Goal: Task Accomplishment & Management: Manage account settings

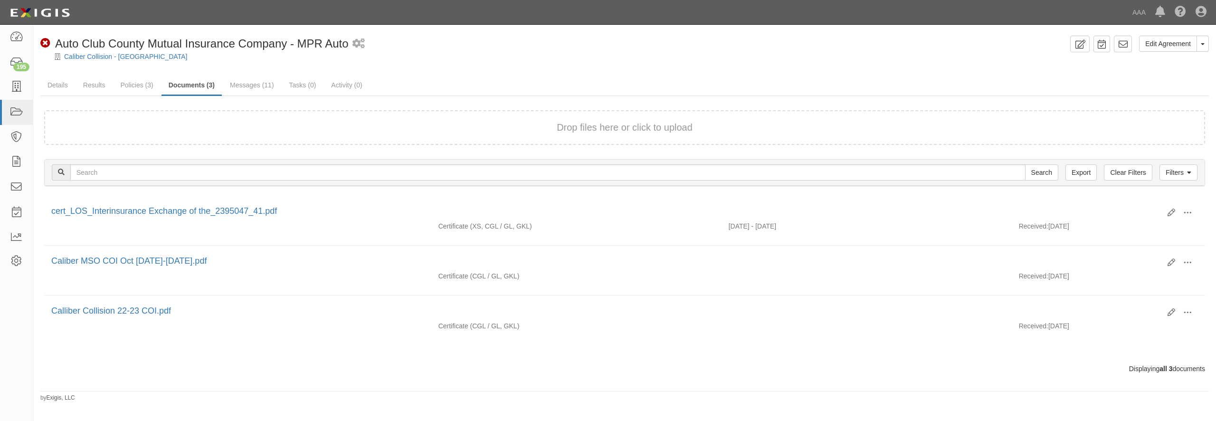
click at [287, 130] on div "Drop files here or click to upload" at bounding box center [625, 128] width 1140 height 14
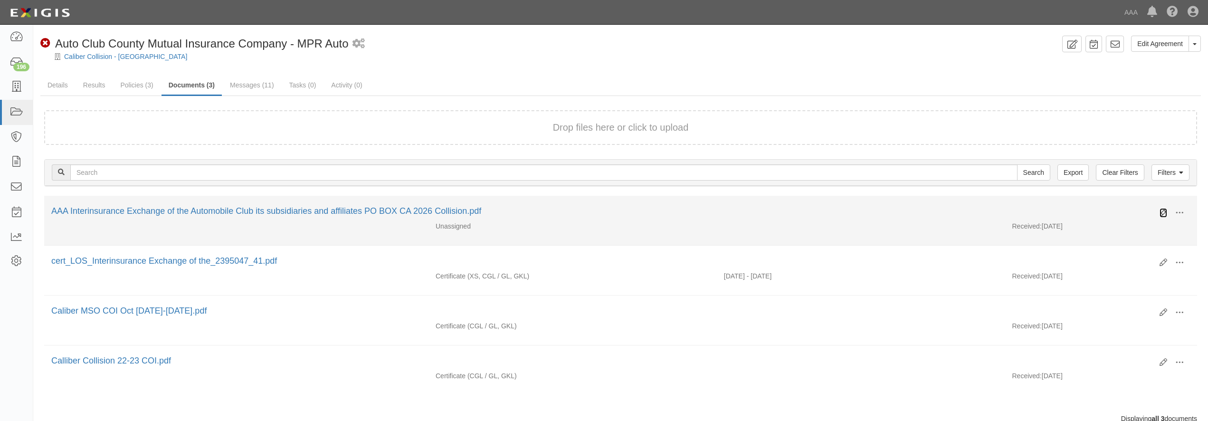
click at [1161, 210] on icon at bounding box center [1163, 213] width 8 height 8
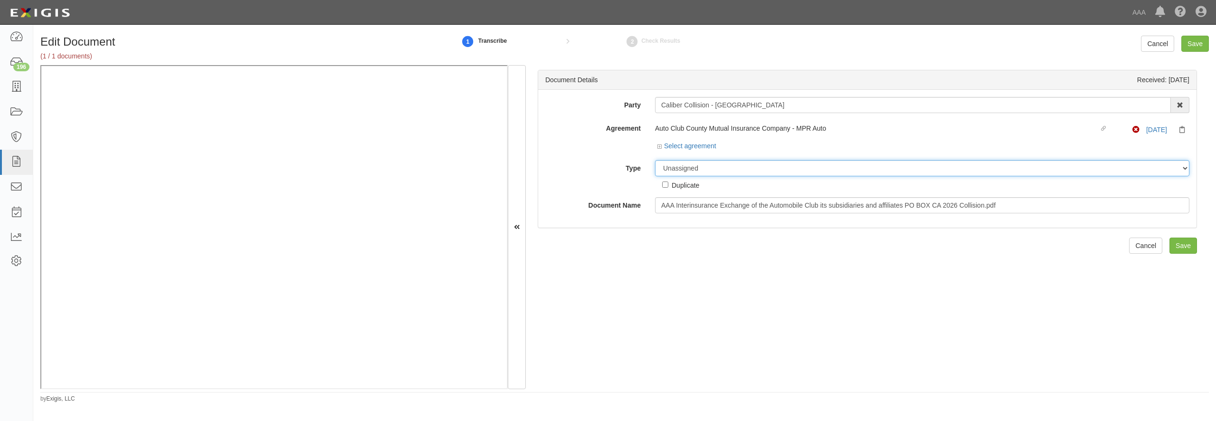
click at [678, 167] on select "Unassigned Binder Cancellation Notice Certificate Contract Endorsement Insuranc…" at bounding box center [922, 168] width 534 height 16
select select "CertificateDetail"
click option "Certificate" at bounding box center [0, 0] width 0 height 0
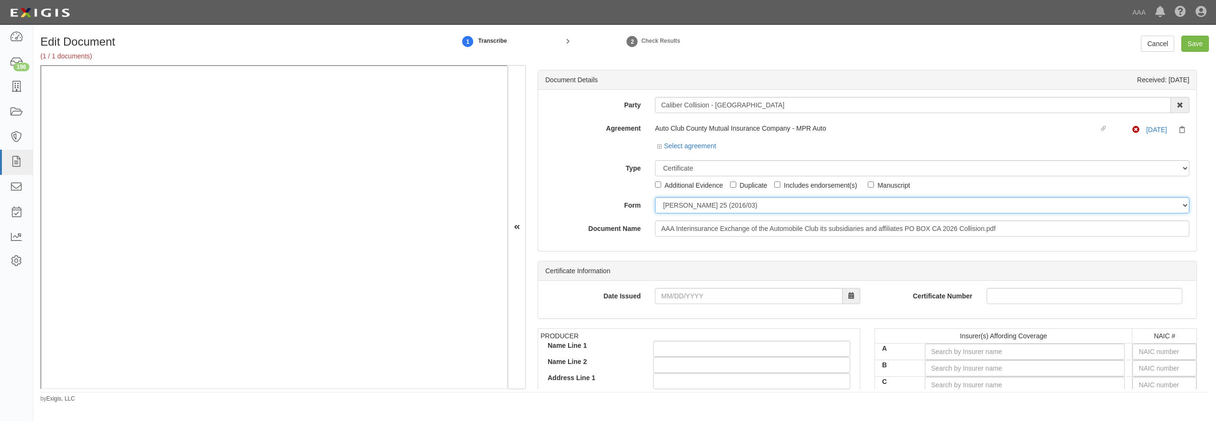
click at [655, 197] on select "[PERSON_NAME] 25 (2016/03) [PERSON_NAME] 101 [PERSON_NAME] 855 NY (2014/05) Gen…" at bounding box center [922, 205] width 534 height 16
select select "GeneralFormDetail"
click option "General" at bounding box center [0, 0] width 0 height 0
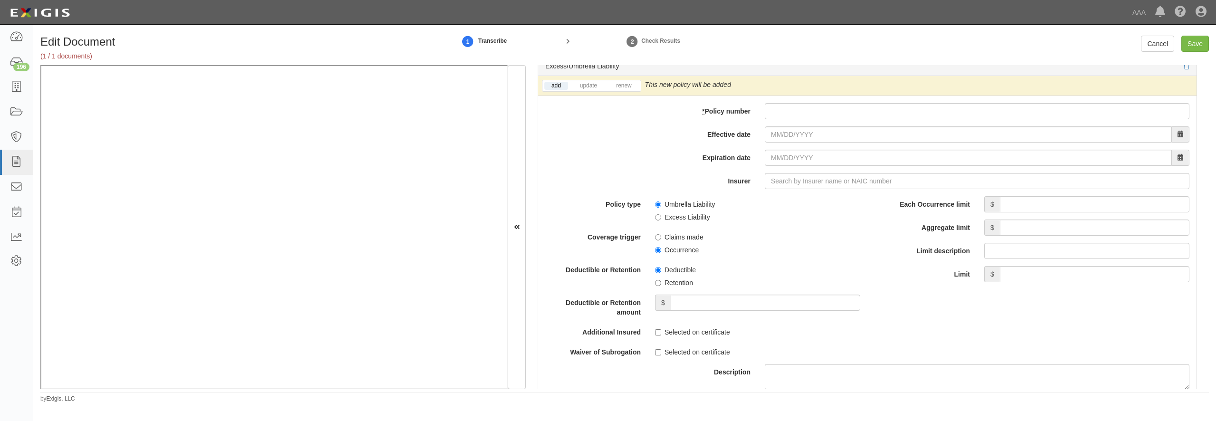
scroll to position [1869, 0]
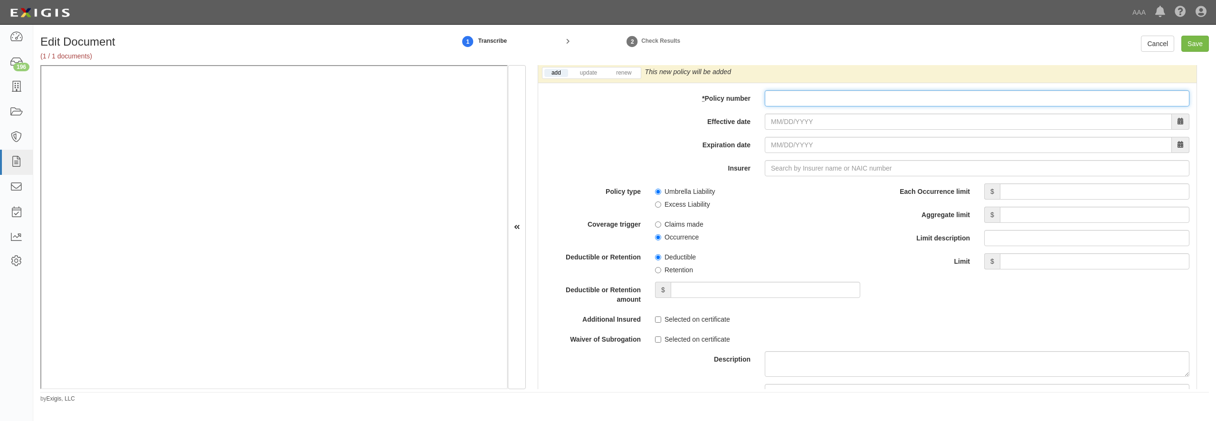
paste input "TH7-691-466402-045"
click at [790, 106] on input "TH7-691-466402-045" at bounding box center [977, 98] width 425 height 16
type input "TH7-691-466402-045"
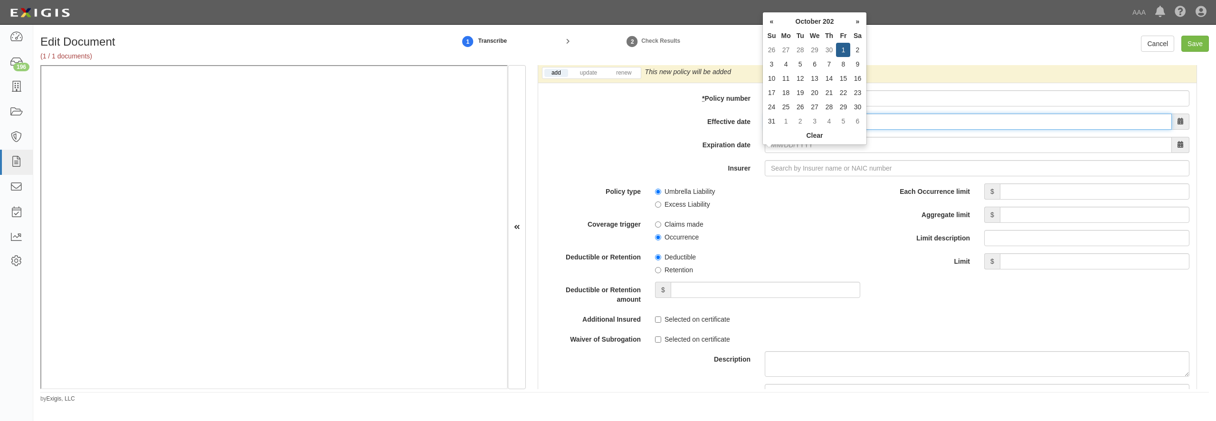
type input "10/01/2025"
type input "[DATE]"
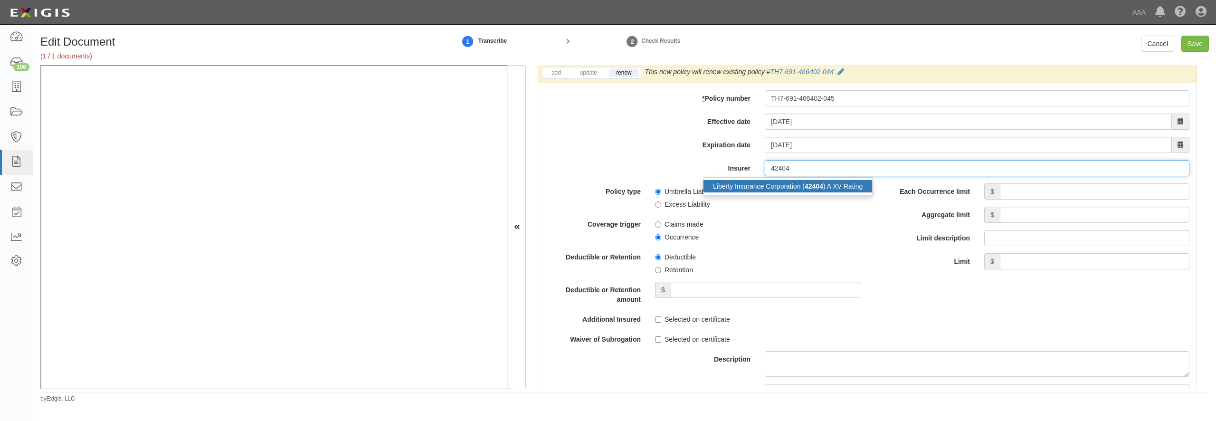
click at [774, 192] on div "Liberty Insurance Corporation ( 42404 ) A XV Rating" at bounding box center [787, 186] width 169 height 12
type input "Liberty Insurance Corporation (42404) A XV Rating"
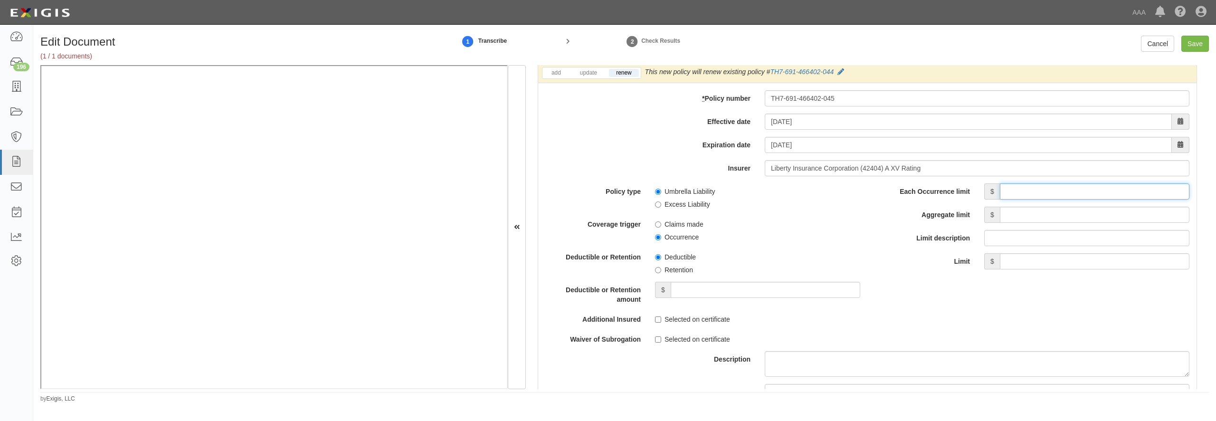
click at [1043, 199] on input "Each Occurrence limit" at bounding box center [1095, 191] width 190 height 16
type input "5"
type input "0"
click at [1156, 199] on input "5" at bounding box center [1095, 191] width 190 height 16
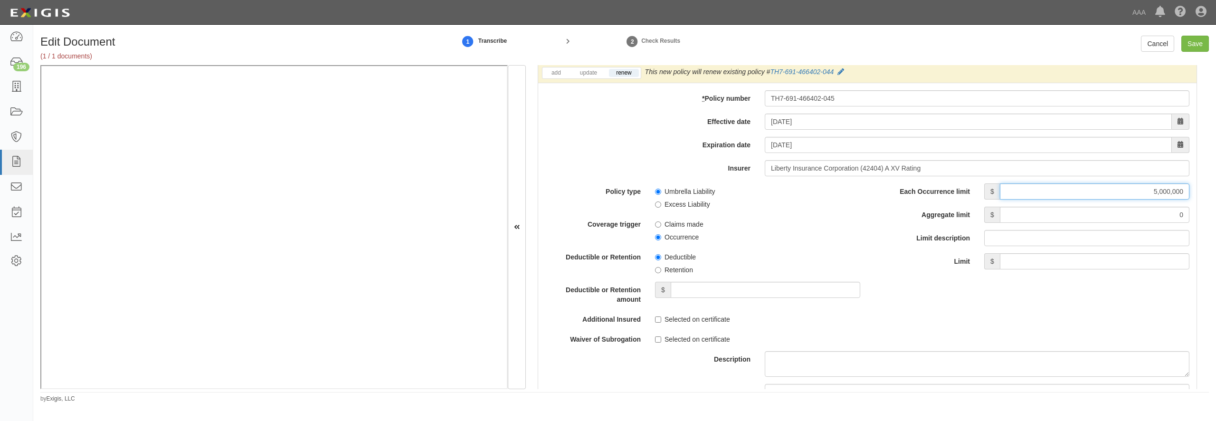
type input "5,000,000"
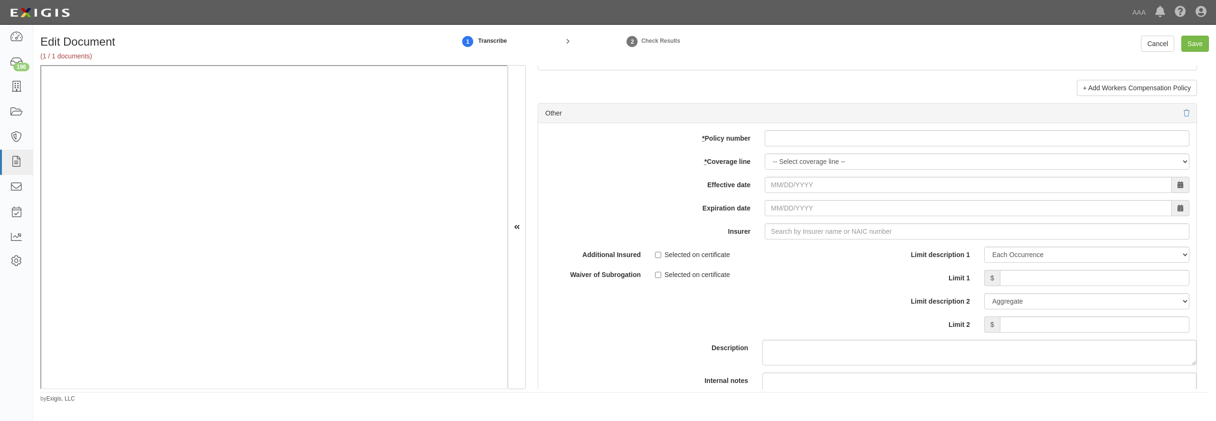
scroll to position [2690, 0]
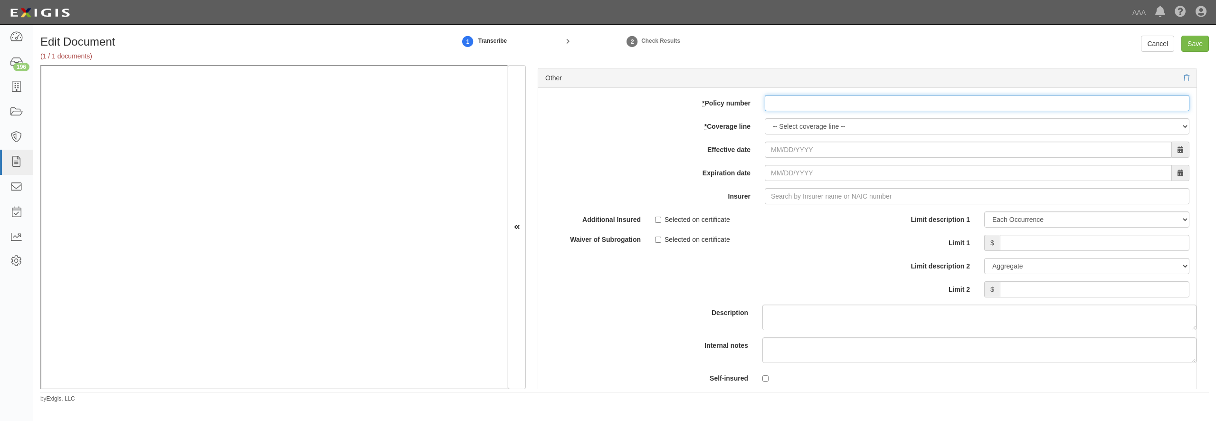
paste input "EB2-C9B-466402-095"
click at [787, 111] on input "EB2-C9B-466402-095" at bounding box center [977, 103] width 425 height 16
type input "EB2-C9B-466402-095"
select select "70"
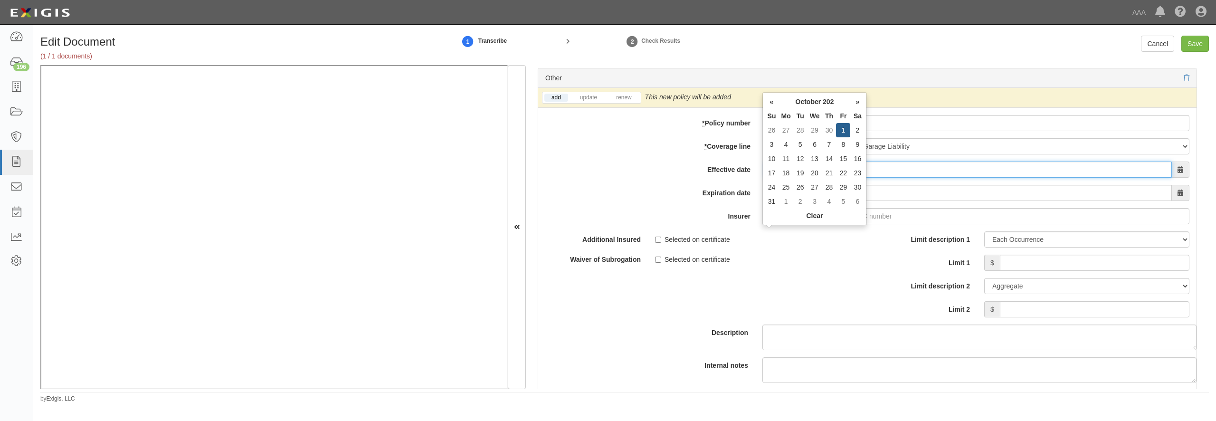
type input "10/01/2025"
type input "10/01/2026"
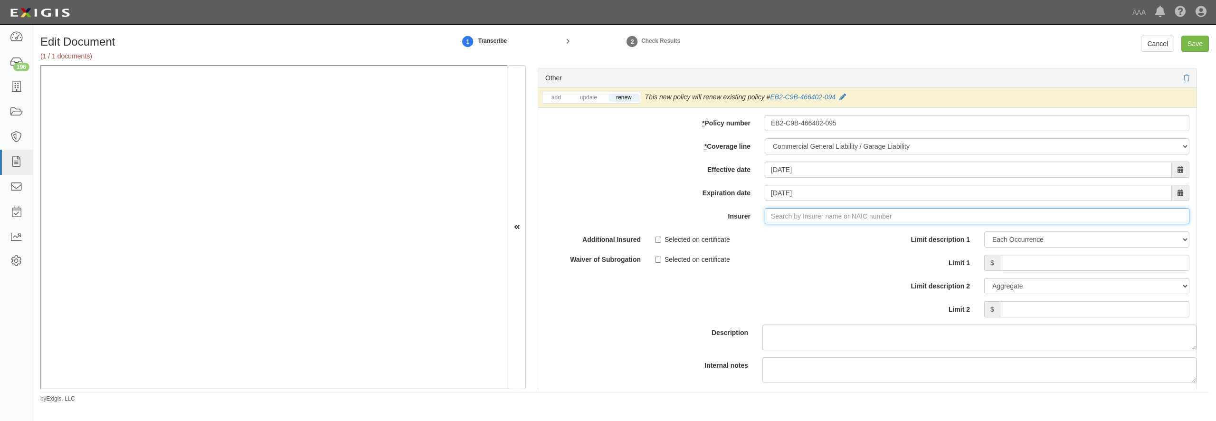
type input "21st Century Advantage Insurance Company (25232) NR Rating"
type input "2"
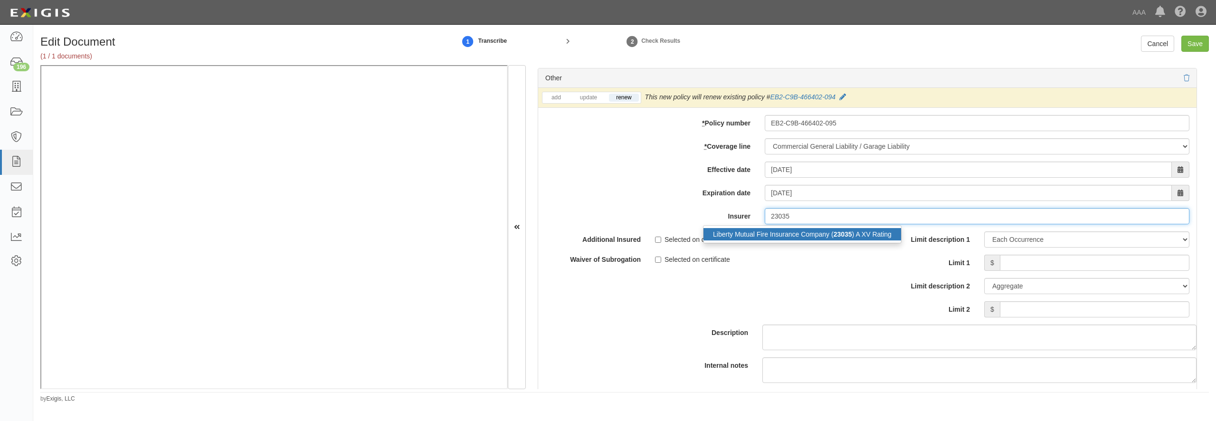
click at [733, 240] on div "Liberty Mutual Fire Insurance Company ( 23035 ) A XV Rating" at bounding box center [802, 234] width 198 height 12
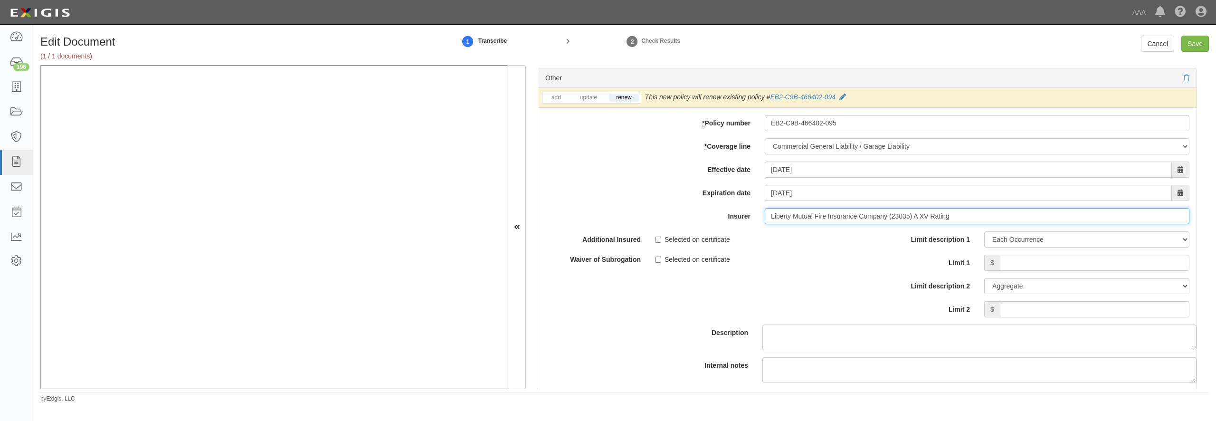
type input "Liberty Mutual Fire Insurance Company (23035) A XV Rating"
click at [1023, 271] on input "Limit 1" at bounding box center [1095, 263] width 190 height 16
type input "2,000,000"
type input "4,000,000"
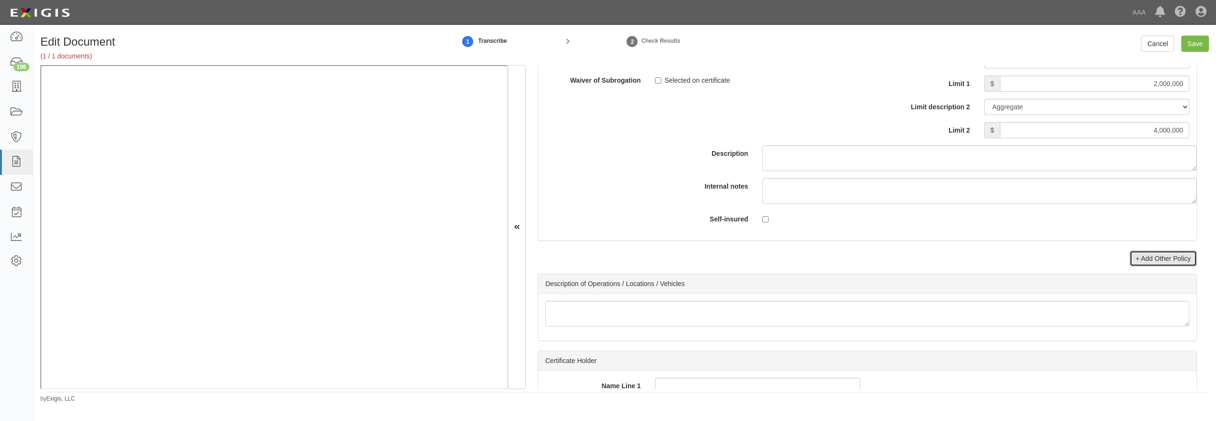
click at [1177, 266] on link "+ Add Other Policy" at bounding box center [1162, 258] width 67 height 16
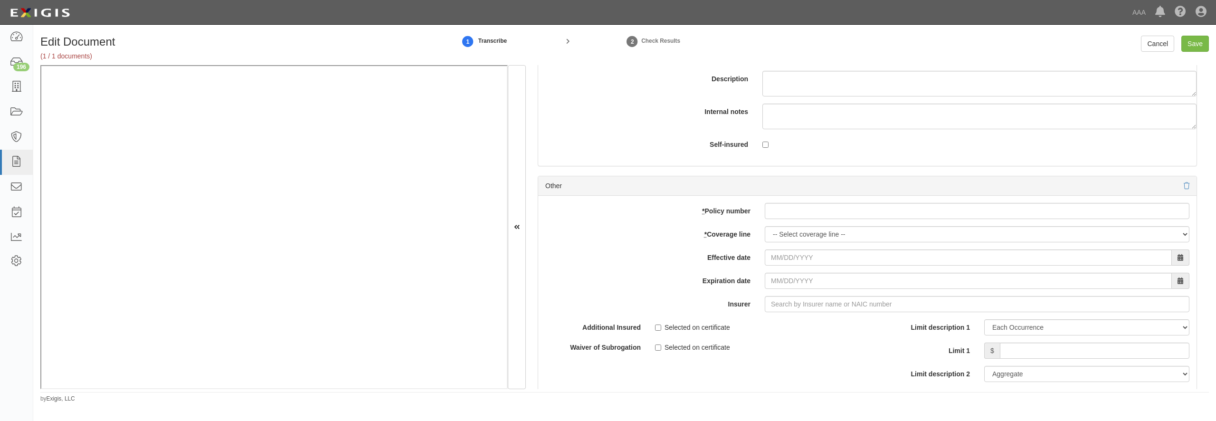
scroll to position [3006, 0]
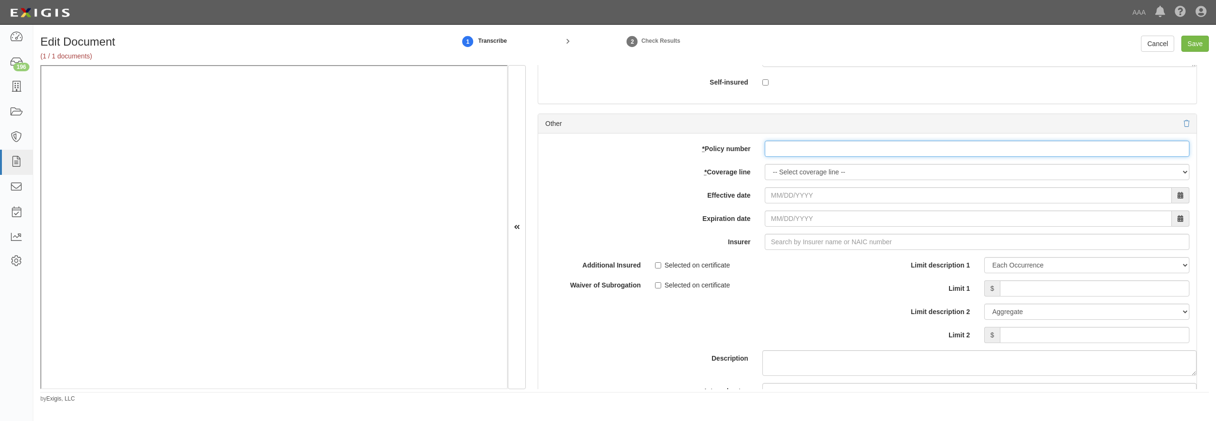
click at [811, 157] on input "* Policy number" at bounding box center [977, 149] width 425 height 16
paste input "EB2-C9B-466402-095"
type input "EB2-C9B-466402-095"
select select "56"
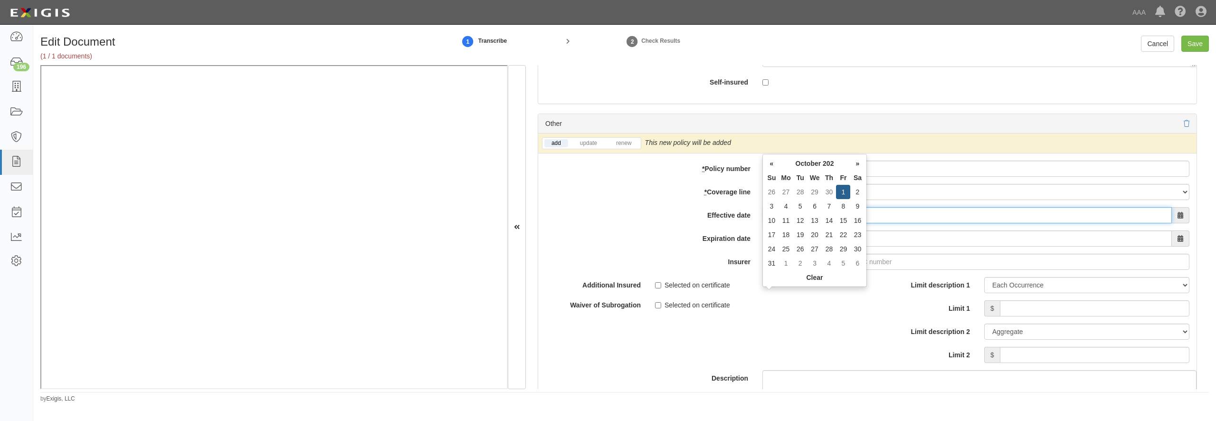
type input "10/01/0202"
type input "10/01/0203"
drag, startPoint x: 822, startPoint y: 296, endPoint x: 704, endPoint y: 296, distance: 117.3
click at [765, 223] on input "10/01/0202" at bounding box center [968, 215] width 407 height 16
type input "10/01/2025"
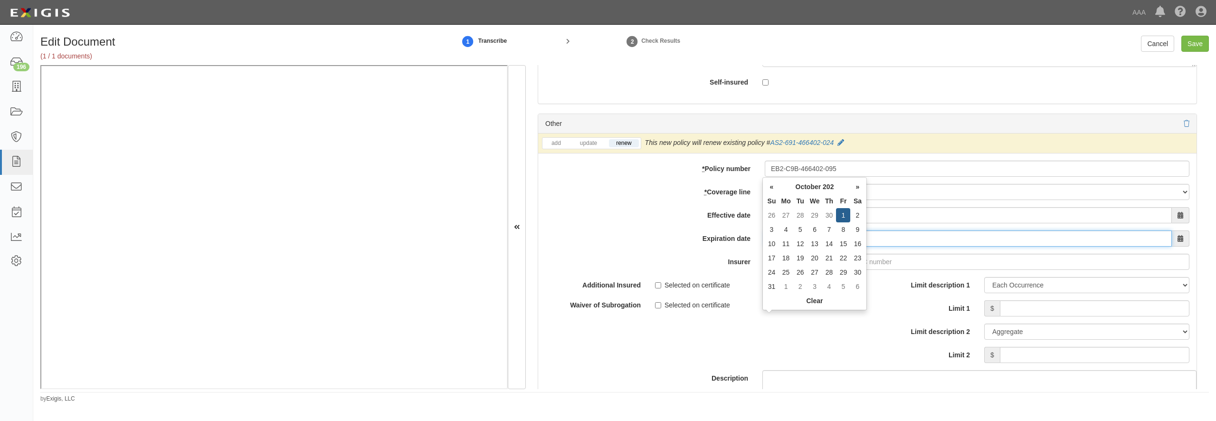
type input "[DATE]"
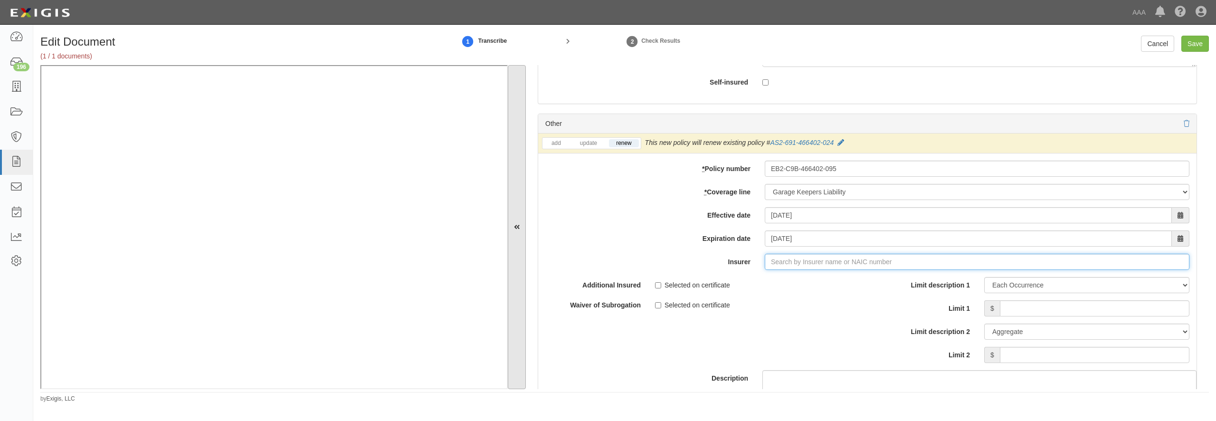
type input "21st Century Advantage Insurance Company (25232) NR Rating"
type input "2"
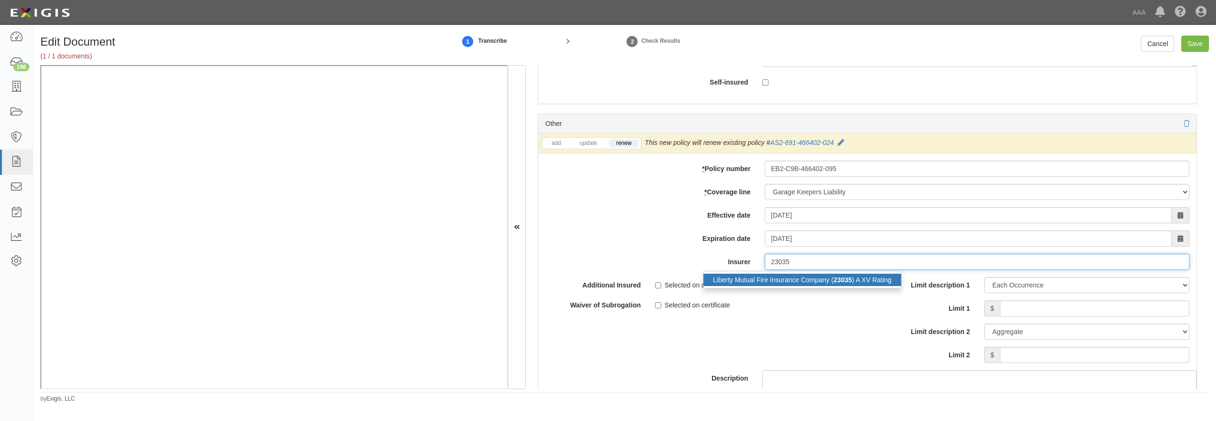
click at [799, 286] on div "Liberty Mutual Fire Insurance Company ( 23035 ) A XV Rating" at bounding box center [802, 280] width 198 height 12
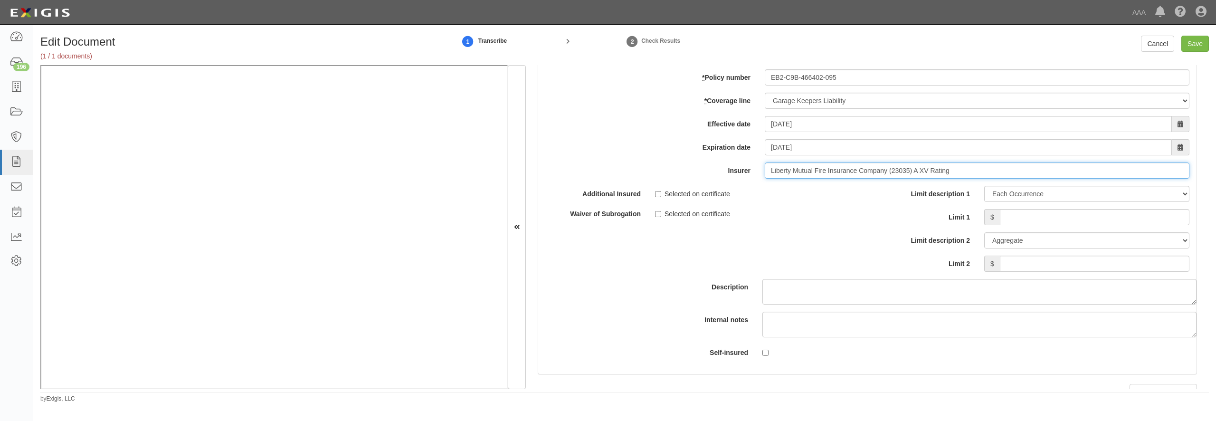
type input "Liberty Mutual Fire Insurance Company (23035) A XV Rating"
click at [1055, 225] on input "Limit 1" at bounding box center [1095, 217] width 190 height 16
type input "3,000,000"
click at [1194, 42] on input "Save" at bounding box center [1195, 44] width 28 height 16
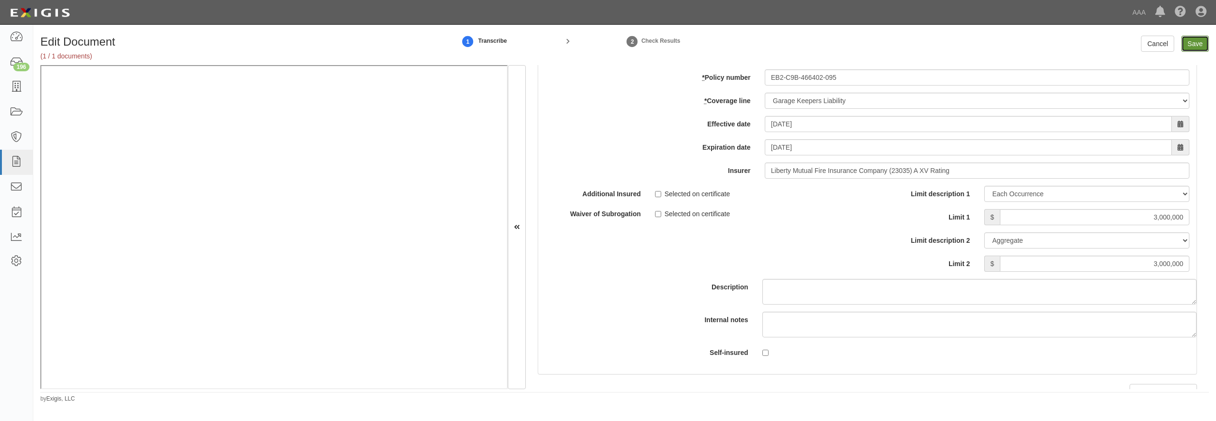
type input "5000000"
type input "2000000"
type input "4000000"
type input "3000000"
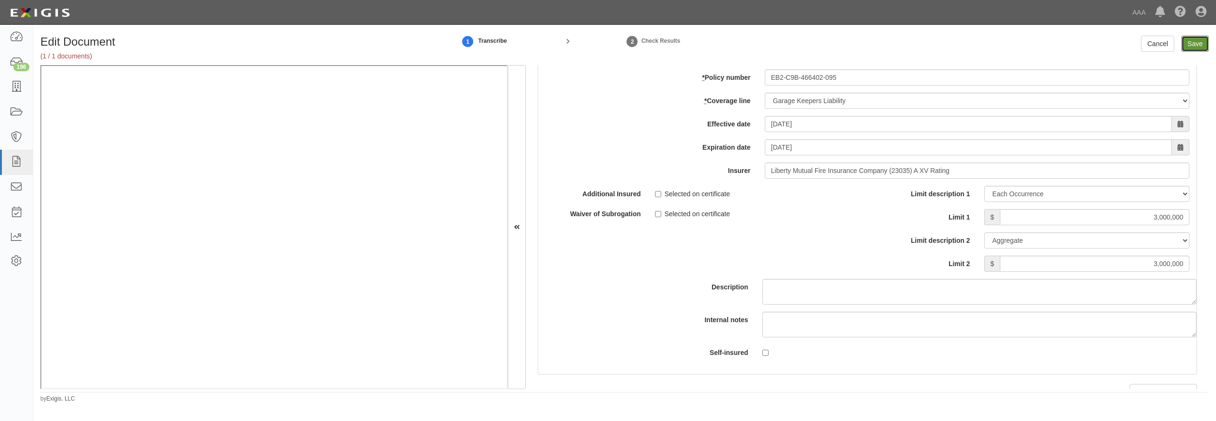
type input "3000000"
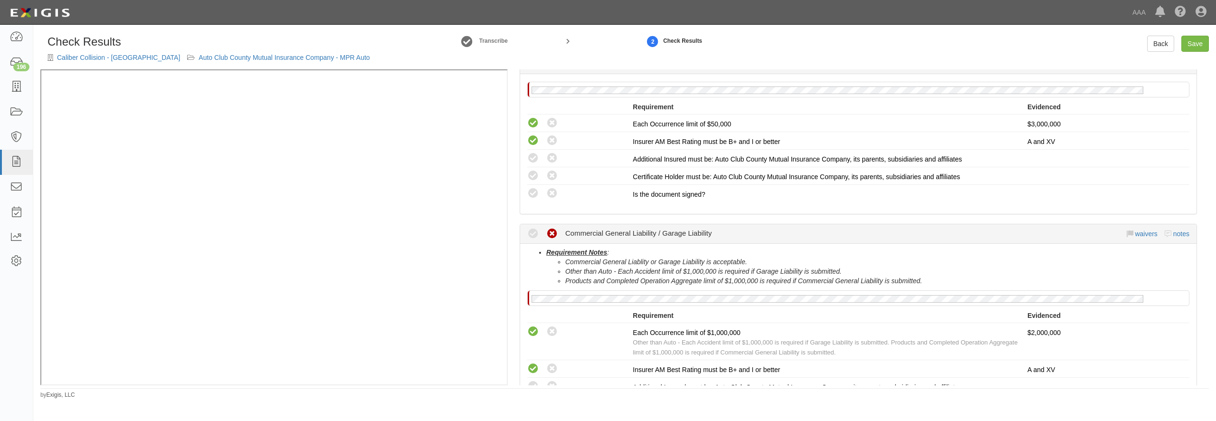
scroll to position [182, 0]
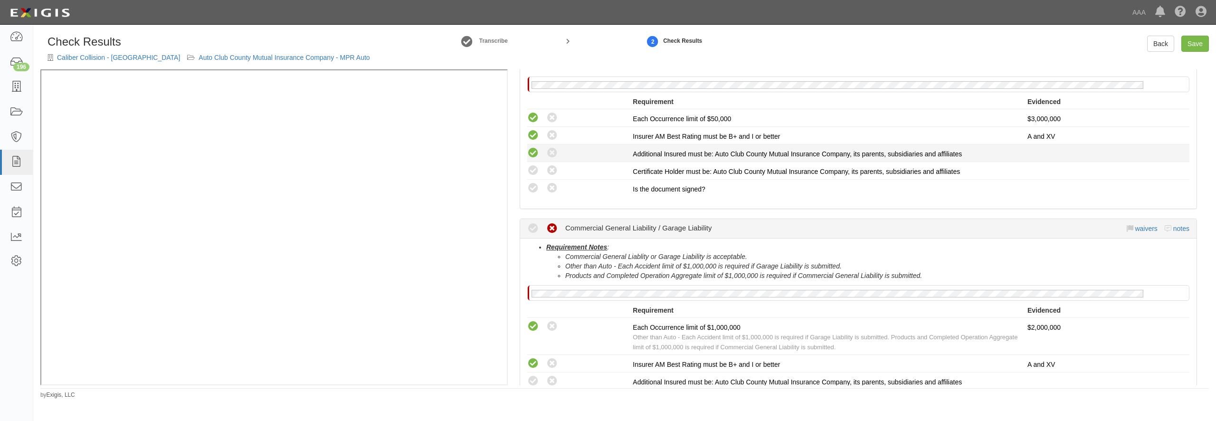
click at [530, 154] on icon at bounding box center [533, 153] width 12 height 12
radio input "true"
click at [535, 176] on icon at bounding box center [533, 171] width 12 height 12
radio input "true"
click at [534, 186] on icon at bounding box center [533, 188] width 12 height 12
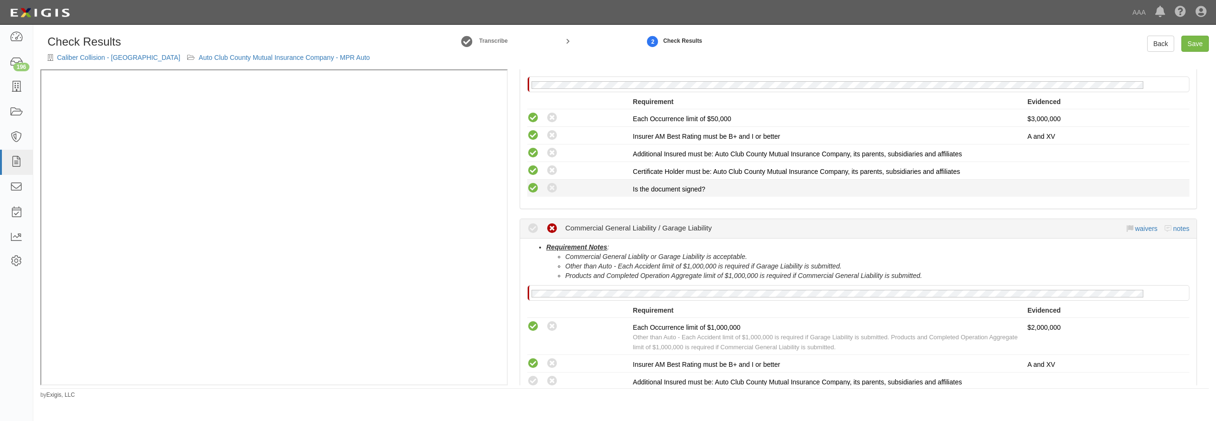
radio input "true"
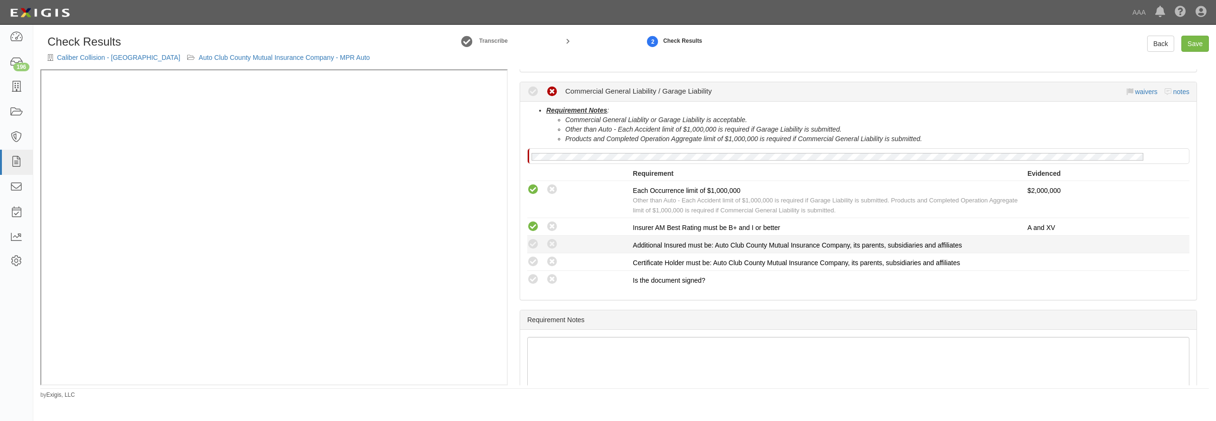
click at [532, 250] on li "Compliant Waived: Non-Compliant Additional Insured must be: Auto Club County Mu…" at bounding box center [858, 245] width 662 height 18
click at [533, 246] on icon at bounding box center [533, 244] width 12 height 12
radio input "true"
click at [533, 261] on icon at bounding box center [533, 262] width 12 height 12
radio input "true"
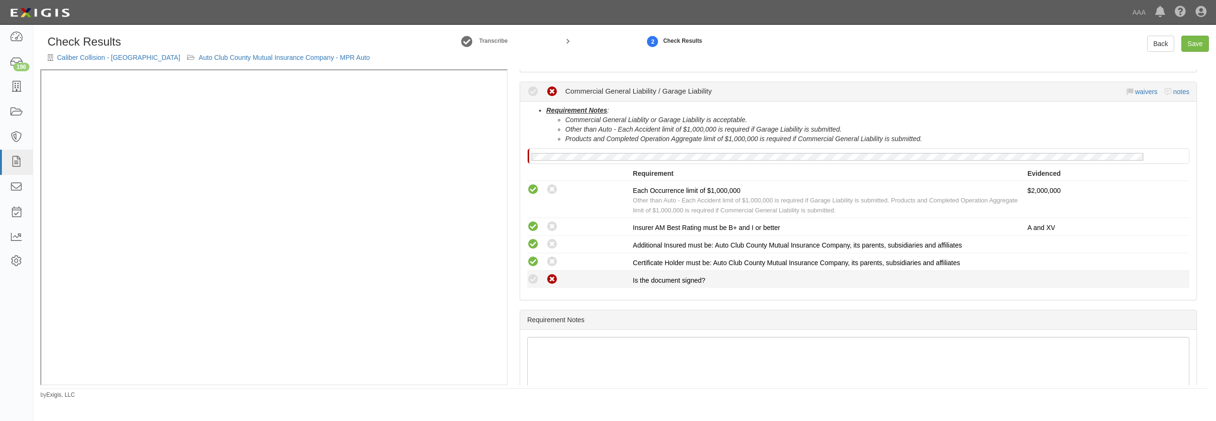
drag, startPoint x: 532, startPoint y: 277, endPoint x: 551, endPoint y: 276, distance: 18.5
click at [532, 277] on icon at bounding box center [533, 280] width 12 height 12
radio input "true"
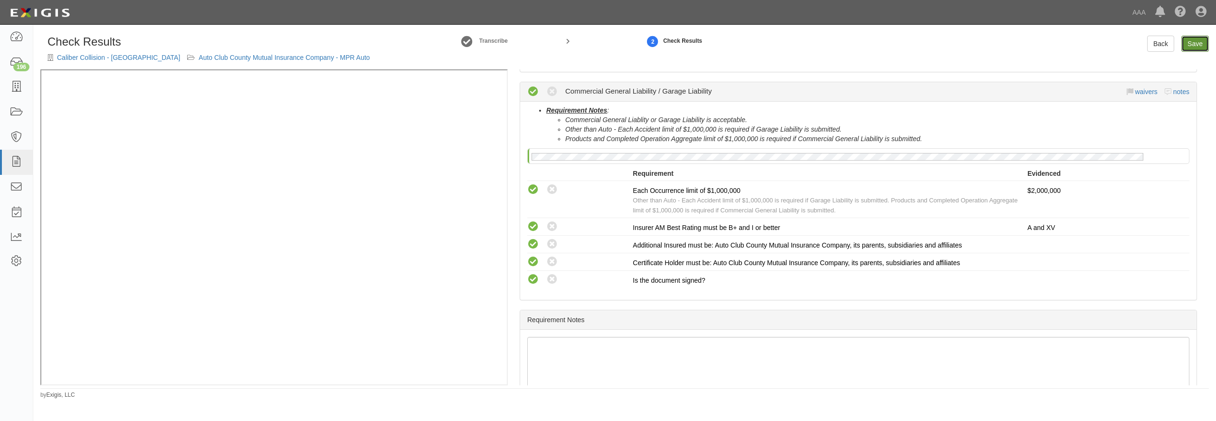
click at [1195, 44] on link "Save" at bounding box center [1195, 44] width 28 height 16
radio input "true"
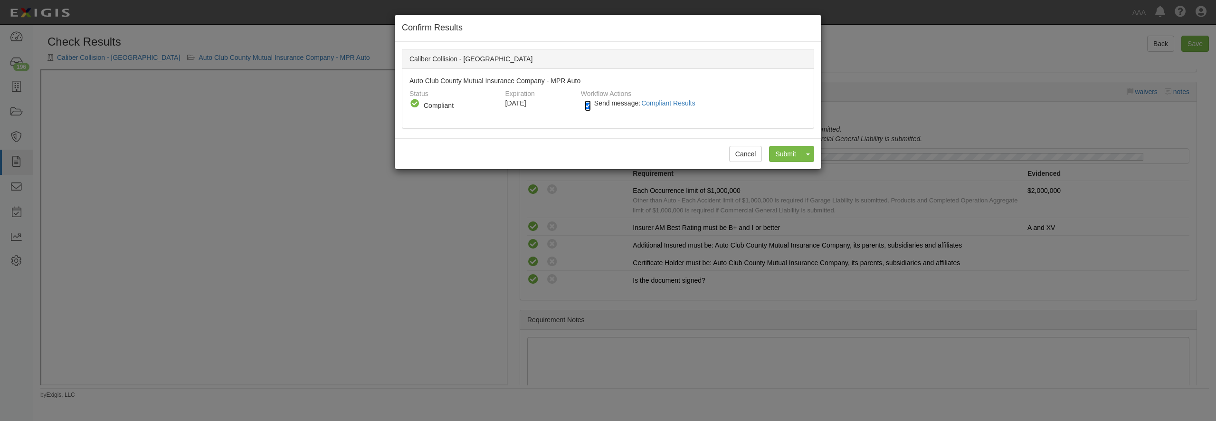
click at [588, 102] on input "Send message: Compliant Results" at bounding box center [588, 105] width 6 height 11
checkbox input "false"
click at [776, 150] on input "Submit" at bounding box center [785, 154] width 33 height 16
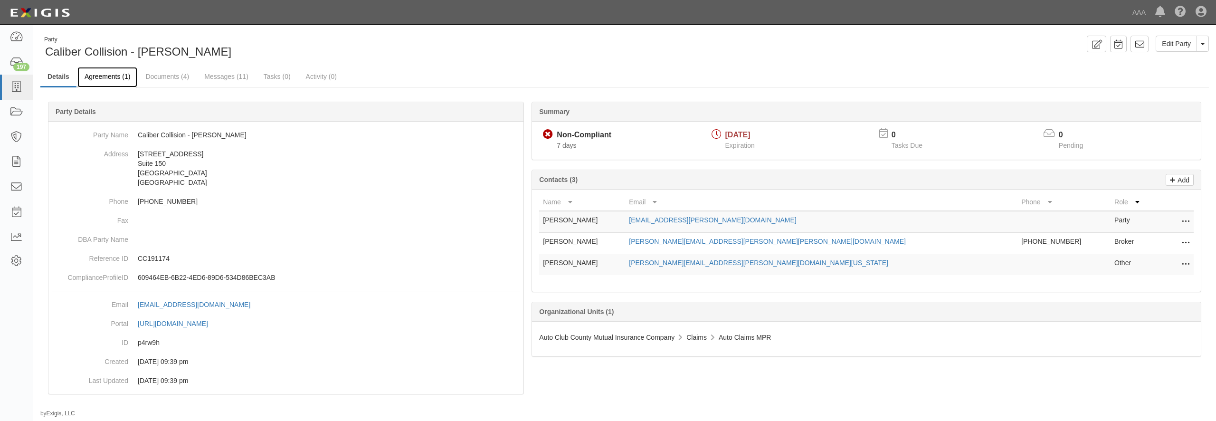
click at [105, 80] on link "Agreements (1)" at bounding box center [107, 77] width 60 height 20
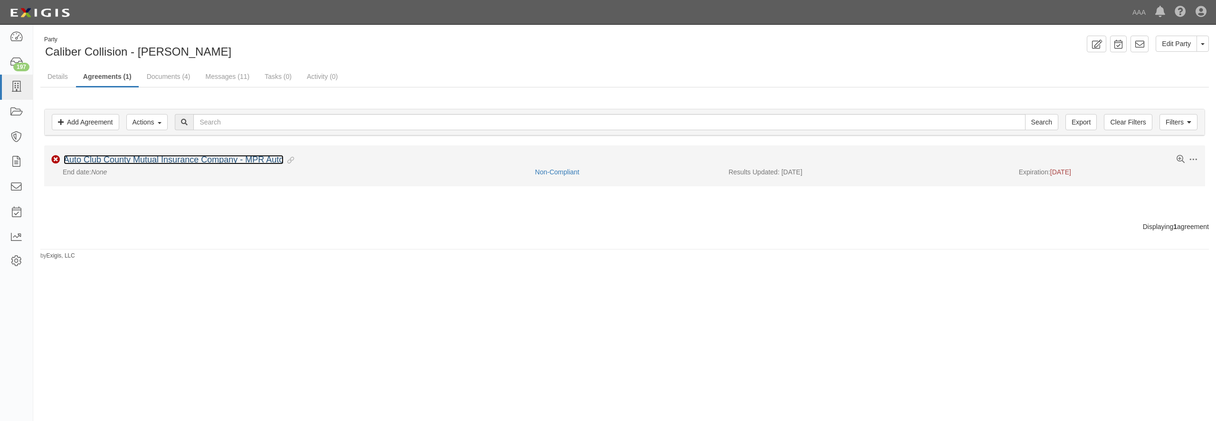
click at [118, 162] on link "Auto Club County Mutual Insurance Company - MPR Auto" at bounding box center [174, 159] width 220 height 9
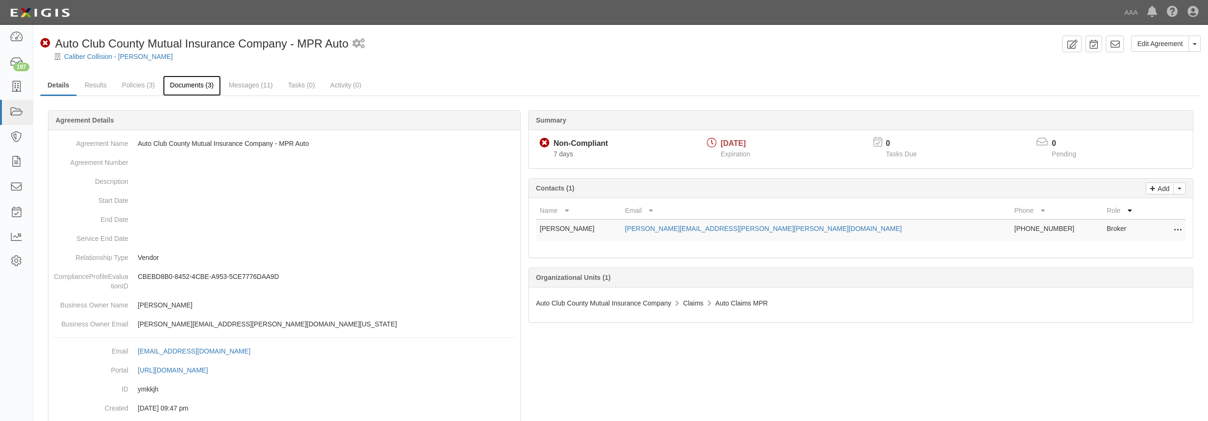
click at [180, 89] on link "Documents (3)" at bounding box center [192, 86] width 58 height 20
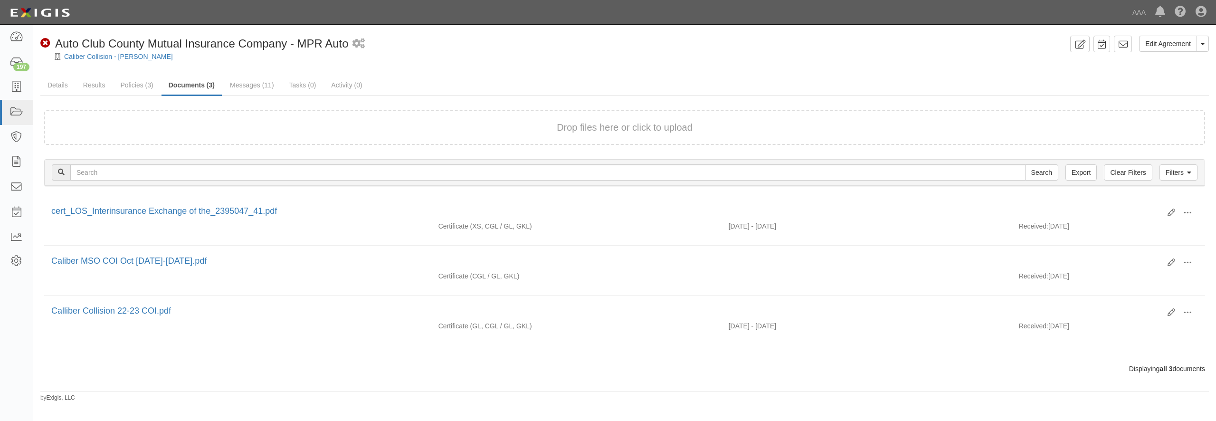
click at [317, 124] on div "Drop files here or click to upload" at bounding box center [625, 128] width 1140 height 14
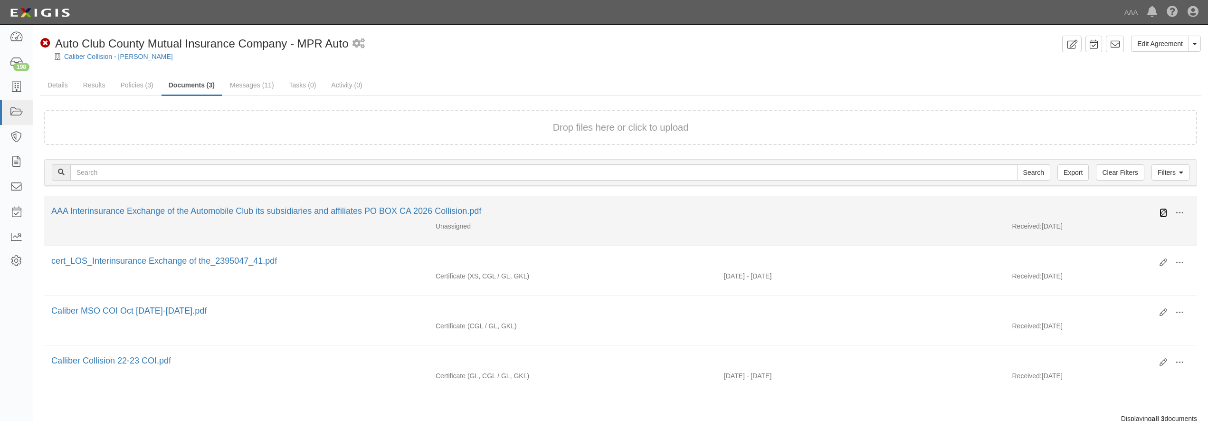
click at [1165, 212] on icon at bounding box center [1163, 213] width 8 height 8
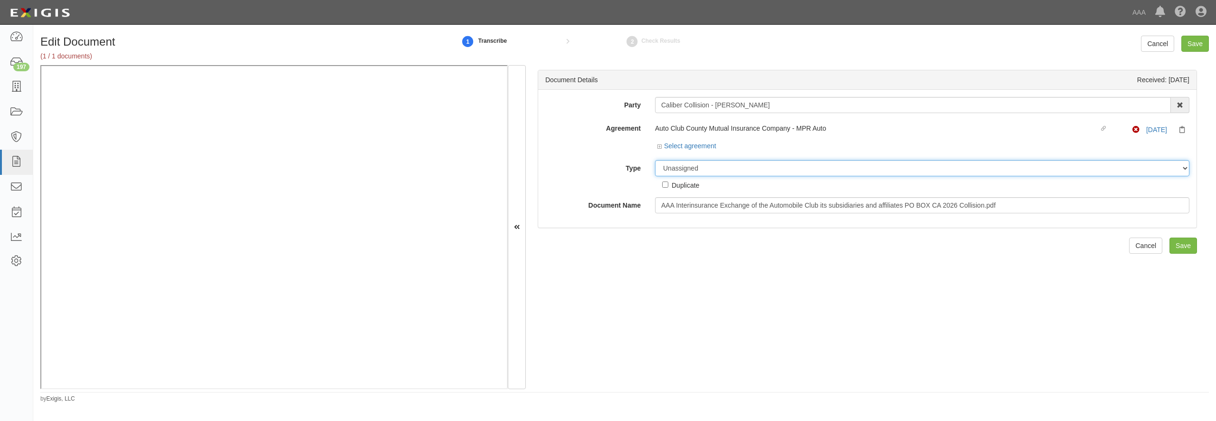
click at [655, 160] on select "Unassigned Binder Cancellation Notice Certificate Contract Endorsement Insuranc…" at bounding box center [922, 168] width 534 height 16
select select "CertificateDetail"
click option "Certificate" at bounding box center [0, 0] width 0 height 0
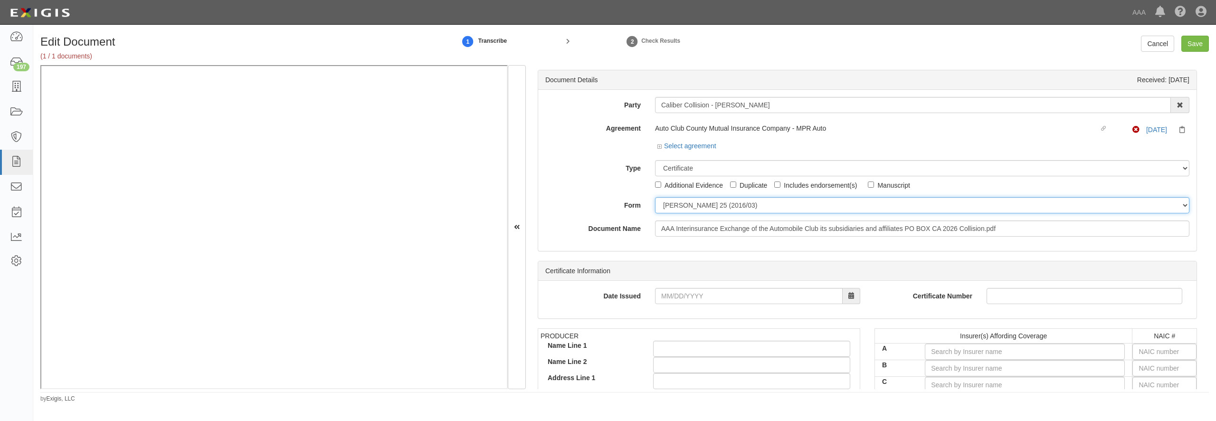
click at [703, 199] on select "[PERSON_NAME] 25 (2016/03) [PERSON_NAME] 101 [PERSON_NAME] 855 NY (2014/05) Gen…" at bounding box center [922, 205] width 534 height 16
select select "GeneralFormDetail"
click option "General" at bounding box center [0, 0] width 0 height 0
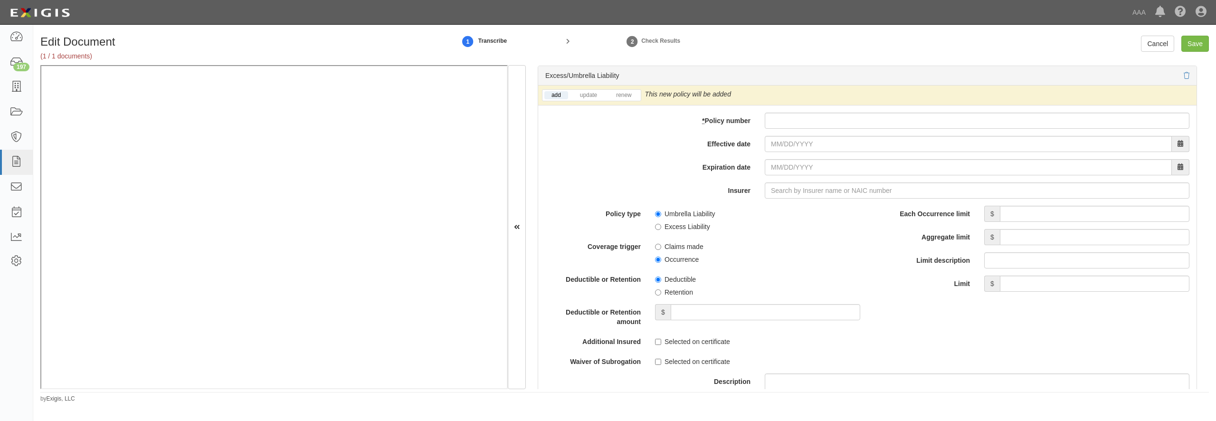
scroll to position [1869, 0]
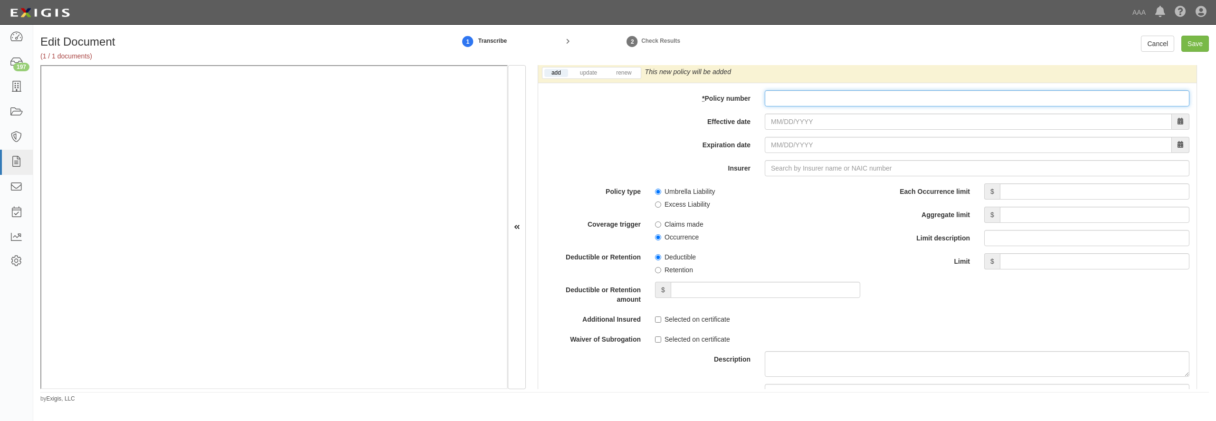
click at [781, 106] on input "* Policy number" at bounding box center [977, 98] width 425 height 16
paste input "TH7-691-466402-045"
type input "TH7-691-466402-045"
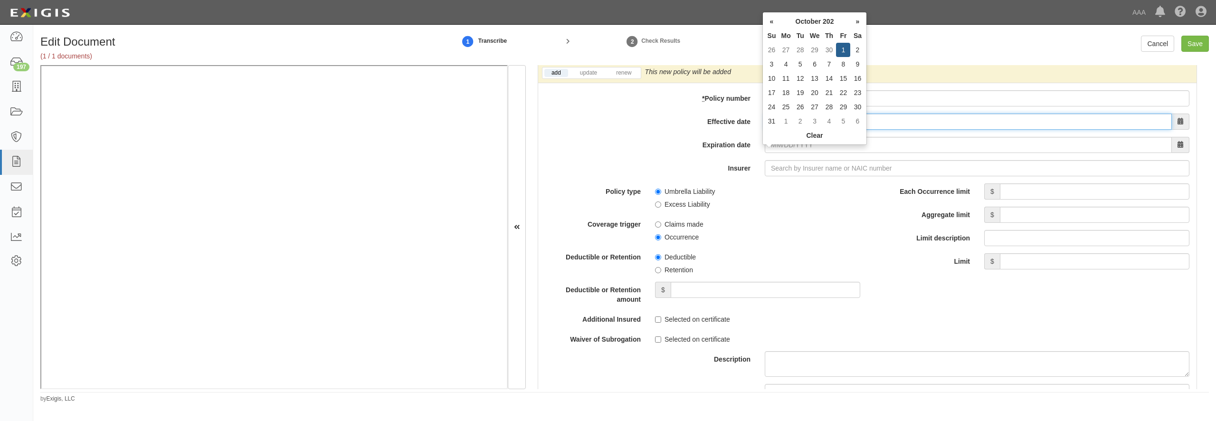
type input "10/01/2025"
type input "[DATE]"
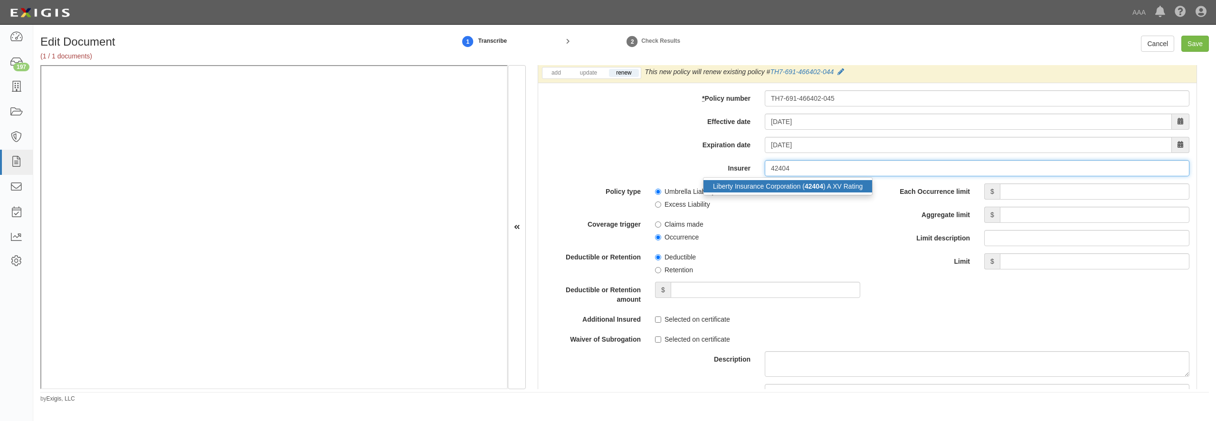
click at [797, 192] on div "Liberty Insurance Corporation ( 42404 ) A XV Rating" at bounding box center [787, 186] width 169 height 12
type input "Liberty Insurance Corporation (42404) A XV Rating"
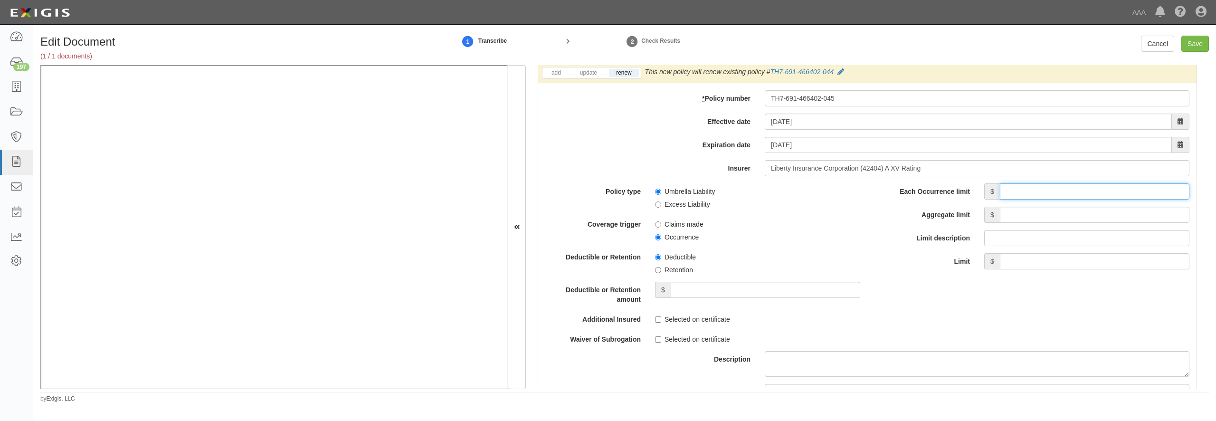
click at [1021, 199] on input "Each Occurrence limit" at bounding box center [1095, 191] width 190 height 16
type input "5,000,000"
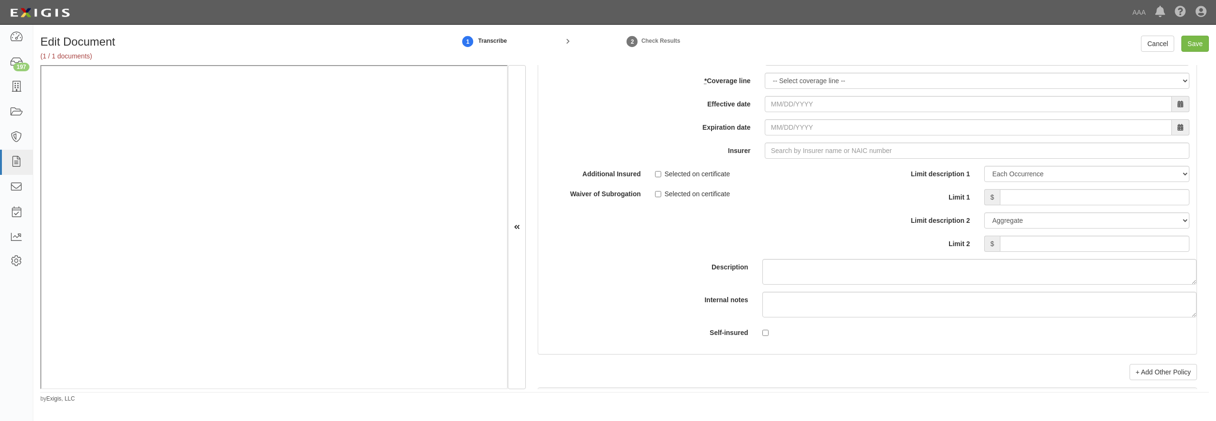
scroll to position [2690, 0]
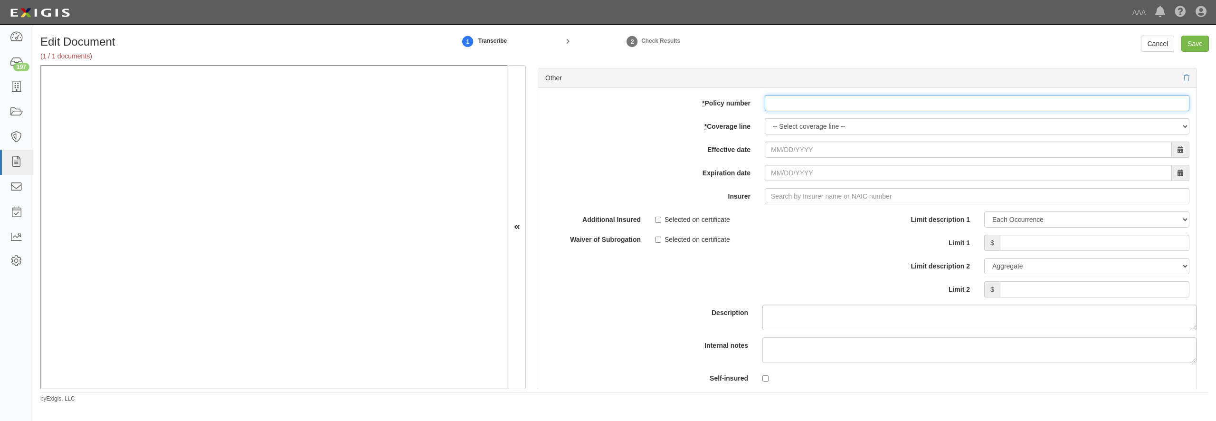
click at [806, 111] on input "* Policy number" at bounding box center [977, 103] width 425 height 16
paste input "EB2-C9B-466402-095"
type input "EB2-C9B-466402-095"
select select "70"
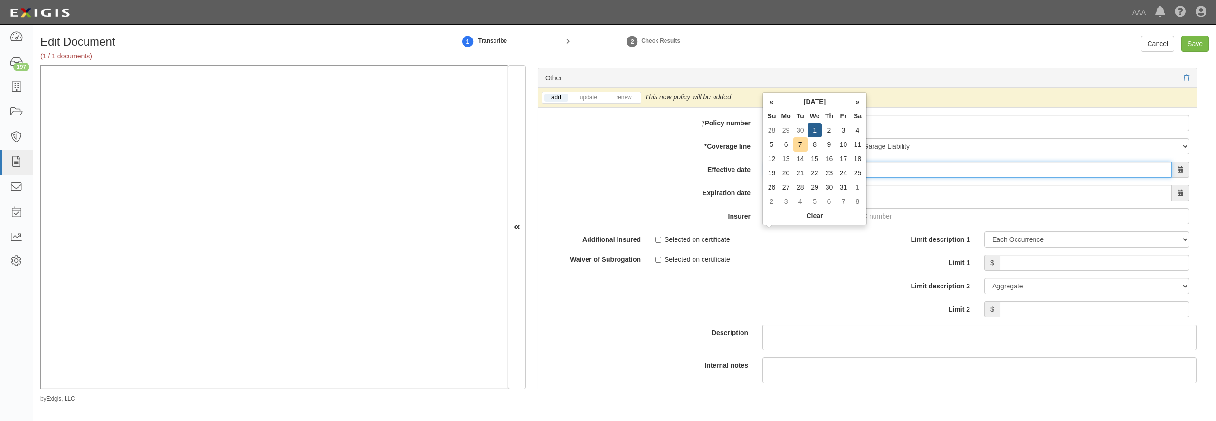
type input "10/01/2025"
type input "[DATE]"
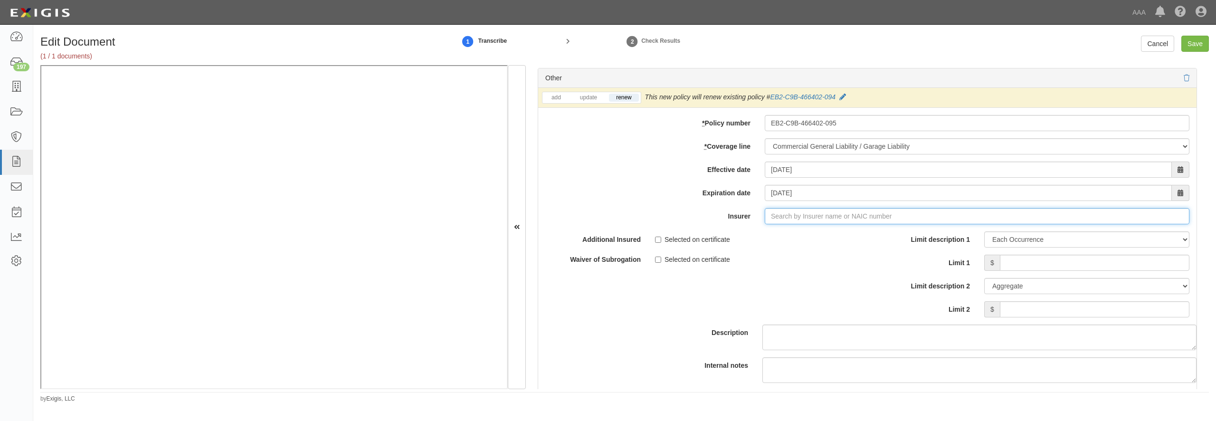
type input "21st Century Advantage Insurance Company (25232) NR Rating"
type input "2"
click at [807, 240] on div "Liberty Mutual Fire Insurance Company ( 23035 ) A XV Rating" at bounding box center [802, 234] width 198 height 12
type input "Liberty Mutual Fire Insurance Company (23035) A XV Rating"
click at [1031, 271] on input "Limit 1" at bounding box center [1095, 263] width 190 height 16
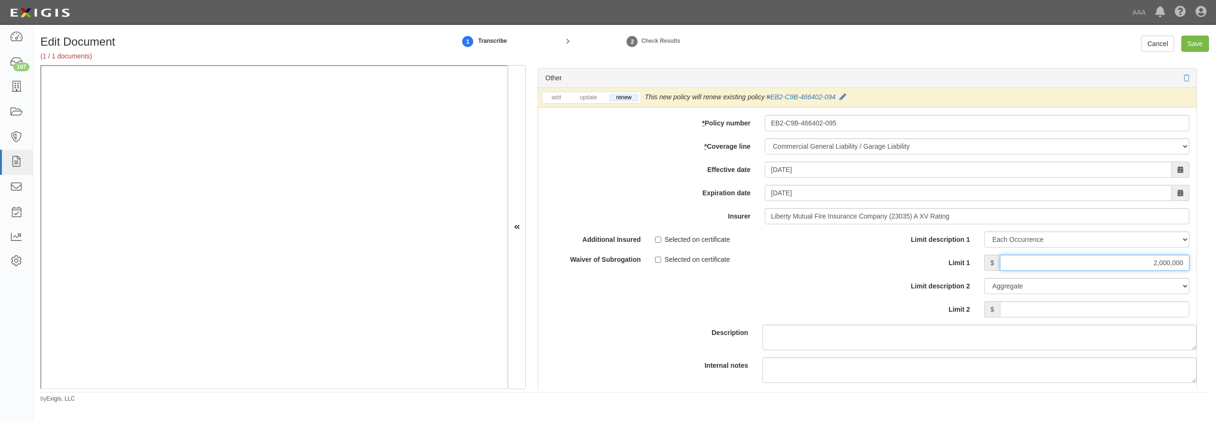
type input "2,000,000"
type input "4,000,000"
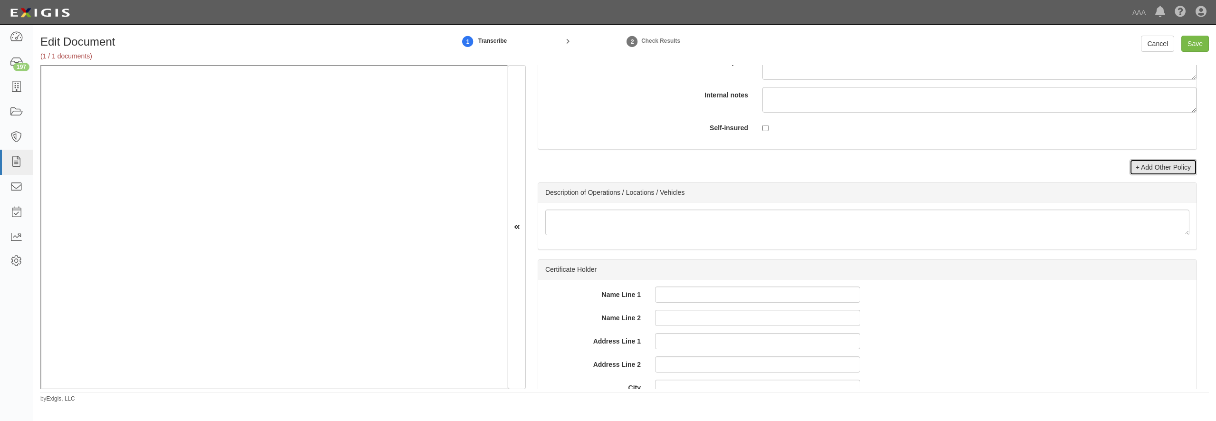
click at [1137, 175] on link "+ Add Other Policy" at bounding box center [1162, 167] width 67 height 16
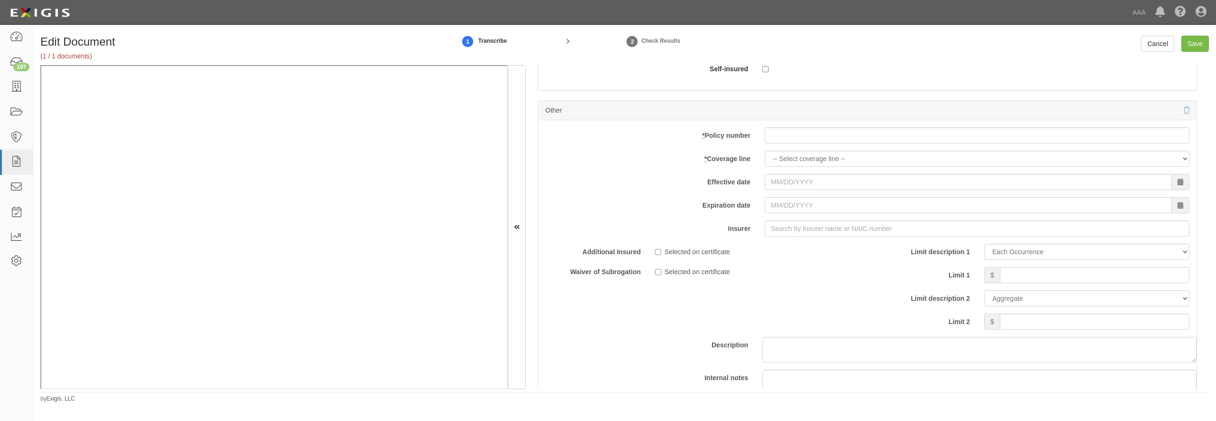
scroll to position [3052, 0]
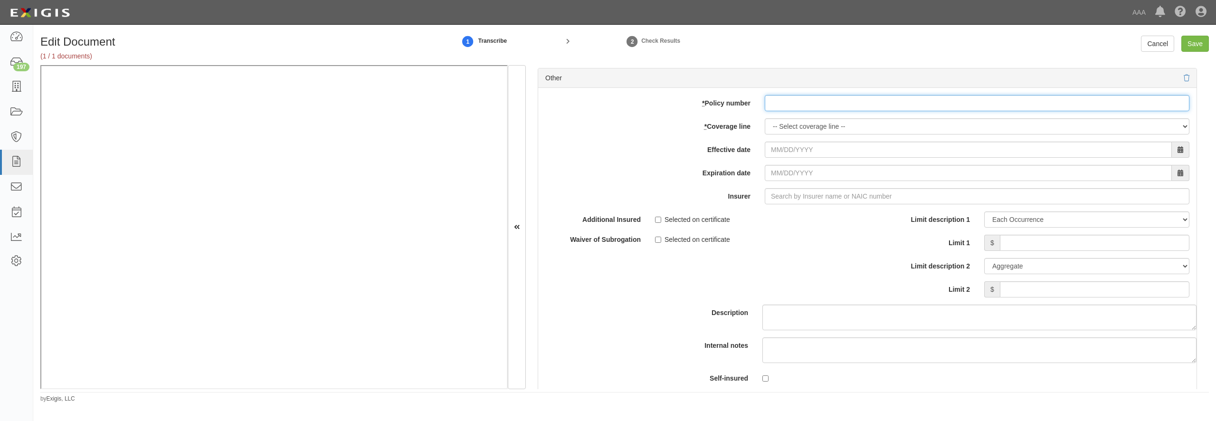
click at [808, 111] on input "* Policy number" at bounding box center [977, 103] width 425 height 16
paste input "EB2-C9B-466402-095"
type input "EB2-C9B-466402-095"
select select "56"
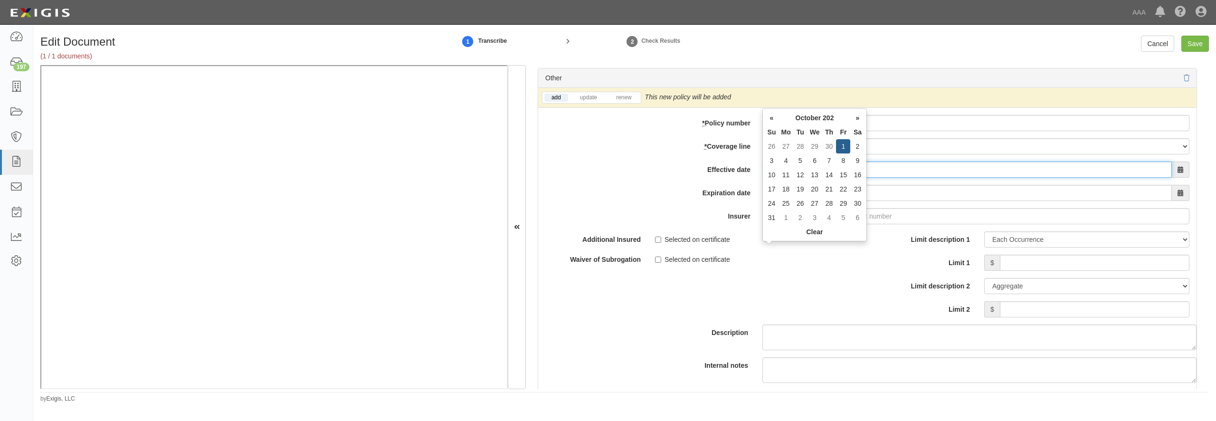
type input "10/01/2025"
type input "[DATE]"
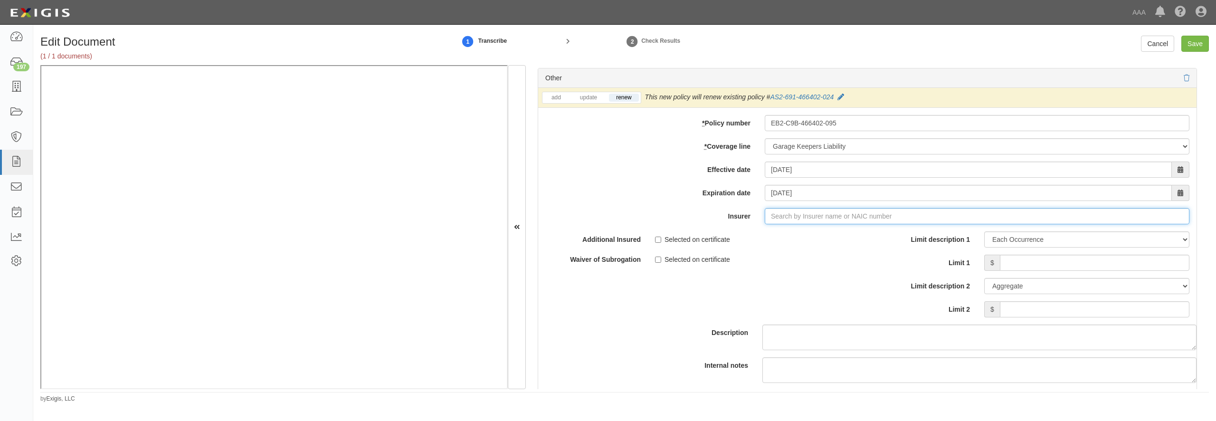
type input "21st Century Advantage Insurance Company (25232) NR Rating"
type input "2"
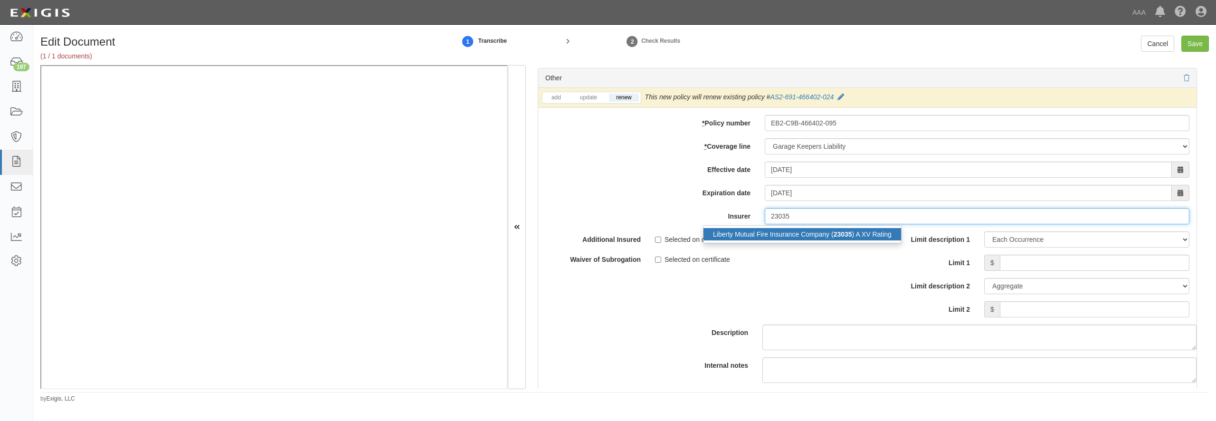
click at [801, 240] on div "Liberty Mutual Fire Insurance Company ( 23035 ) A XV Rating" at bounding box center [802, 234] width 198 height 12
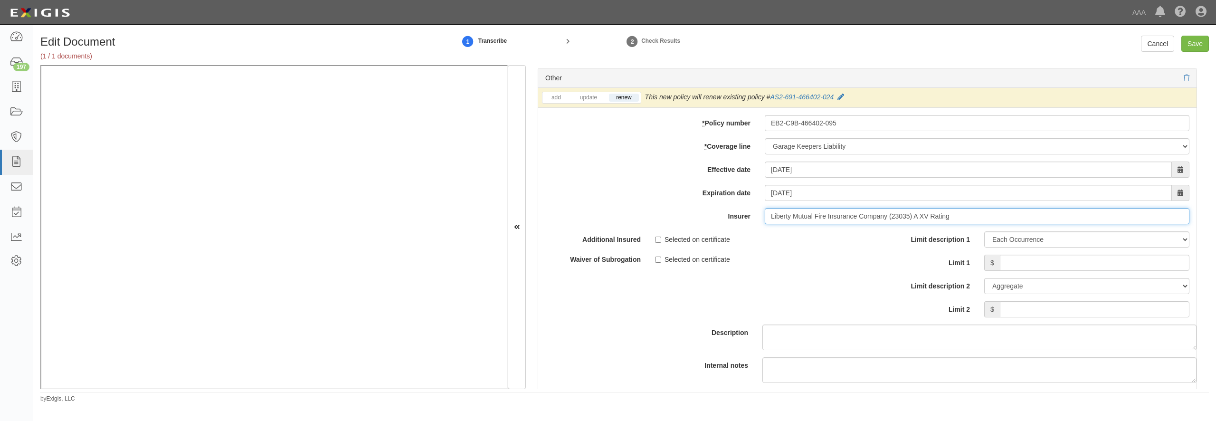
type input "Liberty Mutual Fire Insurance Company (23035) A XV Rating"
click at [1016, 271] on input "Limit 1" at bounding box center [1095, 263] width 190 height 16
type input "3,000,000"
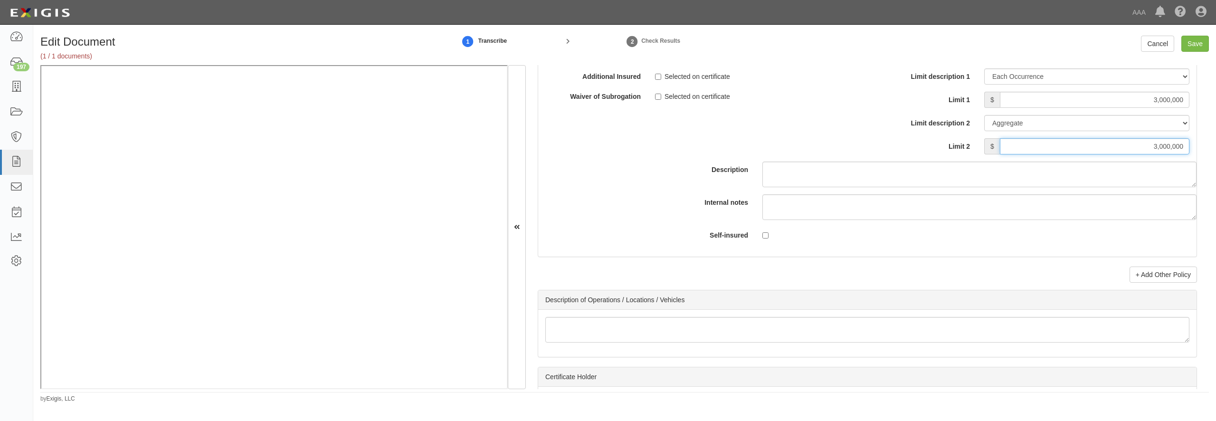
type input "3,000,000"
click at [1188, 45] on input "Save" at bounding box center [1195, 44] width 28 height 16
type input "5000000"
type input "2000000"
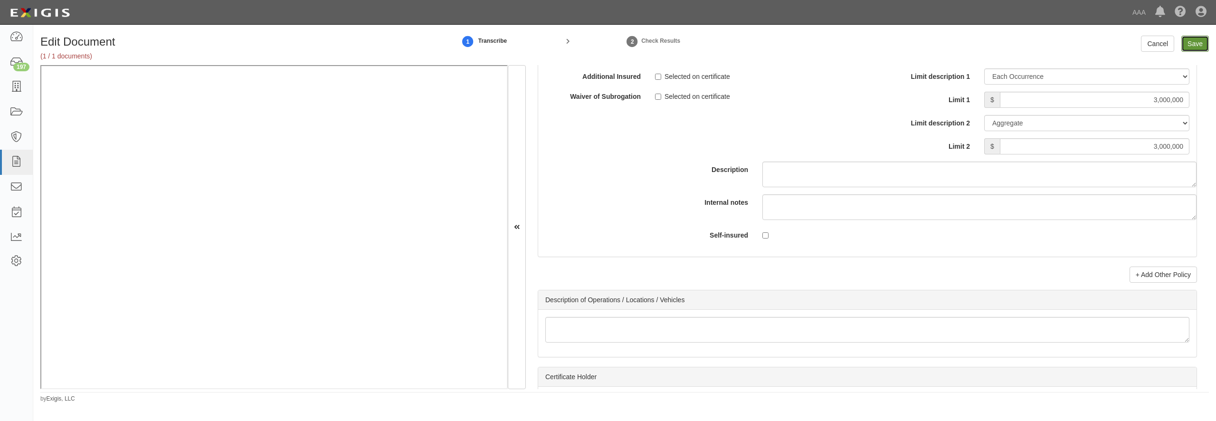
type input "4000000"
type input "3000000"
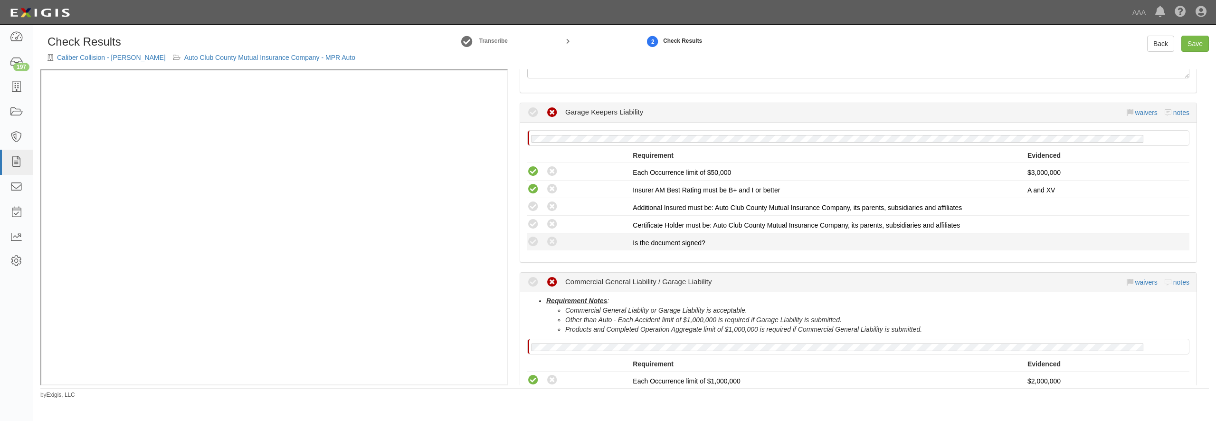
scroll to position [182, 0]
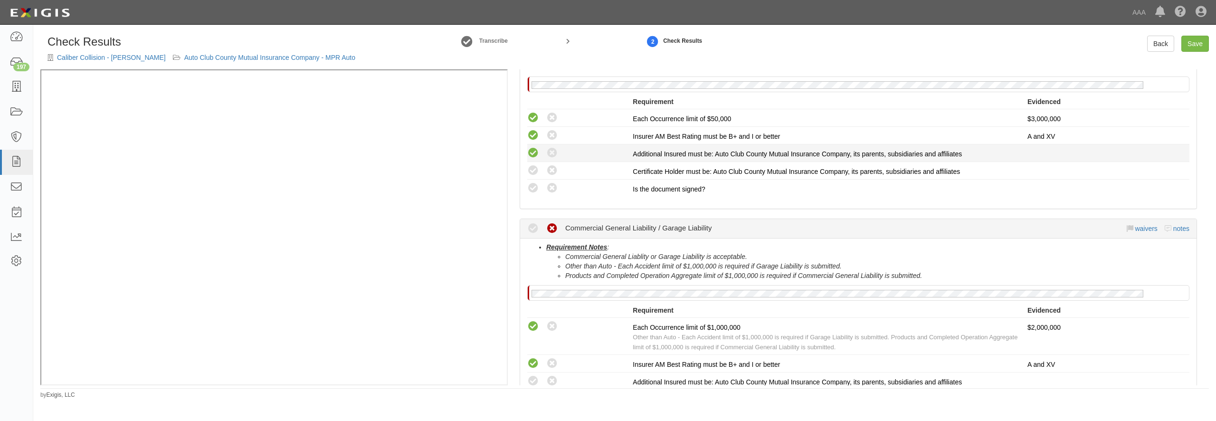
click at [531, 157] on icon at bounding box center [533, 153] width 12 height 12
radio input "true"
click at [531, 170] on icon at bounding box center [533, 171] width 12 height 12
radio input "true"
click at [533, 189] on icon at bounding box center [533, 188] width 12 height 12
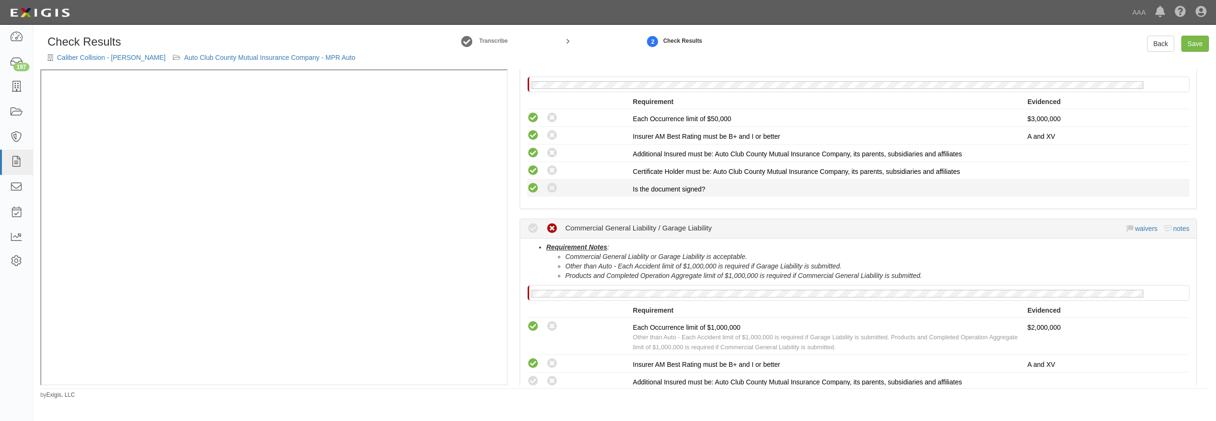
radio input "true"
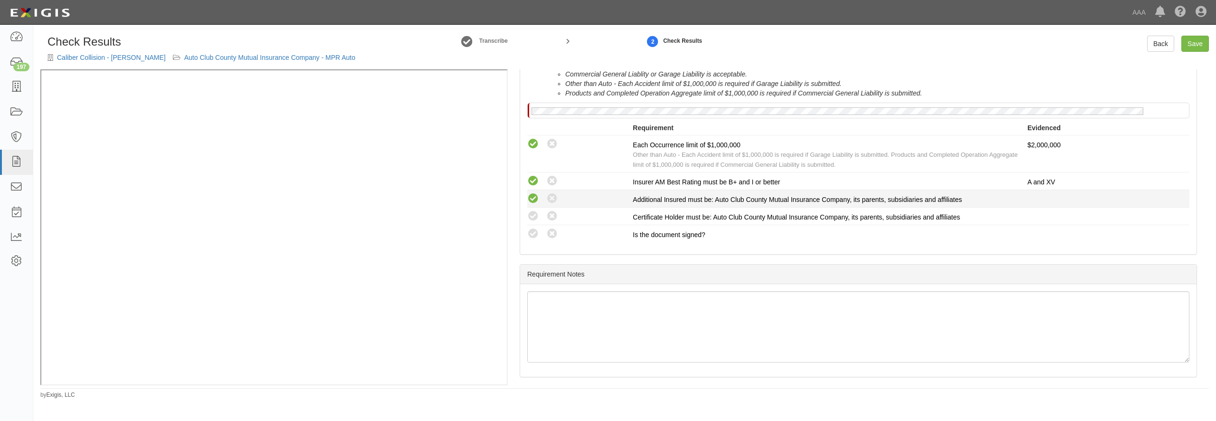
click at [534, 199] on icon at bounding box center [533, 199] width 12 height 12
radio input "true"
click at [534, 211] on icon at bounding box center [533, 216] width 12 height 12
radio input "true"
click at [534, 227] on div "Compliant Waived: Non-Compliant" at bounding box center [579, 233] width 105 height 12
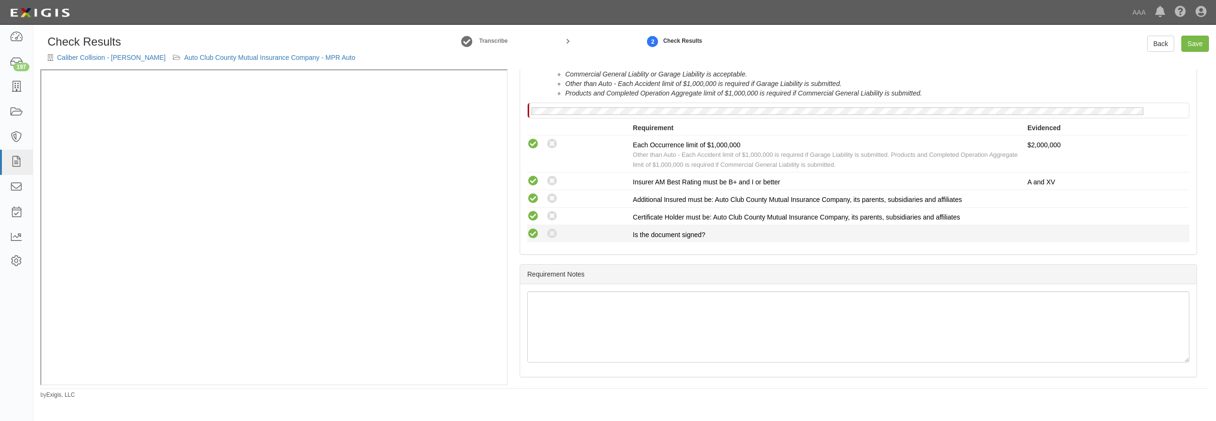
click at [531, 234] on icon at bounding box center [533, 234] width 12 height 12
radio input "true"
click at [1195, 43] on link "Save" at bounding box center [1195, 44] width 28 height 16
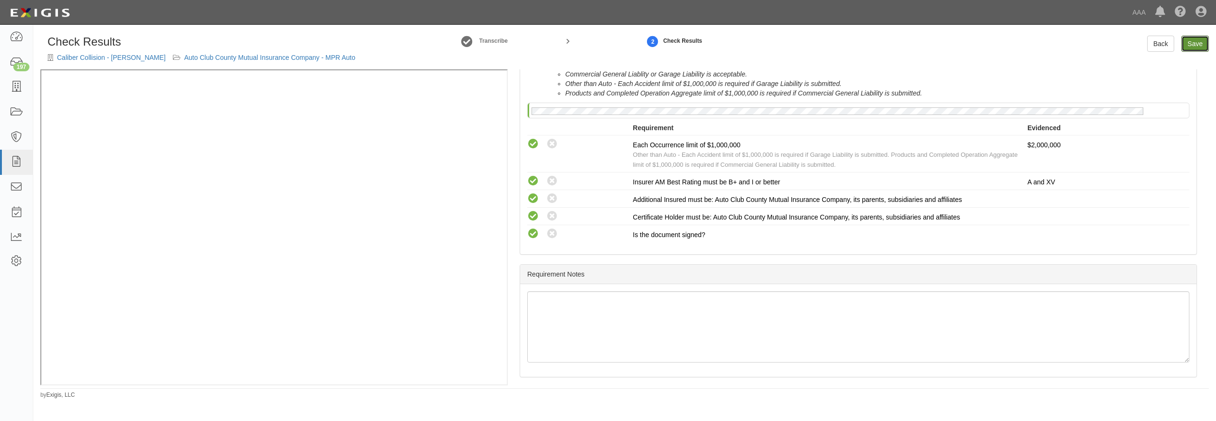
radio input "true"
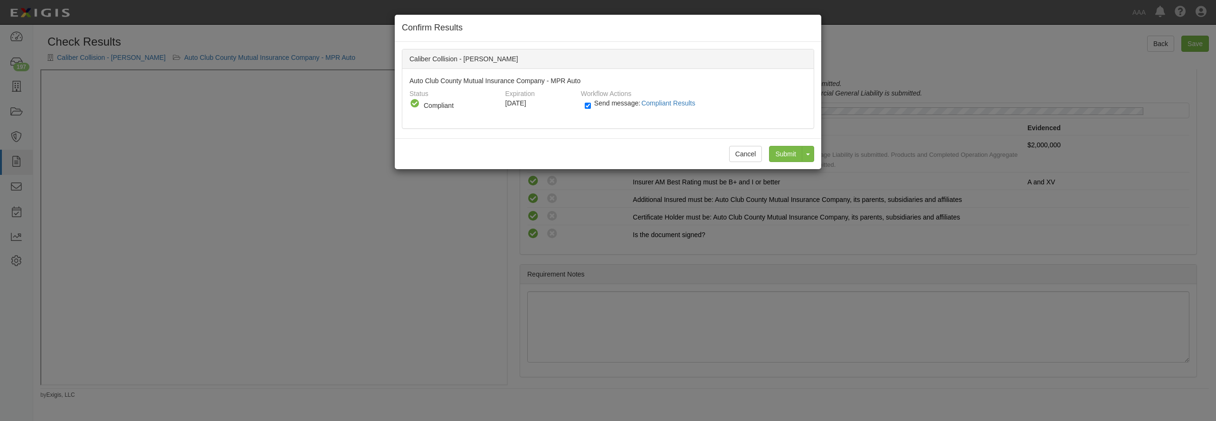
click at [583, 103] on div "Send message: Compliant Results" at bounding box center [692, 106] width 229 height 16
click at [584, 104] on div "Send message: Compliant Results" at bounding box center [692, 106] width 229 height 16
click at [590, 104] on input "Send message: Compliant Results" at bounding box center [588, 105] width 6 height 11
checkbox input "false"
click at [782, 158] on input "Submit" at bounding box center [785, 154] width 33 height 16
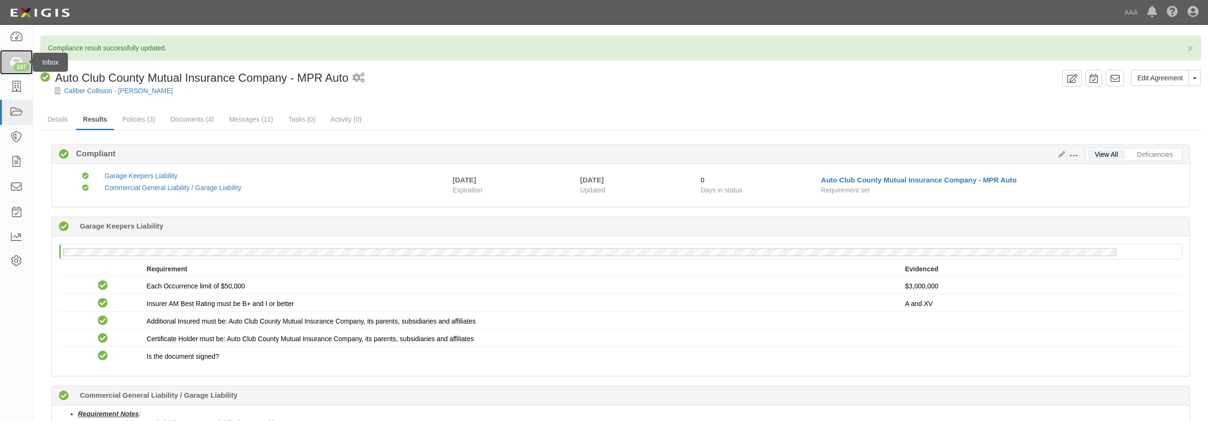
click at [23, 65] on div "197" at bounding box center [21, 67] width 16 height 9
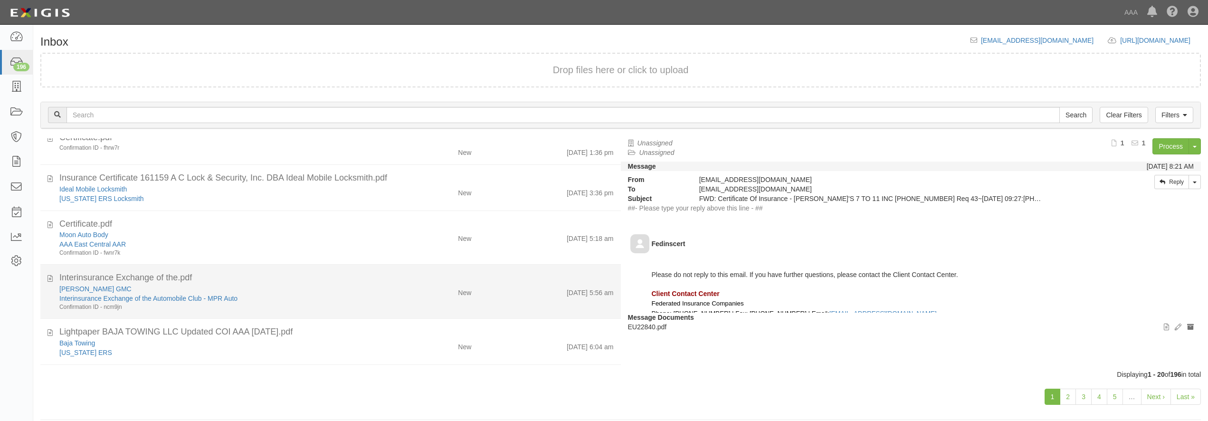
scroll to position [365, 0]
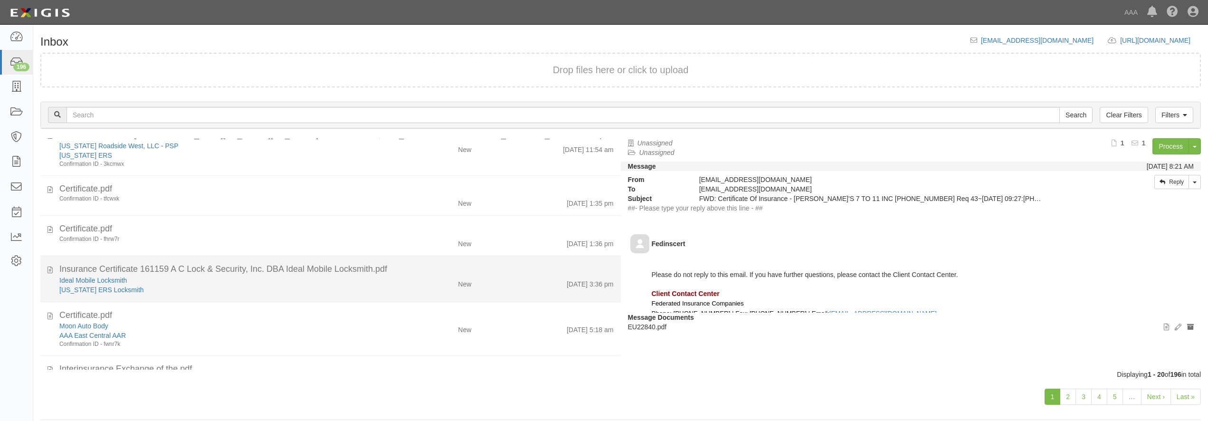
click at [174, 281] on div "Ideal Mobile Locksmith" at bounding box center [217, 279] width 317 height 9
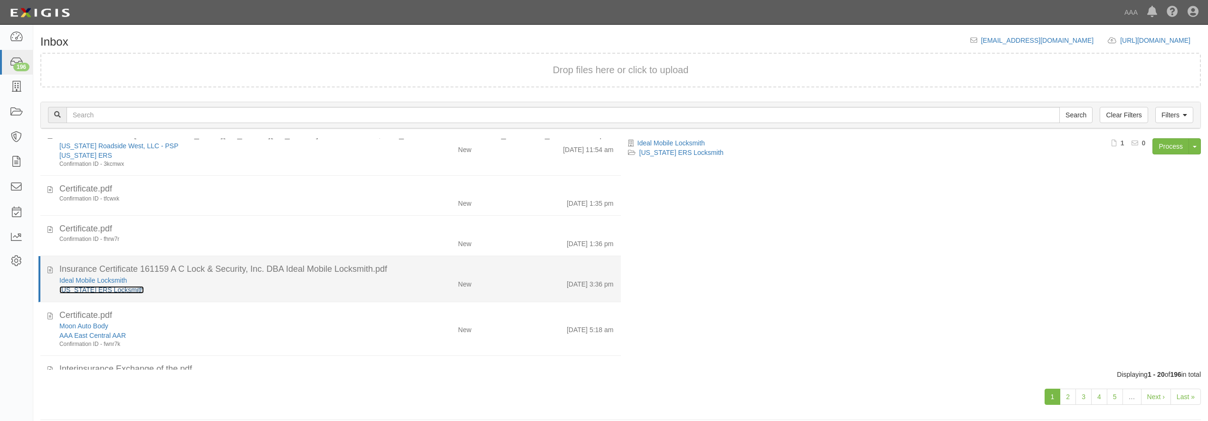
click at [126, 291] on link "[US_STATE] ERS Locksmith" at bounding box center [101, 290] width 85 height 8
click at [256, 288] on div "[US_STATE] ERS Locksmith" at bounding box center [217, 289] width 317 height 9
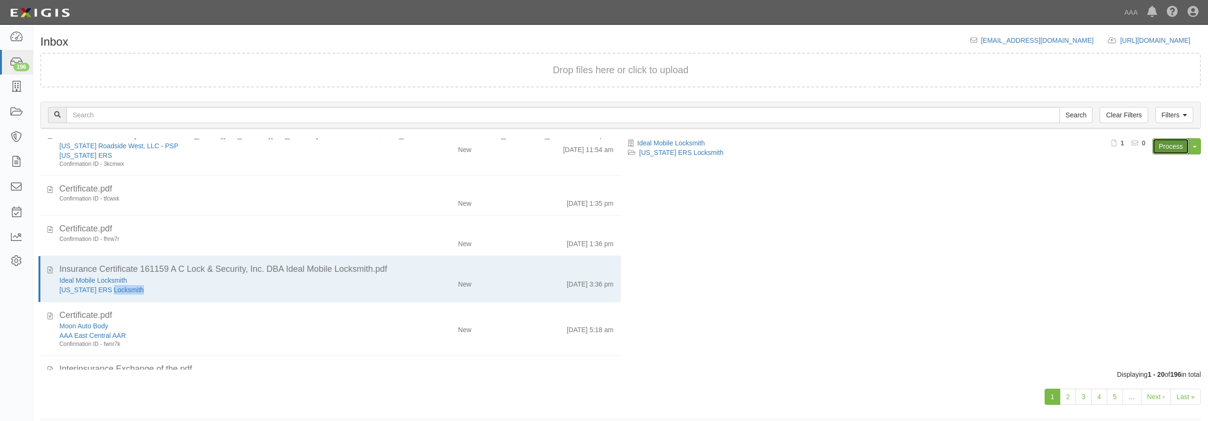
click at [1181, 147] on link "Process" at bounding box center [1170, 146] width 37 height 16
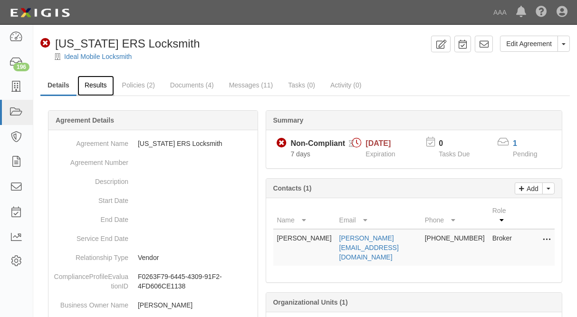
click at [92, 86] on link "Results" at bounding box center [95, 86] width 37 height 20
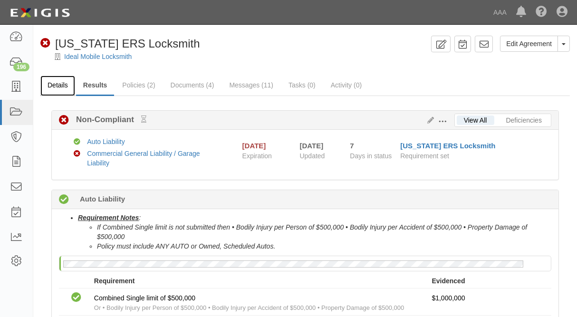
click at [59, 86] on link "Details" at bounding box center [57, 86] width 35 height 20
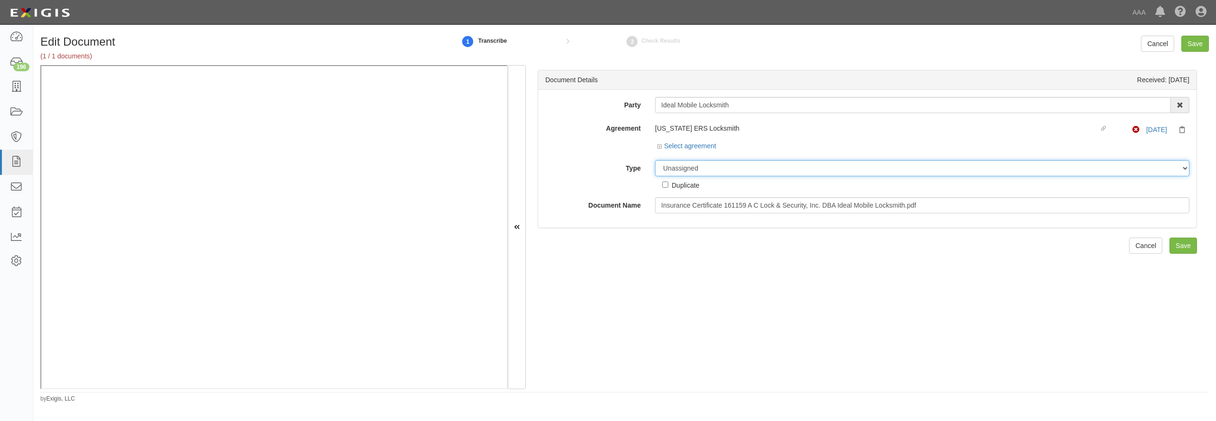
click at [670, 169] on select "Unassigned Binder Cancellation Notice Certificate Contract Endorsement Insuranc…" at bounding box center [922, 168] width 534 height 16
select select "CertificateDetail"
click option "Certificate" at bounding box center [0, 0] width 0 height 0
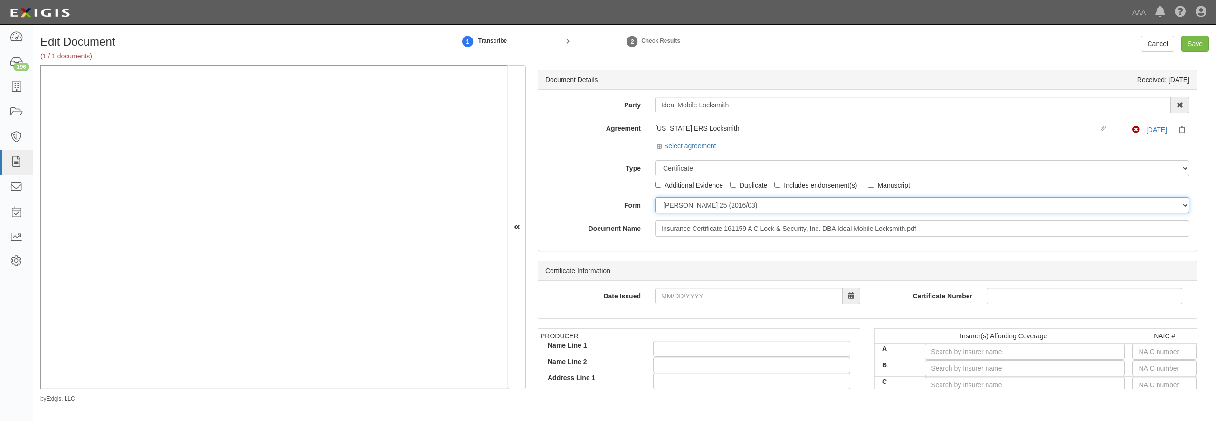
click at [655, 197] on select "ACORD 25 (2016/03) ACORD 101 ACORD 855 NY (2014/05) General" at bounding box center [922, 205] width 534 height 16
select select "GeneralFormDetail"
click option "General" at bounding box center [0, 0] width 0 height 0
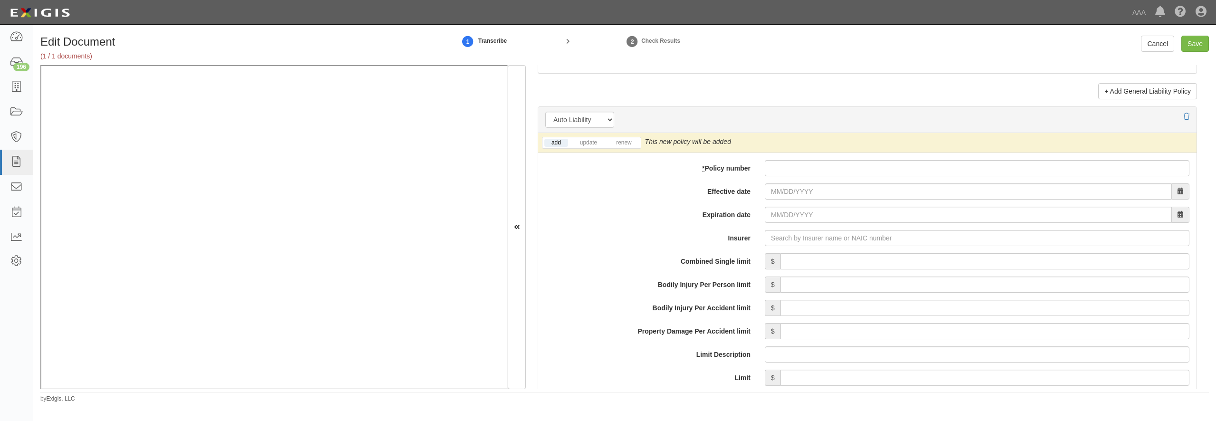
scroll to position [1277, 0]
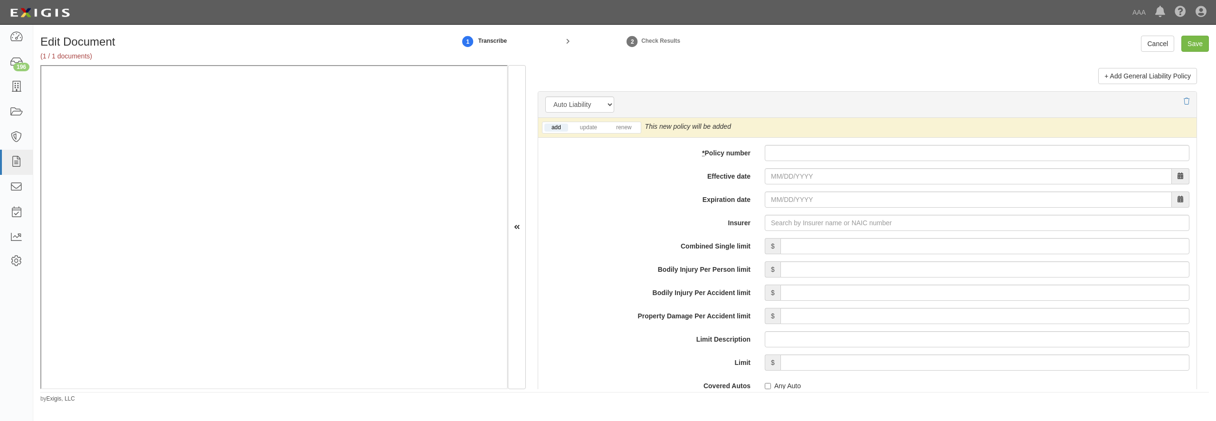
drag, startPoint x: 832, startPoint y: 179, endPoint x: 824, endPoint y: 170, distance: 11.8
click at [831, 178] on div "add update renew This new policy will be added This new policy will update exis…" at bounding box center [867, 370] width 658 height 505
paste input "2005453987-08"
click at [824, 161] on input "* Policy number" at bounding box center [977, 153] width 425 height 16
type input "2005453987-08"
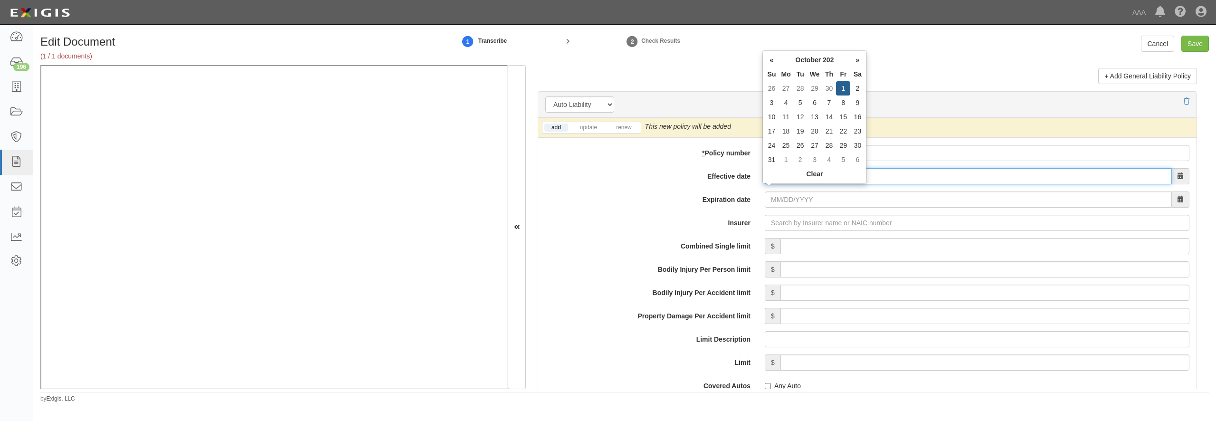
type input "10/01/2025"
type input "10/01/2026"
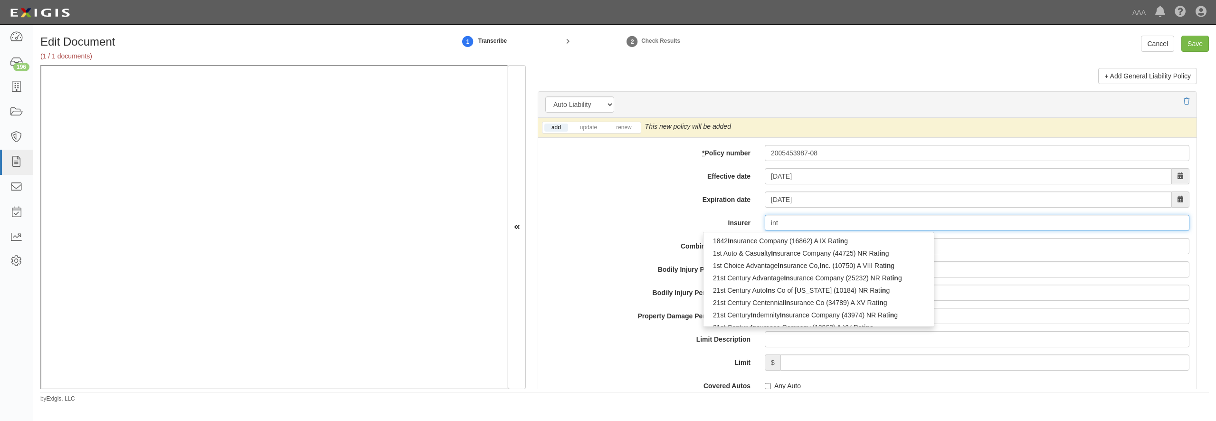
type input "inte"
type input "integon Casualty Insurance Company (27930) A+ XV Rating"
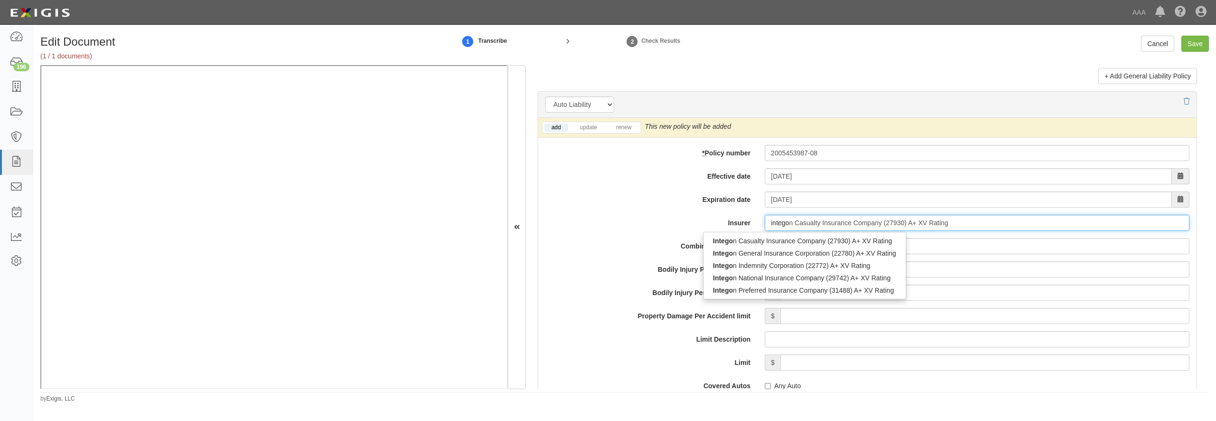
type input "integon"
click at [771, 284] on div "Integon National Insurance Company (29742) A+ XV Rating" at bounding box center [803, 278] width 200 height 12
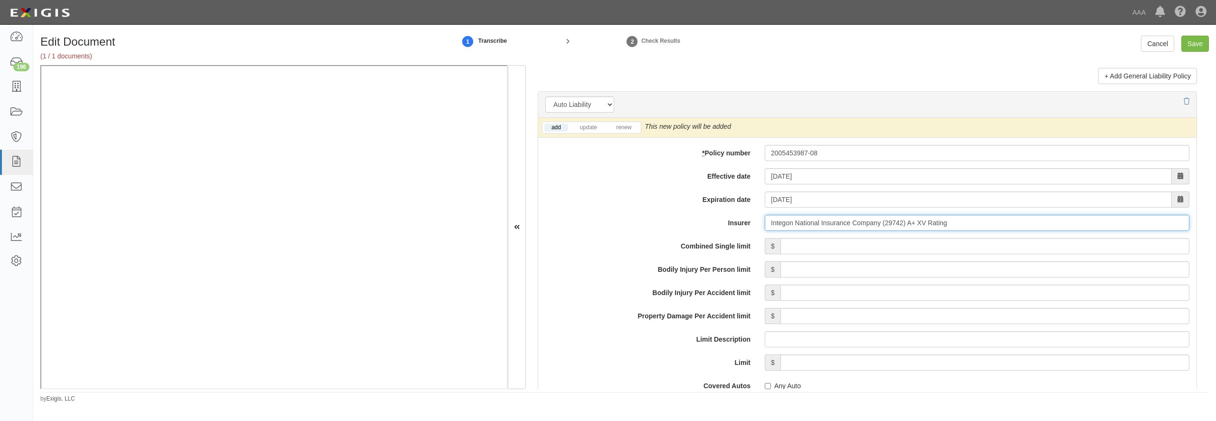
type input "Integon National Insurance Company (29742) A+ XV Rating"
click at [825, 254] on input "Combined Single limit" at bounding box center [984, 246] width 409 height 16
type input "1,000,000"
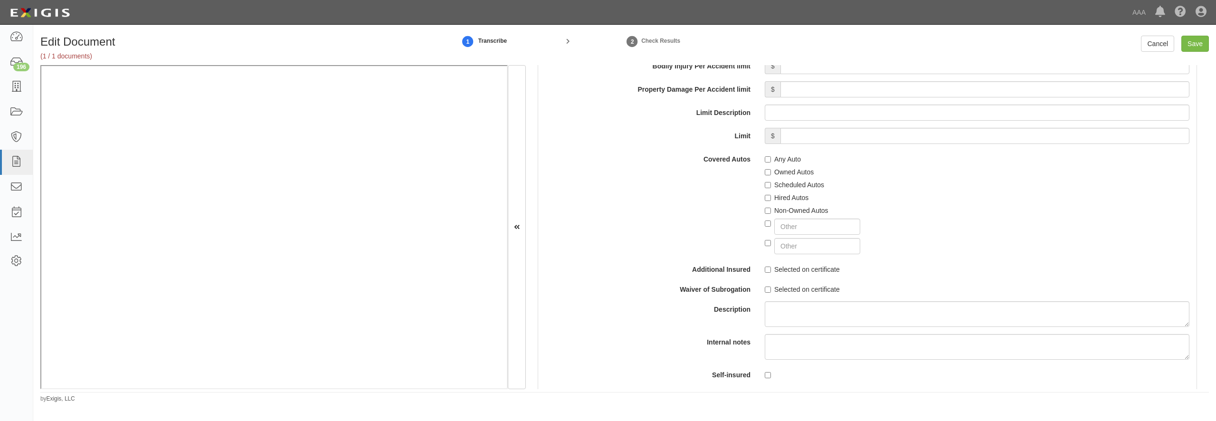
scroll to position [1505, 0]
click at [773, 162] on label "Any Auto" at bounding box center [783, 157] width 36 height 9
click at [771, 161] on input "Any Auto" at bounding box center [768, 158] width 6 height 6
checkbox input "true"
click at [780, 188] on label "Scheduled Autos" at bounding box center [794, 183] width 59 height 9
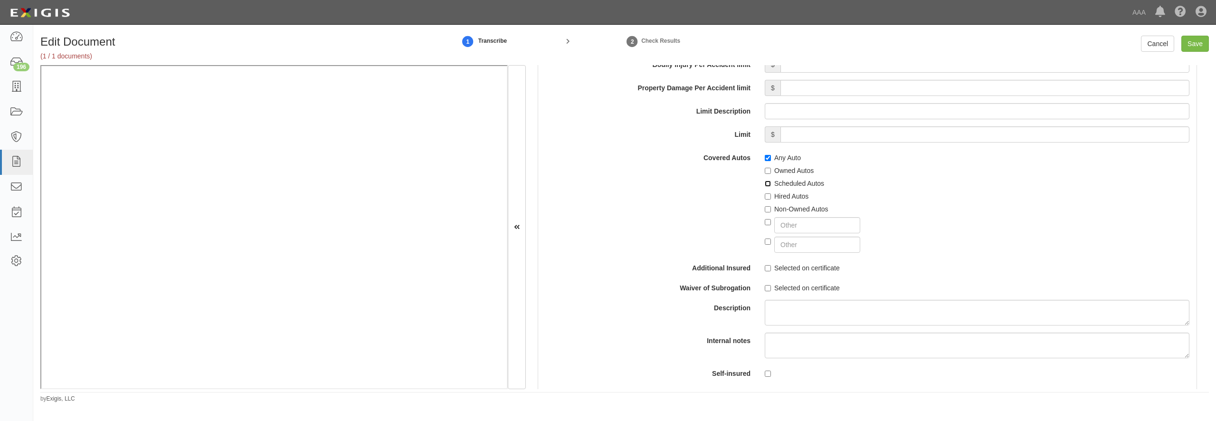
click at [771, 187] on input "Scheduled Autos" at bounding box center [768, 183] width 6 height 6
checkbox input "true"
click at [780, 201] on label "Hired Autos" at bounding box center [787, 195] width 44 height 9
click at [771, 199] on input "Hired Autos" at bounding box center [768, 196] width 6 height 6
checkbox input "true"
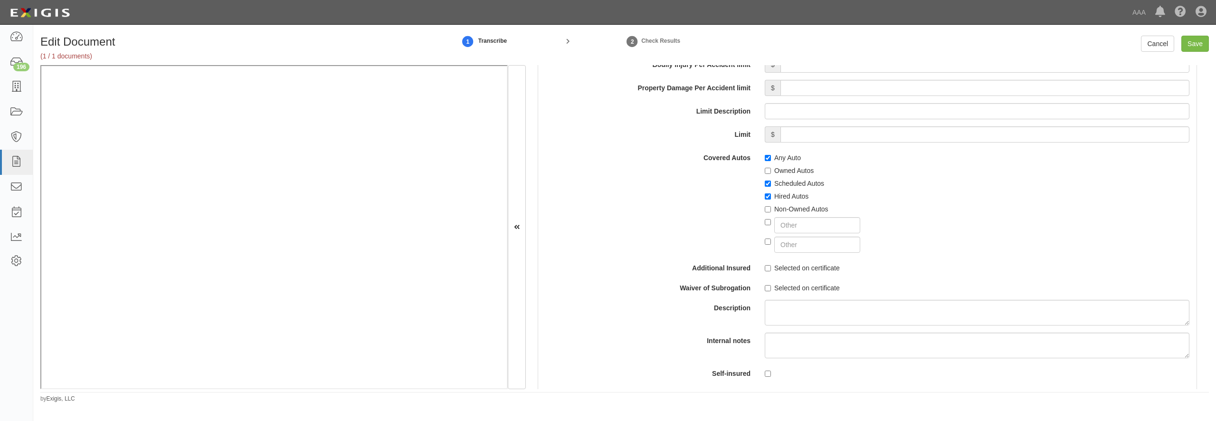
click at [780, 214] on label "Non-Owned Autos" at bounding box center [797, 208] width 64 height 9
click at [771, 212] on input "Non-Owned Autos" at bounding box center [768, 209] width 6 height 6
checkbox input "true"
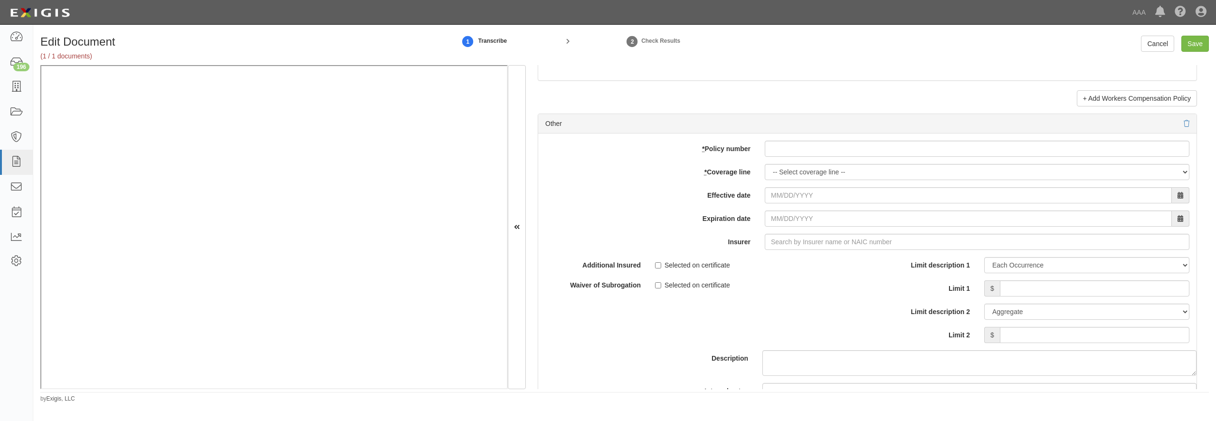
scroll to position [2690, 0]
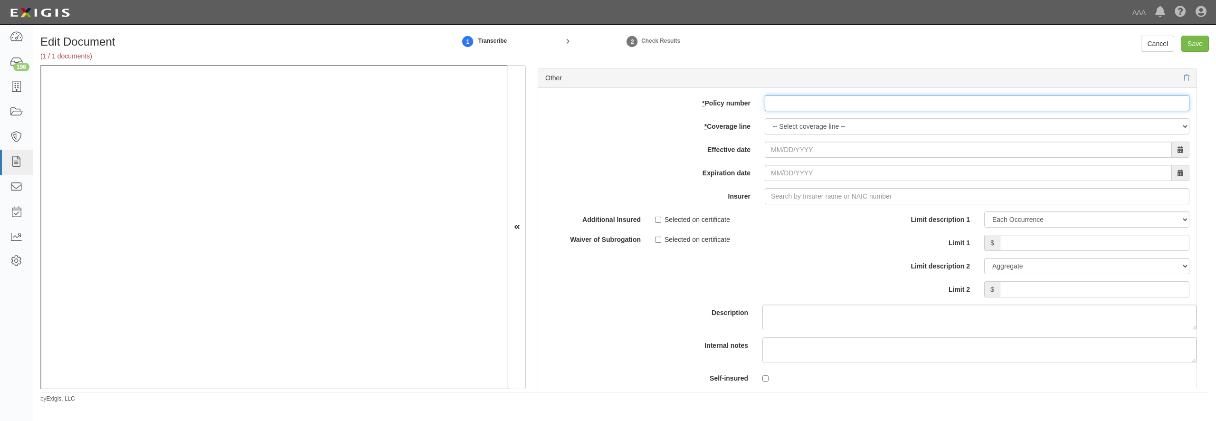
paste input "BKS (26) 56 33 46 54"
click at [838, 111] on input "BKS (26) 56 33 46 54" at bounding box center [977, 103] width 425 height 16
type input "BKS (26) 56 33 46 54"
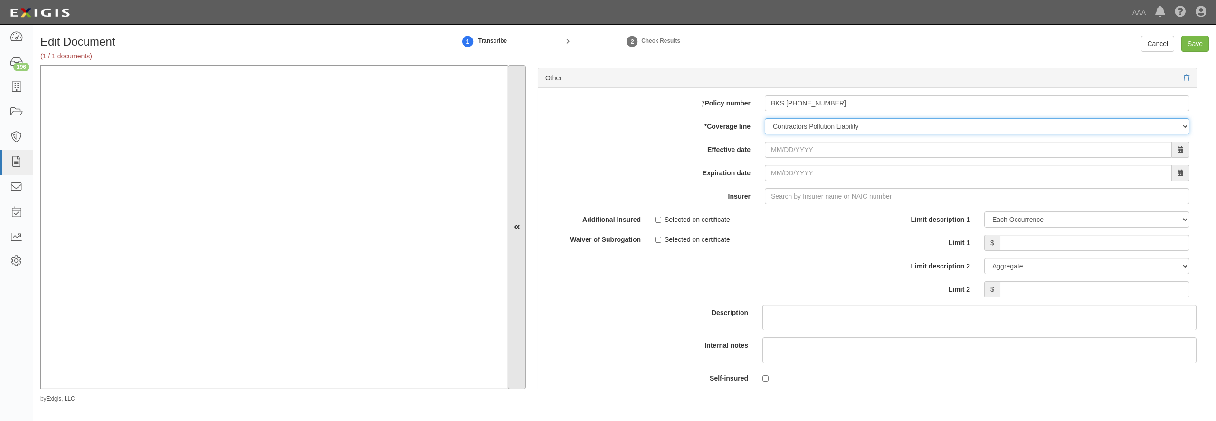
select select "70"
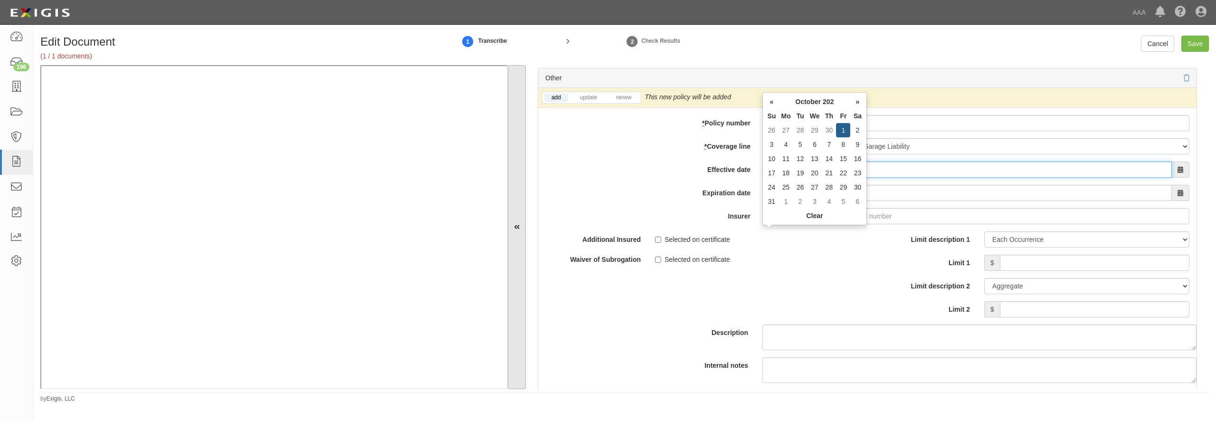
type input "[DATE]"
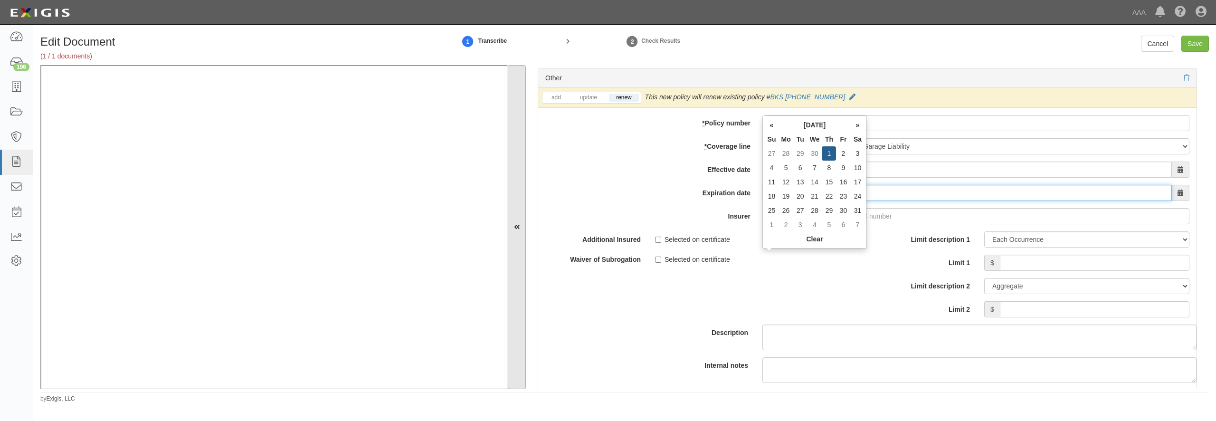
type input "10/01/2026"
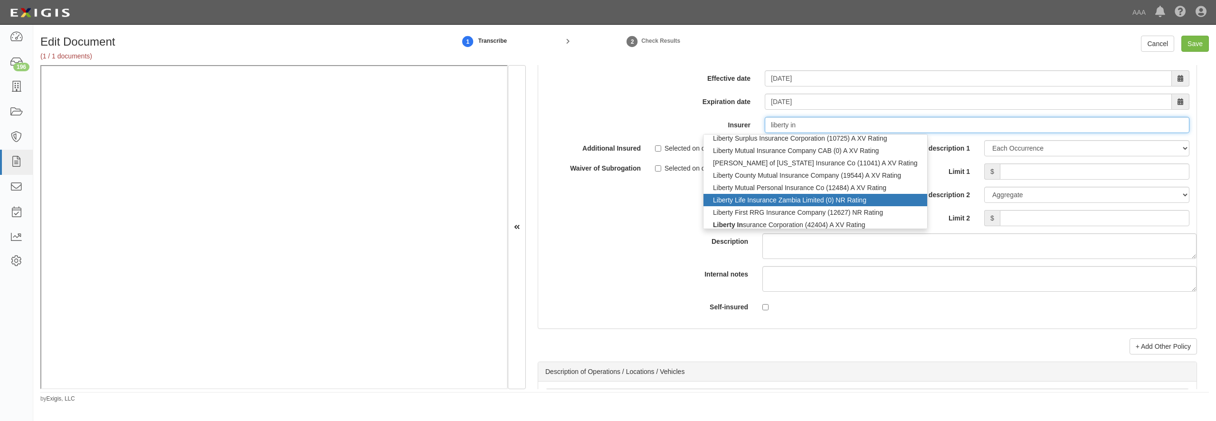
scroll to position [108, 0]
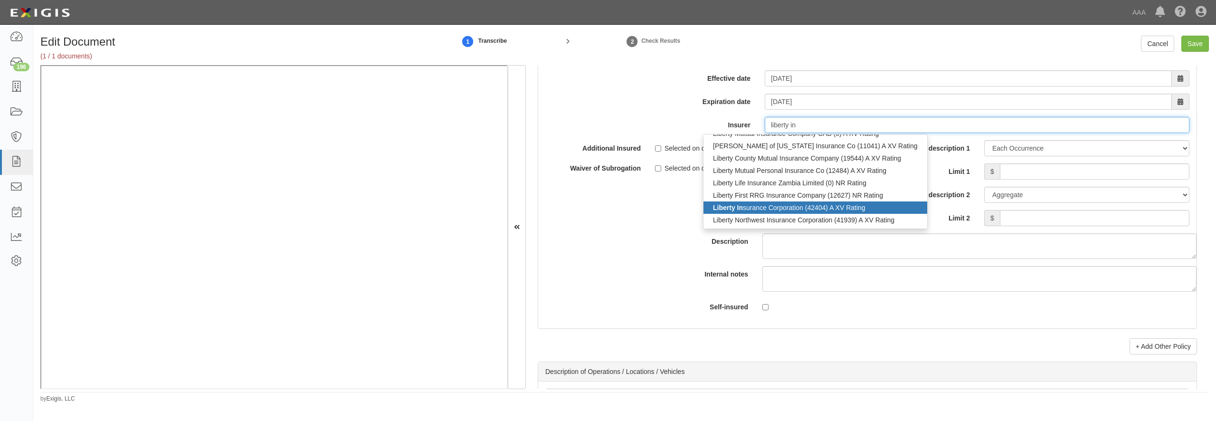
click at [759, 214] on div "Liberty In surance Corporation (42404) A XV Rating" at bounding box center [815, 207] width 224 height 12
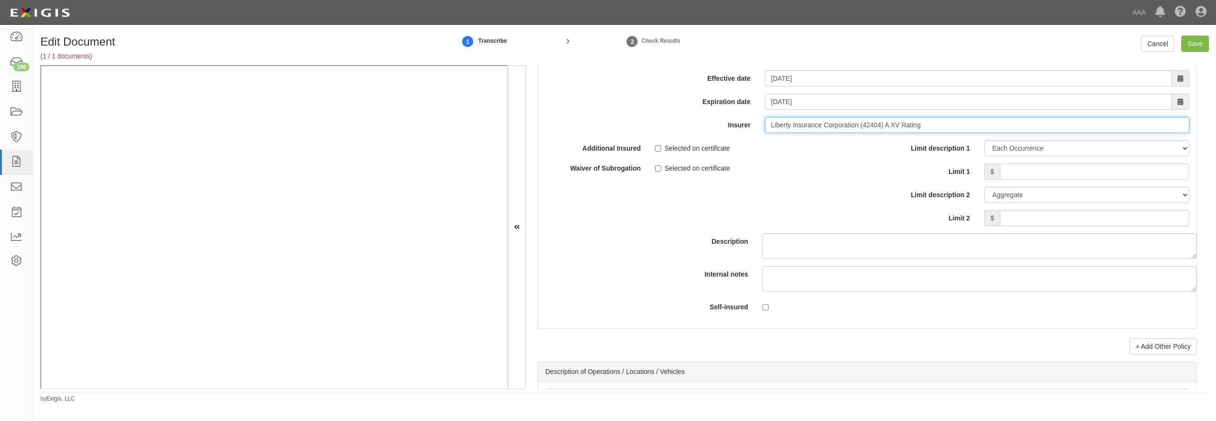
type input "Liberty Insurance Corporation (42404) A XV Rating"
click at [1015, 180] on input "Limit 1" at bounding box center [1095, 171] width 190 height 16
type input "1,000,000"
type input "2,000,000"
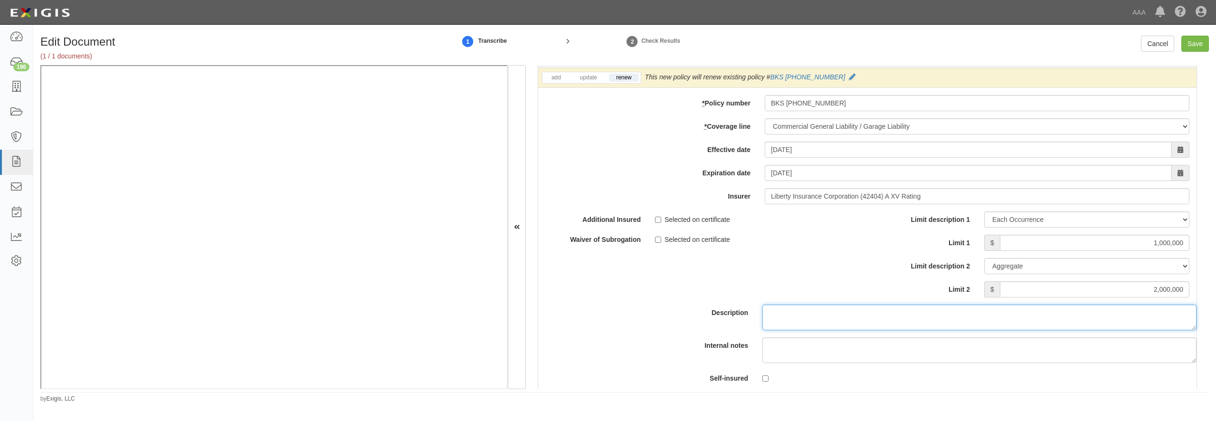
scroll to position [2690, 0]
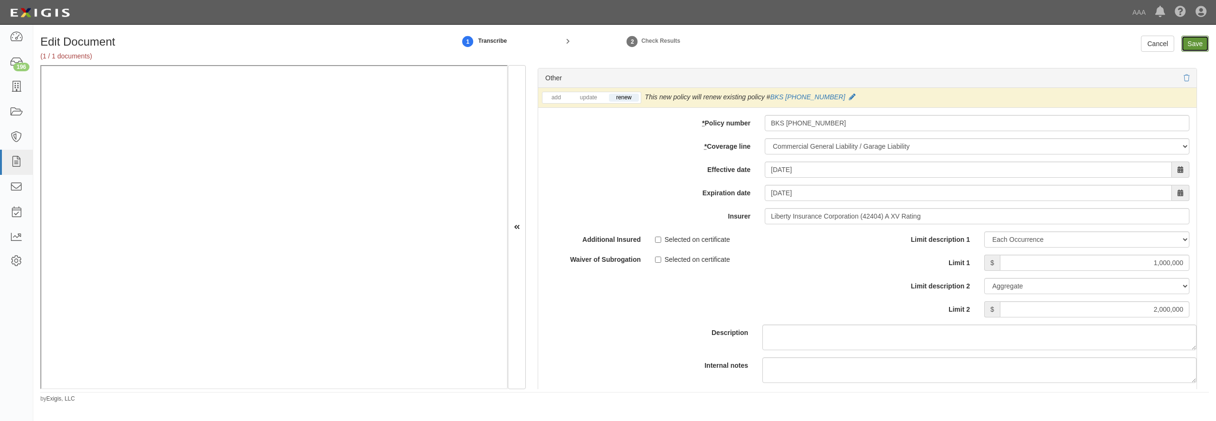
click at [1196, 40] on input "Save" at bounding box center [1195, 44] width 28 height 16
type input "1000000"
type input "2000000"
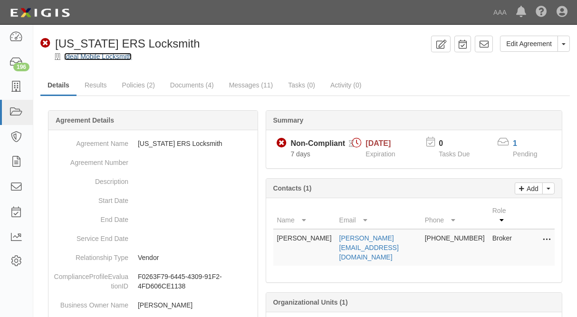
click at [75, 57] on link "Ideal Mobile Locksmith" at bounding box center [97, 57] width 67 height 8
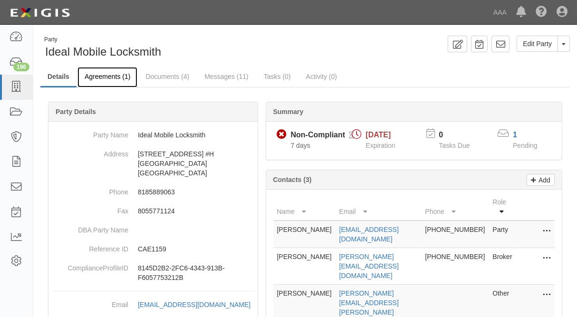
click at [106, 76] on link "Agreements (1)" at bounding box center [107, 77] width 60 height 20
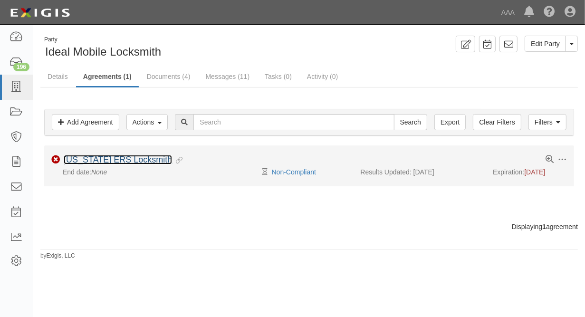
click at [103, 161] on link "[US_STATE] ERS Locksmith" at bounding box center [118, 159] width 108 height 9
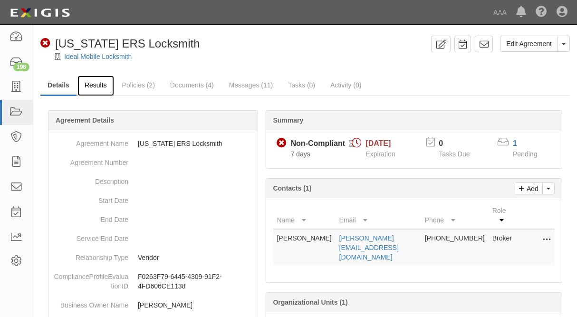
click at [92, 90] on link "Results" at bounding box center [95, 86] width 37 height 20
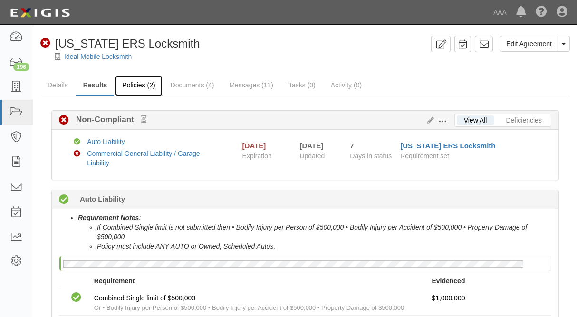
click at [140, 90] on link "Policies (2)" at bounding box center [138, 86] width 47 height 20
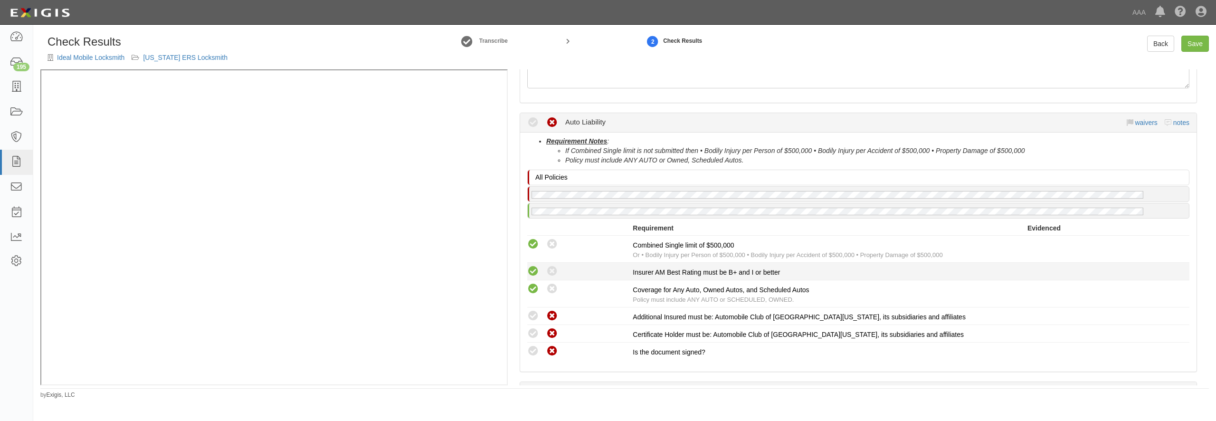
scroll to position [137, 0]
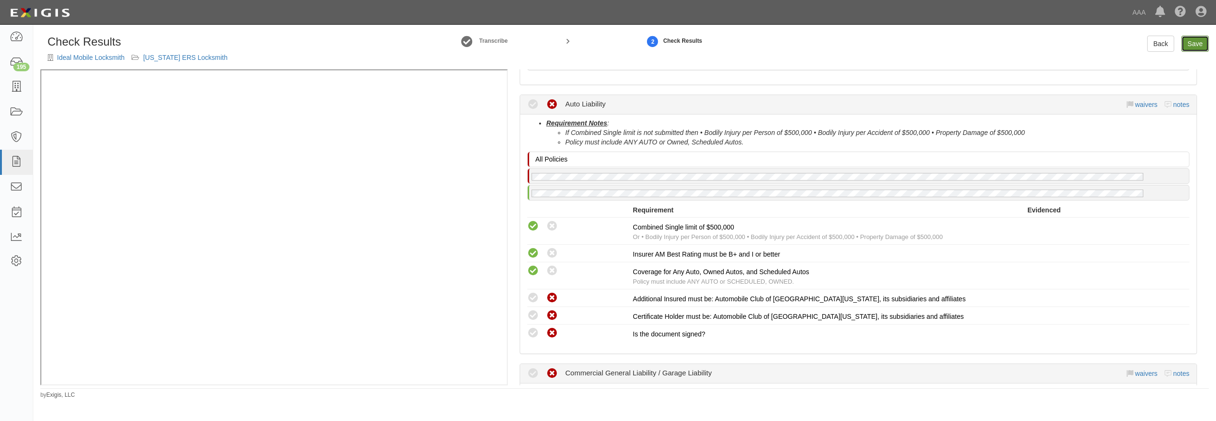
click at [1201, 40] on link "Save" at bounding box center [1195, 44] width 28 height 16
radio input "true"
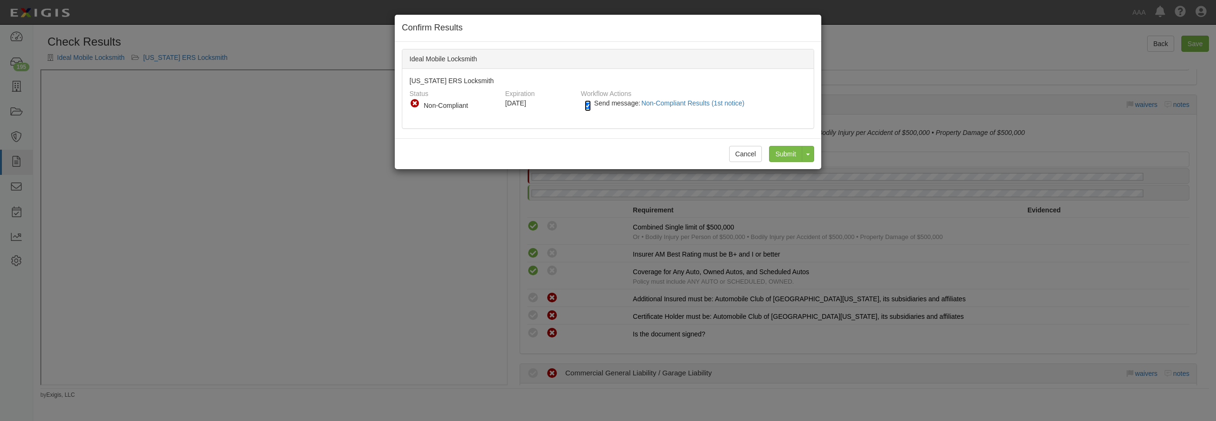
click at [588, 103] on input "Send message: Non-Compliant Results (1st notice)" at bounding box center [588, 105] width 6 height 11
checkbox input "false"
click at [778, 152] on input "Submit" at bounding box center [785, 154] width 33 height 16
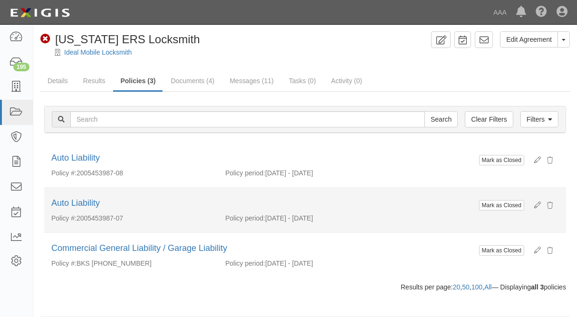
scroll to position [48, 0]
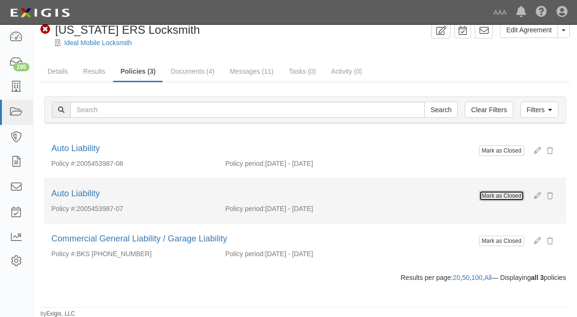
click at [492, 196] on button "Mark as Closed" at bounding box center [501, 195] width 45 height 10
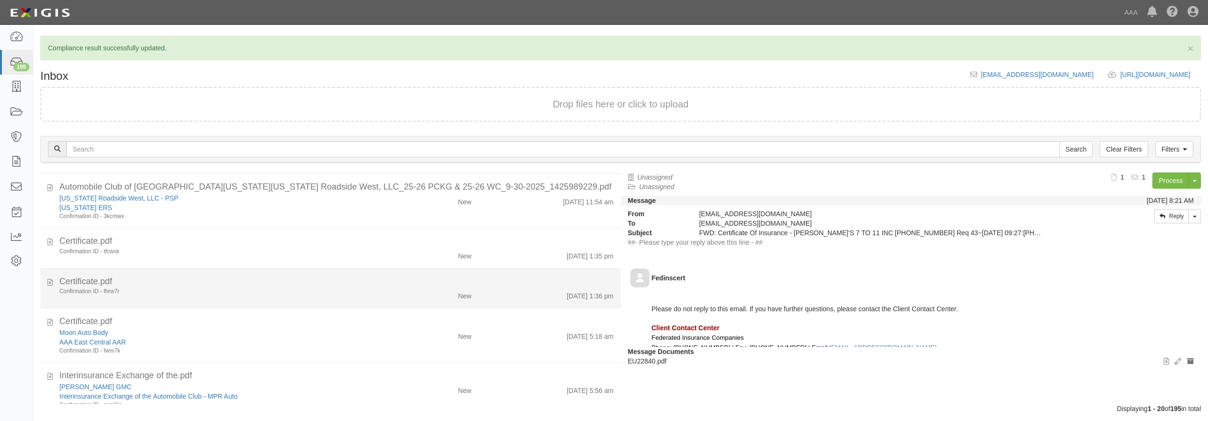
scroll to position [274, 0]
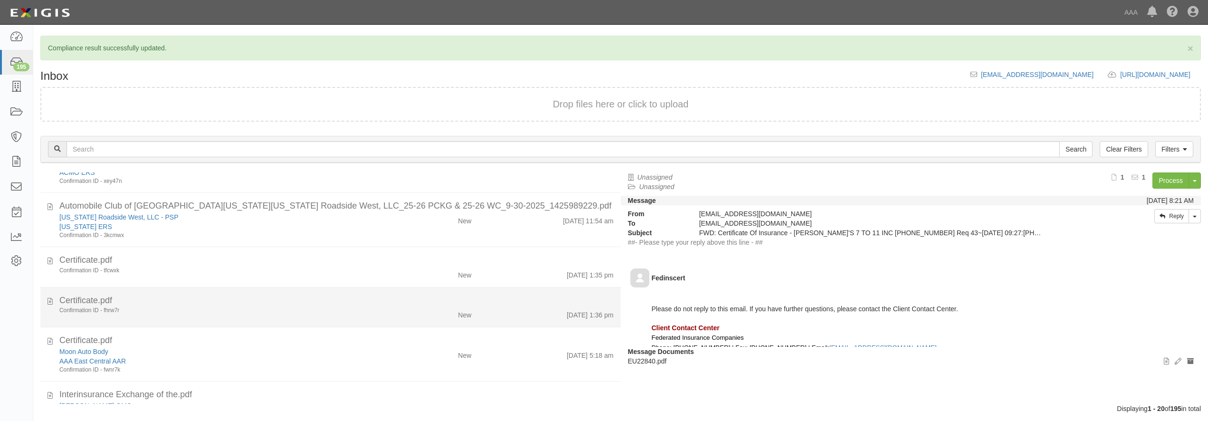
click at [201, 301] on div "Certificate.pdf" at bounding box center [336, 300] width 554 height 12
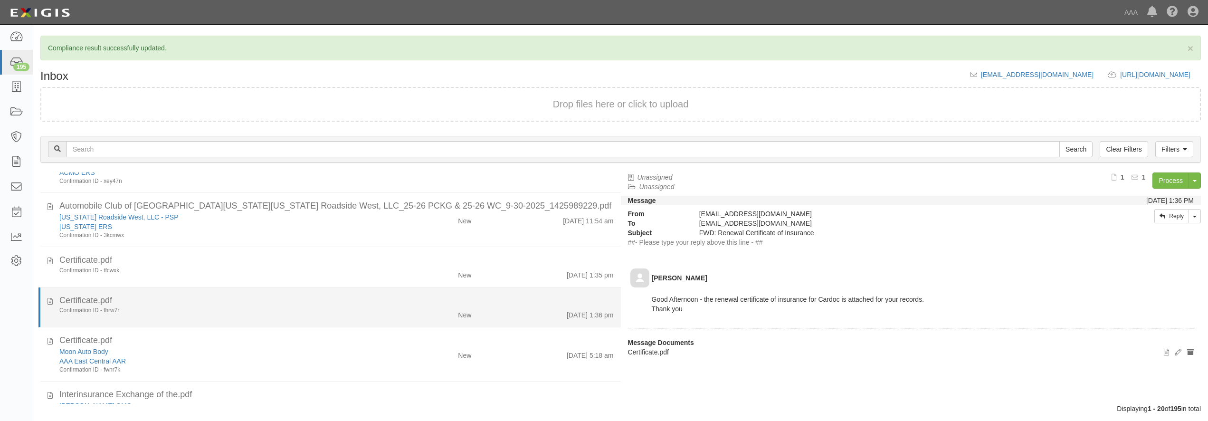
click at [206, 307] on div "Confirmation ID - fhrw7r" at bounding box center [217, 310] width 317 height 8
click at [201, 293] on li "Certificate.pdf Confirmation ID - fhrw7r New 9/30/25 1:36 pm" at bounding box center [329, 307] width 582 height 40
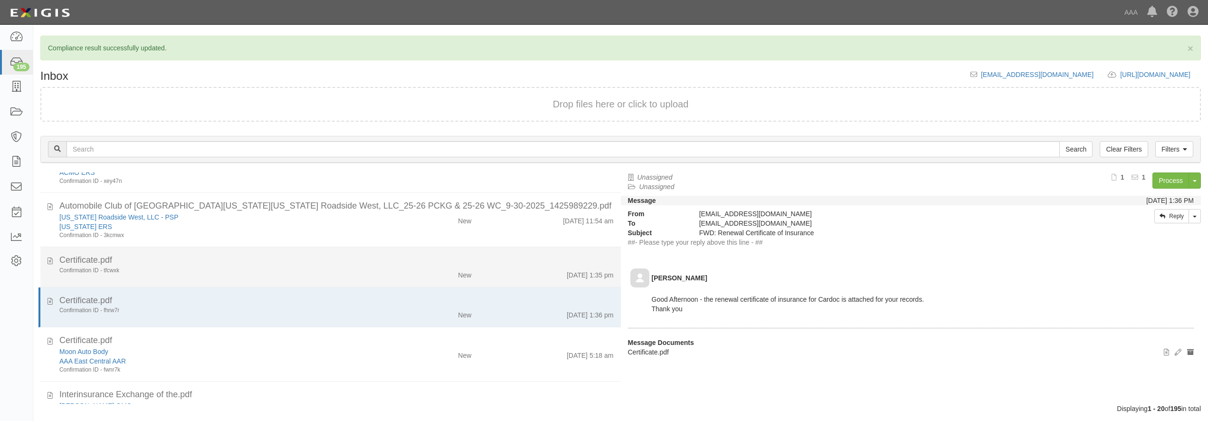
click at [198, 286] on li "Certificate.pdf Confirmation ID - tfcwxk New 9/30/25 1:35 pm" at bounding box center [330, 267] width 580 height 40
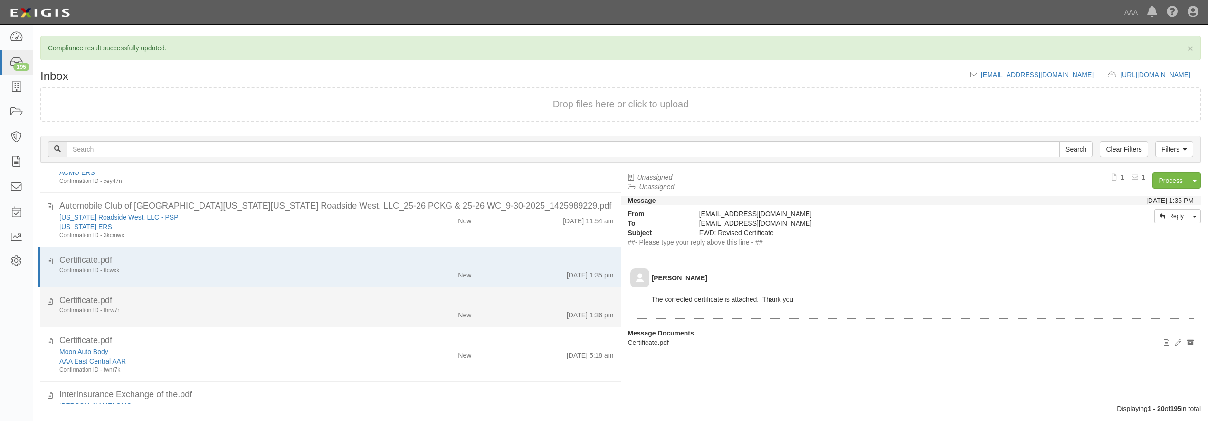
click at [197, 312] on div "Confirmation ID - fhrw7r" at bounding box center [217, 310] width 317 height 8
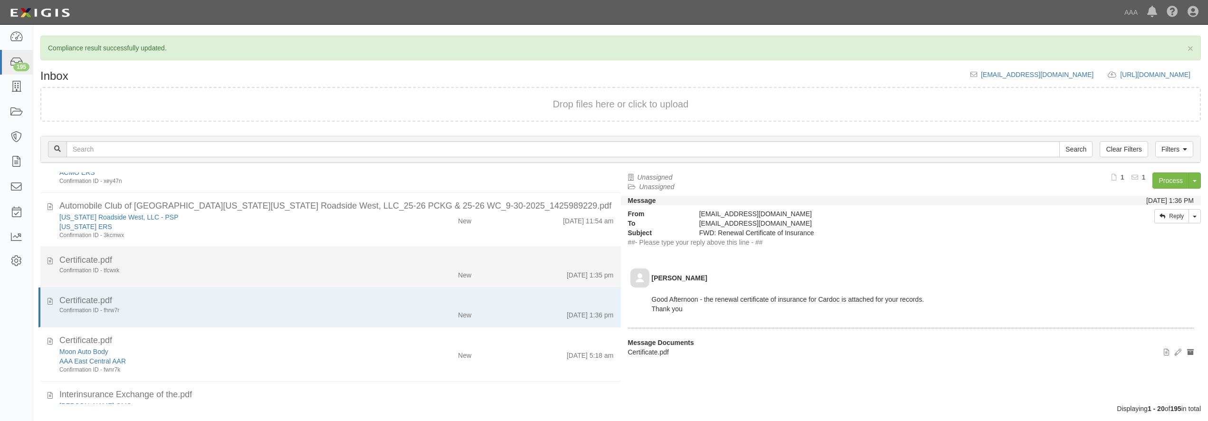
click at [191, 279] on div "Confirmation ID - tfcwxk New 9/30/25 1:35 pm" at bounding box center [336, 272] width 569 height 13
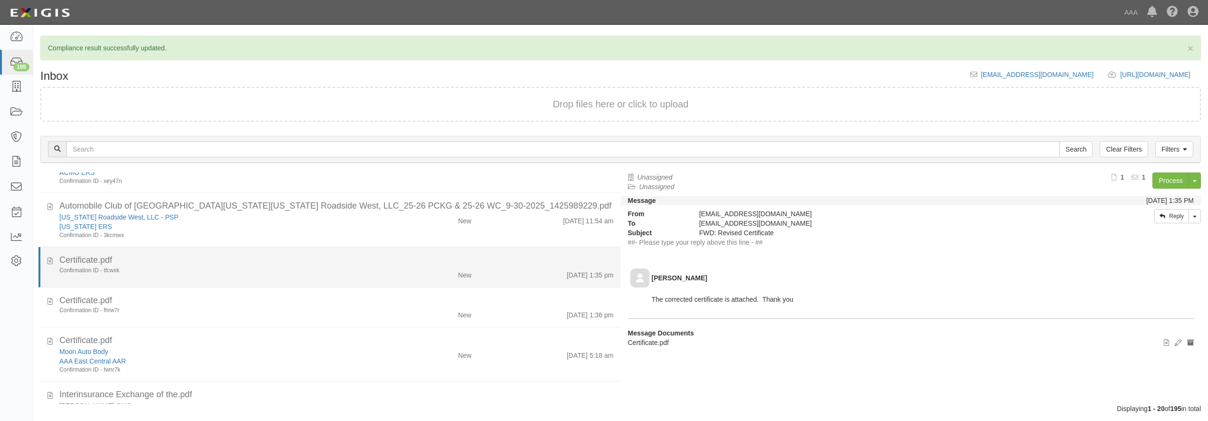
click at [187, 267] on div "Confirmation ID - tfcwxk" at bounding box center [217, 270] width 317 height 8
click at [144, 264] on div "Certificate.pdf" at bounding box center [336, 260] width 554 height 12
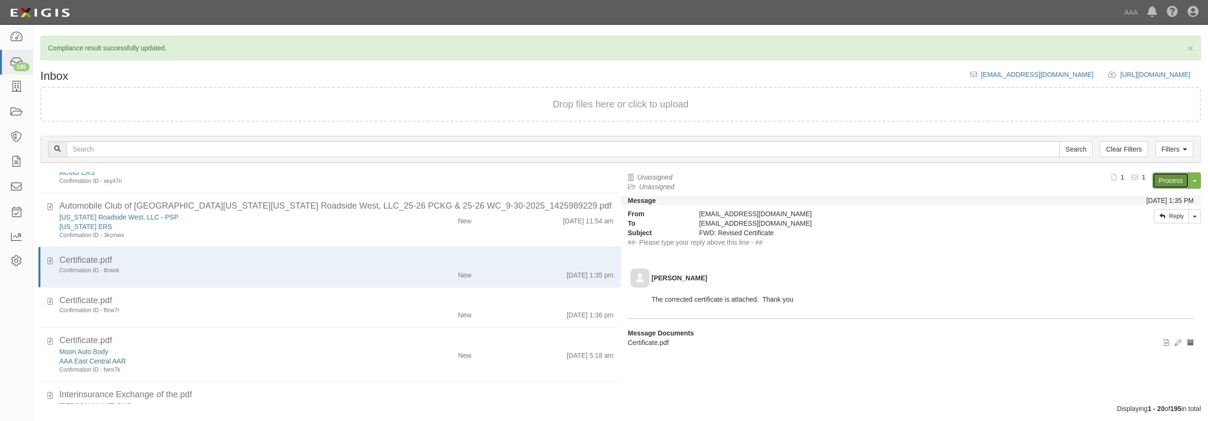
click at [1162, 182] on link "Process" at bounding box center [1170, 180] width 37 height 16
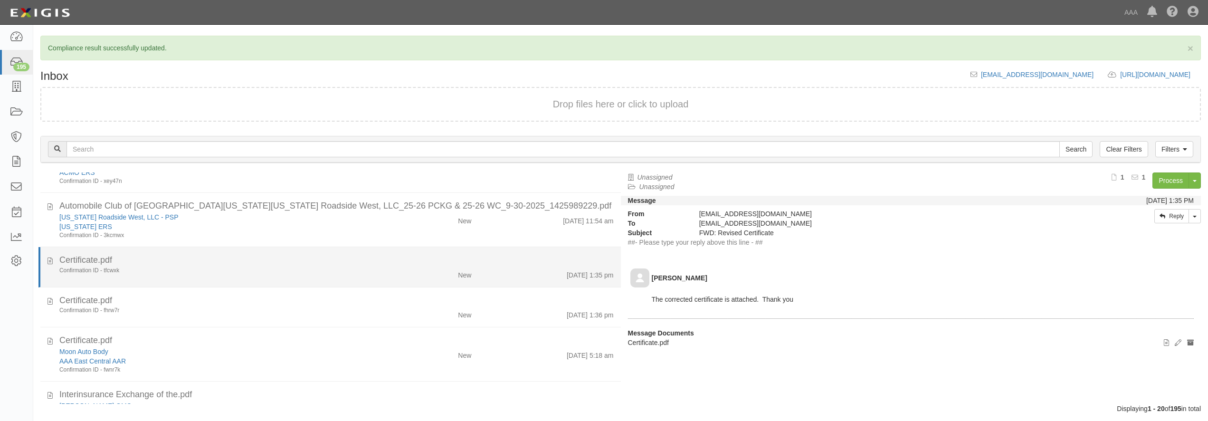
click at [165, 272] on div "Confirmation ID - tfcwxk" at bounding box center [217, 270] width 317 height 8
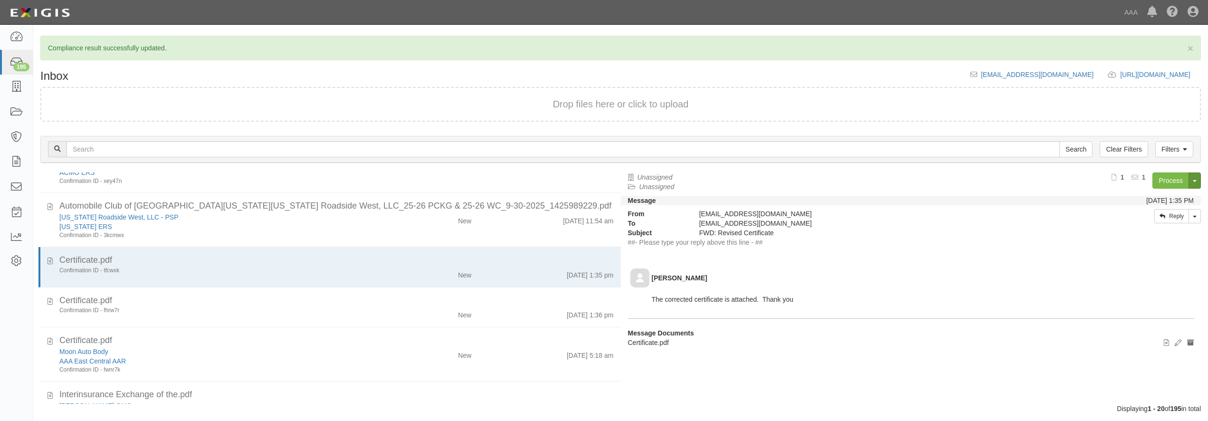
click at [1198, 180] on button "Toggle Document Dropdown" at bounding box center [1194, 180] width 12 height 16
click at [1167, 197] on link "Archive Document" at bounding box center [1162, 198] width 75 height 12
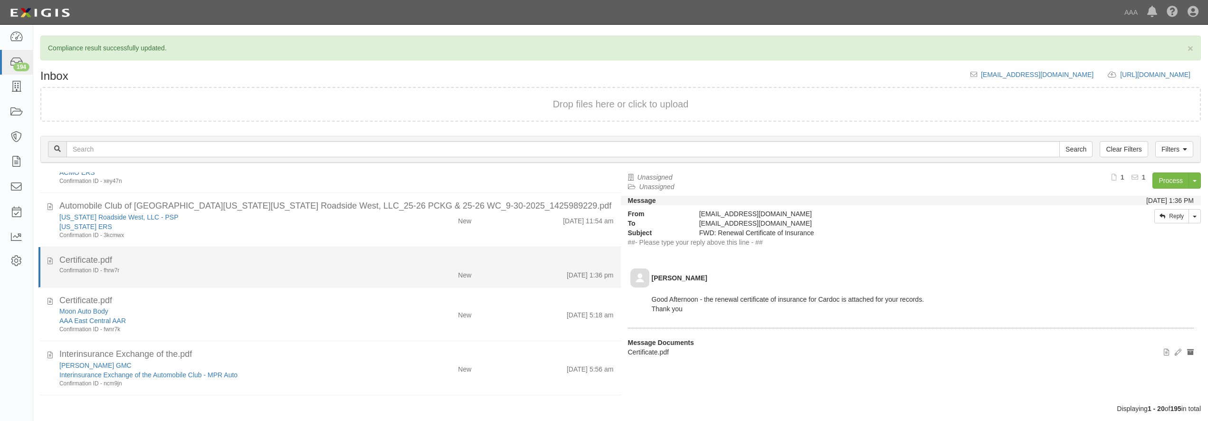
click at [177, 264] on div "Certificate.pdf" at bounding box center [336, 260] width 554 height 12
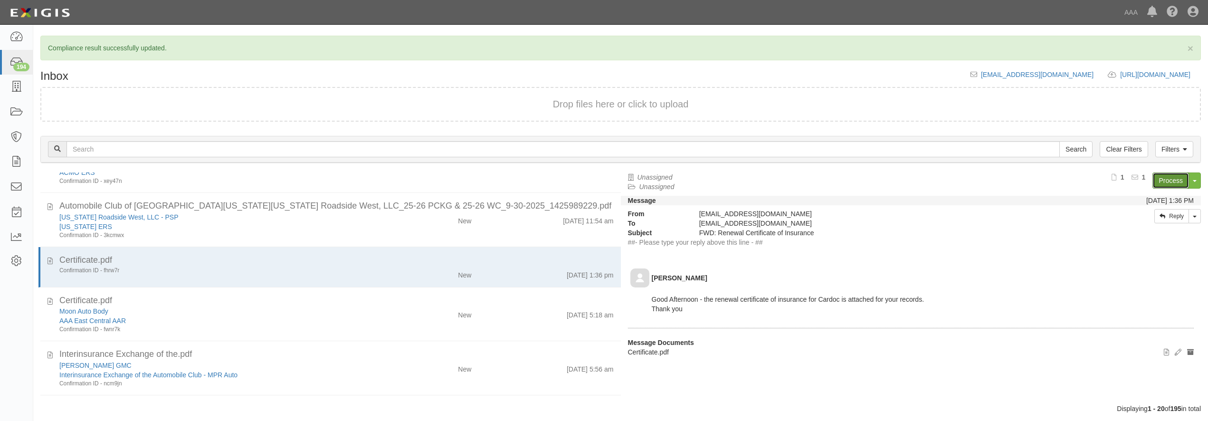
click at [1175, 178] on link "Process" at bounding box center [1170, 180] width 37 height 16
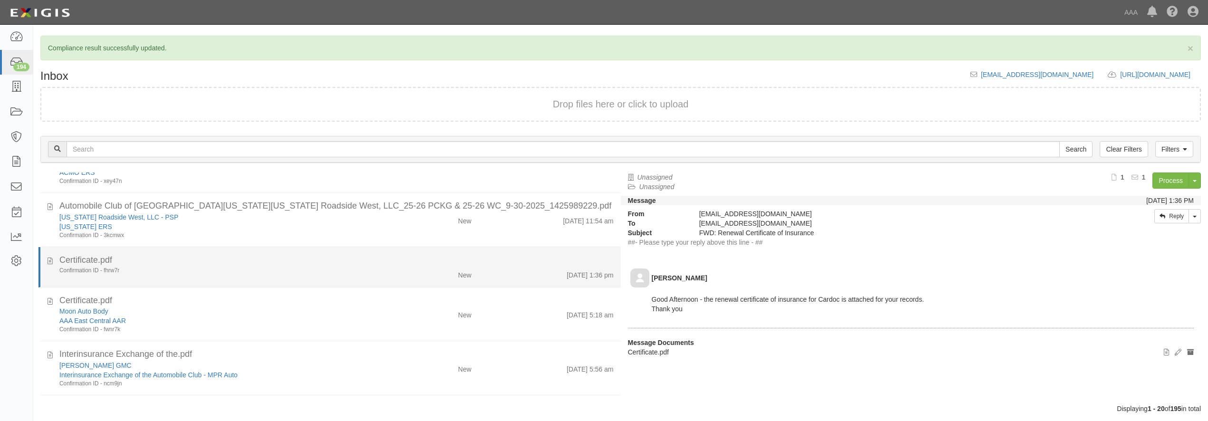
click at [206, 259] on div "Certificate.pdf" at bounding box center [336, 260] width 554 height 12
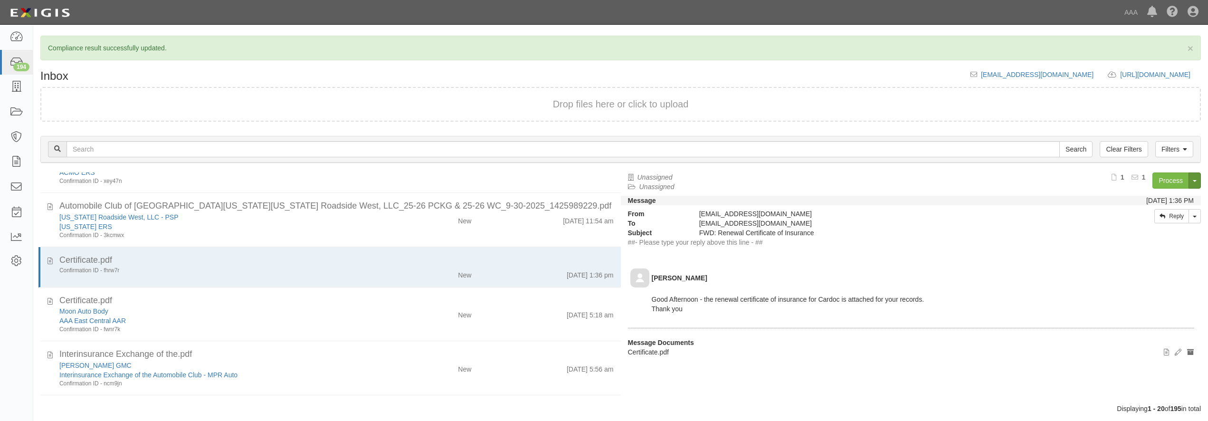
click at [1193, 180] on span "button" at bounding box center [1195, 181] width 4 height 2
click at [1176, 193] on link "Archive Document" at bounding box center [1162, 198] width 75 height 12
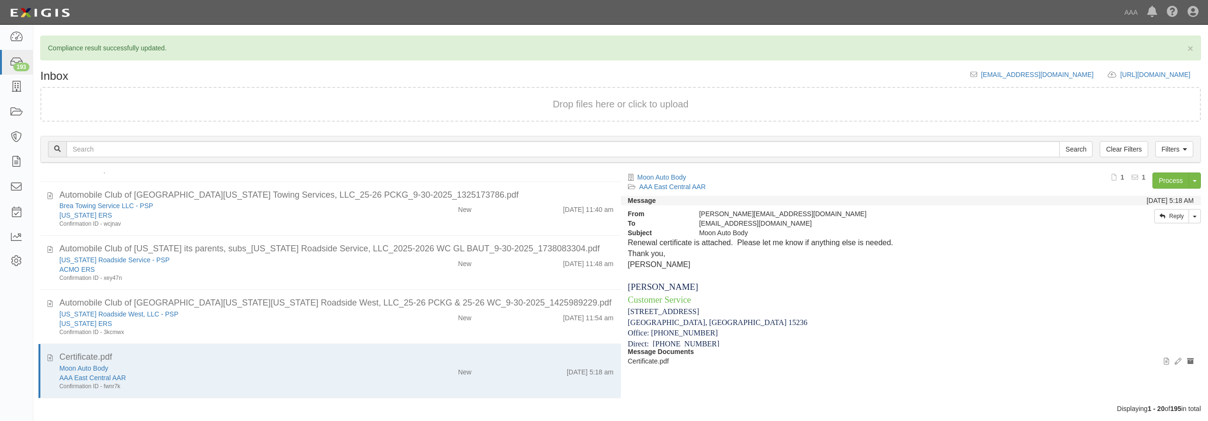
scroll to position [182, 0]
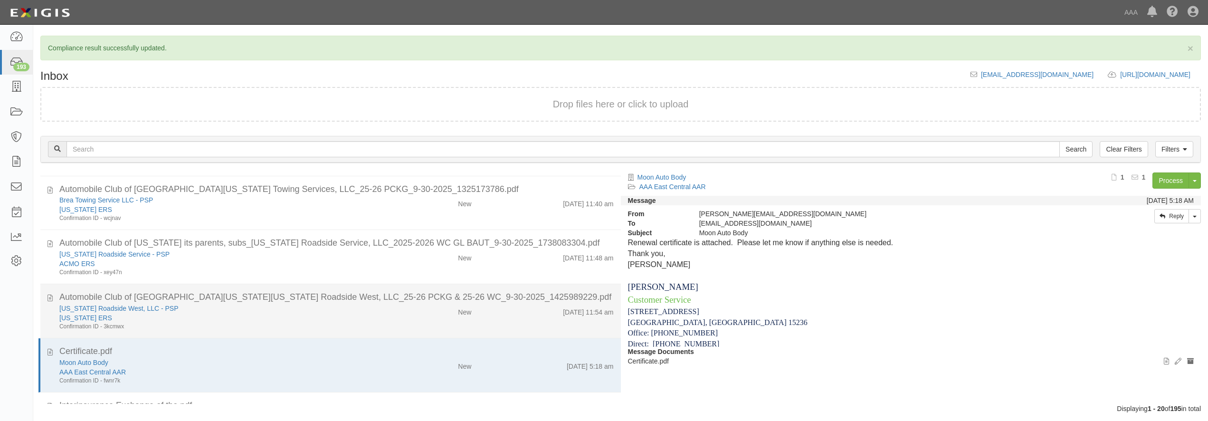
click at [181, 311] on div "[US_STATE] Roadside West, LLC - PSP" at bounding box center [217, 307] width 317 height 9
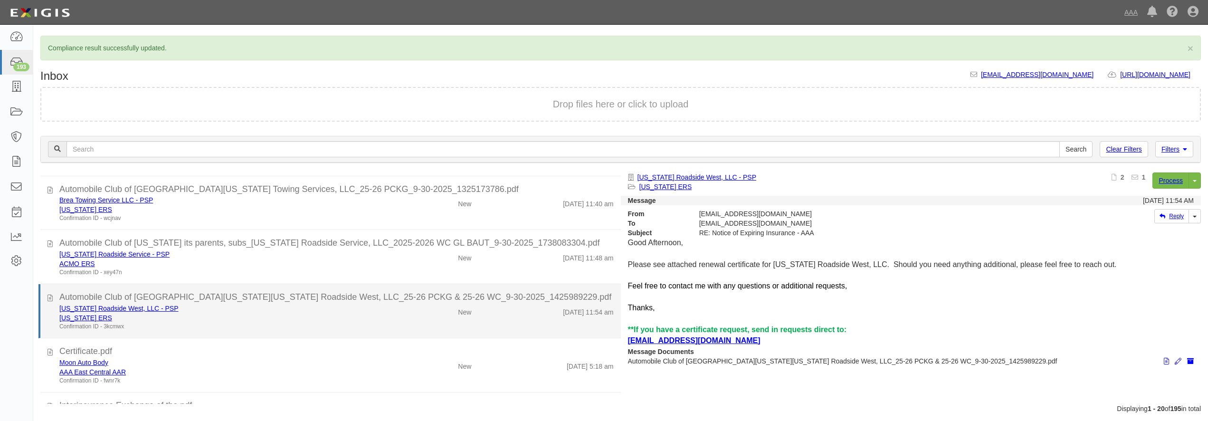
click at [209, 312] on div "[US_STATE] Roadside West, LLC - PSP" at bounding box center [217, 307] width 317 height 9
click at [94, 318] on link "California ERS" at bounding box center [85, 318] width 53 height 8
click at [255, 314] on div "[US_STATE] ERS" at bounding box center [217, 317] width 317 height 9
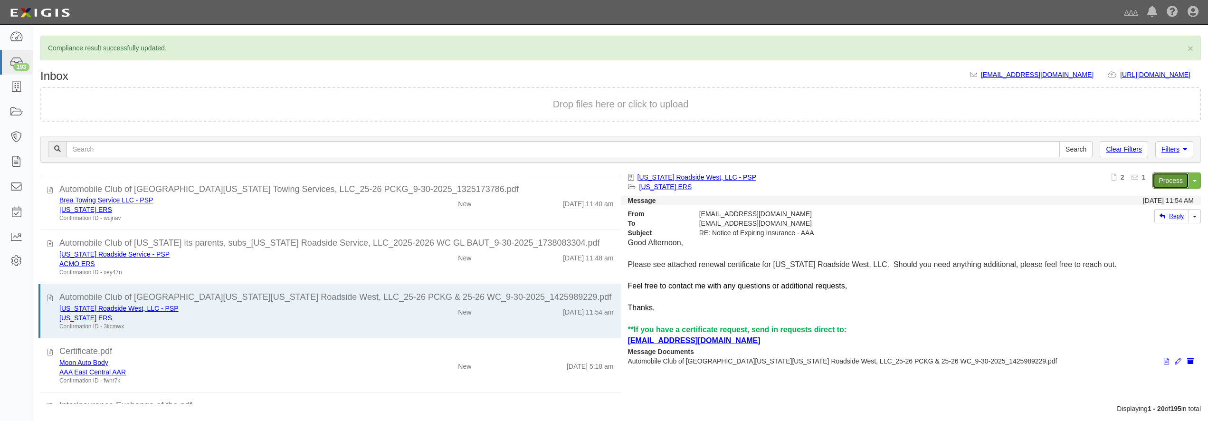
click at [1173, 180] on link "Process" at bounding box center [1170, 180] width 37 height 16
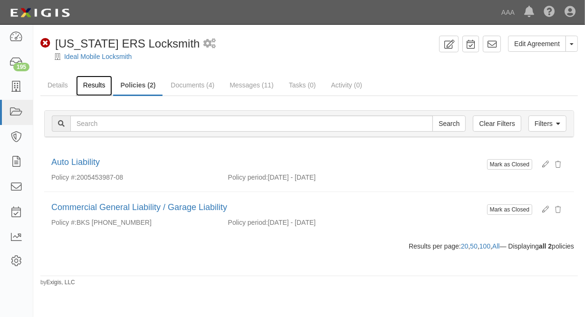
click at [92, 89] on link "Results" at bounding box center [94, 86] width 37 height 20
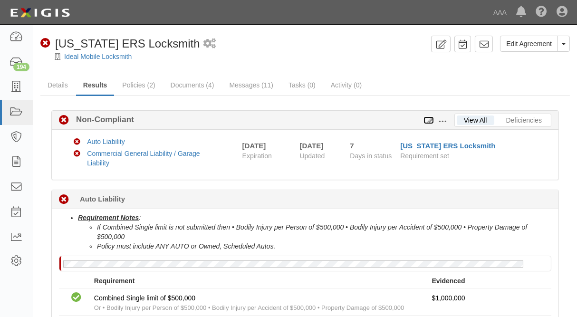
click at [431, 119] on icon at bounding box center [428, 120] width 10 height 7
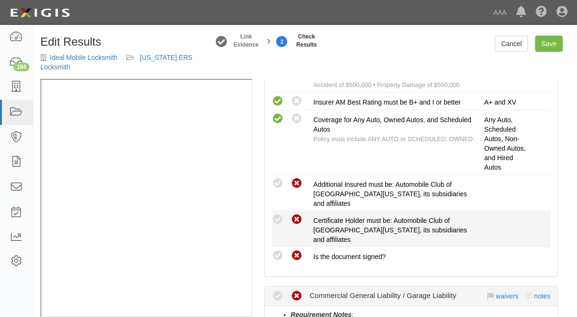
scroll to position [314, 0]
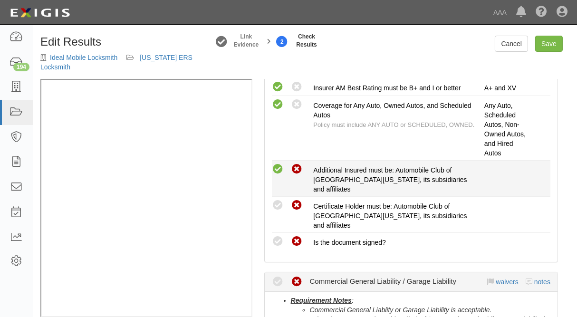
click at [278, 165] on icon at bounding box center [278, 169] width 12 height 12
radio input "true"
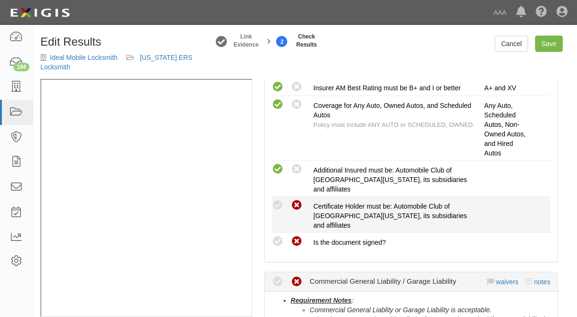
click at [274, 199] on div "Compliant Waived: Non-Compliant" at bounding box center [293, 205] width 42 height 12
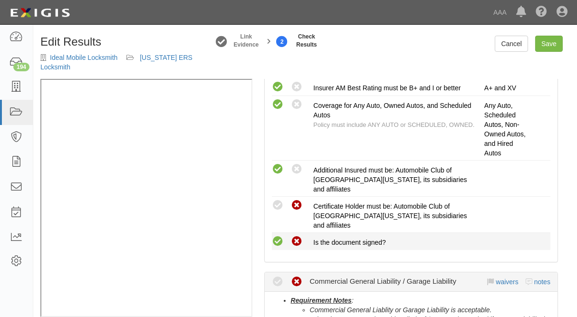
click at [279, 236] on icon at bounding box center [278, 242] width 12 height 12
radio input "true"
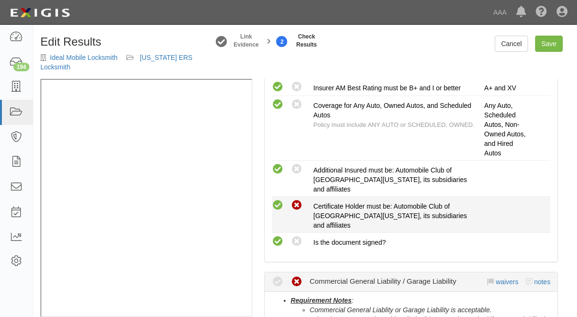
click at [277, 199] on icon at bounding box center [278, 205] width 12 height 12
radio input "true"
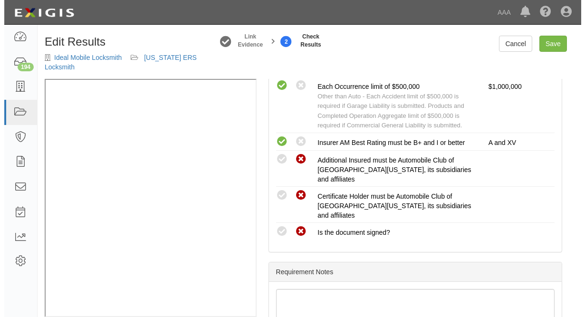
scroll to position [628, 0]
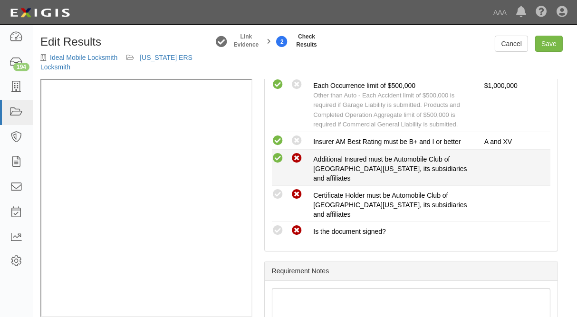
click at [278, 152] on icon at bounding box center [278, 158] width 12 height 12
radio input "true"
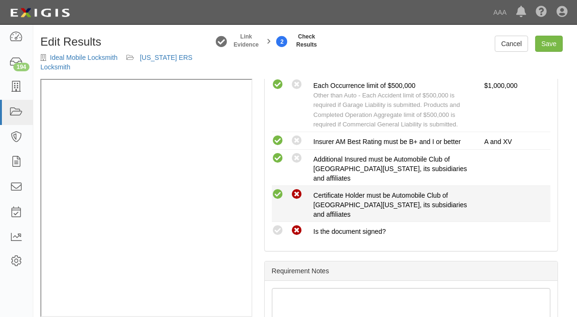
click at [277, 189] on icon at bounding box center [278, 195] width 12 height 12
radio input "true"
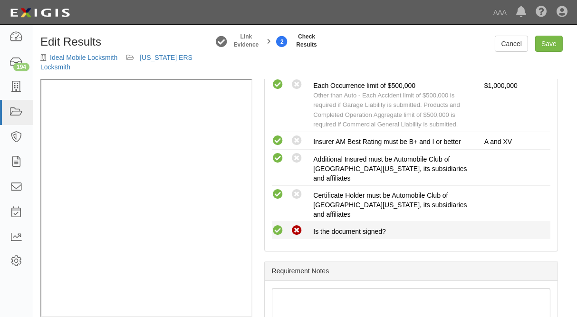
click at [277, 225] on icon at bounding box center [278, 231] width 12 height 12
radio input "true"
click at [555, 39] on link "Save" at bounding box center [549, 44] width 28 height 16
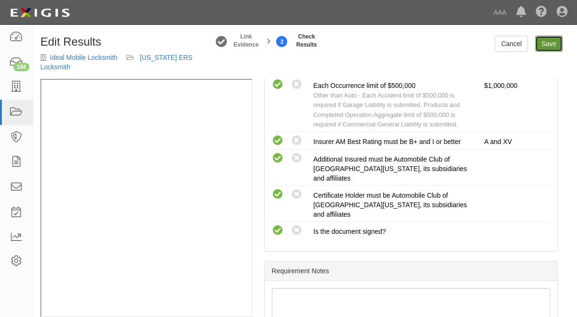
radio input "true"
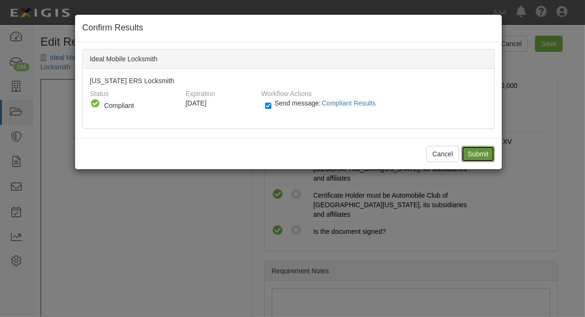
click at [471, 154] on input "Submit" at bounding box center [477, 154] width 33 height 16
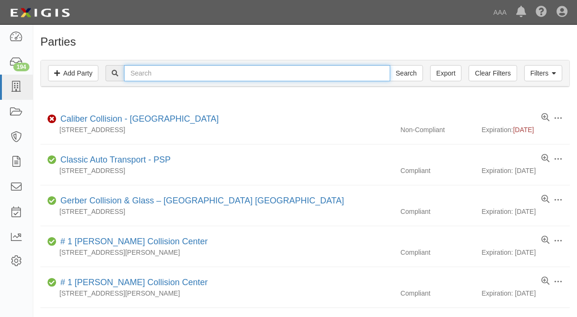
click at [280, 75] on input "text" at bounding box center [256, 73] width 265 height 16
type input "[PERSON_NAME]"
click at [389, 65] on input "Search" at bounding box center [405, 73] width 33 height 16
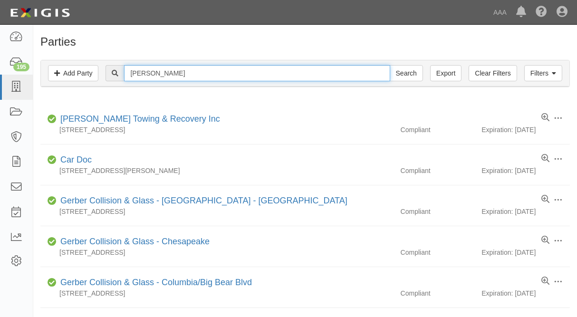
drag, startPoint x: 180, startPoint y: 71, endPoint x: 103, endPoint y: 65, distance: 76.7
click at [124, 65] on input "buckley" at bounding box center [256, 73] width 265 height 16
type input "cardoc"
click at [389, 65] on input "Search" at bounding box center [405, 73] width 33 height 16
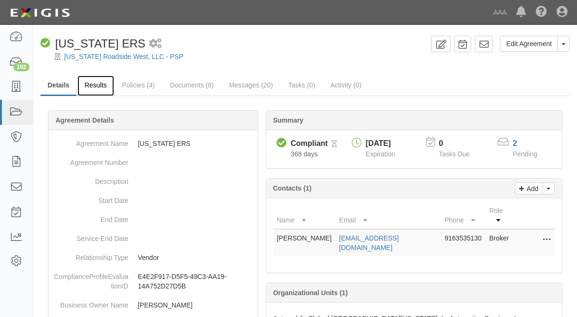
click at [96, 91] on link "Results" at bounding box center [95, 86] width 37 height 20
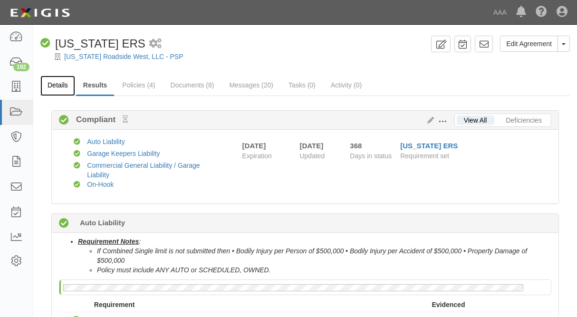
click at [59, 81] on link "Details" at bounding box center [57, 86] width 35 height 20
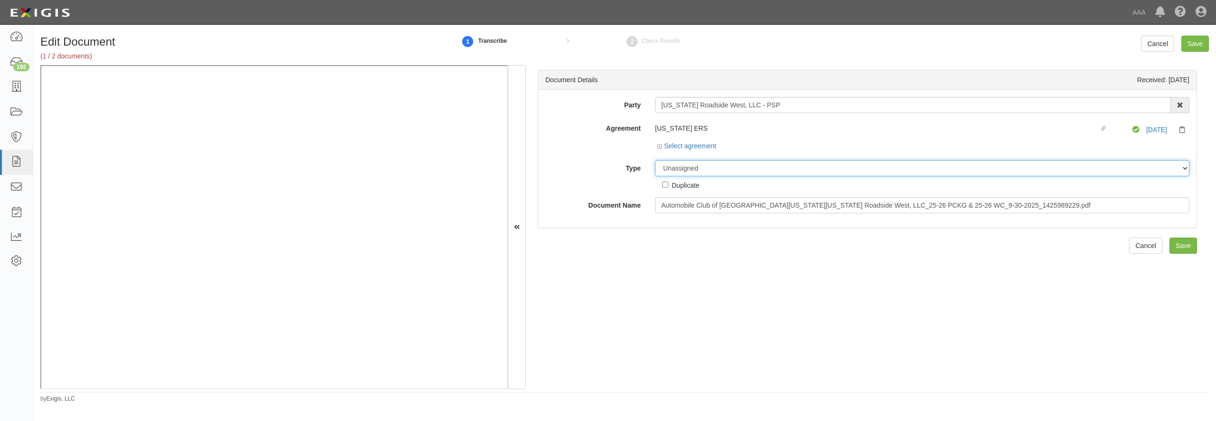
click at [701, 171] on select "Unassigned Binder Cancellation Notice Certificate Contract Endorsement Insuranc…" at bounding box center [922, 168] width 534 height 16
select select "CertificateDetail"
click option "Certificate" at bounding box center [0, 0] width 0 height 0
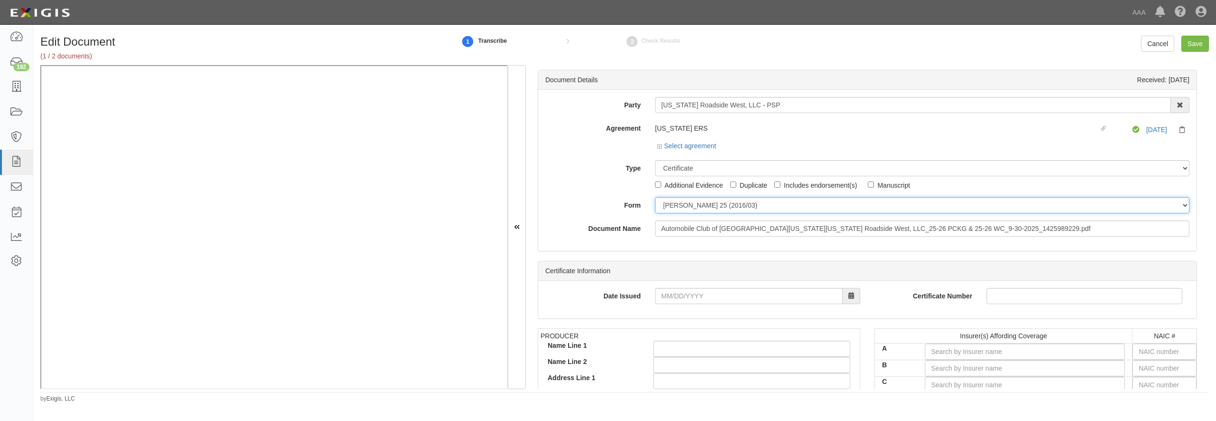
click at [655, 197] on select "ACORD 25 (2016/03) ACORD 101 ACORD 855 NY (2014/05) General" at bounding box center [922, 205] width 534 height 16
select select "GeneralFormDetail"
click option "General" at bounding box center [0, 0] width 0 height 0
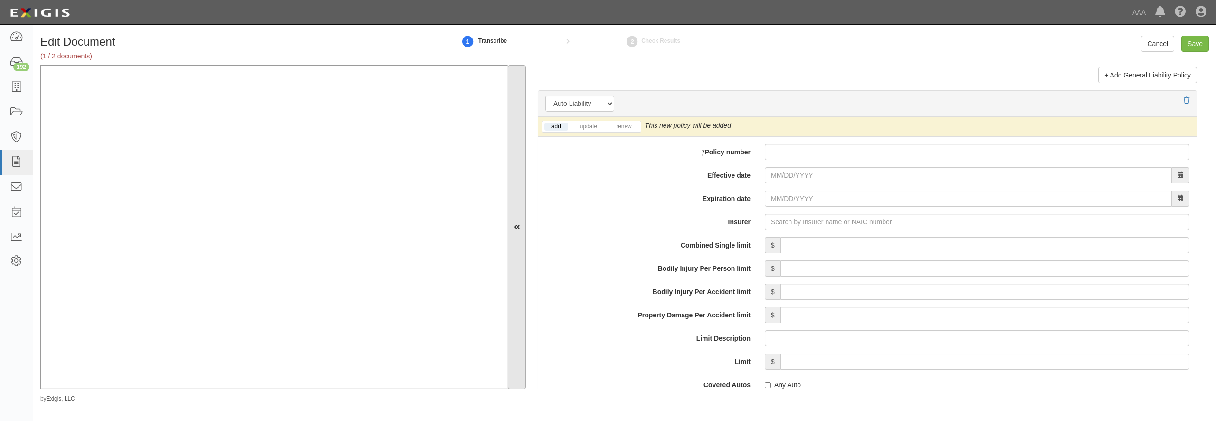
scroll to position [1277, 0]
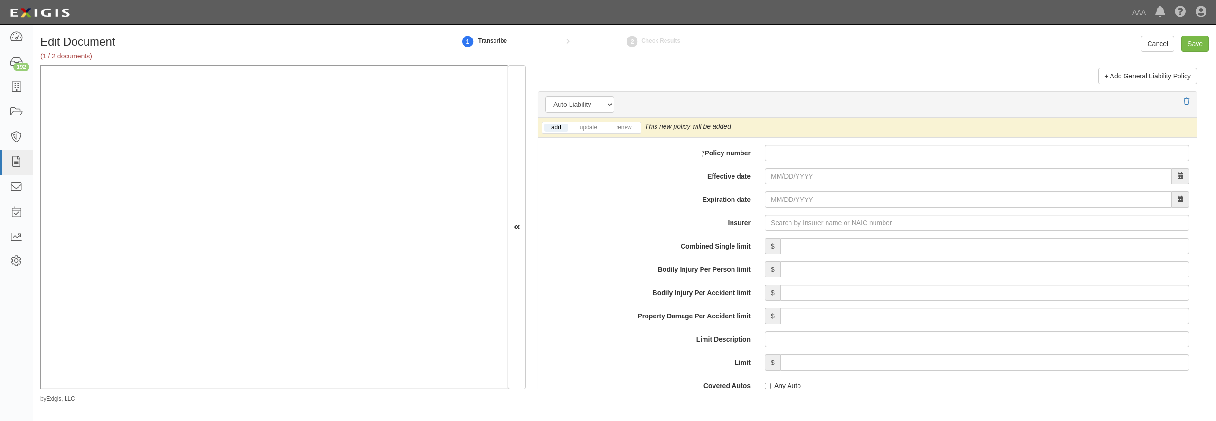
drag, startPoint x: 855, startPoint y: 181, endPoint x: 847, endPoint y: 170, distance: 14.0
click at [854, 181] on div "add update renew This new policy will be added This new policy will update exis…" at bounding box center [867, 370] width 658 height 505
click at [847, 161] on input "* Policy number" at bounding box center [977, 153] width 425 height 16
paste input "ECAP6-IIC-CA-000370-02"
type input "ECAP6-IIC-CA-000370-02"
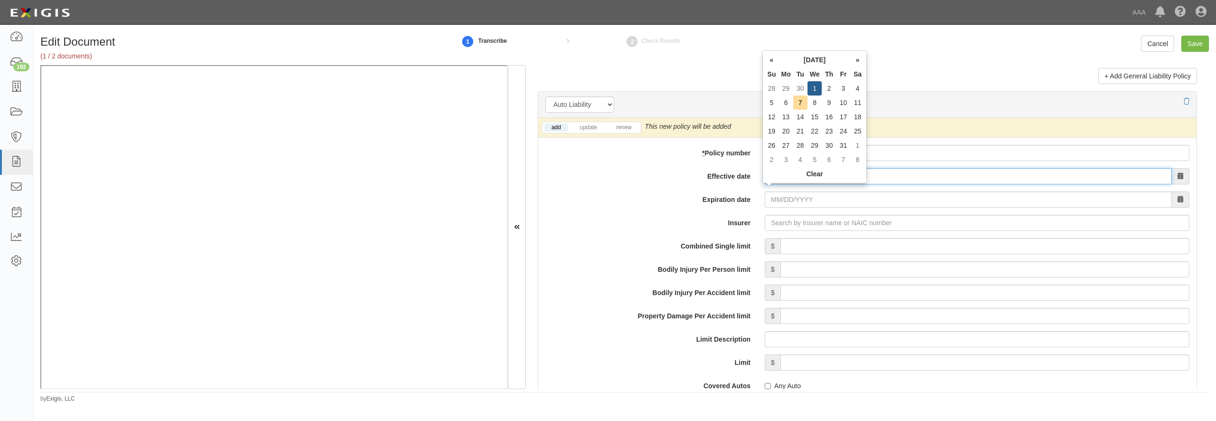
type input "10/01/2025"
type input "10/01/2026"
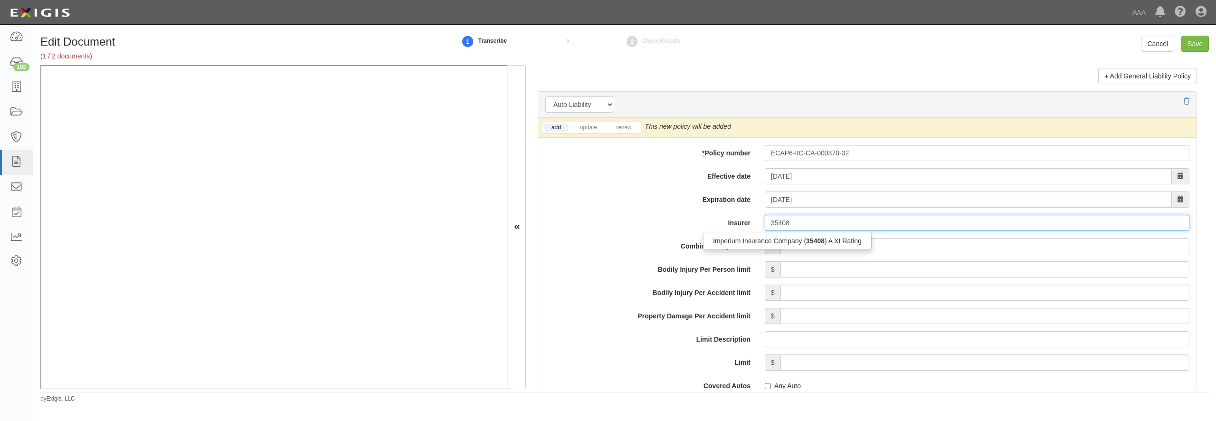
click at [788, 250] on div "Imperium Insurance Company ( 35408 ) A XI Rating" at bounding box center [787, 241] width 169 height 18
click at [785, 247] on div "Imperium Insurance Company ( 35408 ) A XI Rating" at bounding box center [787, 241] width 168 height 12
type input "Imperium Insurance Company (35408) A XI Rating"
click at [596, 132] on link "update" at bounding box center [588, 127] width 31 height 8
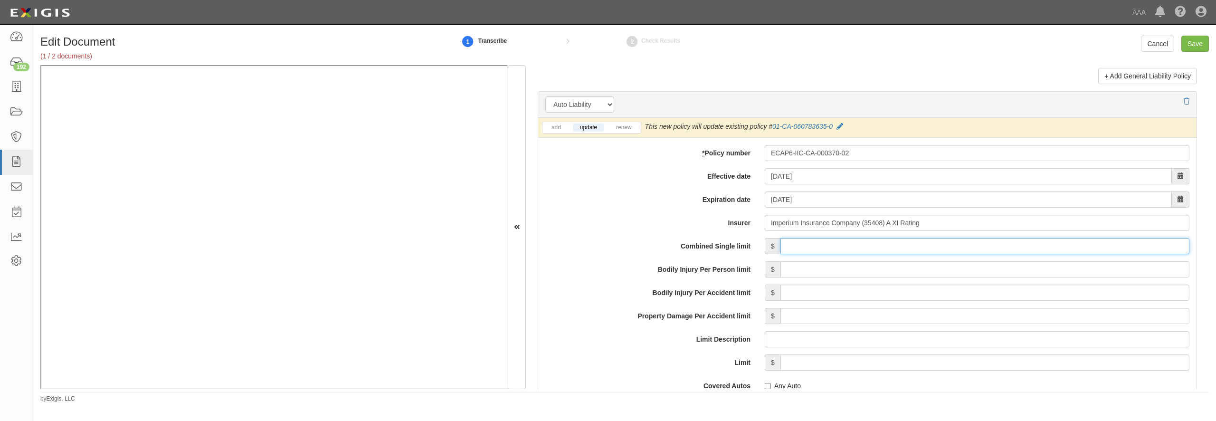
click at [825, 254] on input "Combined Single limit" at bounding box center [984, 246] width 409 height 16
type input "1,000,000"
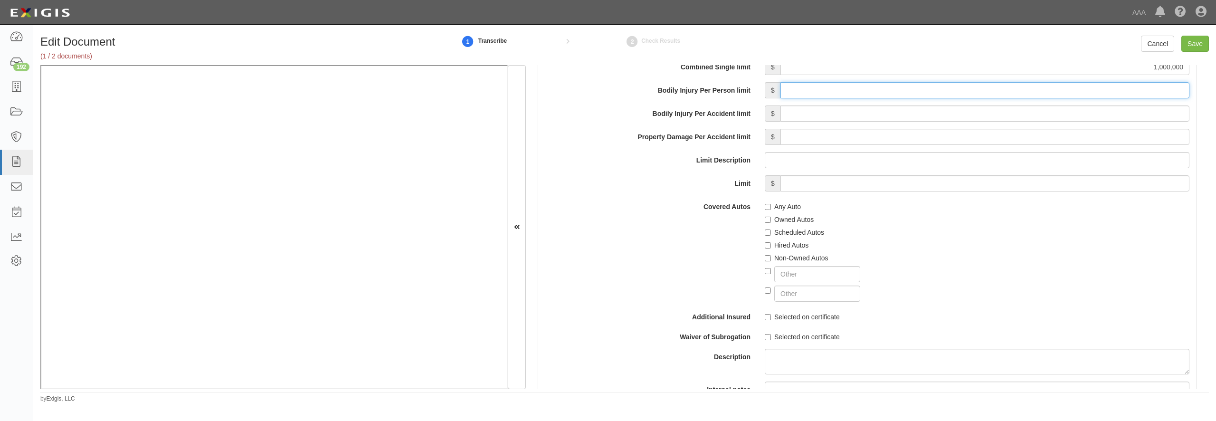
scroll to position [1459, 0]
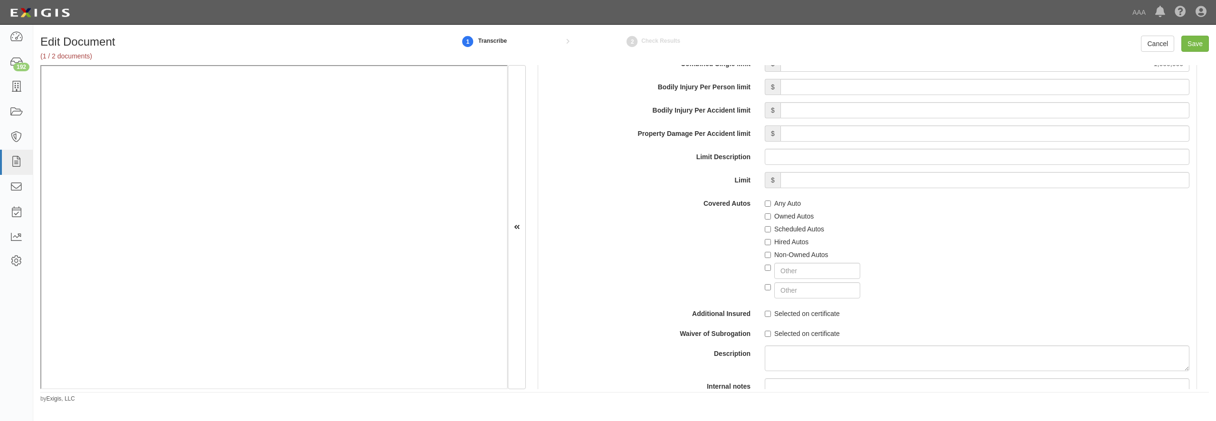
click at [793, 208] on label "Any Auto" at bounding box center [783, 203] width 36 height 9
click at [771, 207] on input "Any Auto" at bounding box center [768, 203] width 6 height 6
checkbox input "true"
click at [787, 234] on label "Scheduled Autos" at bounding box center [794, 228] width 59 height 9
click at [771, 232] on input "Scheduled Autos" at bounding box center [768, 229] width 6 height 6
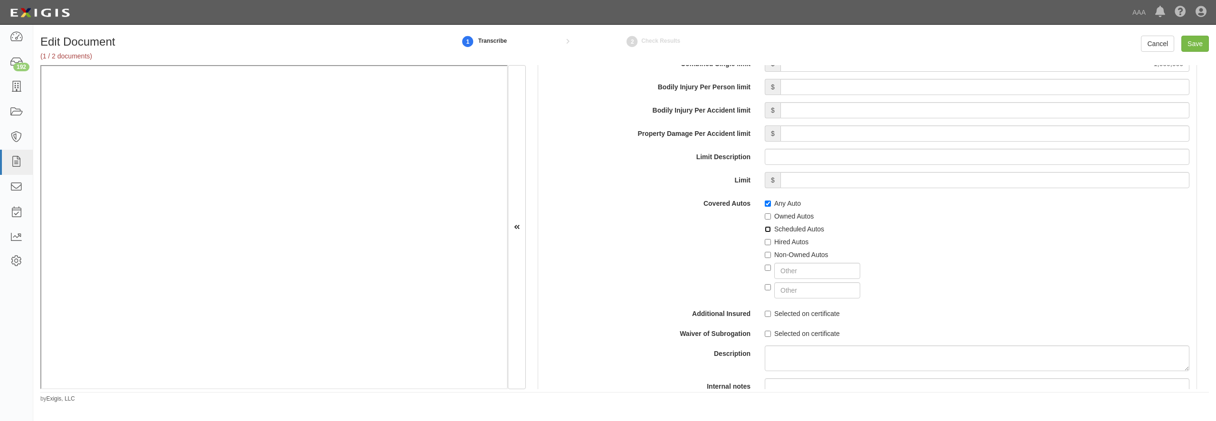
checkbox input "true"
click at [787, 246] on label "Hired Autos" at bounding box center [787, 241] width 44 height 9
click at [771, 245] on input "Hired Autos" at bounding box center [768, 242] width 6 height 6
checkbox input "true"
click at [787, 259] on label "Non-Owned Autos" at bounding box center [797, 254] width 64 height 9
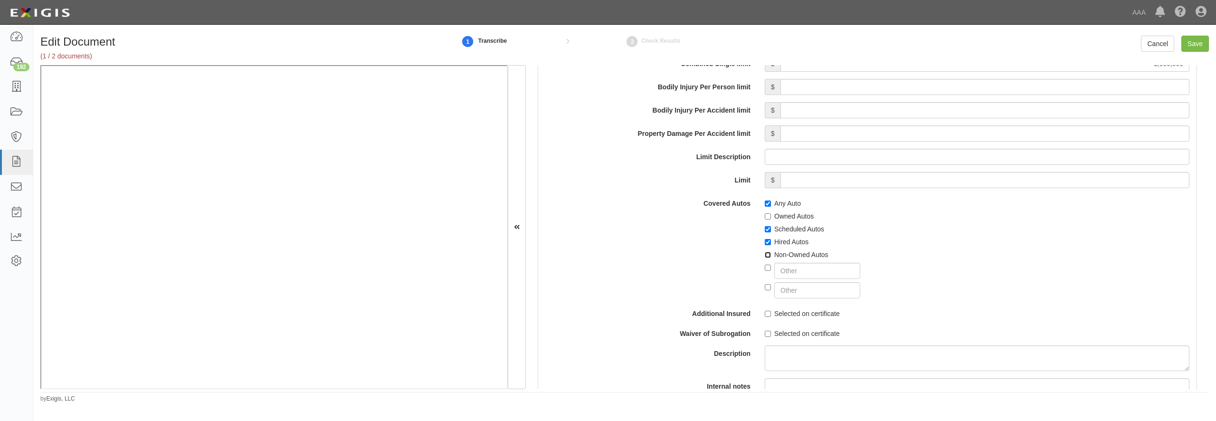
click at [771, 258] on input "Non-Owned Autos" at bounding box center [768, 255] width 6 height 6
checkbox input "true"
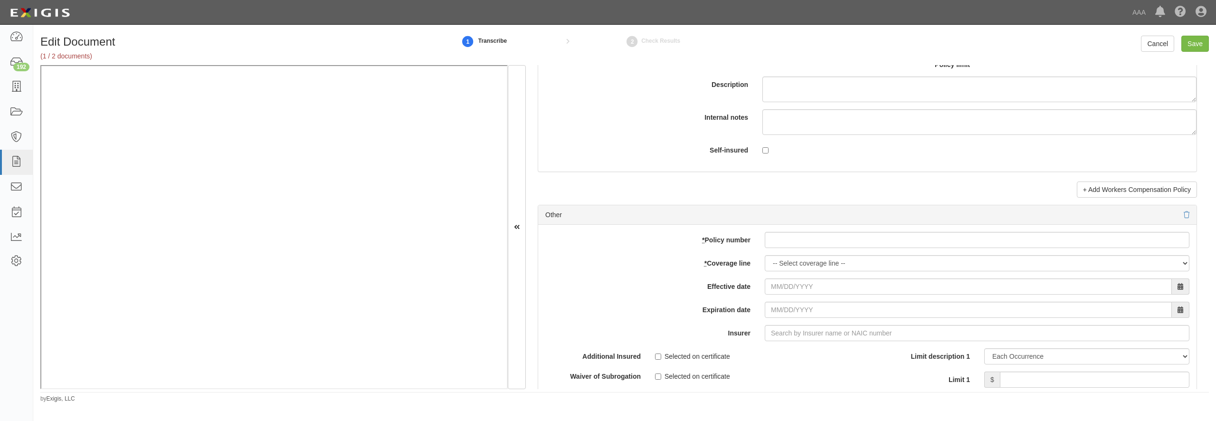
scroll to position [2736, 0]
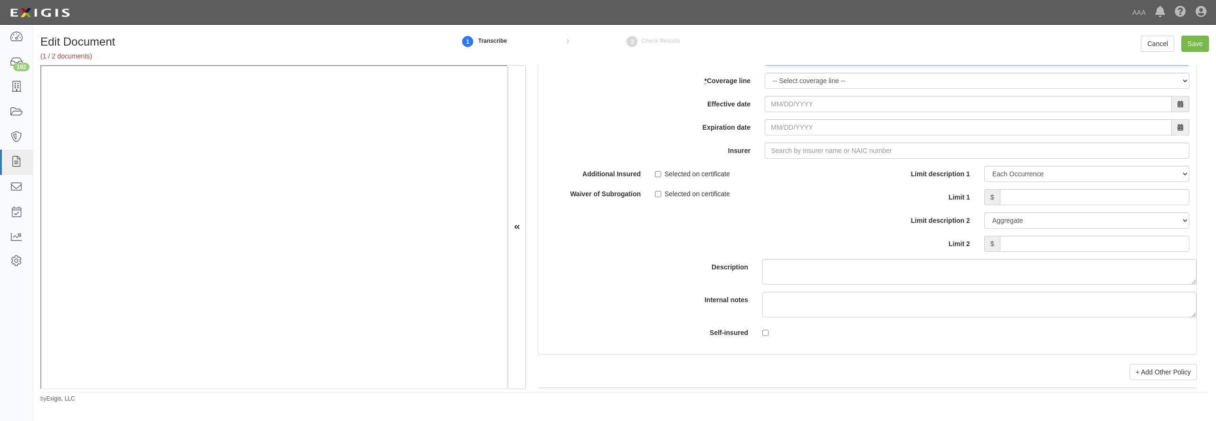
paste input "ECAP6-HS-GL-000369-02"
click at [828, 66] on input "ECAP6-HS-GL-000369-02" at bounding box center [977, 57] width 425 height 16
type input "ECAP6-HS-GL-000369-02"
select select "70"
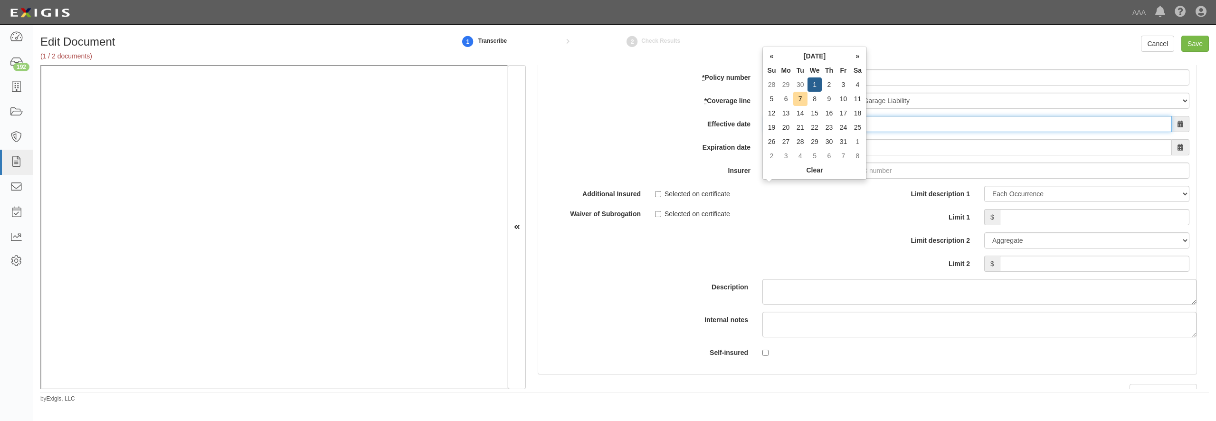
type input "[DATE]"
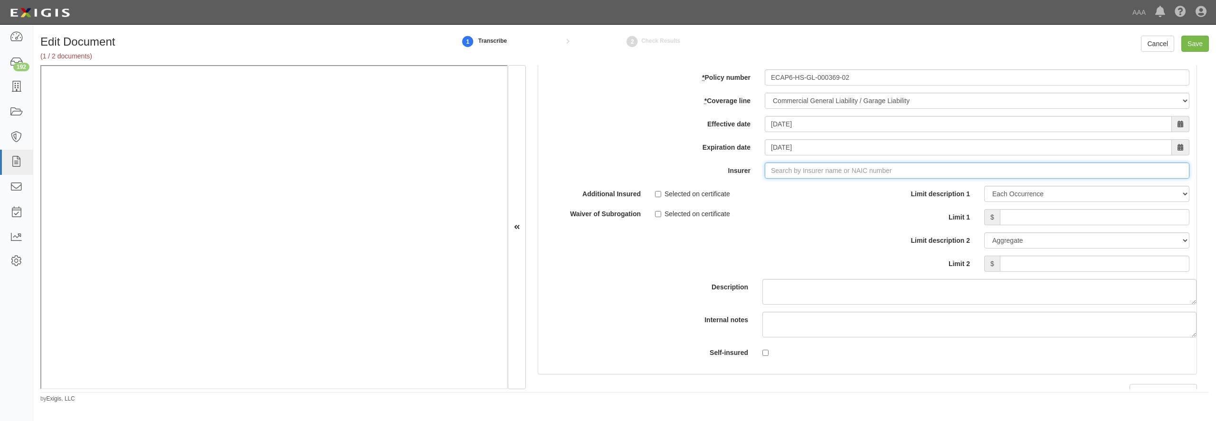
type input "180 Seguros S.A. (0) NR Rating"
type input "1"
click at [777, 195] on div "Houston Specialty Insurance Company ( 12936 ) A XI Rating" at bounding box center [799, 188] width 193 height 12
type input "Houston Specialty Insurance Company (12936) A XI Rating"
click at [625, 56] on link "renew" at bounding box center [623, 52] width 29 height 8
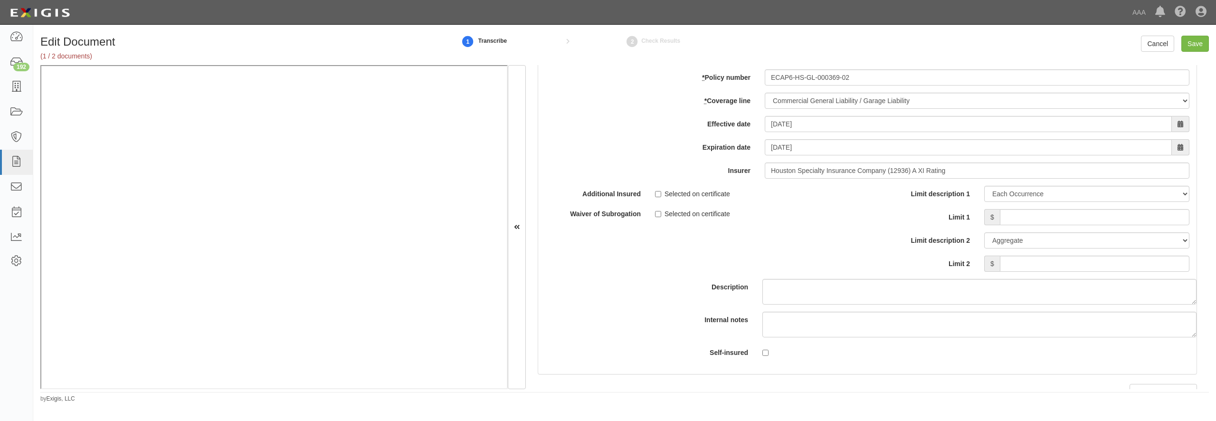
click at [599, 56] on link "update" at bounding box center [588, 52] width 31 height 8
click at [1023, 225] on input "Limit 1" at bounding box center [1095, 217] width 190 height 16
type input "1,000,000"
type input "2,000,000"
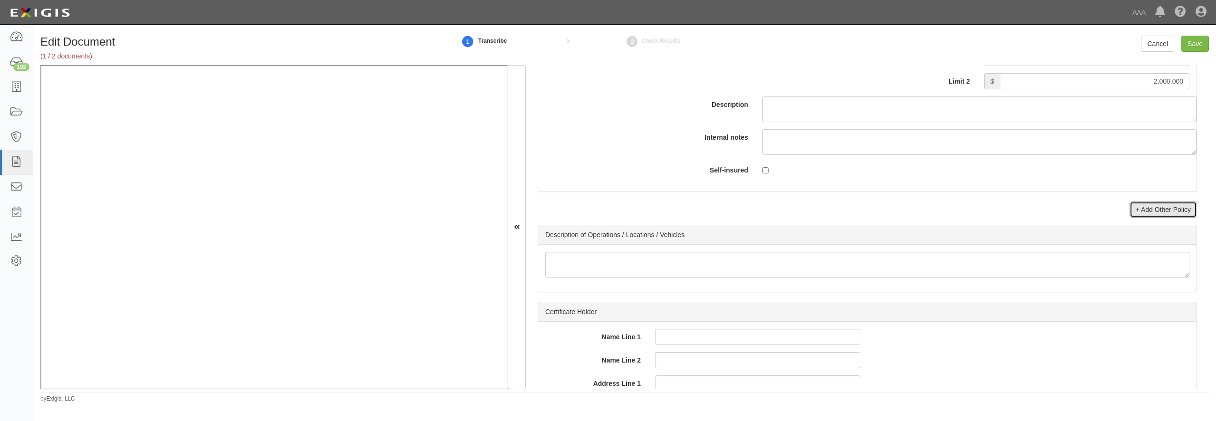
click at [1169, 218] on link "+ Add Other Policy" at bounding box center [1162, 209] width 67 height 16
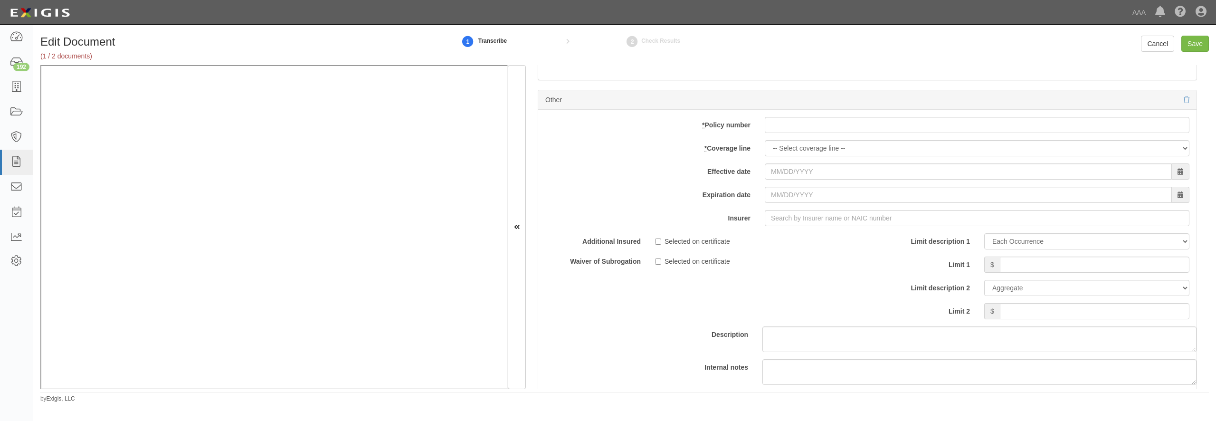
scroll to position [3100, 0]
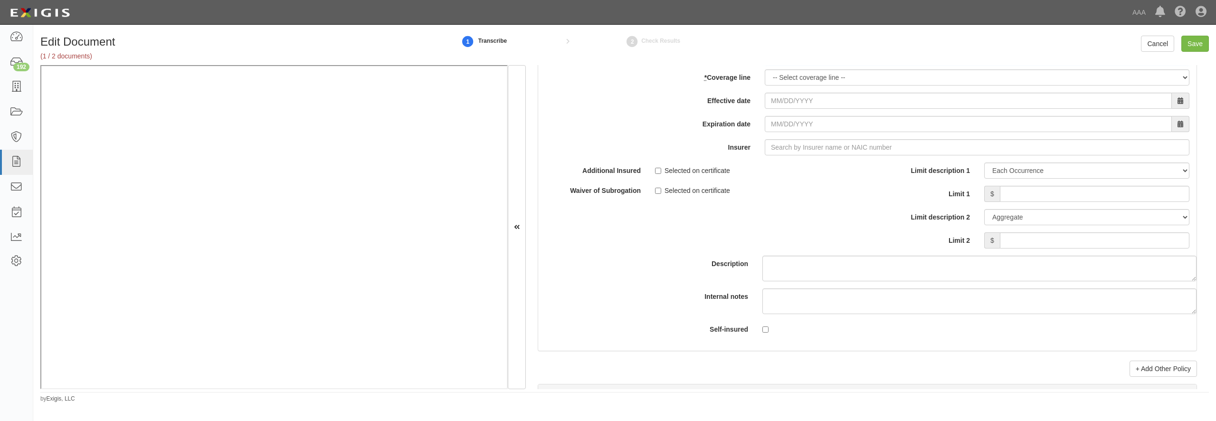
click at [827, 62] on input "* Policy number" at bounding box center [977, 54] width 425 height 16
paste input "ECAP6-IIC-CA-000370-02"
type input "ECAP6-IIC-CA-000370-02"
select select "71"
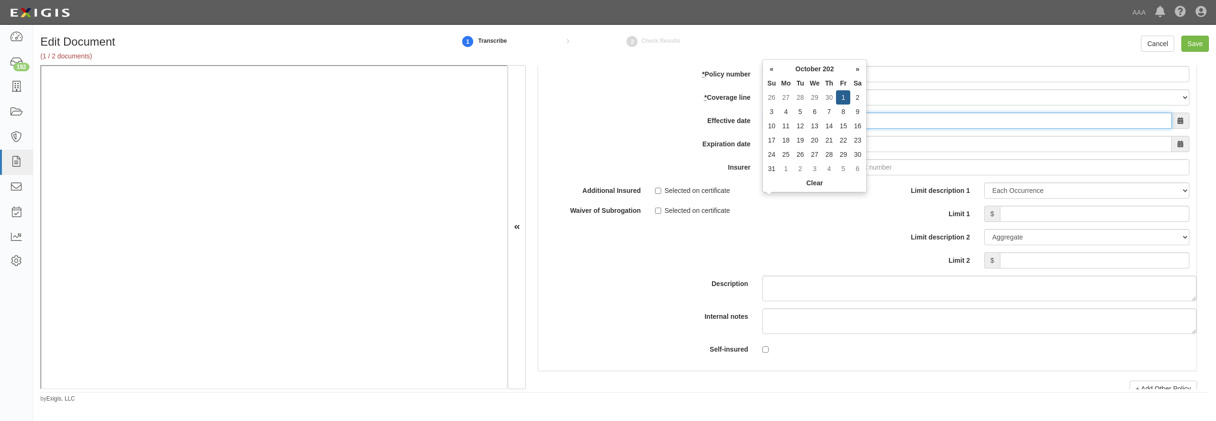
type input "10/01/2025"
type input "10/01/2026"
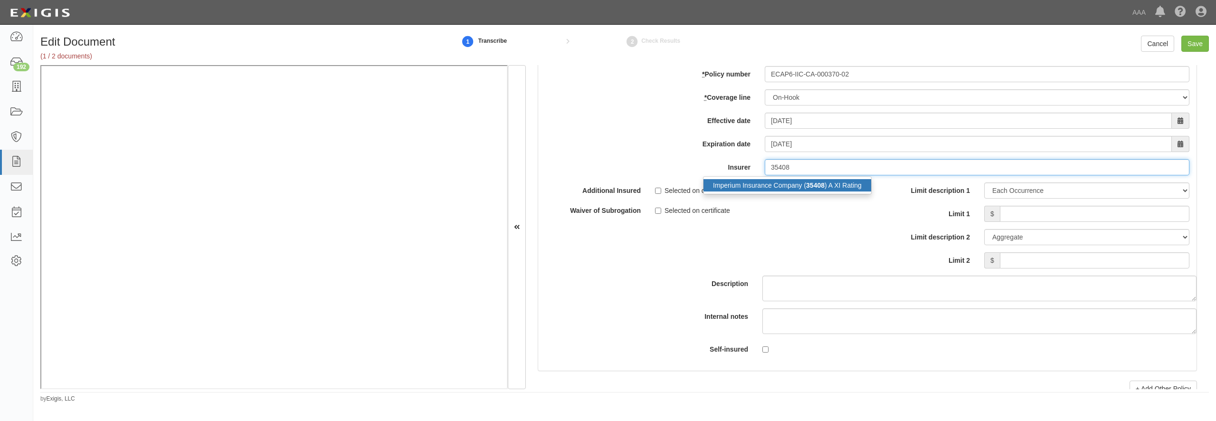
click at [802, 191] on div "Imperium Insurance Company ( 35408 ) A XI Rating" at bounding box center [787, 185] width 168 height 12
type input "Imperium Insurance Company (35408) A XI Rating"
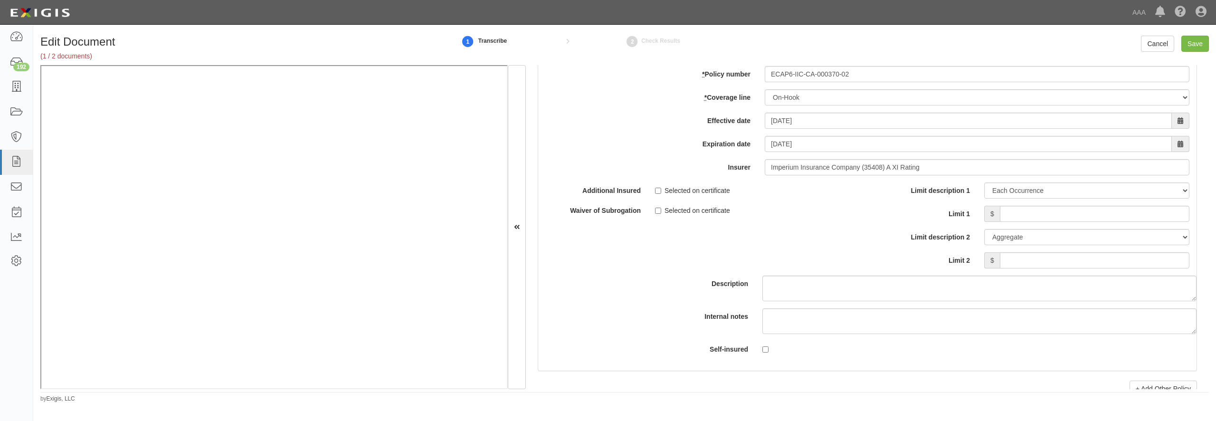
click at [596, 53] on link "update" at bounding box center [588, 49] width 31 height 8
click at [1023, 222] on input "Limit 1" at bounding box center [1095, 214] width 190 height 16
type input "250,000"
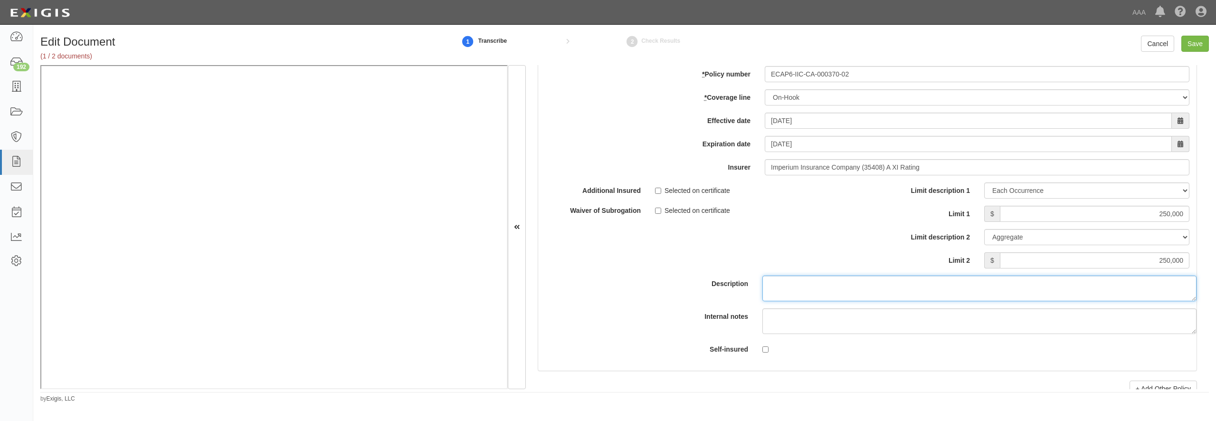
scroll to position [3237, 0]
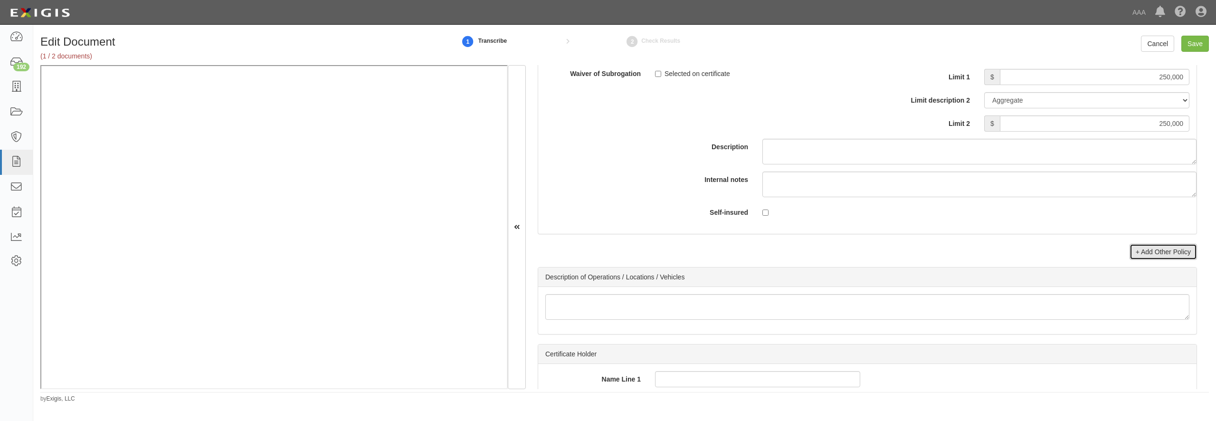
click at [1147, 260] on link "+ Add Other Policy" at bounding box center [1162, 252] width 67 height 16
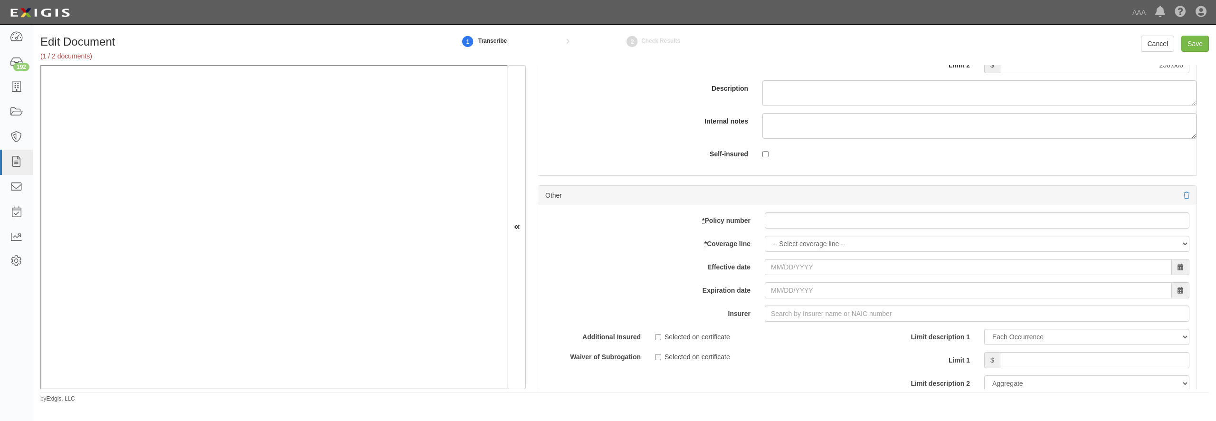
scroll to position [3420, 0]
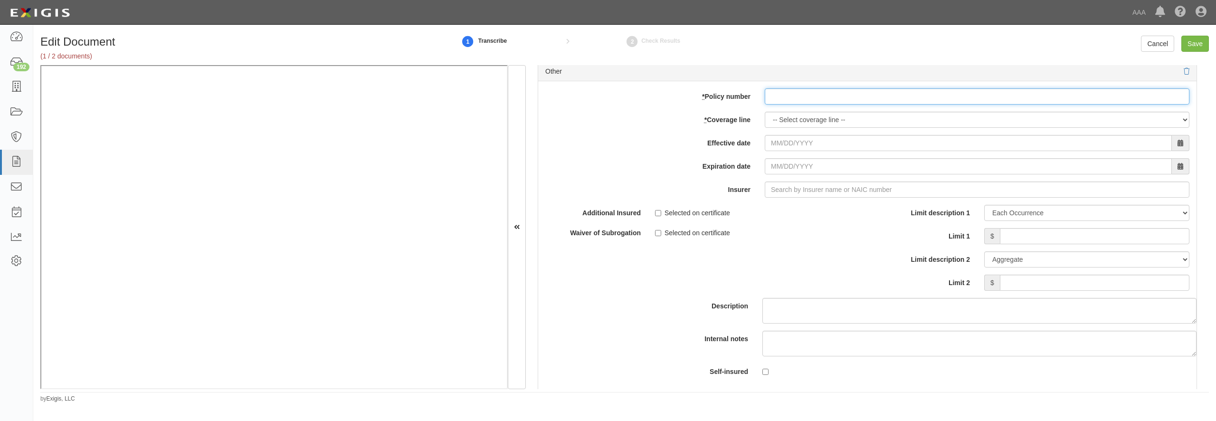
click at [784, 104] on input "* Policy number" at bounding box center [977, 96] width 425 height 16
paste input "ECAP6-IIC-CA-000370-02"
type input "ECAP6-IIC-CA-000370-02"
select select "56"
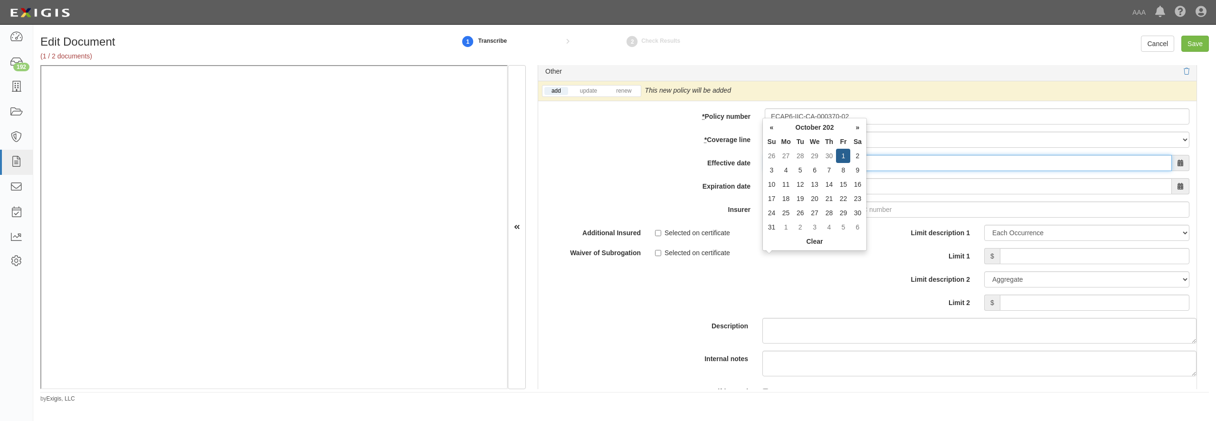
type input "10/01/2025"
type input "10/01/2026"
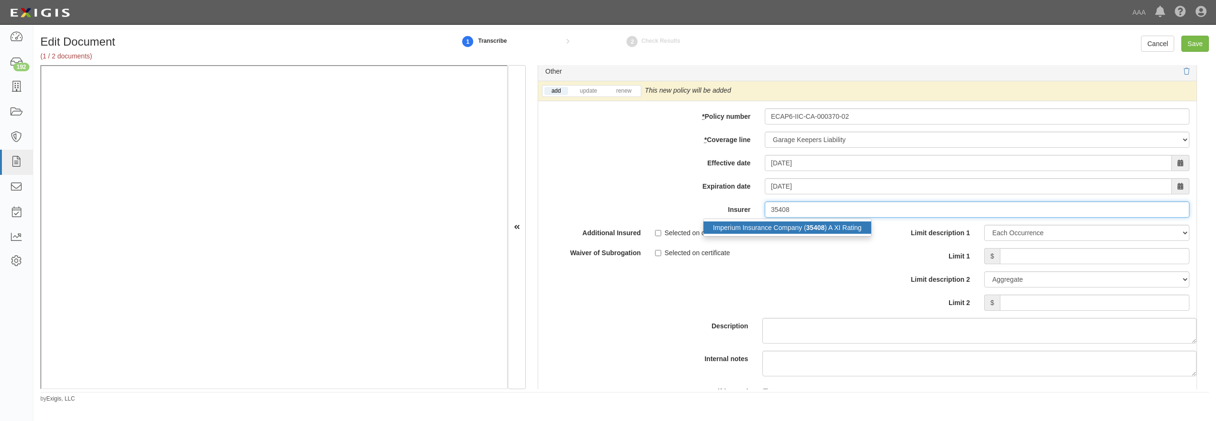
click at [775, 234] on div "Imperium Insurance Company ( 35408 ) A XI Rating" at bounding box center [787, 227] width 168 height 12
type input "Imperium Insurance Company (35408) A XI Rating"
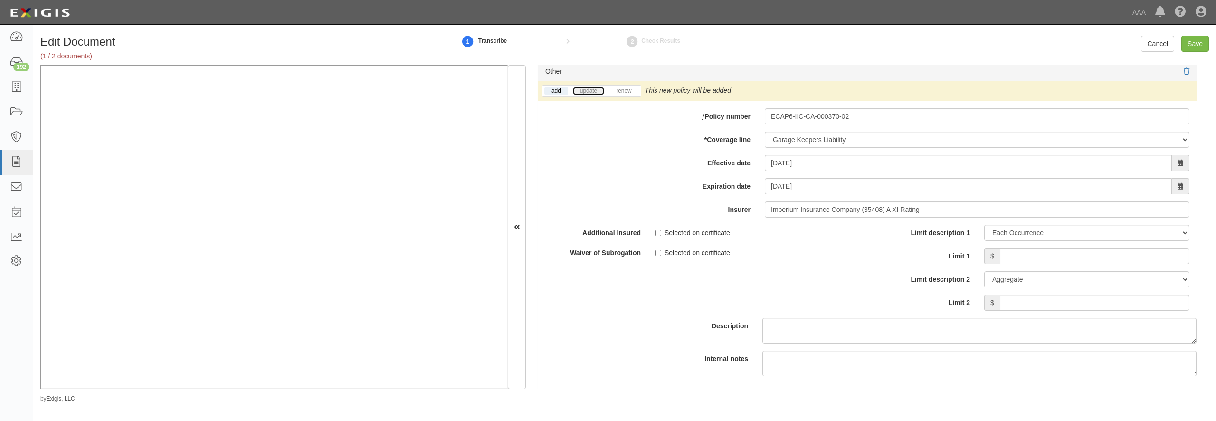
click at [592, 95] on link "update" at bounding box center [588, 91] width 31 height 8
click at [1005, 264] on input "Limit 1" at bounding box center [1095, 256] width 190 height 16
type input "300,000"
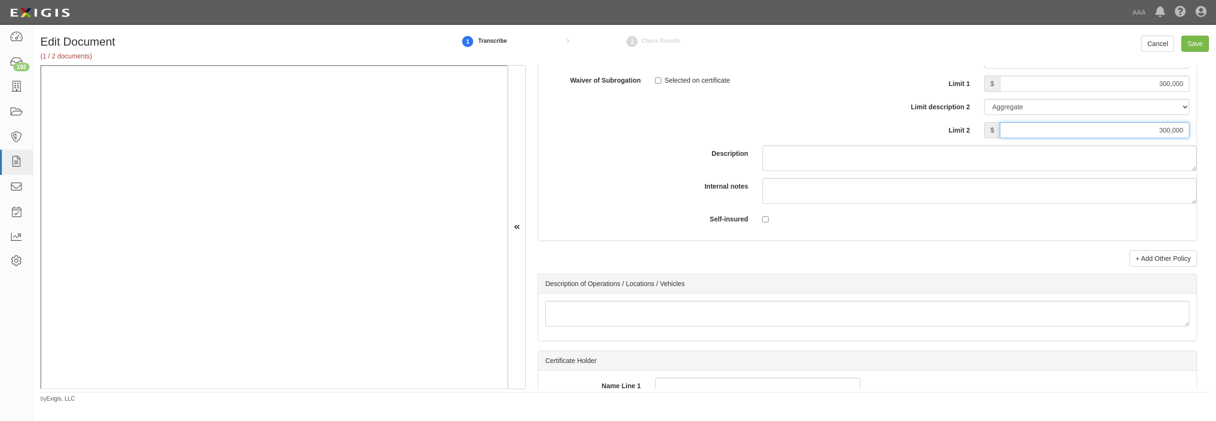
type input "300,000"
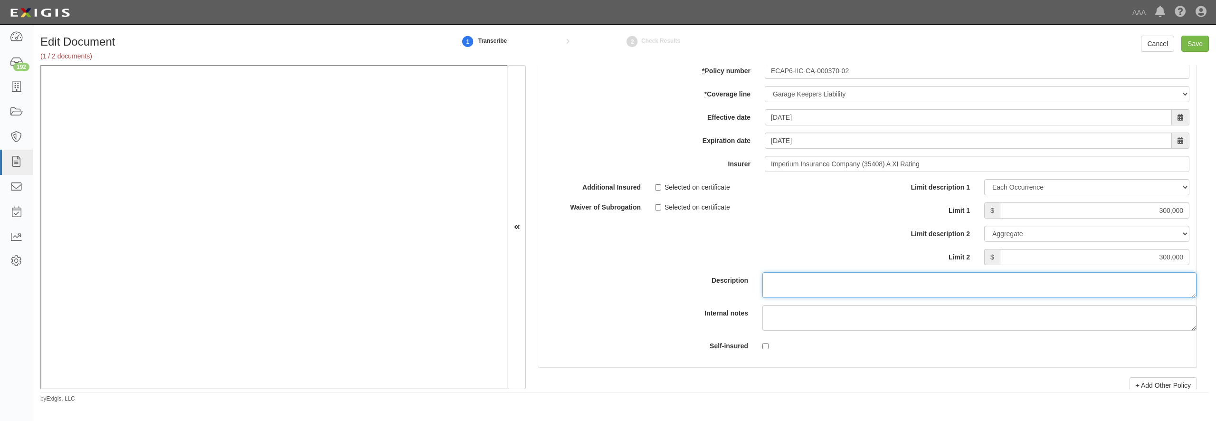
scroll to position [3455, 0]
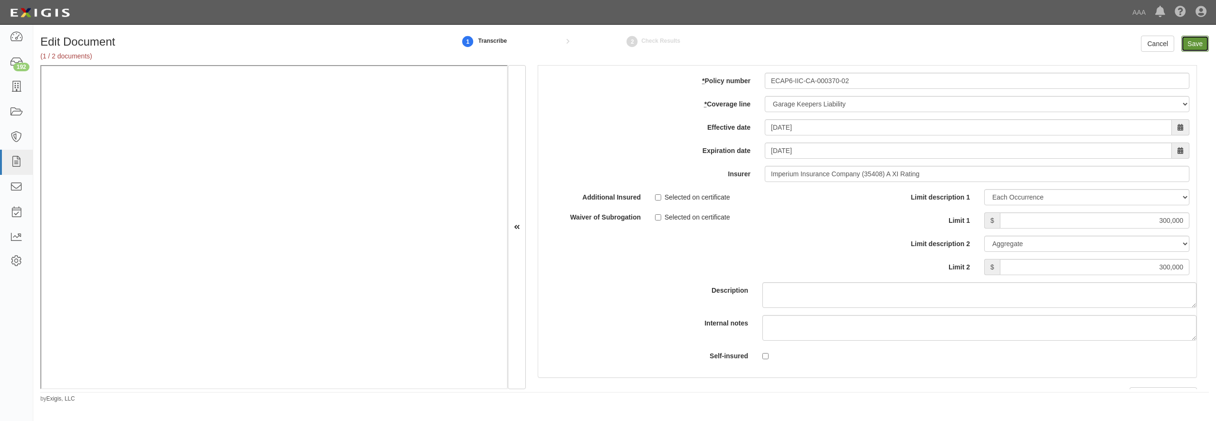
click at [1186, 46] on input "Save" at bounding box center [1195, 44] width 28 height 16
type input "1000000"
type input "2000000"
type input "250000"
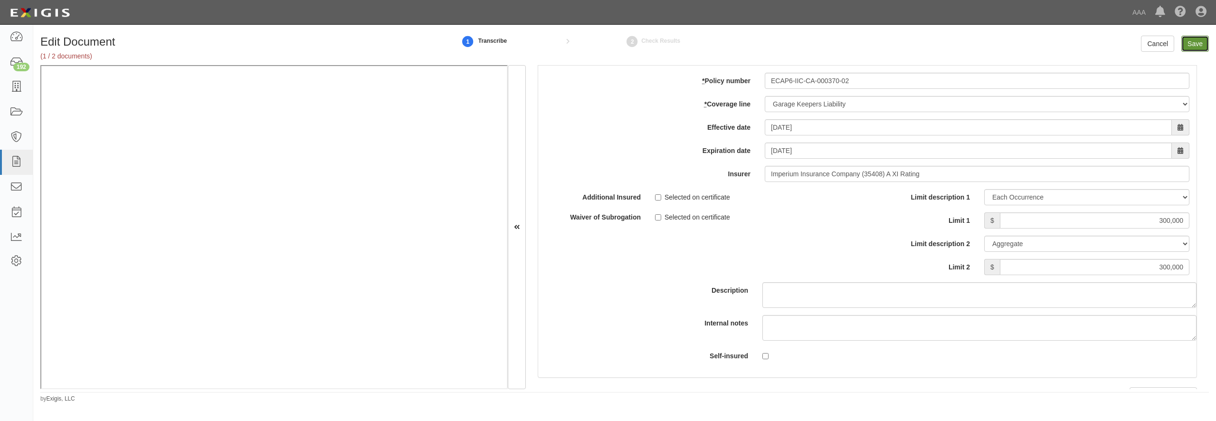
type input "250000"
type input "300000"
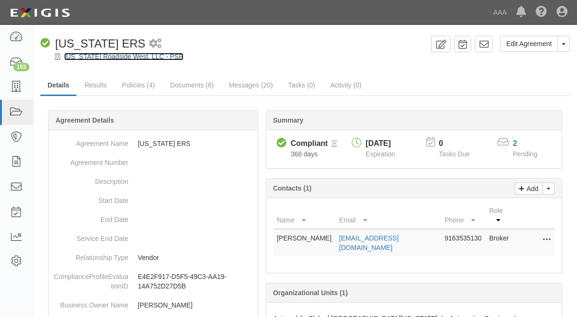
click at [94, 57] on link "[US_STATE] Roadside West, LLC - PSP" at bounding box center [123, 57] width 119 height 8
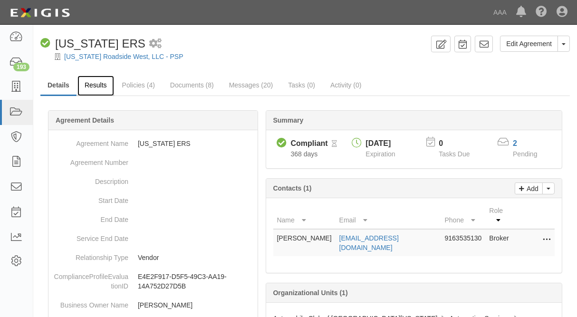
click at [89, 85] on link "Results" at bounding box center [95, 86] width 37 height 20
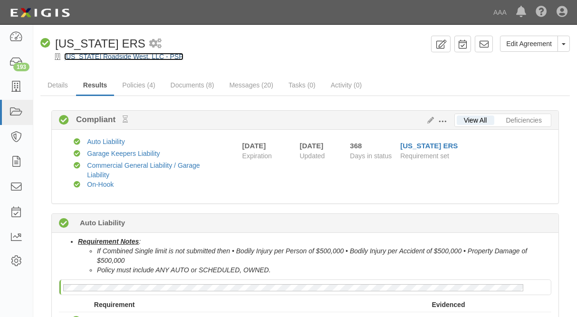
click at [80, 56] on link "[US_STATE] Roadside West, LLC - PSP" at bounding box center [123, 57] width 119 height 8
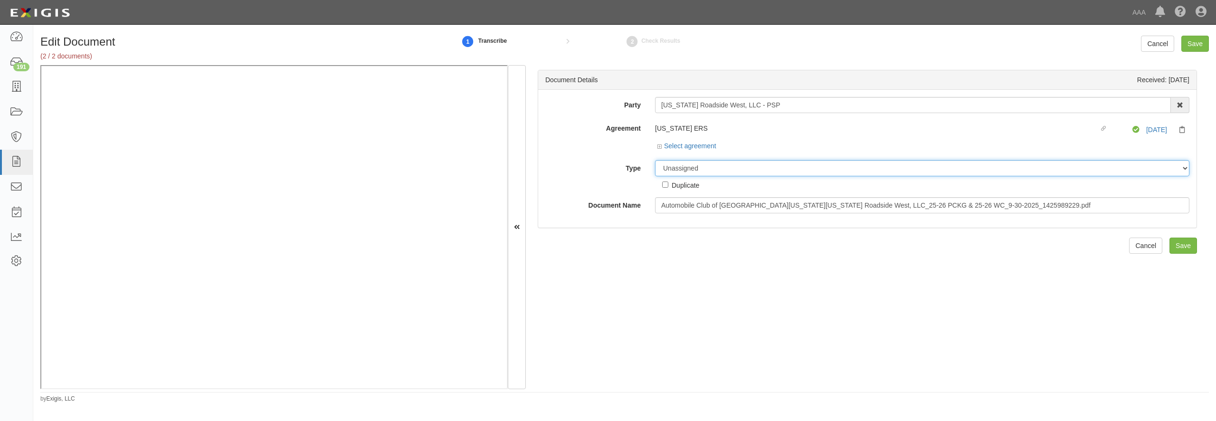
click at [655, 160] on select "Unassigned Binder Cancellation Notice Certificate Contract Endorsement Insuranc…" at bounding box center [922, 168] width 534 height 16
select select "OtherDetail"
click option "Other Document" at bounding box center [0, 0] width 0 height 0
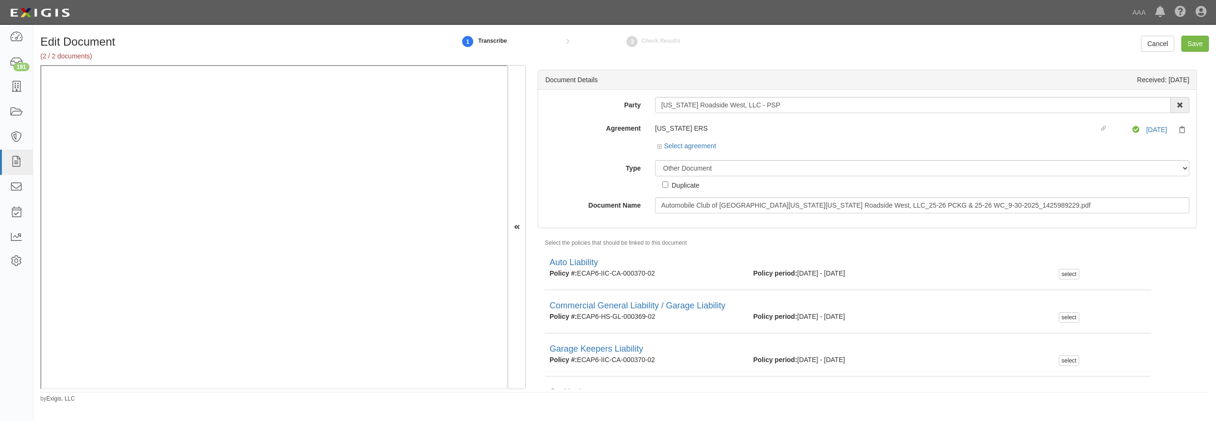
click at [673, 183] on div "Duplicate" at bounding box center [686, 185] width 28 height 10
click at [668, 183] on input "Duplicate" at bounding box center [665, 184] width 6 height 6
checkbox input "true"
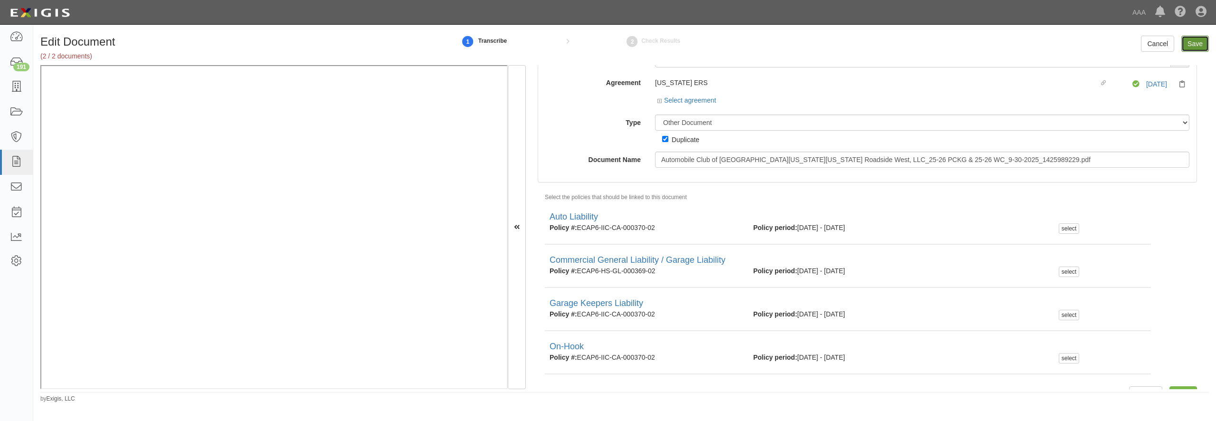
click at [1187, 41] on input "Save" at bounding box center [1195, 44] width 28 height 16
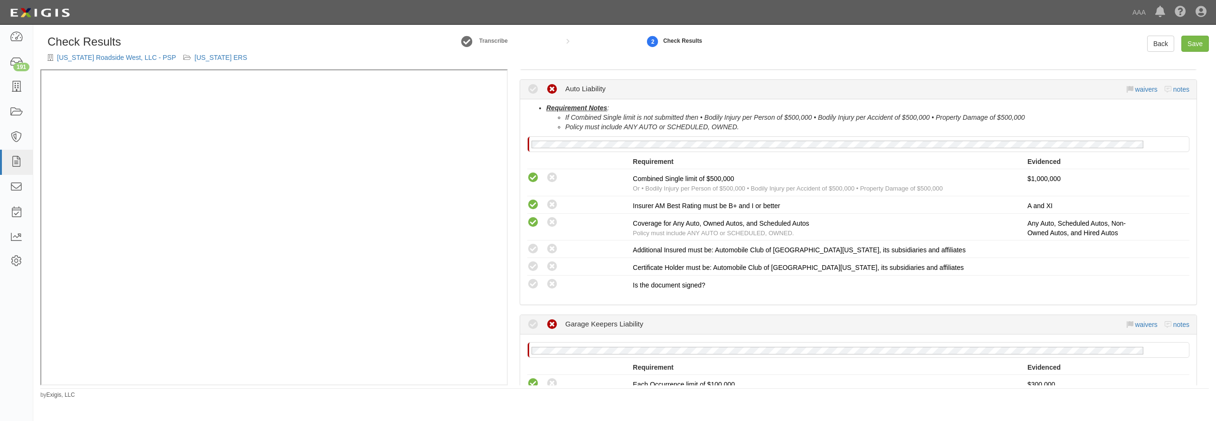
scroll to position [182, 0]
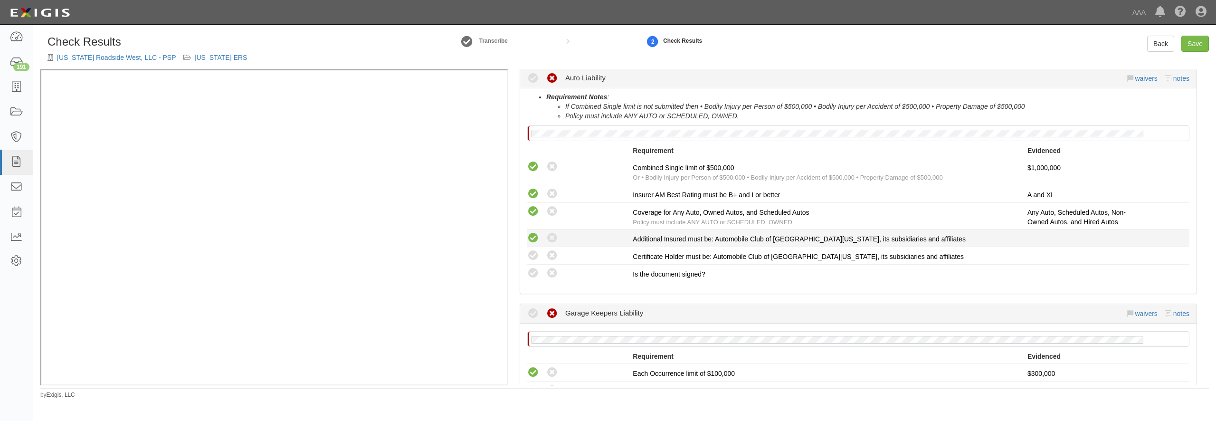
click at [529, 241] on icon at bounding box center [533, 238] width 12 height 12
radio input "true"
click at [533, 250] on icon at bounding box center [533, 256] width 12 height 12
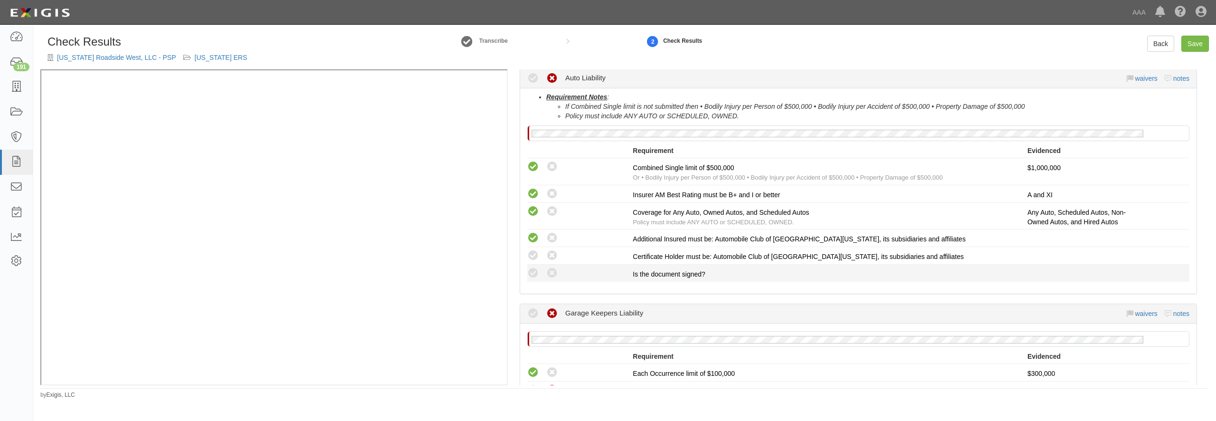
radio input "true"
click at [534, 268] on icon at bounding box center [533, 273] width 12 height 12
radio input "true"
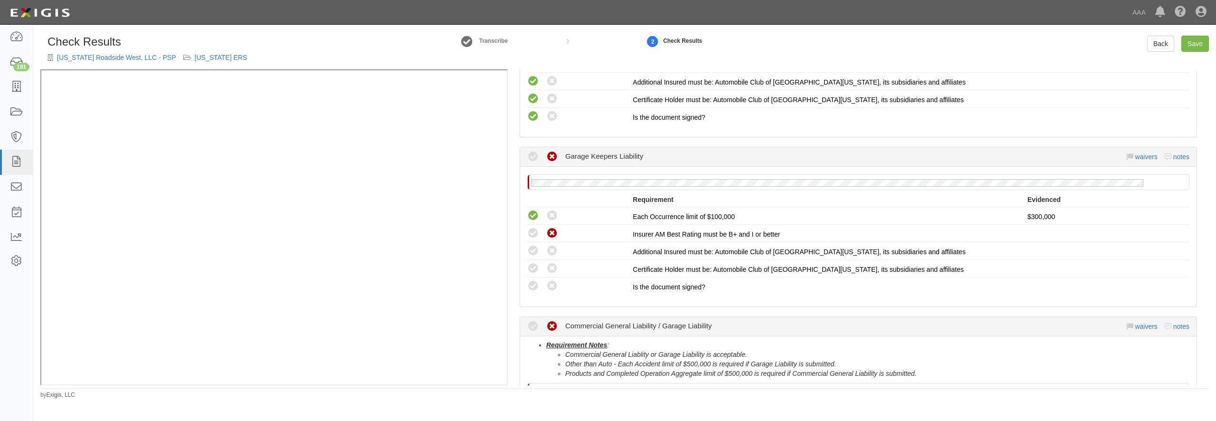
scroll to position [365, 0]
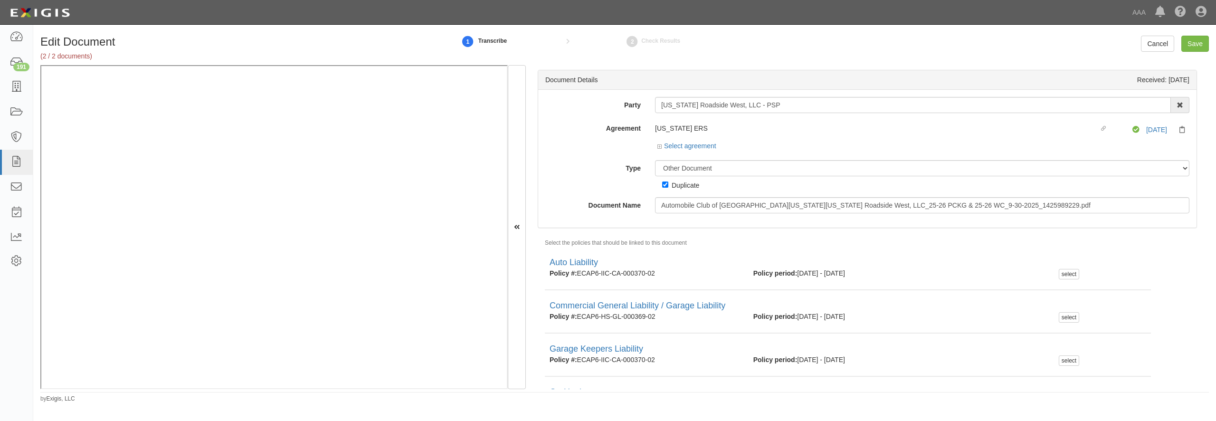
select select "OtherDetail"
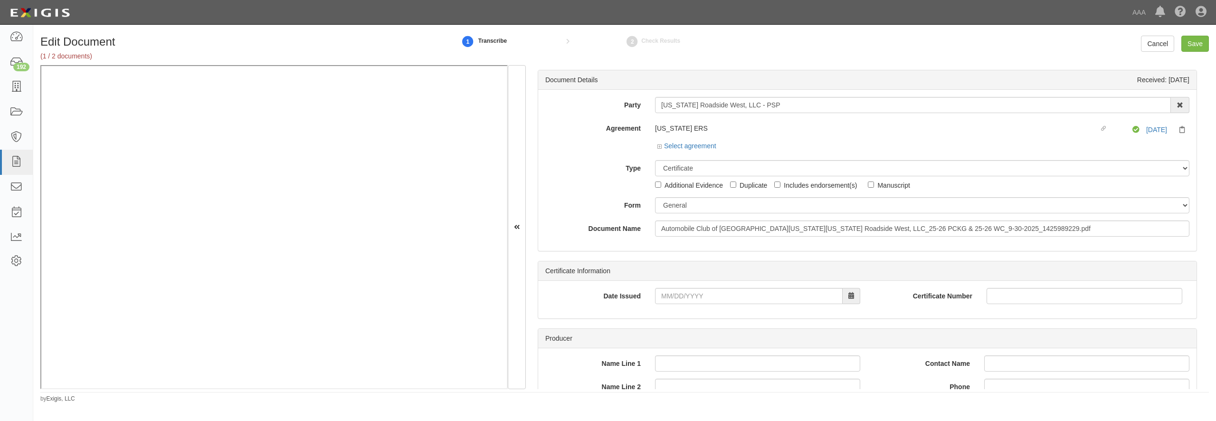
select select "CertificateDetail"
select select "GeneralFormDetail"
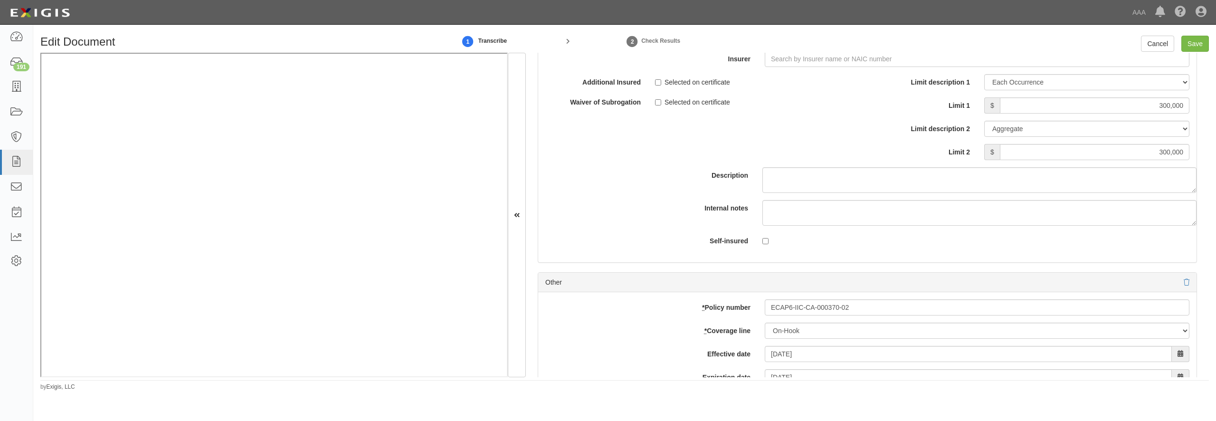
scroll to position [2717, 0]
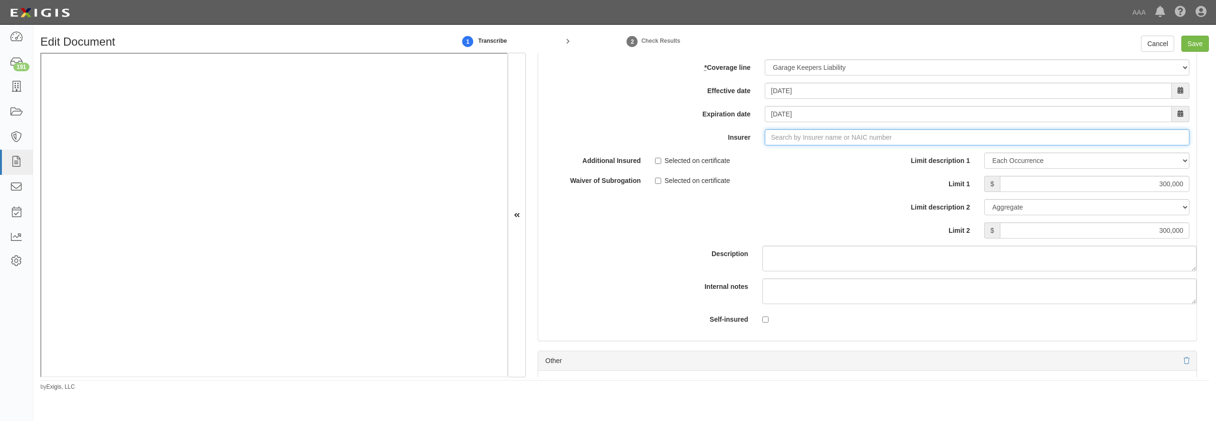
click at [778, 145] on input "Insurer" at bounding box center [977, 137] width 425 height 16
click at [775, 161] on div "Imperium Insurance Company ( 35408 ) A XI Rating" at bounding box center [787, 155] width 168 height 12
type input "Imperium Insurance Company (35408) A XI Rating"
click at [1191, 48] on input "Save" at bounding box center [1195, 44] width 28 height 16
type input "1000000"
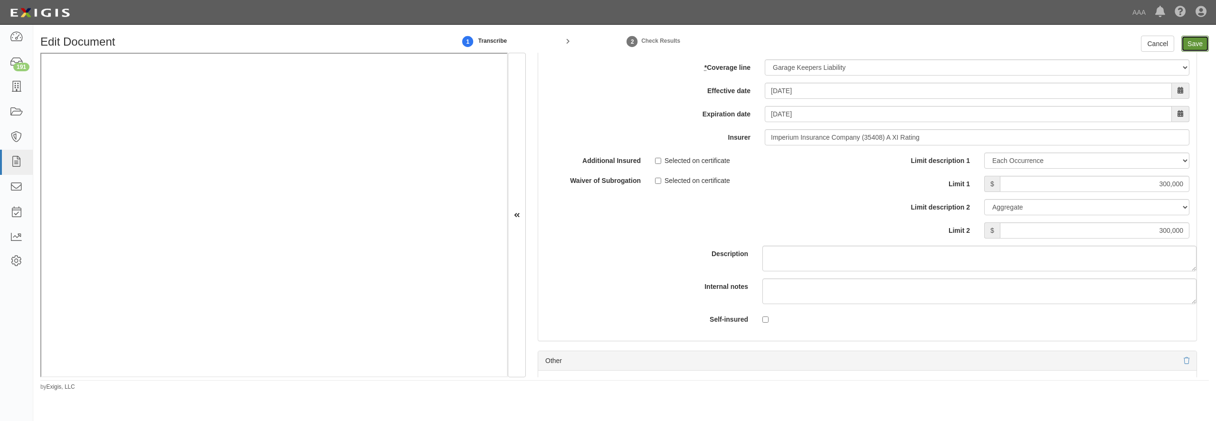
type input "300000"
type input "250000"
type input "1000000"
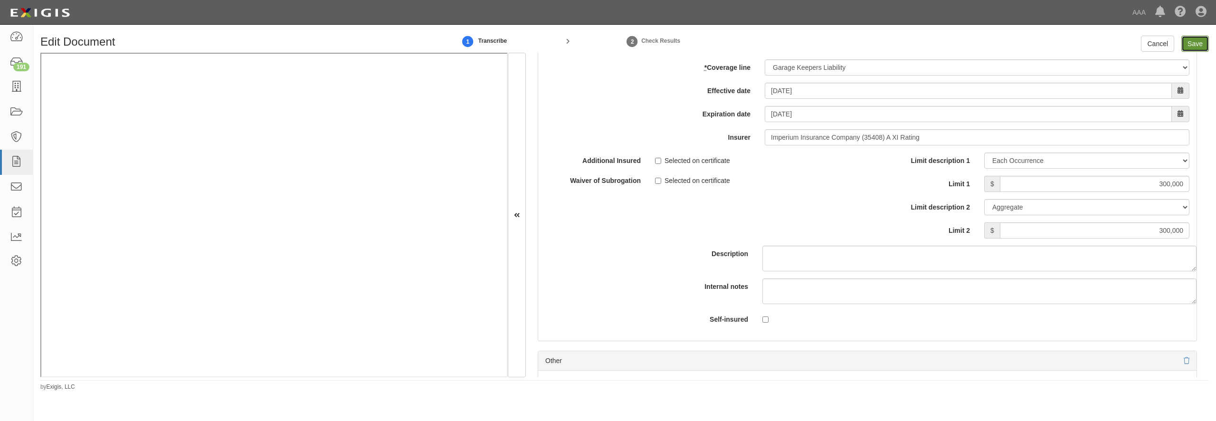
type input "2000000"
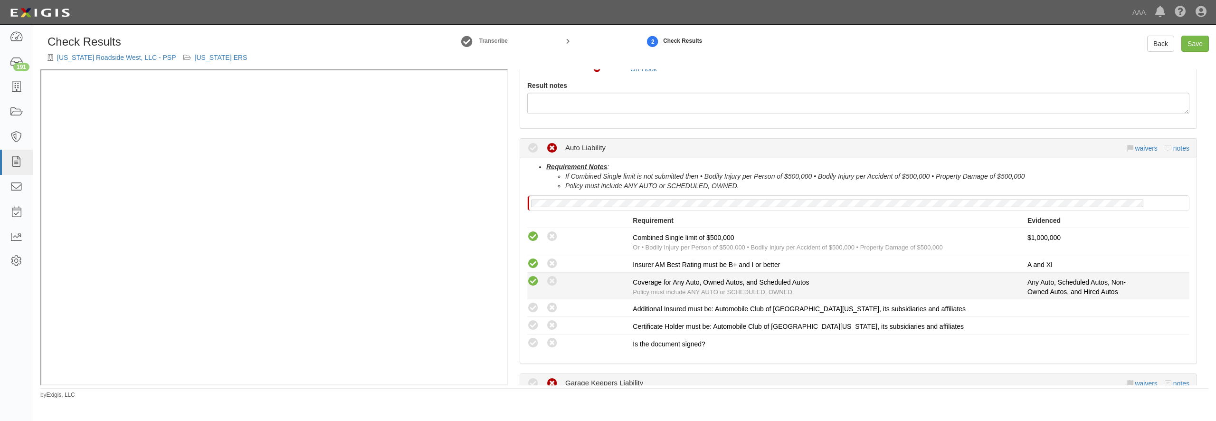
scroll to position [137, 0]
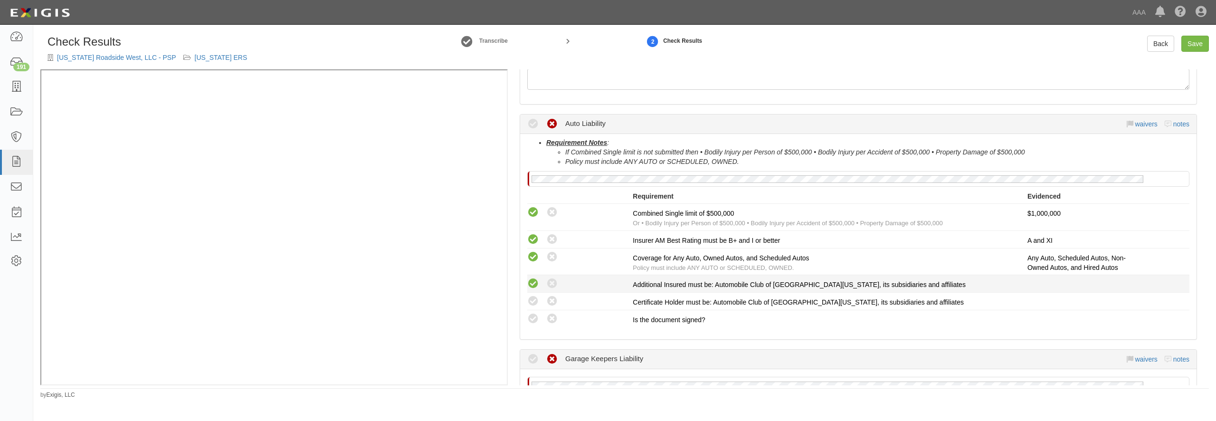
click at [532, 284] on icon at bounding box center [533, 284] width 12 height 12
radio input "true"
click at [531, 297] on icon at bounding box center [533, 301] width 12 height 12
radio input "true"
click at [533, 316] on icon at bounding box center [533, 319] width 12 height 12
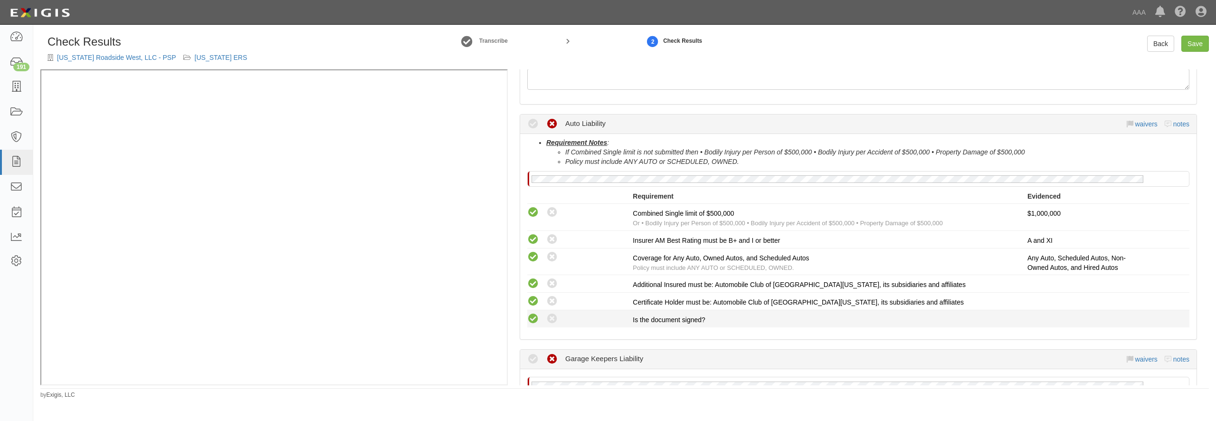
radio input "true"
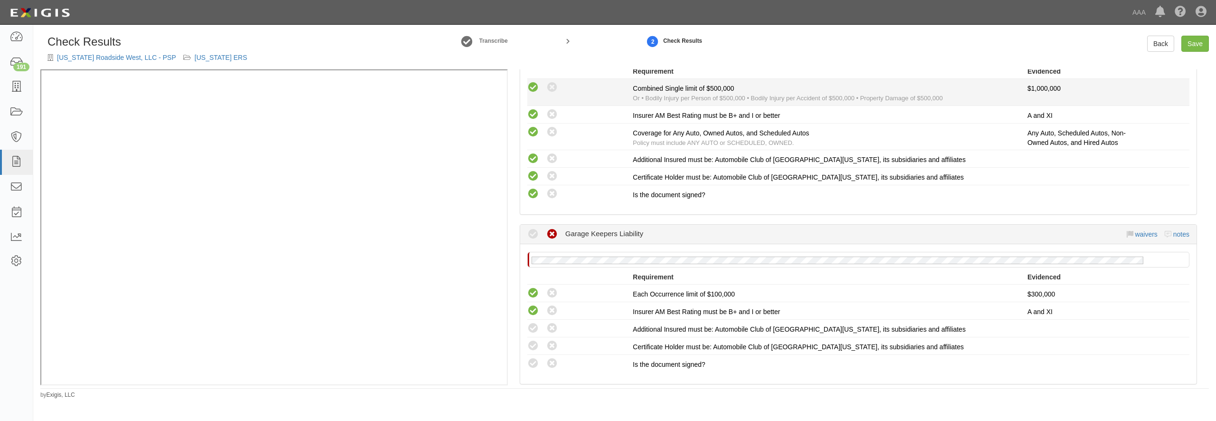
scroll to position [274, 0]
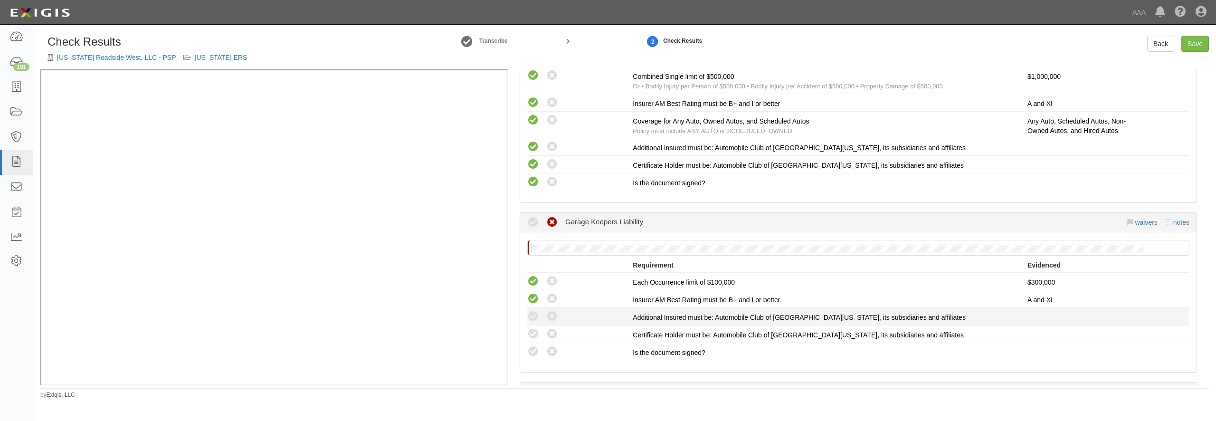
drag, startPoint x: 530, startPoint y: 319, endPoint x: 533, endPoint y: 323, distance: 5.4
click at [530, 318] on icon at bounding box center [533, 317] width 12 height 12
radio input "true"
click at [533, 333] on icon at bounding box center [533, 334] width 12 height 12
radio input "true"
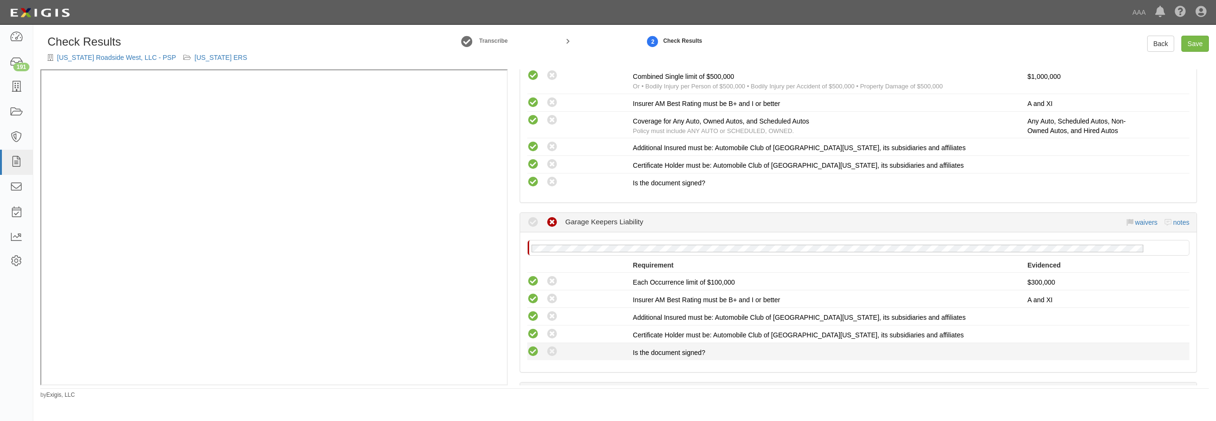
click at [533, 350] on icon at bounding box center [533, 352] width 12 height 12
radio input "true"
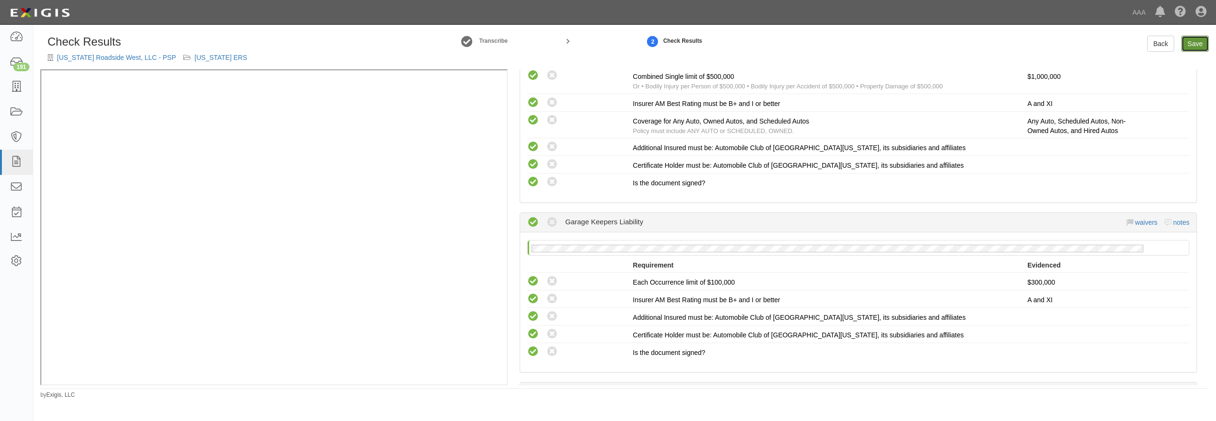
click at [1187, 43] on link "Save" at bounding box center [1195, 44] width 28 height 16
radio input "true"
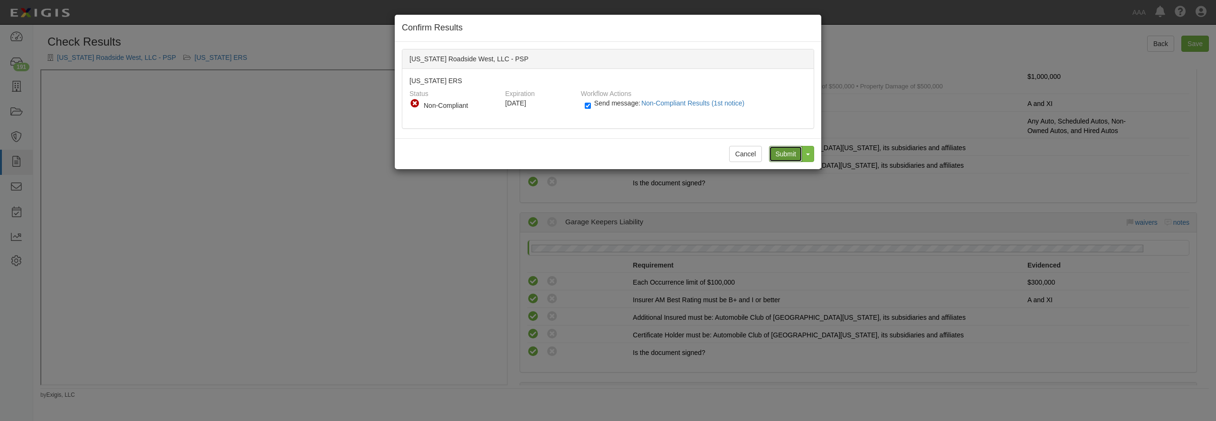
click at [780, 153] on input "Submit" at bounding box center [785, 154] width 33 height 16
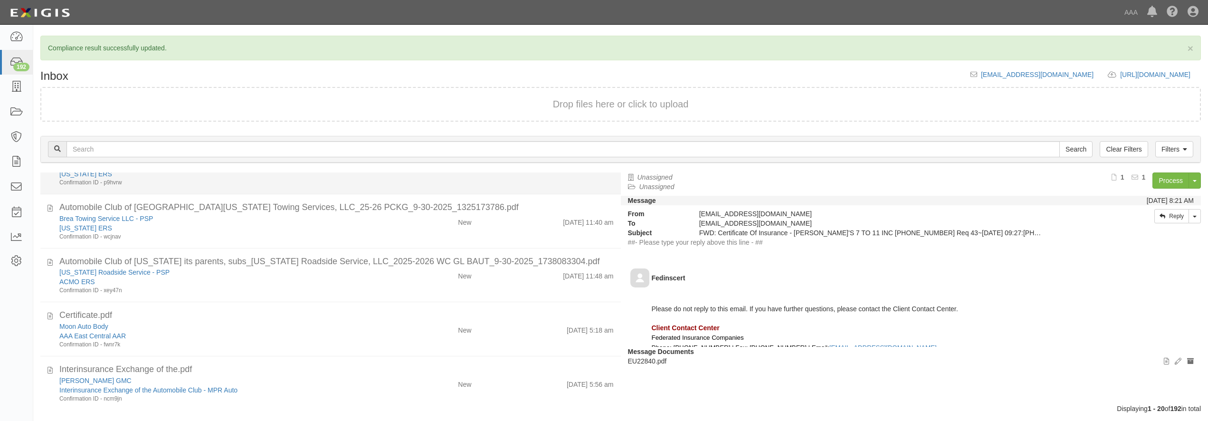
scroll to position [137, 0]
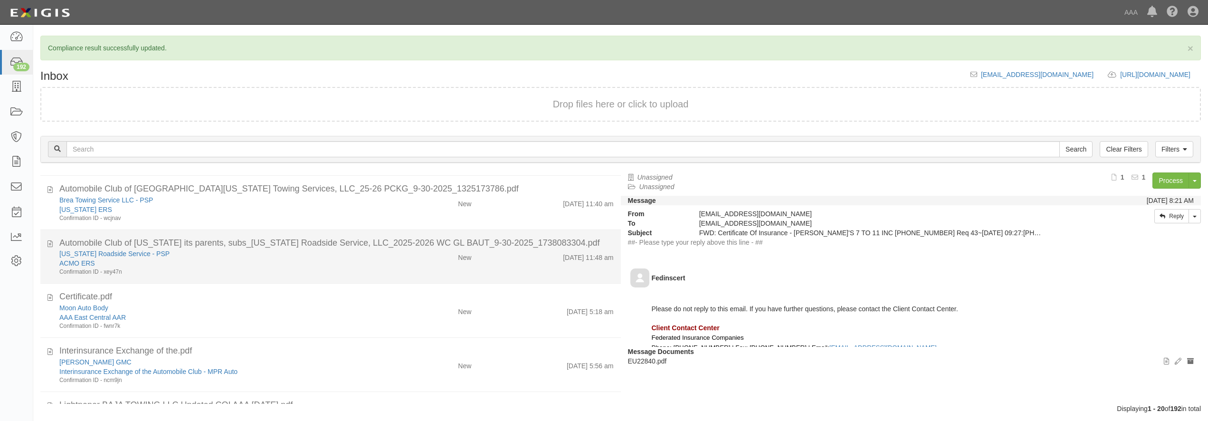
click at [173, 264] on div "ACMO ERS" at bounding box center [217, 262] width 317 height 9
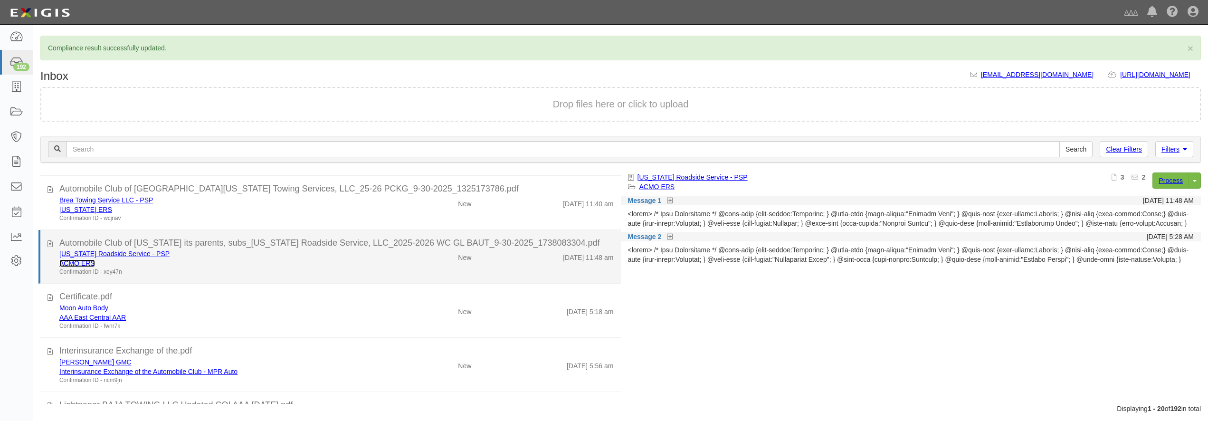
click at [83, 265] on link "ACMO ERS" at bounding box center [77, 263] width 36 height 8
click at [203, 254] on div "[US_STATE] Roadside Service - PSP" at bounding box center [217, 253] width 317 height 9
click at [225, 267] on div "ACMO ERS" at bounding box center [217, 262] width 317 height 9
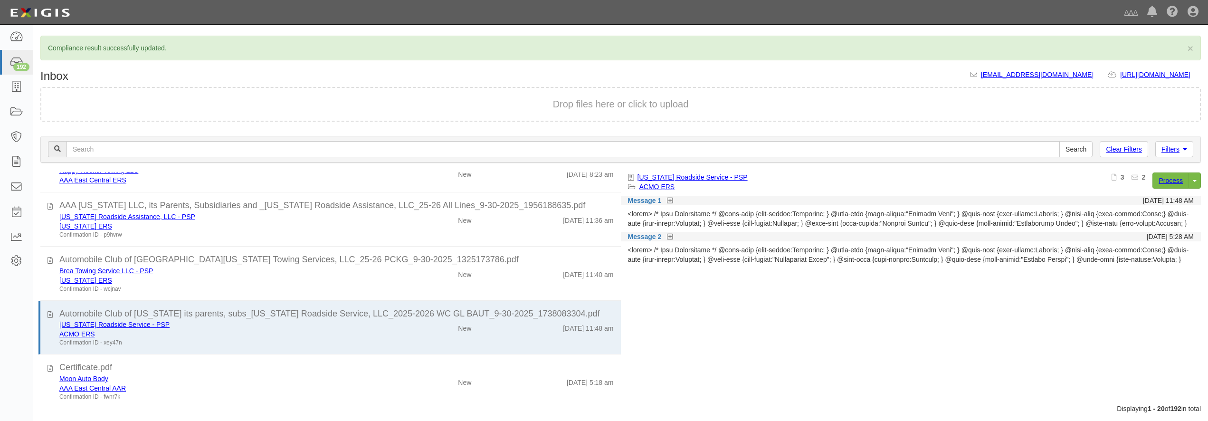
scroll to position [91, 0]
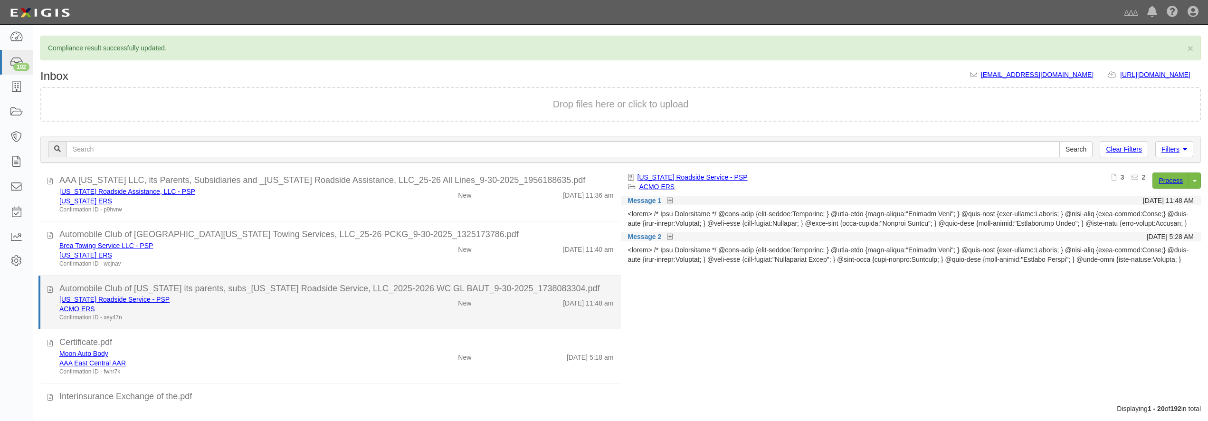
click at [280, 306] on div "ACMO ERS" at bounding box center [217, 308] width 317 height 9
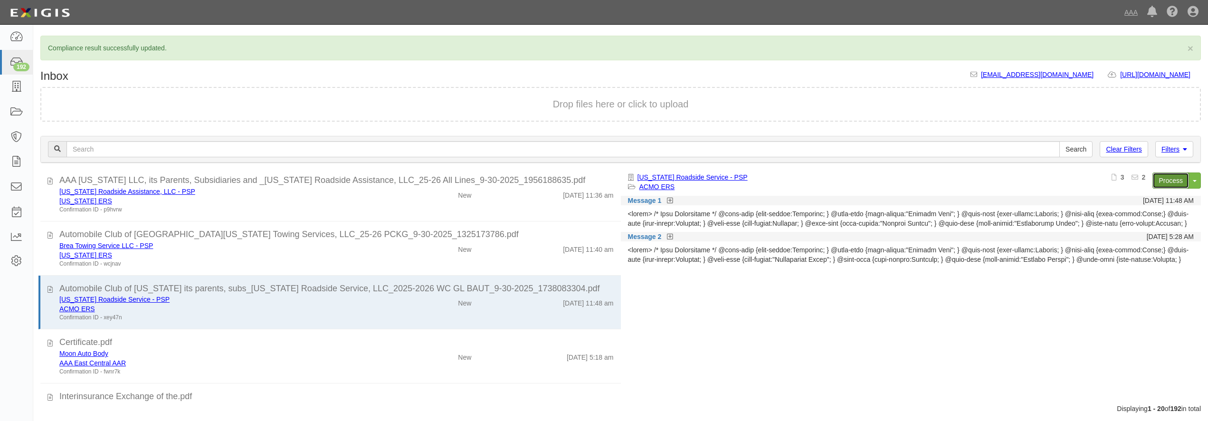
click at [1168, 182] on link "Process" at bounding box center [1170, 180] width 37 height 16
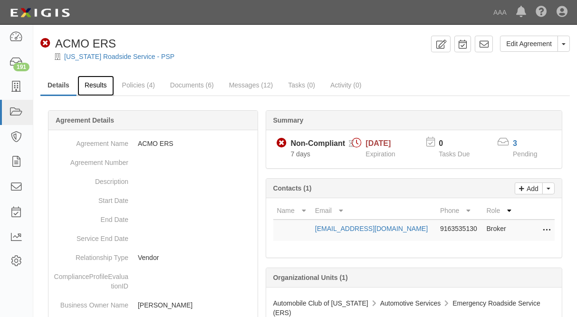
click at [86, 87] on link "Results" at bounding box center [95, 86] width 37 height 20
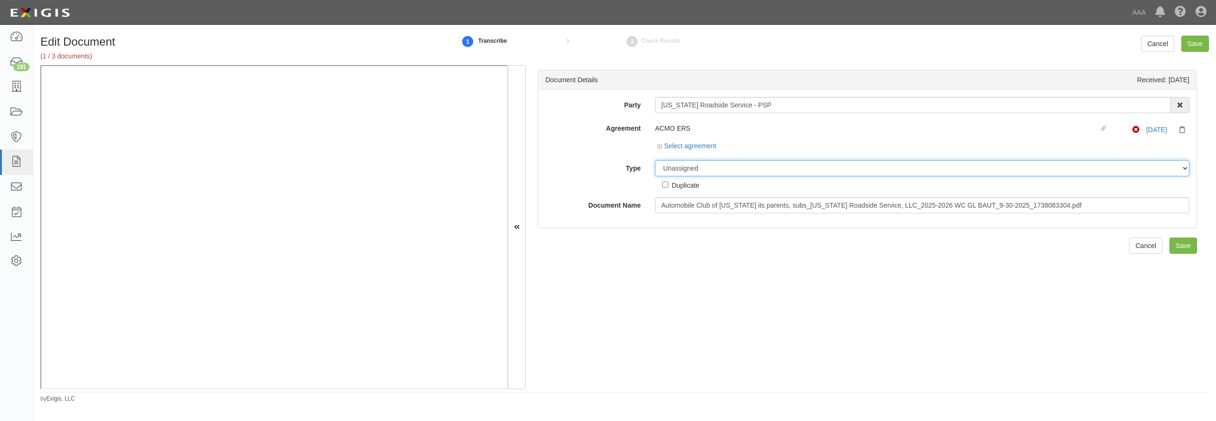
click at [687, 167] on select "Unassigned Binder Cancellation Notice Certificate Contract Endorsement Insuranc…" at bounding box center [922, 168] width 534 height 16
select select "CertificateDetail"
click option "Certificate" at bounding box center [0, 0] width 0 height 0
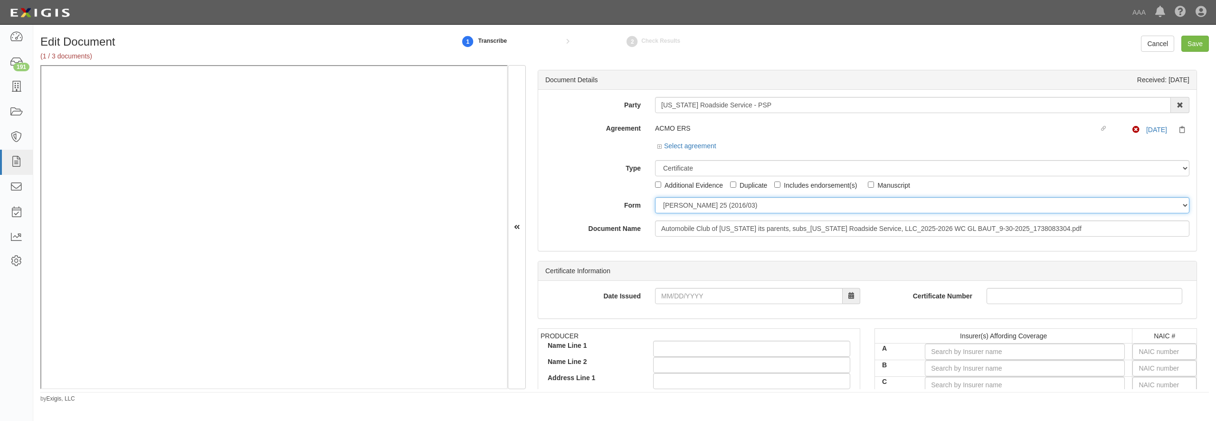
click at [655, 197] on select "[PERSON_NAME] 25 (2016/03) [PERSON_NAME] 101 [PERSON_NAME] 855 NY (2014/05) Gen…" at bounding box center [922, 205] width 534 height 16
select select "GeneralFormDetail"
click option "General" at bounding box center [0, 0] width 0 height 0
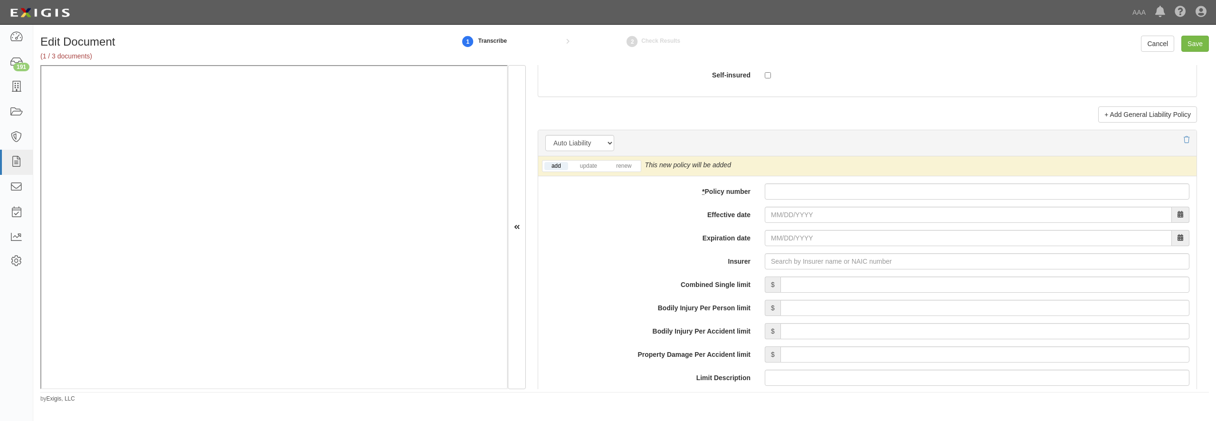
scroll to position [1277, 0]
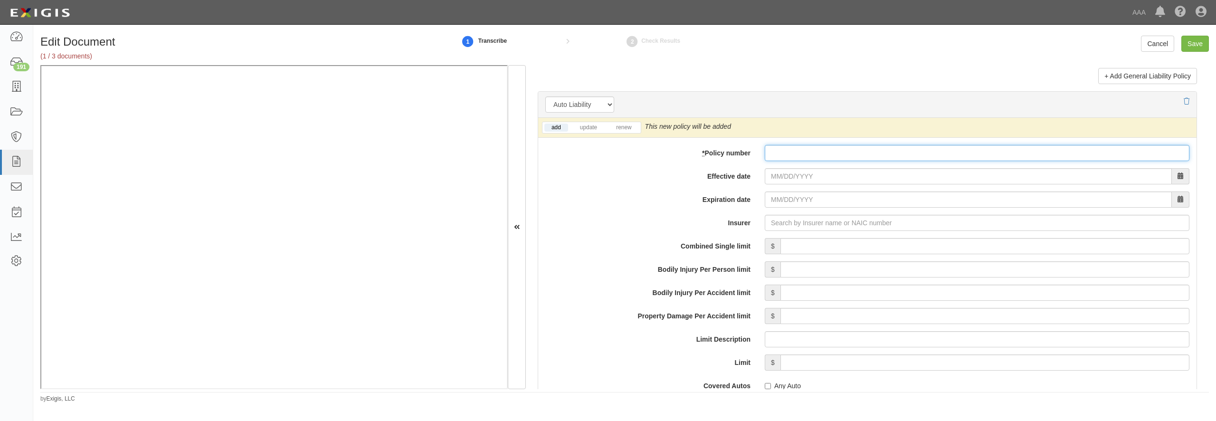
click at [880, 161] on input "* Policy number" at bounding box center [977, 153] width 425 height 16
paste input "ECAP6-IIC-CA-000389-02"
type input "ECAP6-IIC-CA-000389-02"
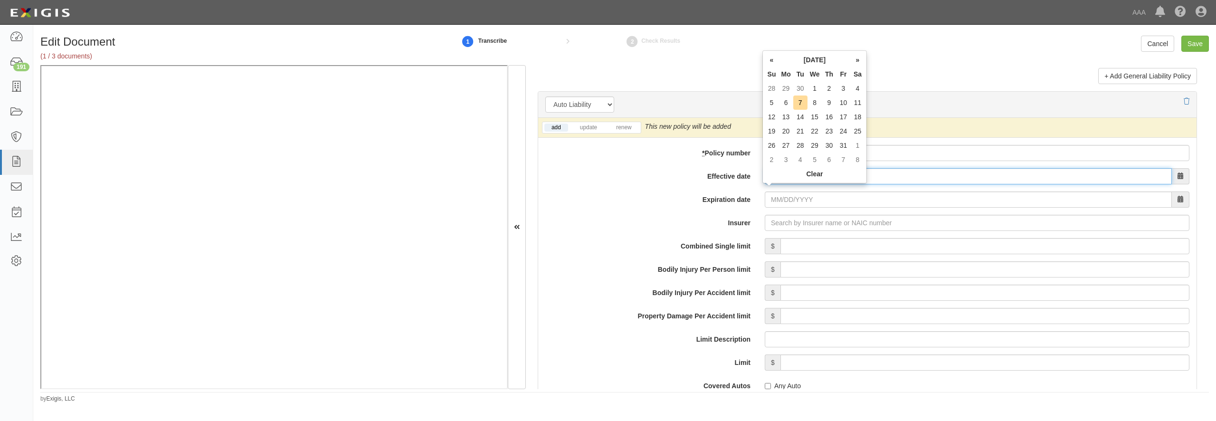
type input "0"
type input "[DATE]"
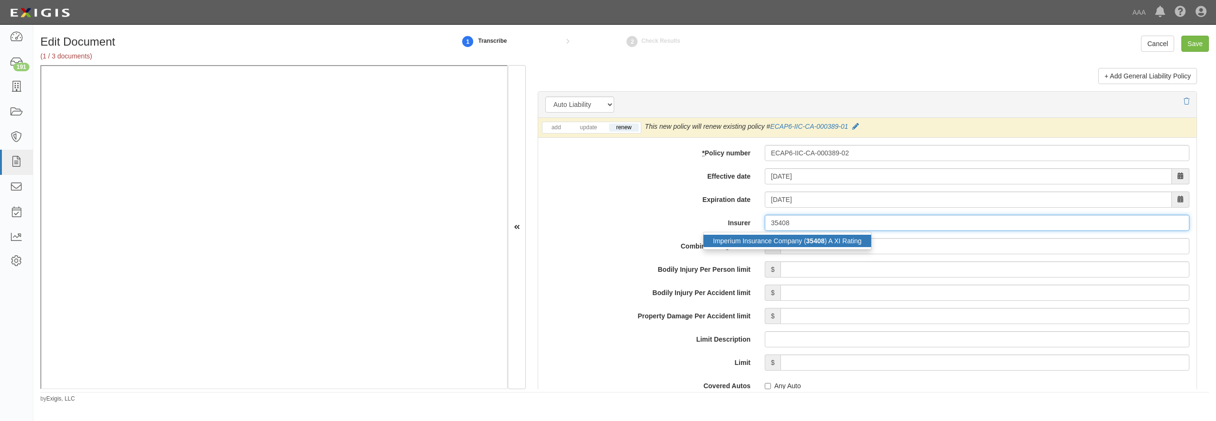
click at [767, 247] on div "Imperium Insurance Company ( 35408 ) A XI Rating" at bounding box center [787, 241] width 168 height 12
type input "Imperium Insurance Company (35408) A XI Rating"
click at [816, 254] on input "Combined Single limit" at bounding box center [984, 246] width 409 height 16
type input "1,000,000"
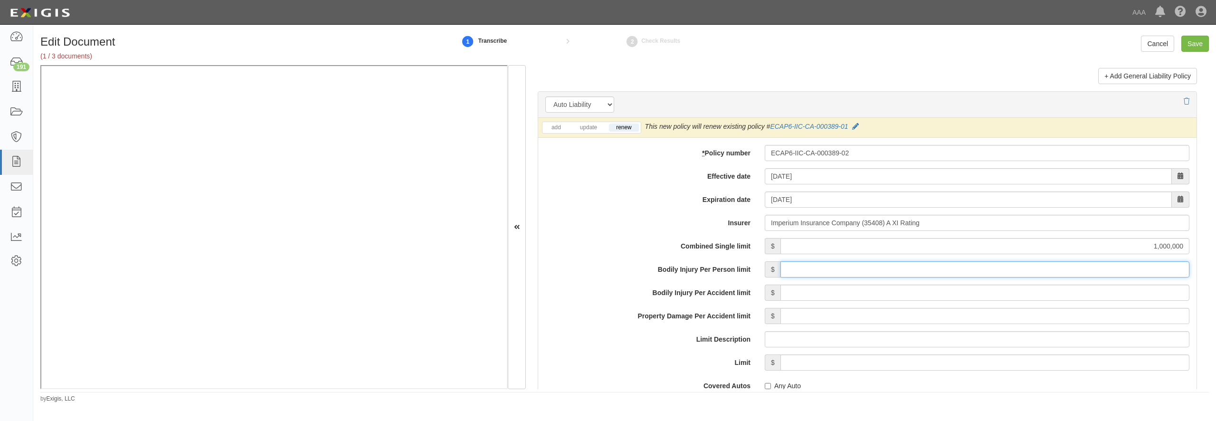
scroll to position [1413, 0]
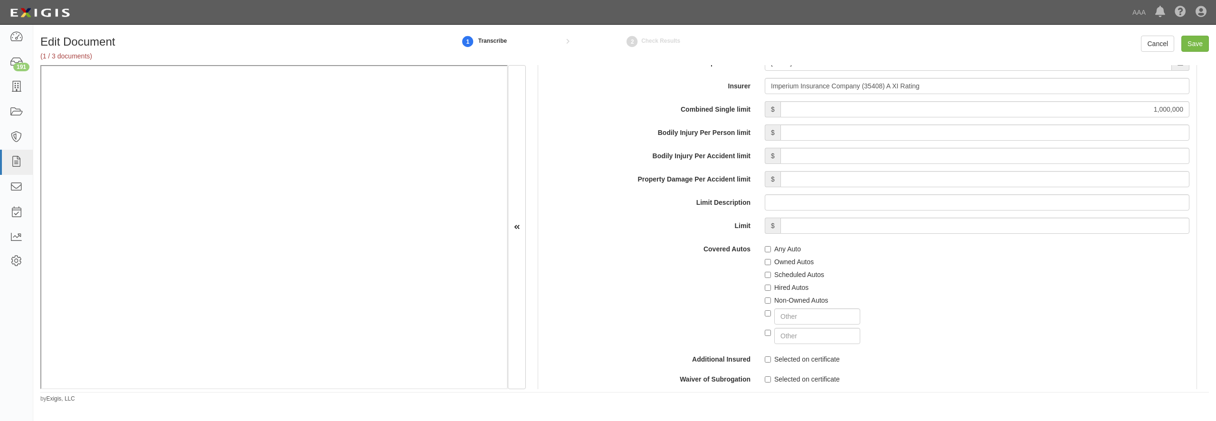
click at [791, 254] on label "Any Auto" at bounding box center [783, 248] width 36 height 9
click at [771, 252] on input "Any Auto" at bounding box center [768, 249] width 6 height 6
checkbox input "true"
click at [789, 279] on label "Scheduled Autos" at bounding box center [794, 274] width 59 height 9
click at [771, 278] on input "Scheduled Autos" at bounding box center [768, 275] width 6 height 6
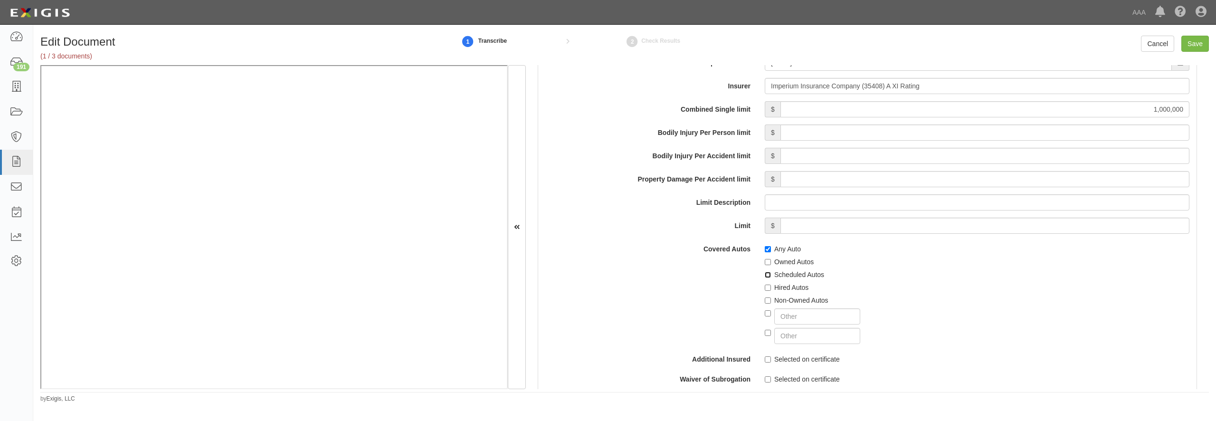
checkbox input "true"
click at [789, 292] on div "Hired Autos" at bounding box center [977, 285] width 425 height 13
click at [788, 292] on label "Hired Autos" at bounding box center [787, 287] width 44 height 9
click at [771, 291] on input "Hired Autos" at bounding box center [768, 287] width 6 height 6
click at [787, 292] on label "Hired Autos" at bounding box center [787, 287] width 44 height 9
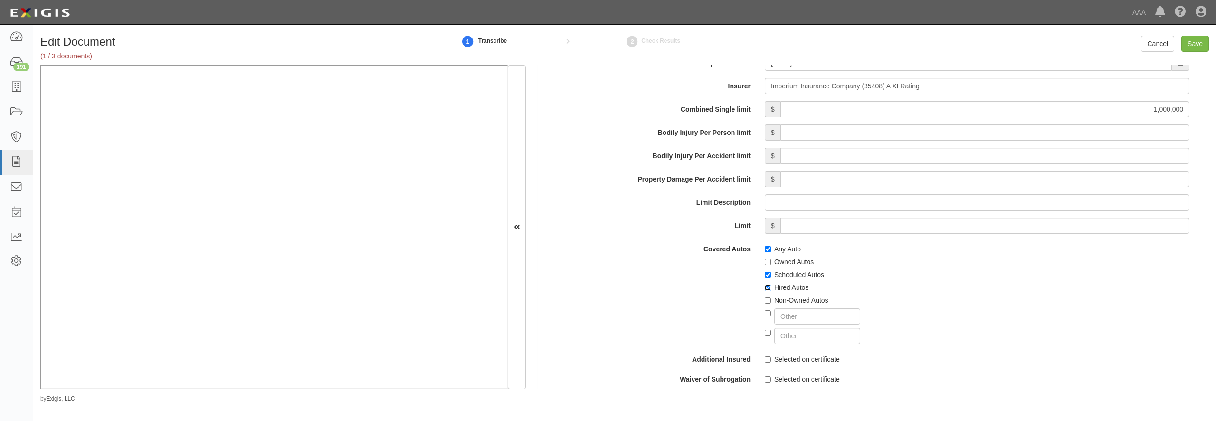
click at [771, 291] on input "Hired Autos" at bounding box center [768, 287] width 6 height 6
checkbox input "false"
click at [789, 305] on label "Non-Owned Autos" at bounding box center [797, 299] width 64 height 9
click at [771, 303] on input "Non-Owned Autos" at bounding box center [768, 300] width 6 height 6
checkbox input "true"
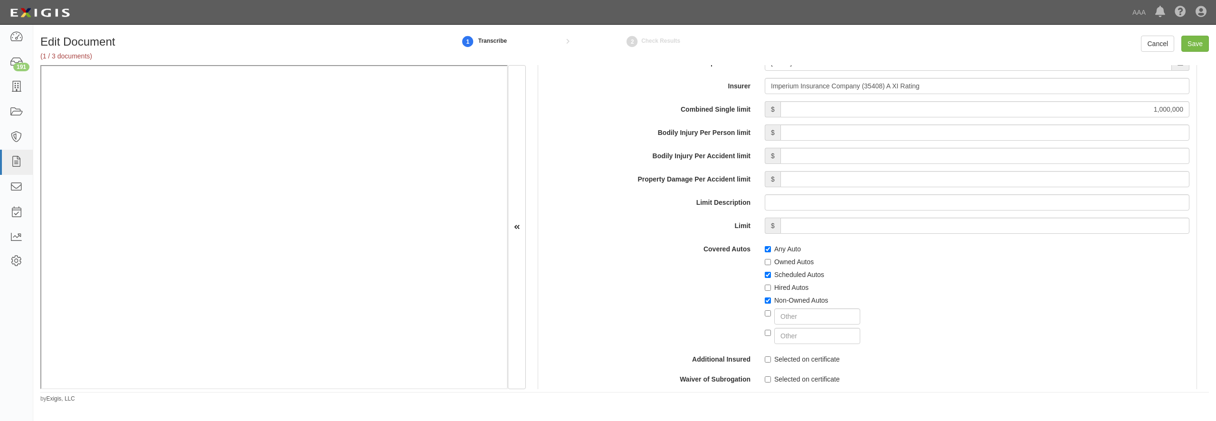
click at [787, 292] on label "Hired Autos" at bounding box center [787, 287] width 44 height 9
click at [771, 291] on input "Hired Autos" at bounding box center [768, 287] width 6 height 6
checkbox input "true"
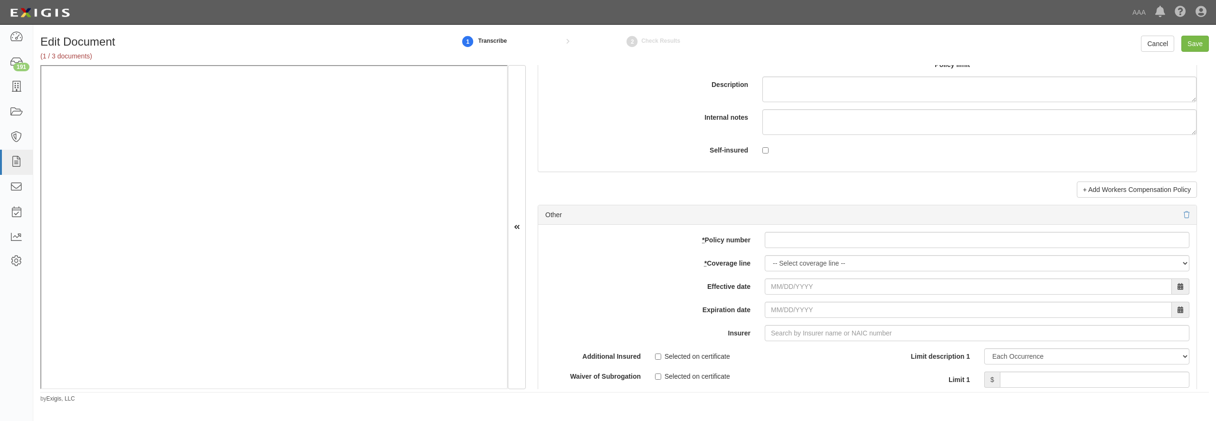
scroll to position [2690, 0]
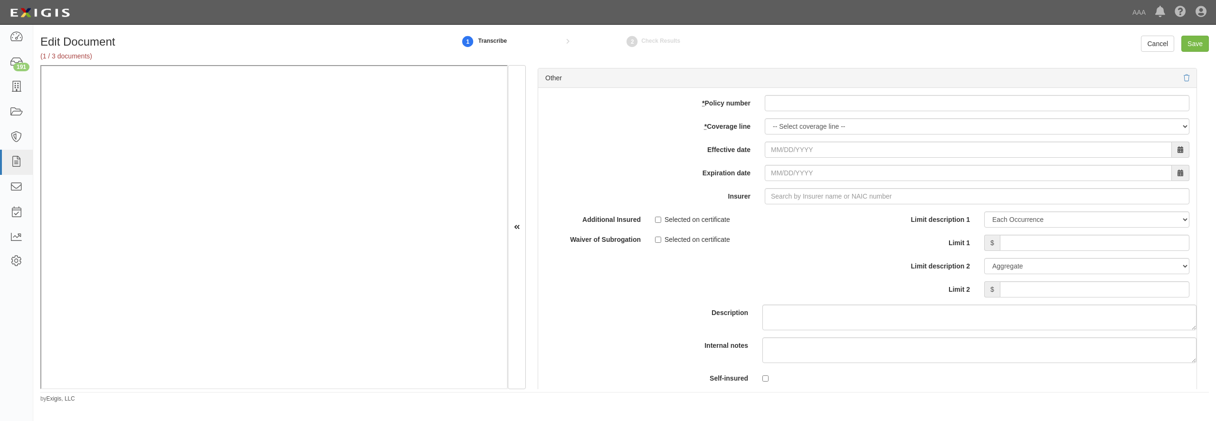
click at [796, 160] on div "add update renew This new policy will be added This new policy will update exis…" at bounding box center [867, 244] width 658 height 312
click at [797, 111] on input "* Policy number" at bounding box center [977, 103] width 425 height 16
paste input "ECAP6-HS-GL-000369-02"
type input "ECAP6-HS-GL-000369-02"
select select "70"
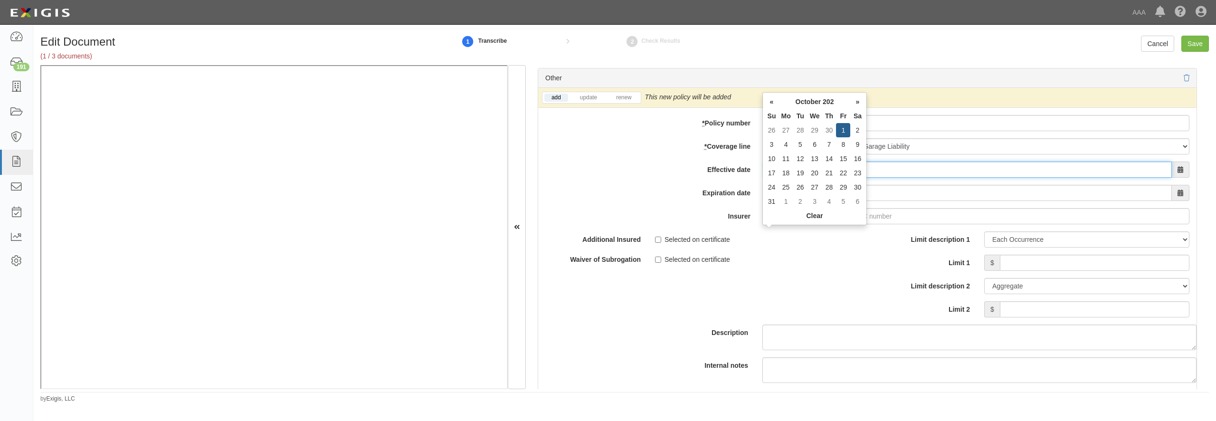
type input "10/01/2025"
type input "10/01/2026"
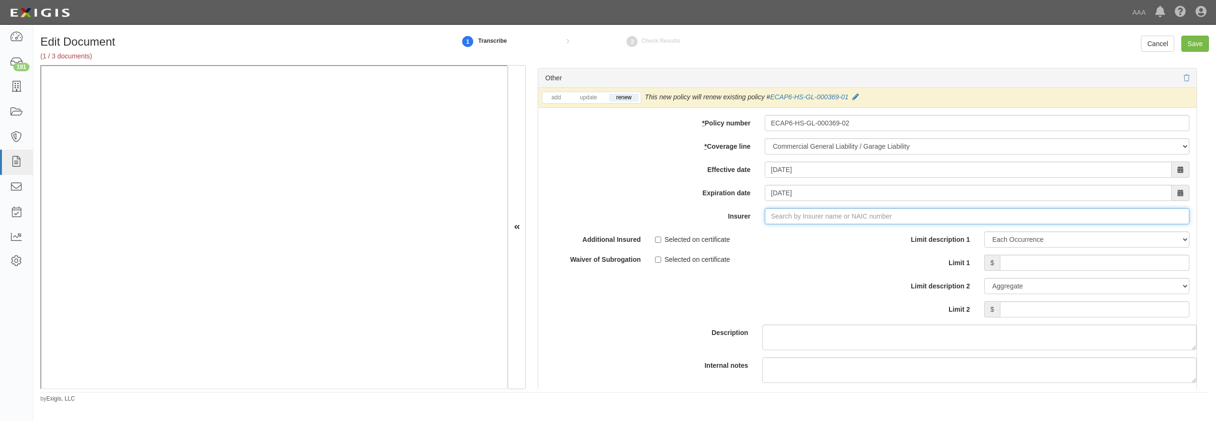
type input "180 Seguros S.A. (0) NR Rating"
type input "1"
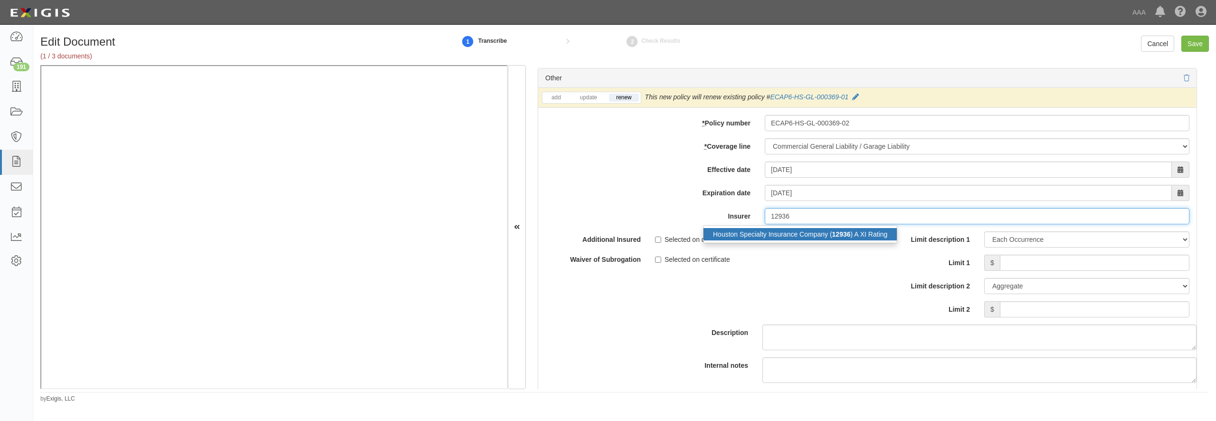
click at [787, 240] on div "Houston Specialty Insurance Company ( 12936 ) A XI Rating" at bounding box center [799, 234] width 193 height 12
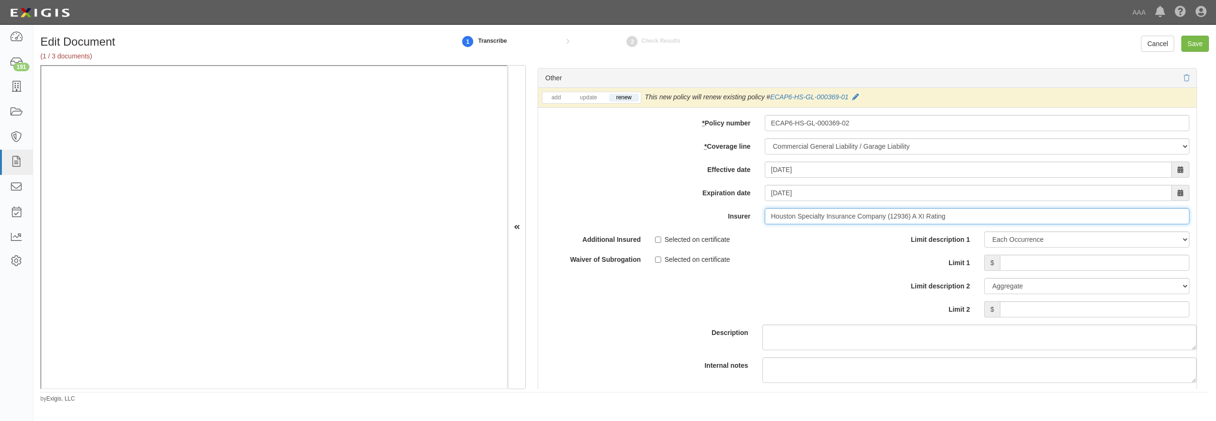
scroll to position [2781, 0]
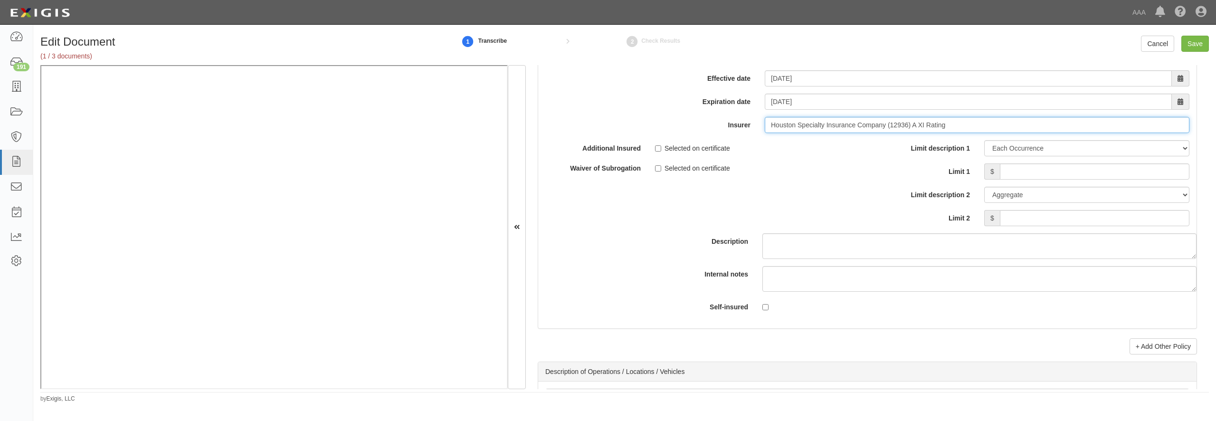
type input "Houston Specialty Insurance Company (12936) A XI Rating"
click at [1024, 180] on input "Limit 1" at bounding box center [1095, 171] width 190 height 16
type input "1,000,000"
type input "2,000,000"
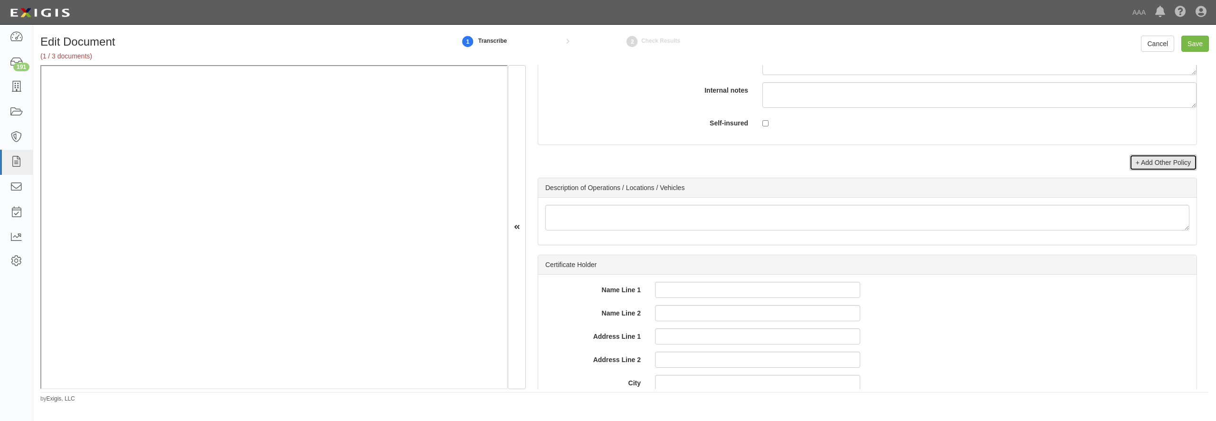
click at [1130, 171] on link "+ Add Other Policy" at bounding box center [1162, 162] width 67 height 16
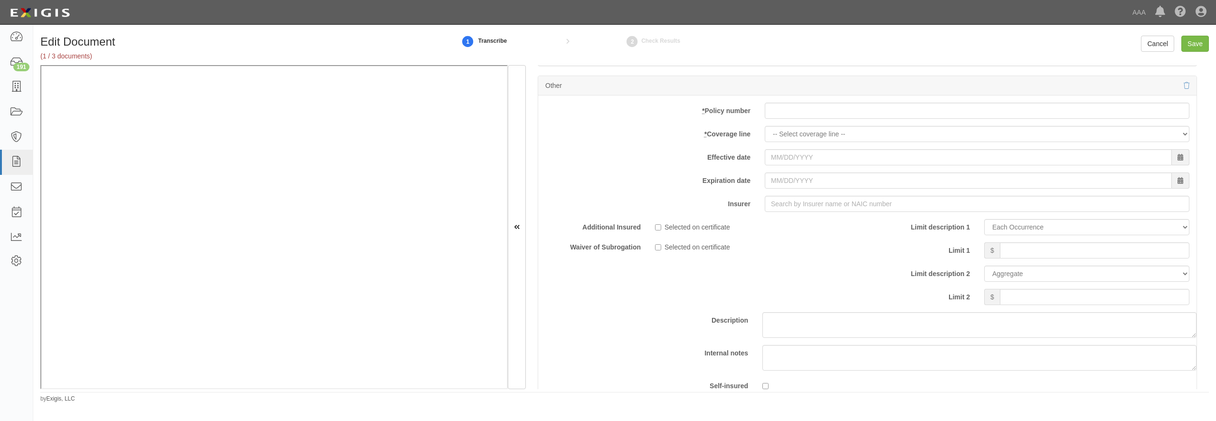
scroll to position [3056, 0]
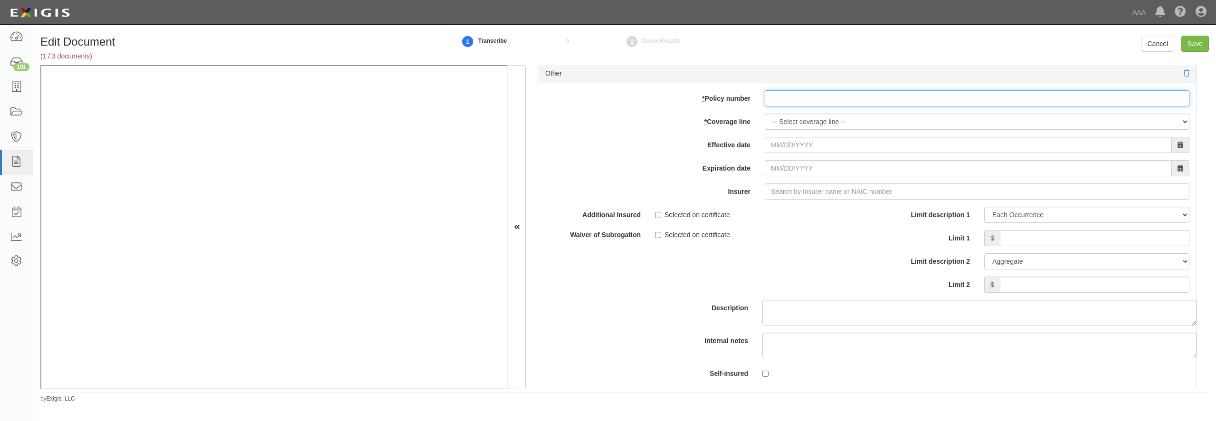
click at [829, 106] on input "* Policy number" at bounding box center [977, 98] width 425 height 16
paste input "ECAP6-IIC-CA-000389-02"
click at [794, 106] on input "ECAP6-IIC-CA-000389-02" at bounding box center [977, 98] width 425 height 16
type input "ECAP6-IIC-CA-000389-02"
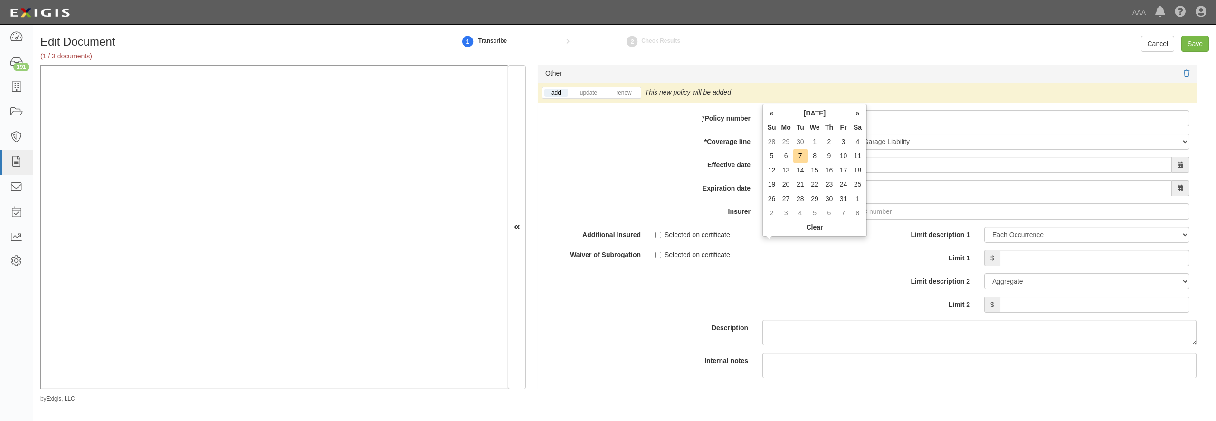
click at [938, 231] on div "add update renew This new policy will be added This new policy will update exis…" at bounding box center [867, 249] width 658 height 332
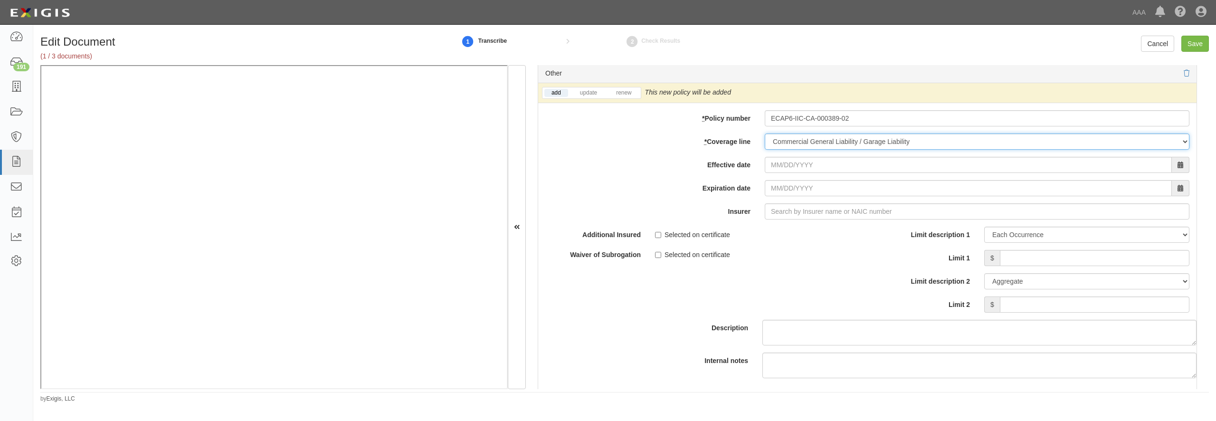
click at [765, 133] on select "-- Select coverage line -- Asbestos Abatement Auto Physical Damage Boiler & Mac…" at bounding box center [977, 141] width 425 height 16
click at [933, 150] on select "-- Select coverage line -- Asbestos Abatement Auto Physical Damage Boiler & Mac…" at bounding box center [977, 141] width 425 height 16
click at [765, 133] on select "-- Select coverage line -- Asbestos Abatement Auto Physical Damage Boiler & Mac…" at bounding box center [977, 141] width 425 height 16
select select "56"
click option "Garage Keepers Liability" at bounding box center [0, 0] width 0 height 0
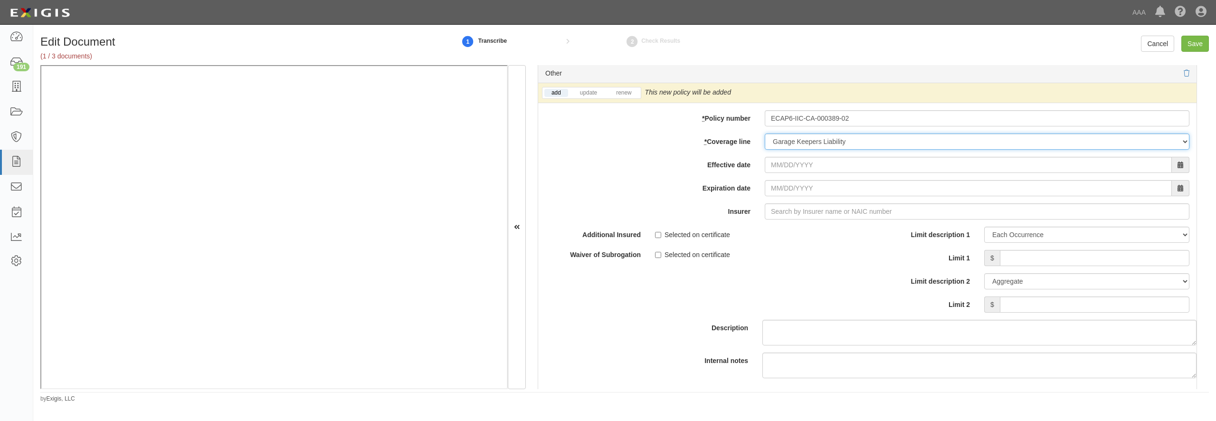
click at [850, 150] on select "-- Select coverage line -- Asbestos Abatement Auto Physical Damage Boiler & Mac…" at bounding box center [977, 141] width 425 height 16
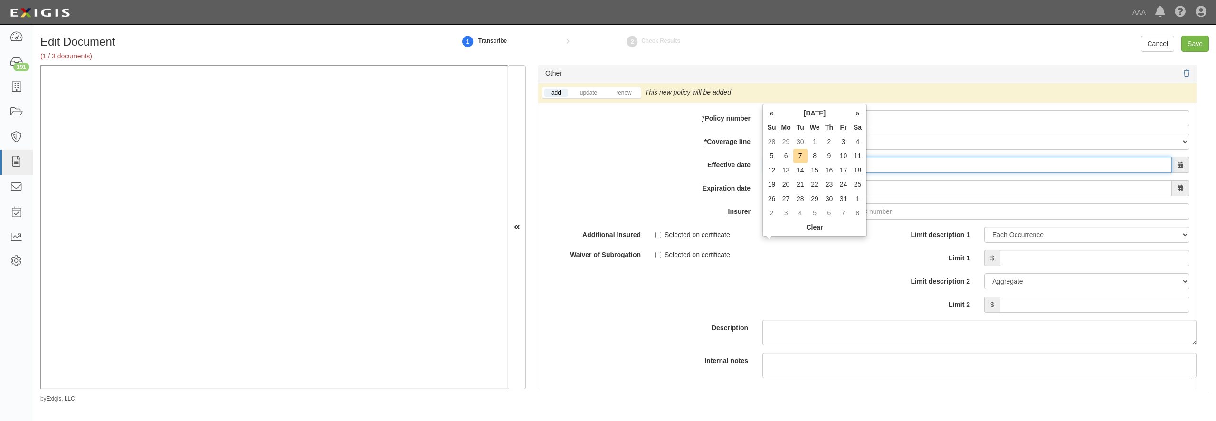
click at [810, 173] on input "Effective date" at bounding box center [968, 165] width 407 height 16
type input "10/01/2025"
type input "10/01/2026"
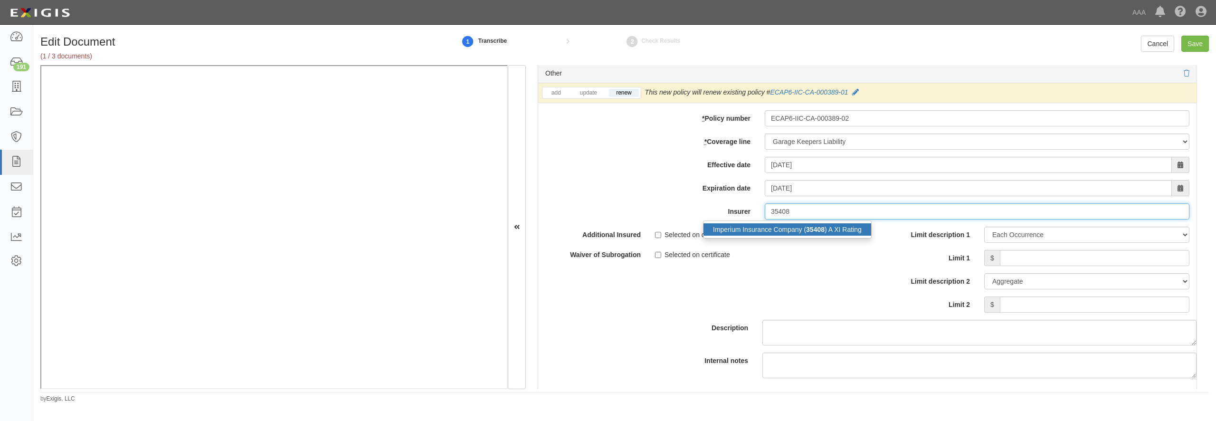
click at [779, 236] on div "Imperium Insurance Company ( 35408 ) A XI Rating" at bounding box center [787, 229] width 168 height 12
type input "Imperium Insurance Company (35408) A XI Rating"
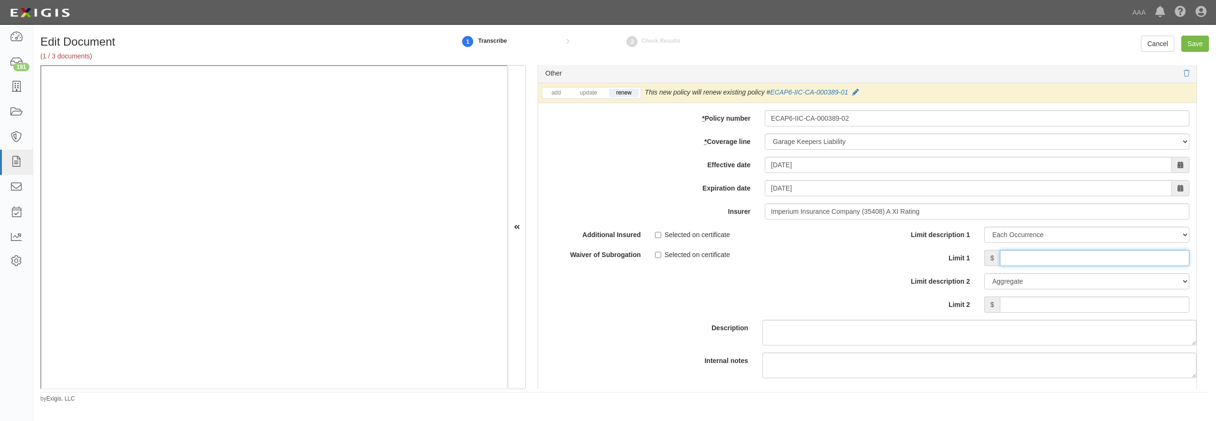
click at [1016, 266] on input "Limit 1" at bounding box center [1095, 258] width 190 height 16
type input "3"
type input "150,000"
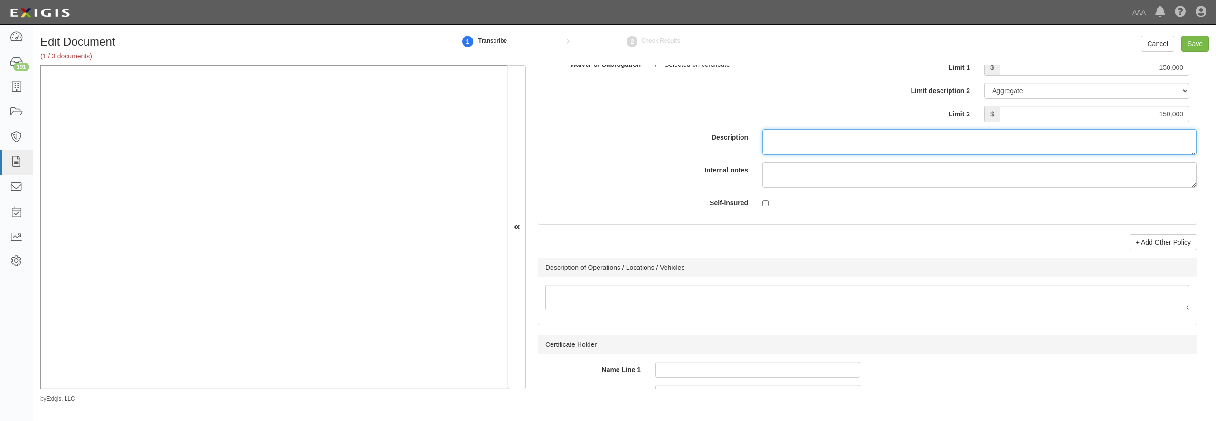
scroll to position [3292, 0]
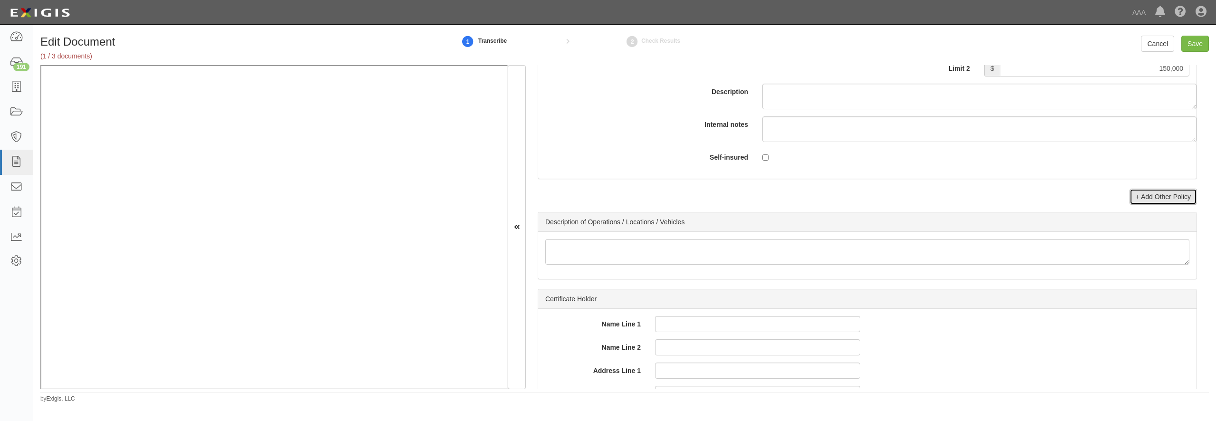
click at [1135, 205] on link "+ Add Other Policy" at bounding box center [1162, 197] width 67 height 16
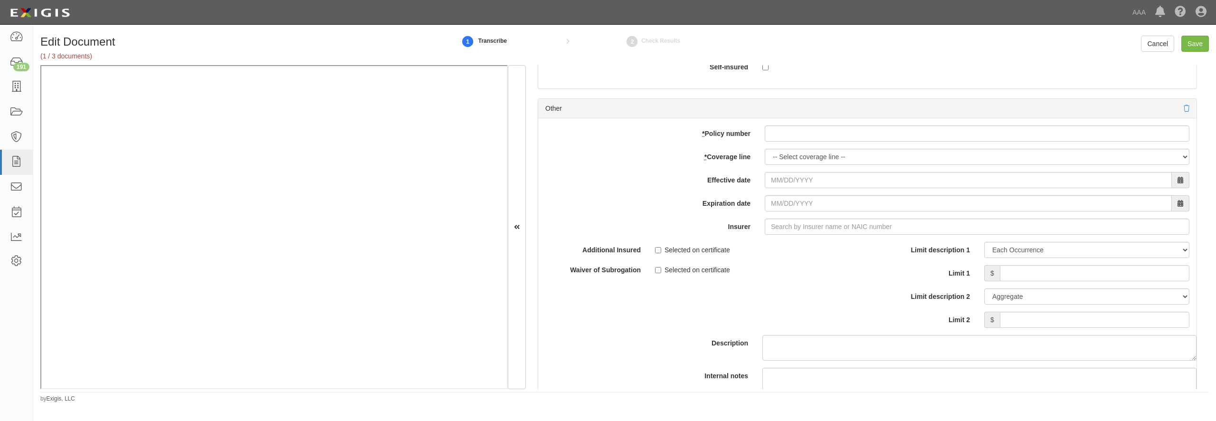
scroll to position [3384, 0]
click at [830, 141] on input "* Policy number" at bounding box center [977, 132] width 425 height 16
paste input "ECAP6-IIC-CA-000389-02"
type input "ECAP6-IIC-CA-000389-02"
select select "71"
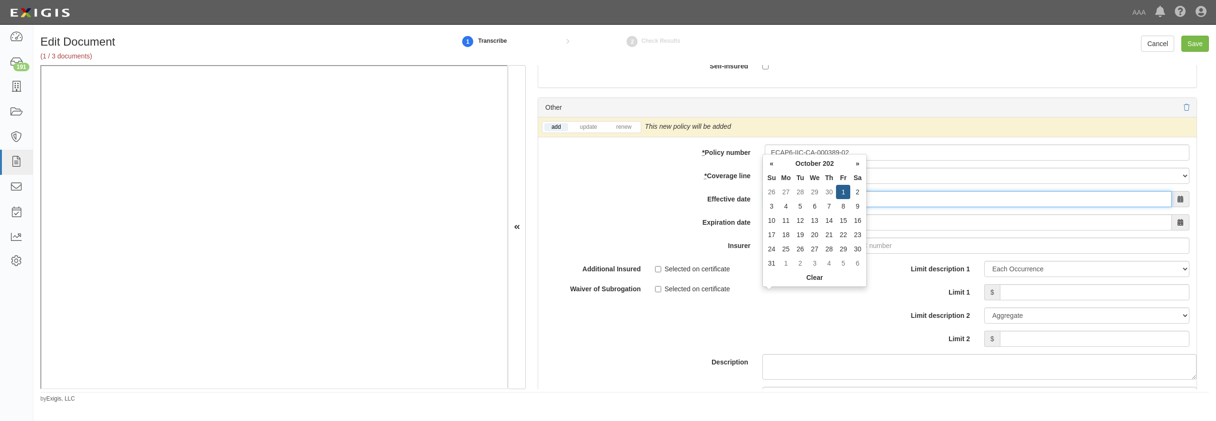
type input "10/01/2025"
type input "10/01/2026"
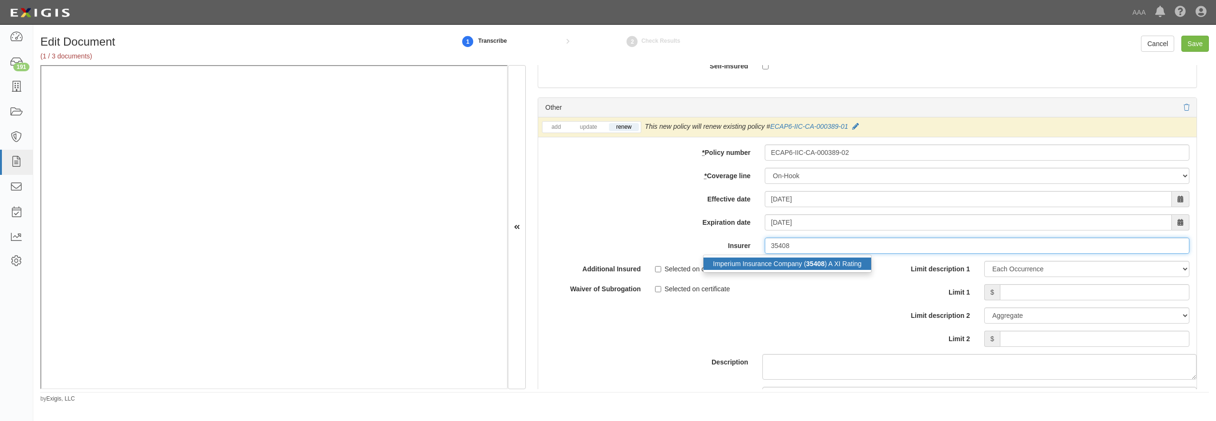
click at [783, 270] on div "Imperium Insurance Company ( 35408 ) A XI Rating" at bounding box center [787, 263] width 168 height 12
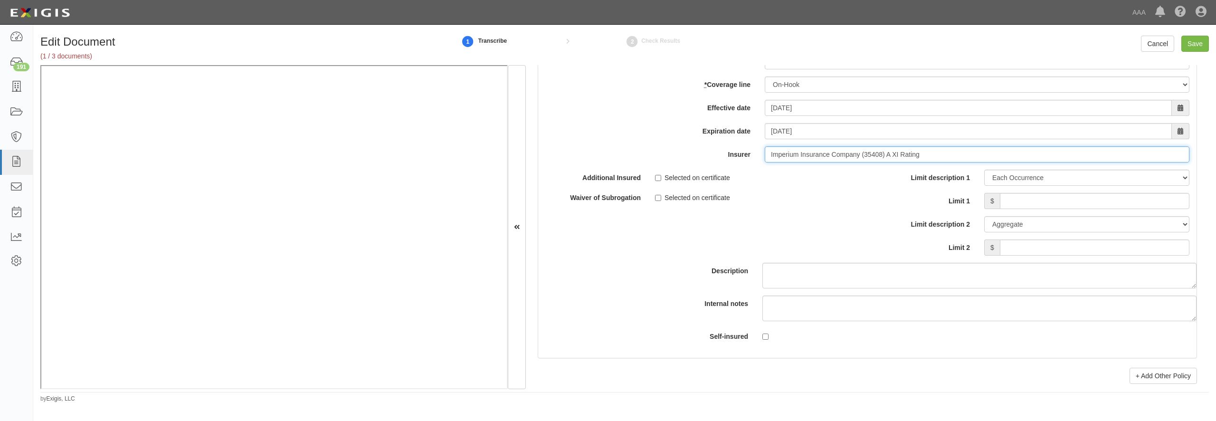
scroll to position [3520, 0]
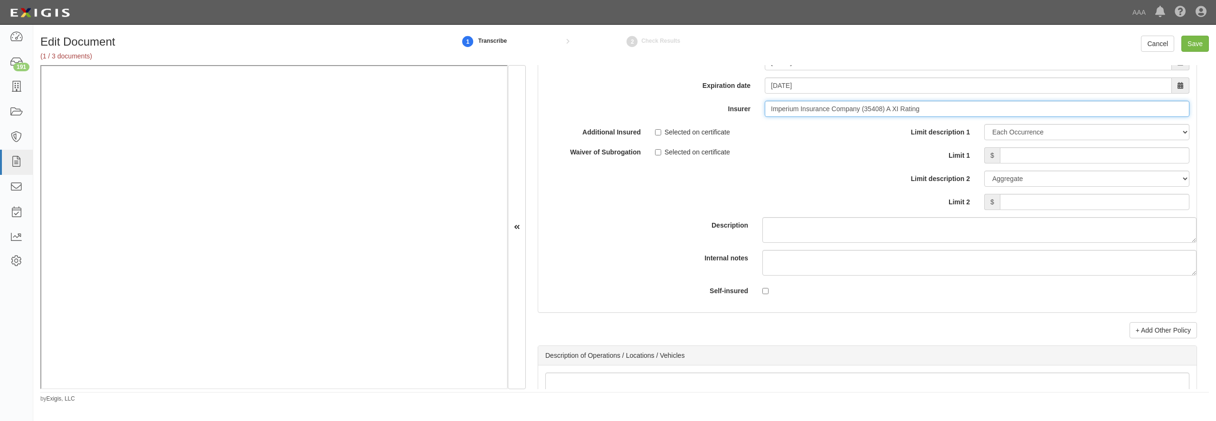
type input "Imperium Insurance Company (35408) A XI Rating"
click at [1029, 163] on input "Limit 1" at bounding box center [1095, 155] width 190 height 16
type input "300,000"
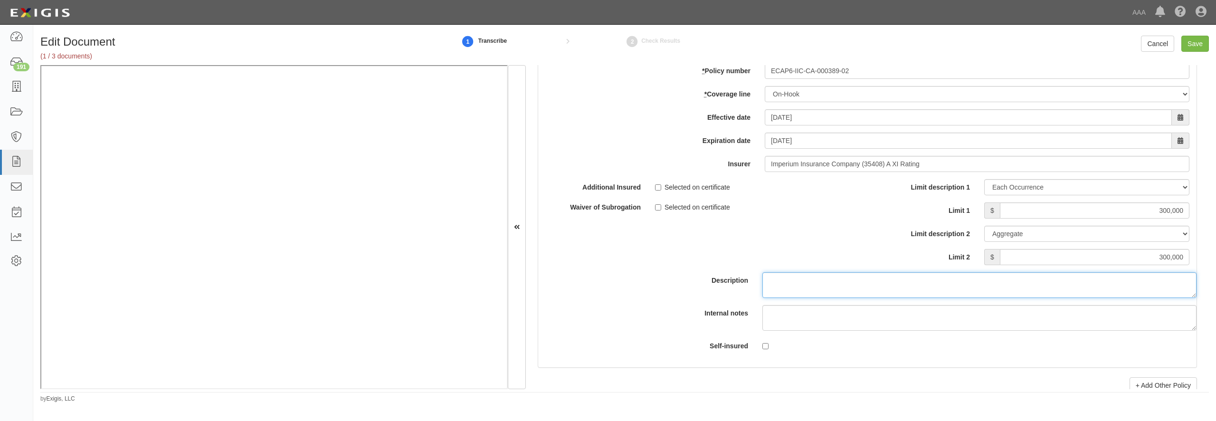
scroll to position [3429, 0]
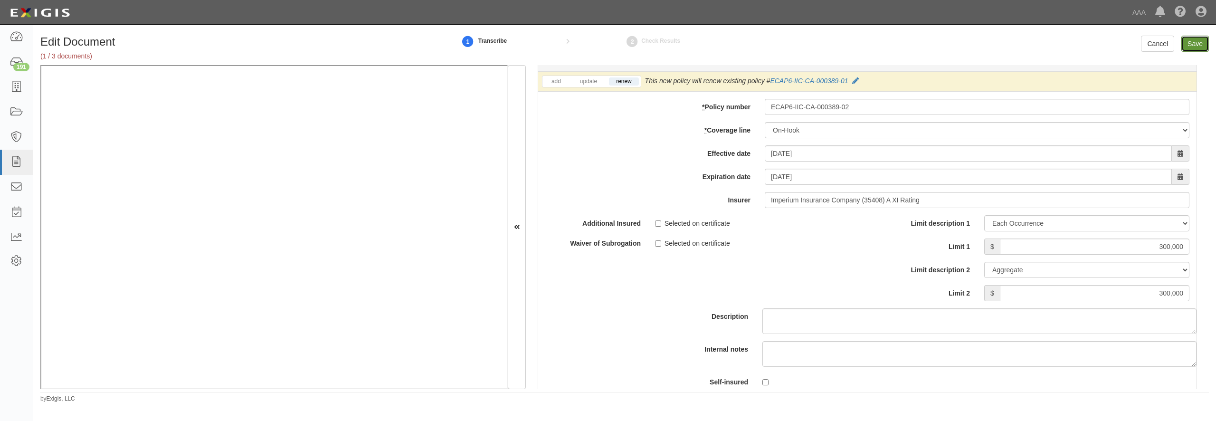
click at [1196, 48] on input "Save" at bounding box center [1195, 44] width 28 height 16
type input "1000000"
type input "2000000"
type input "150000"
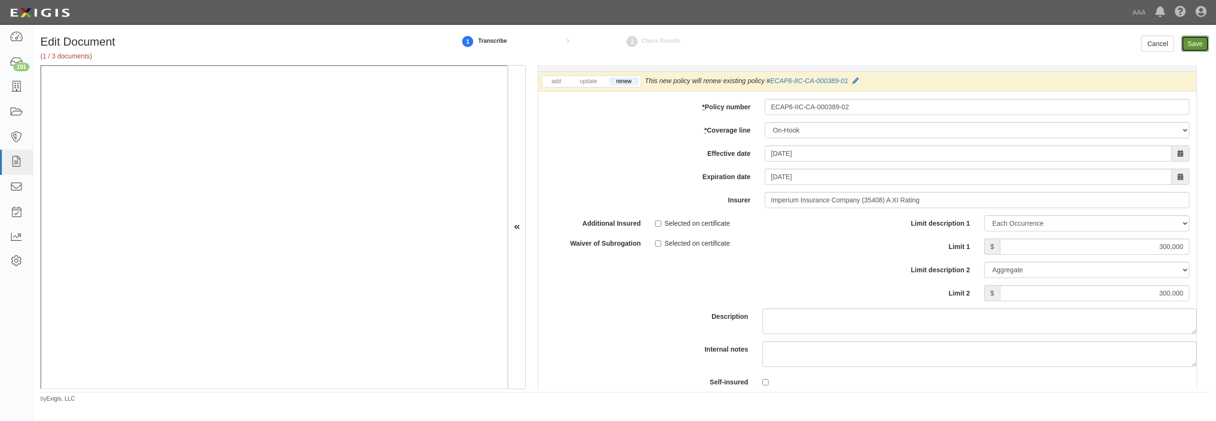
type input "150000"
type input "300000"
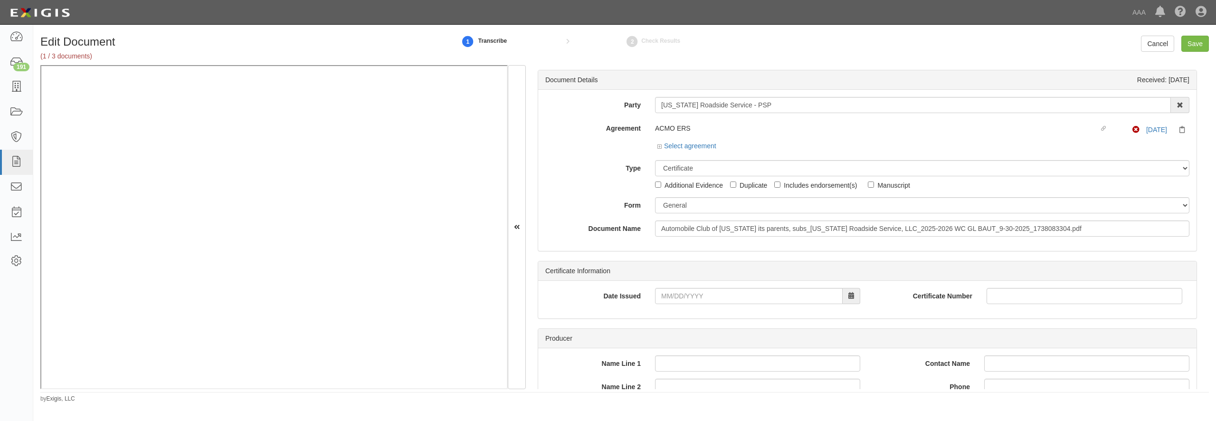
select select "CertificateDetail"
select select "GeneralFormDetail"
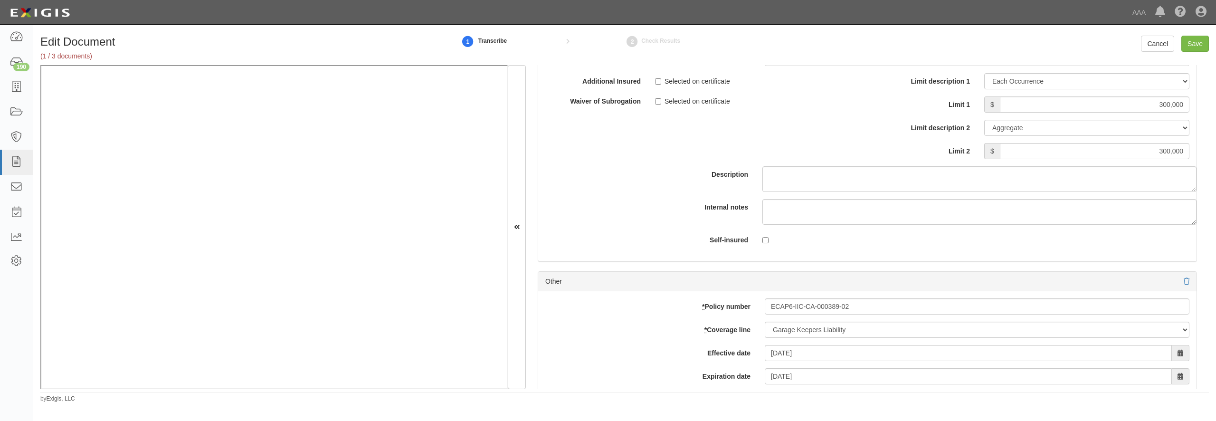
scroll to position [2717, 0]
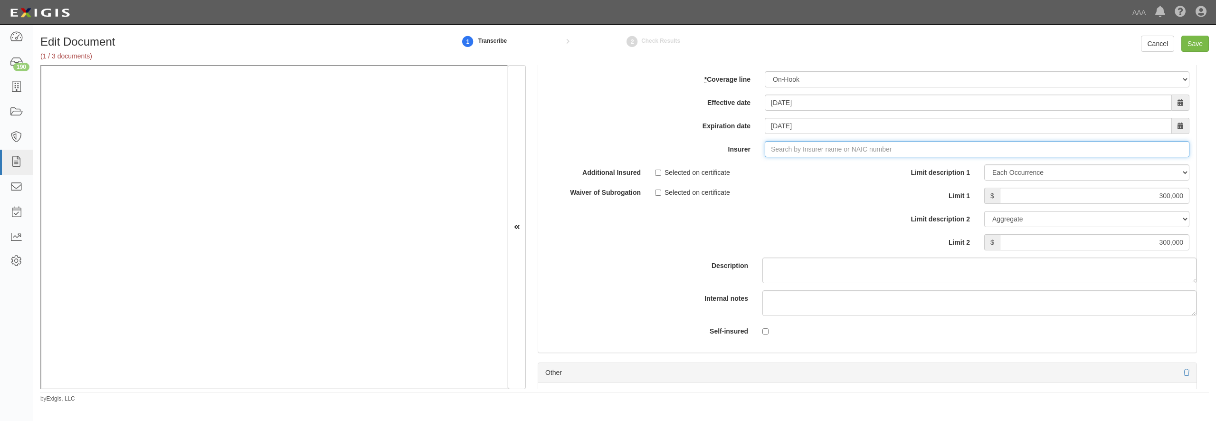
click at [784, 157] on input "Insurer" at bounding box center [977, 149] width 425 height 16
click at [769, 173] on div "Imperium Insurance Company ( 35408 ) A XI Rating" at bounding box center [787, 167] width 168 height 12
type input "Imperium Insurance Company (35408) A XI Rating"
click at [1201, 37] on input "Save" at bounding box center [1195, 44] width 28 height 16
type input "1000000"
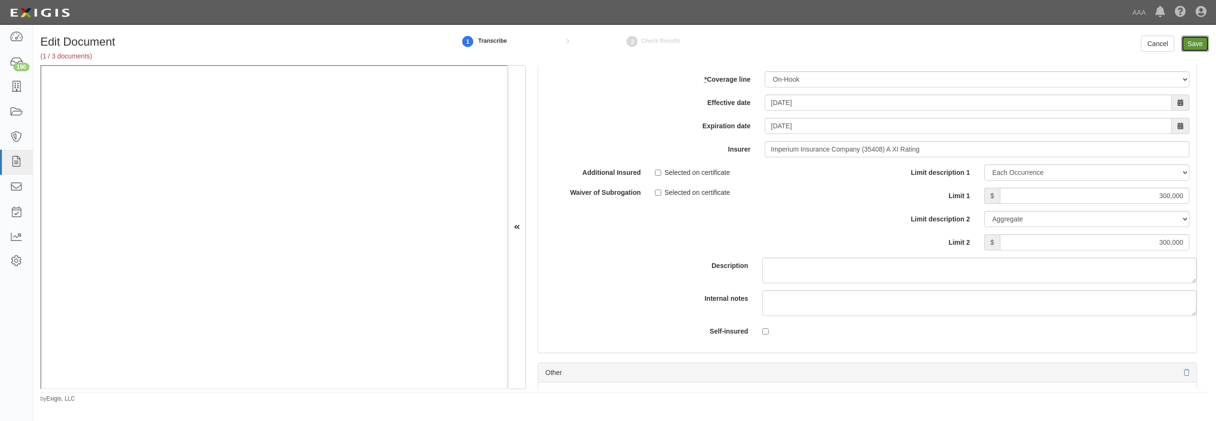
type input "300000"
type input "150000"
type input "1000000"
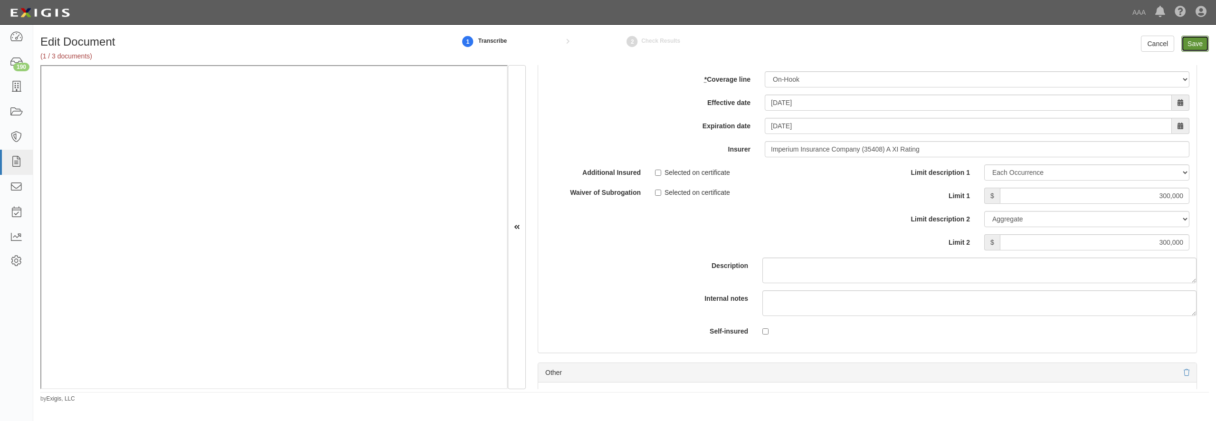
type input "2000000"
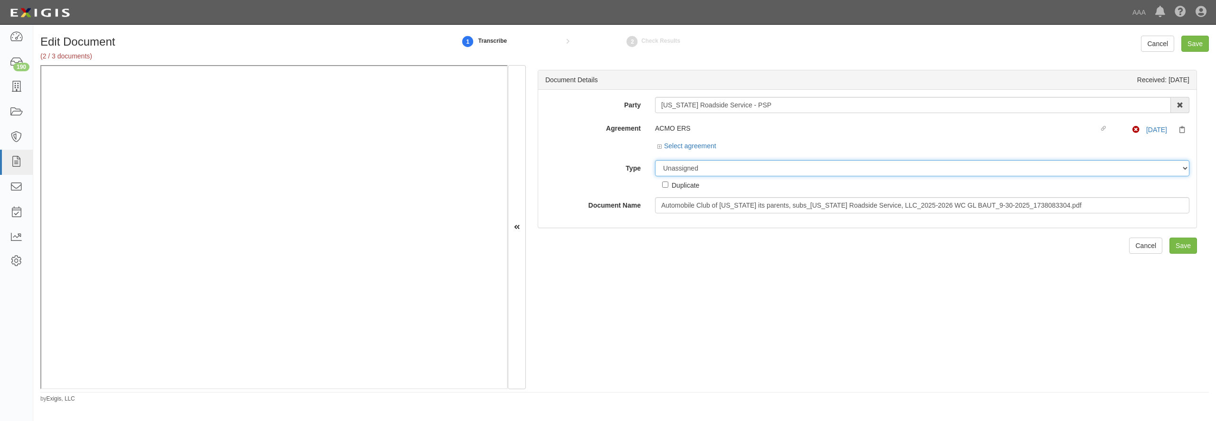
click at [655, 160] on select "Unassigned Binder Cancellation Notice Certificate Contract Endorsement Insuranc…" at bounding box center [922, 168] width 534 height 16
select select "OtherDetail"
click option "Other Document" at bounding box center [0, 0] width 0 height 0
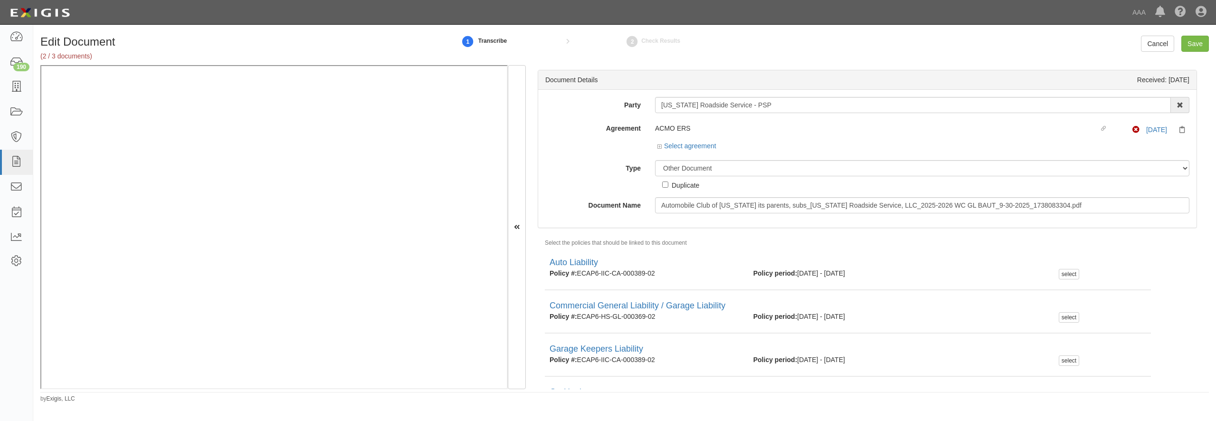
click at [687, 186] on div "Duplicate" at bounding box center [686, 185] width 28 height 10
click at [668, 186] on input "Duplicate" at bounding box center [665, 184] width 6 height 6
checkbox input "true"
click at [1199, 41] on input "Save" at bounding box center [1195, 44] width 28 height 16
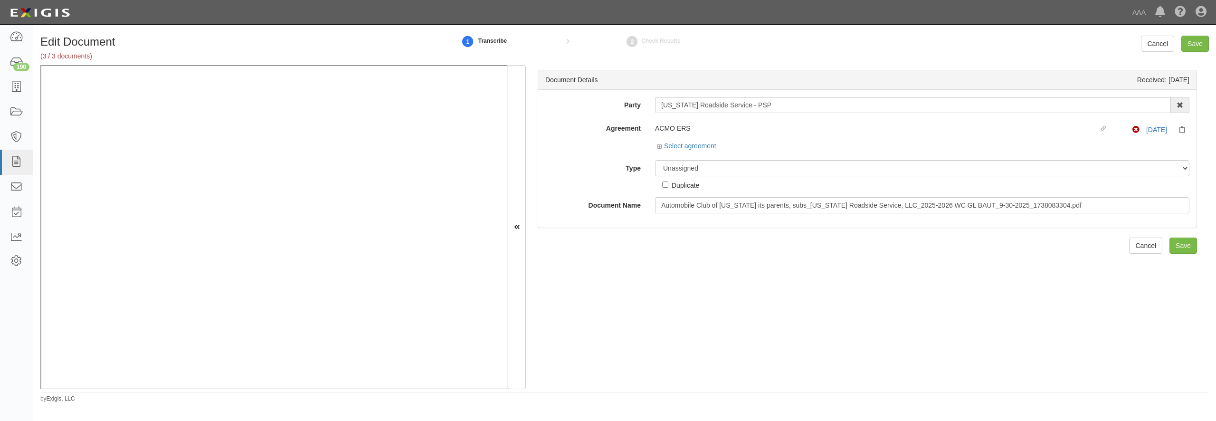
click at [655, 160] on select "Unassigned Binder Cancellation Notice Certificate Contract Endorsement Insuranc…" at bounding box center [922, 168] width 534 height 16
select select "OtherDetail"
click option "Other Document" at bounding box center [0, 0] width 0 height 0
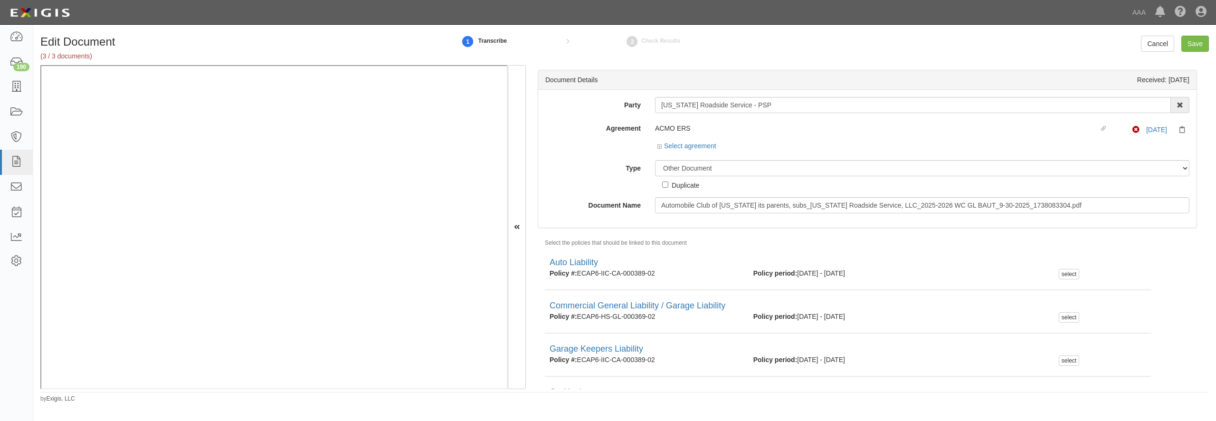
click at [686, 187] on div "Duplicate" at bounding box center [686, 185] width 28 height 10
click at [668, 187] on input "Duplicate" at bounding box center [665, 184] width 6 height 6
checkbox input "true"
click at [1201, 41] on input "Save" at bounding box center [1195, 44] width 28 height 16
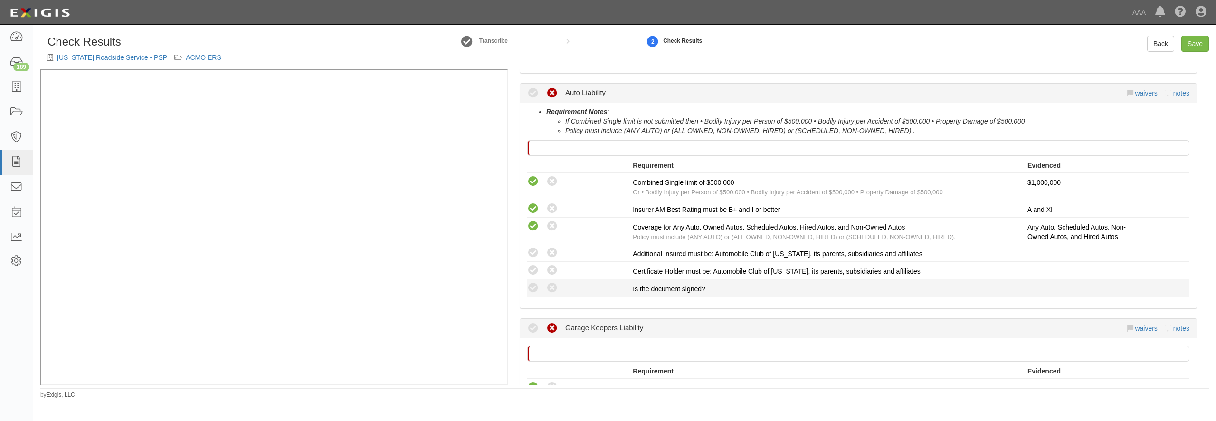
scroll to position [182, 0]
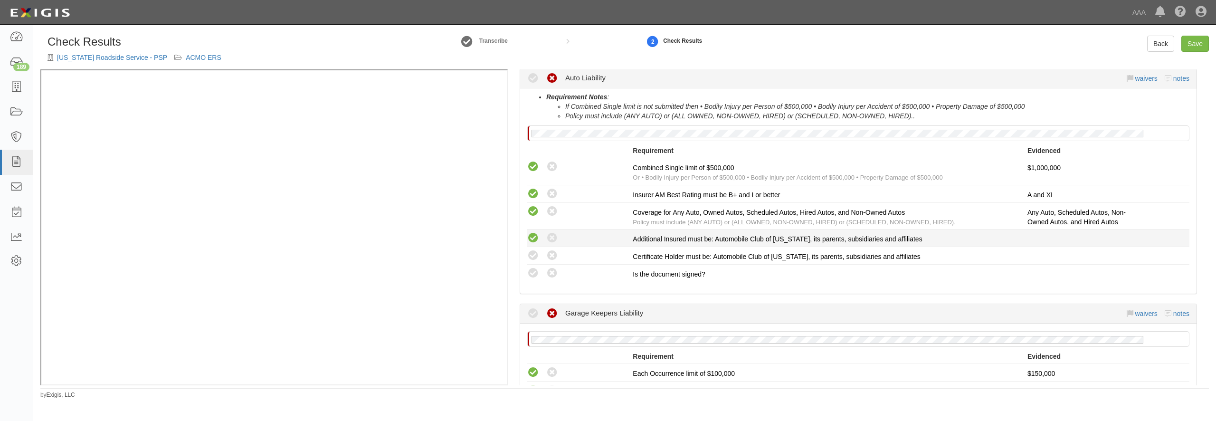
click at [530, 241] on icon at bounding box center [533, 238] width 12 height 12
radio input "true"
click at [531, 253] on icon at bounding box center [533, 256] width 12 height 12
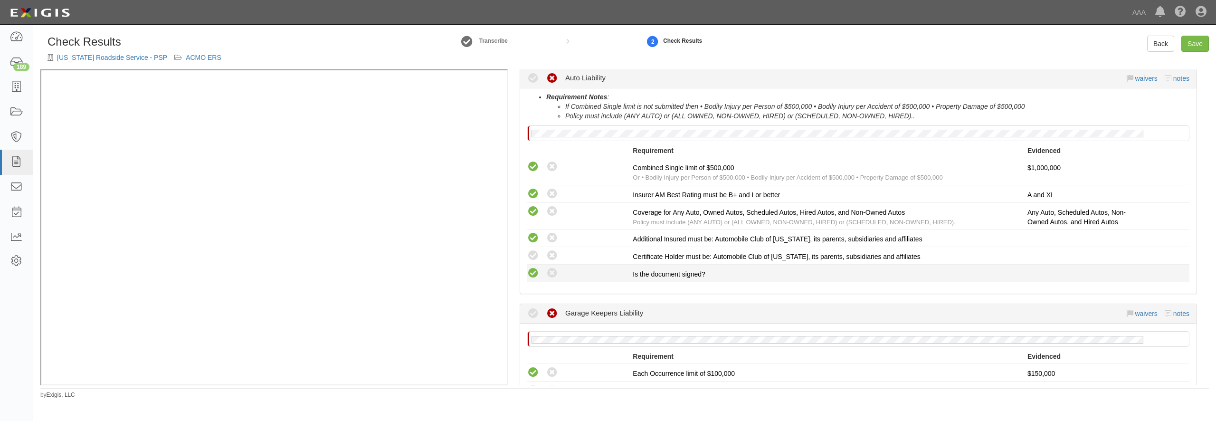
radio input "true"
click at [533, 273] on icon at bounding box center [533, 273] width 12 height 12
radio input "true"
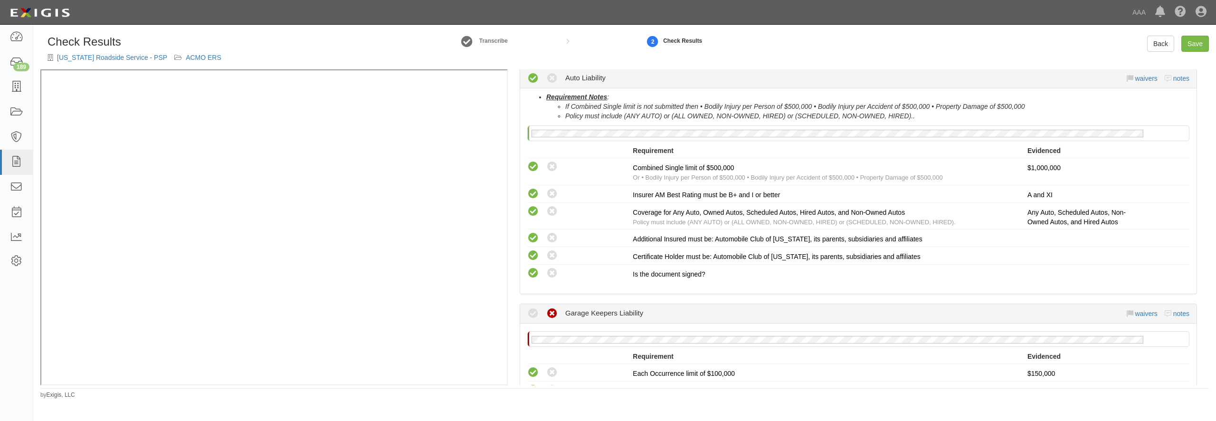
scroll to position [319, 0]
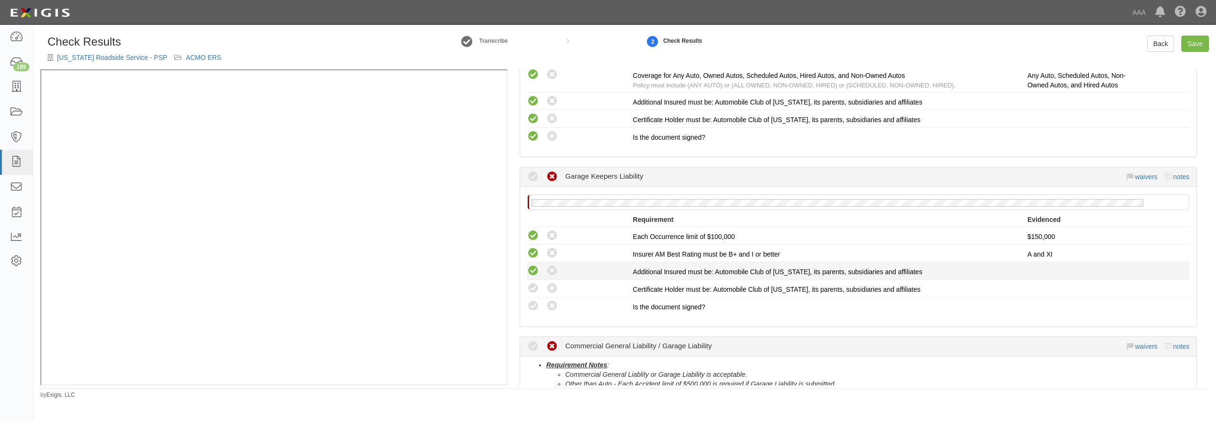
click at [531, 269] on icon at bounding box center [533, 271] width 12 height 12
radio input "true"
click at [533, 288] on icon at bounding box center [533, 289] width 12 height 12
radio input "true"
click at [534, 310] on icon at bounding box center [533, 306] width 12 height 12
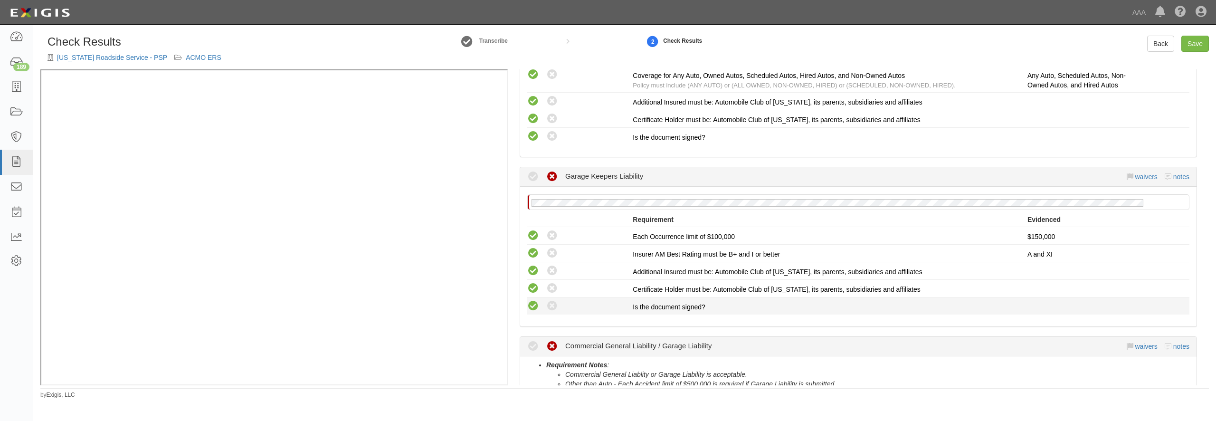
radio input "true"
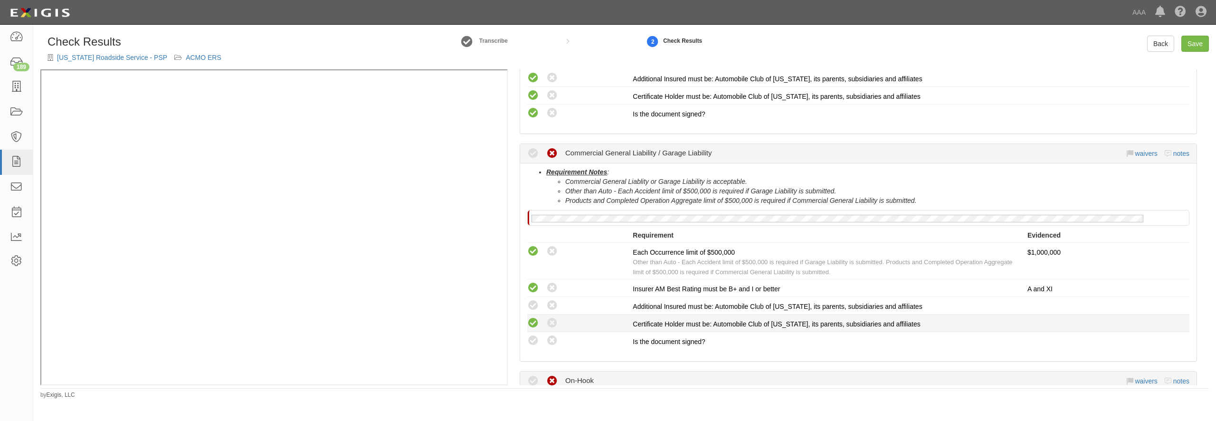
scroll to position [547, 0]
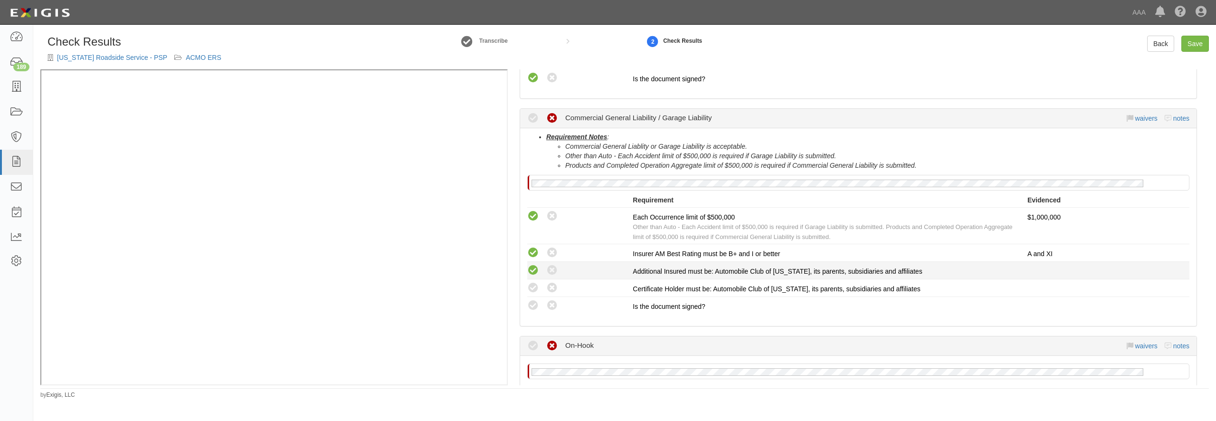
click at [538, 269] on icon at bounding box center [533, 271] width 12 height 12
radio input "true"
click at [535, 290] on icon at bounding box center [533, 288] width 12 height 12
radio input "true"
click at [532, 309] on icon at bounding box center [533, 306] width 12 height 12
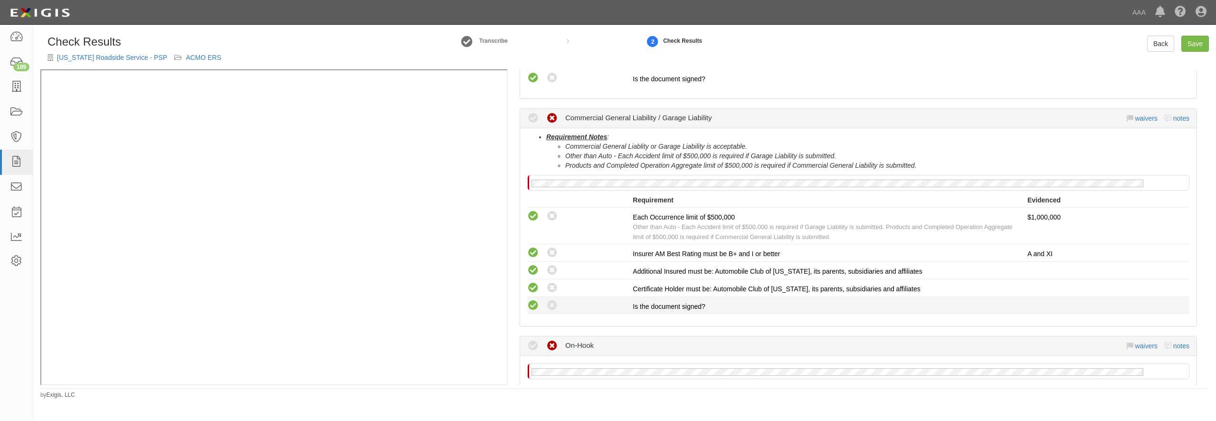
radio input "true"
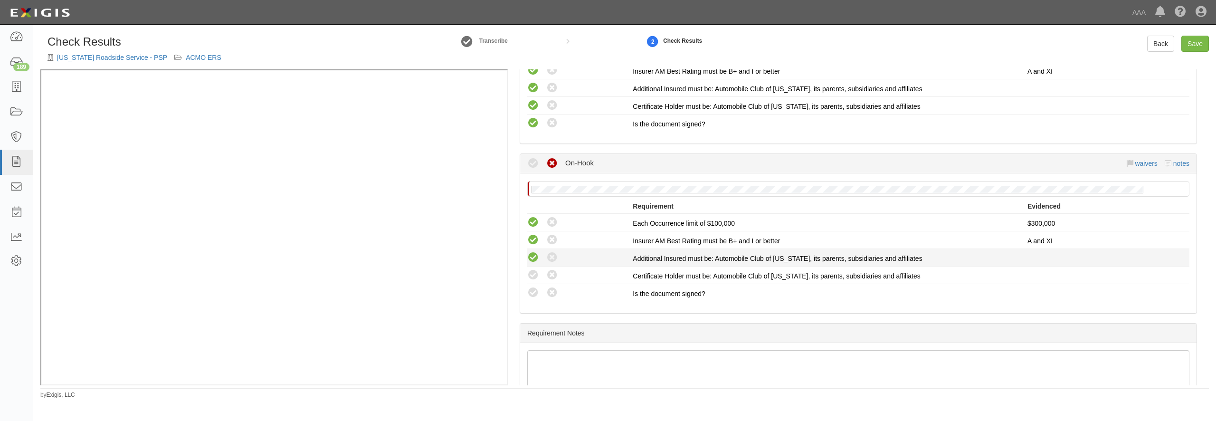
click at [536, 253] on icon at bounding box center [533, 258] width 12 height 12
radio input "true"
click at [531, 276] on icon at bounding box center [533, 275] width 12 height 12
radio input "true"
click at [535, 292] on icon at bounding box center [533, 293] width 12 height 12
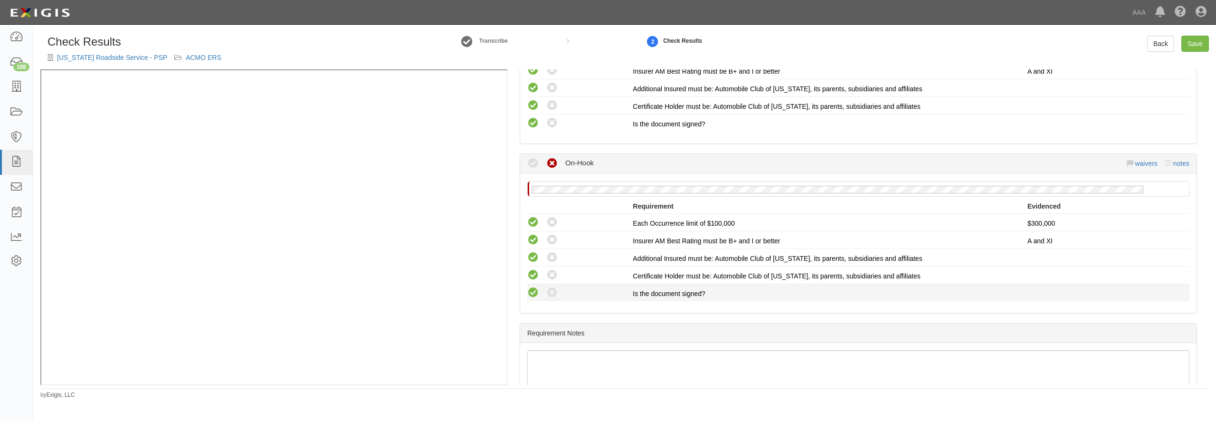
radio input "true"
click at [1191, 46] on link "Save" at bounding box center [1195, 44] width 28 height 16
radio input "true"
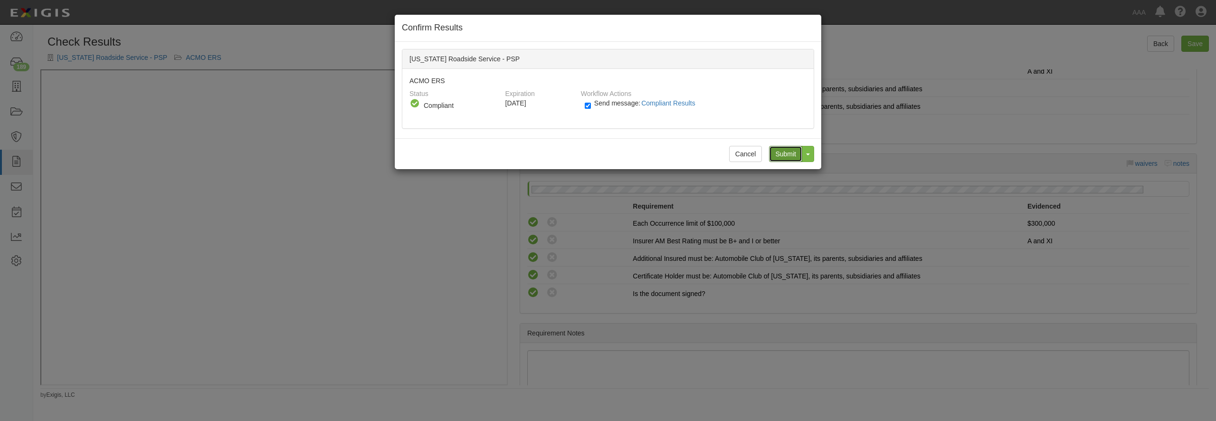
click at [789, 151] on input "Submit" at bounding box center [785, 154] width 33 height 16
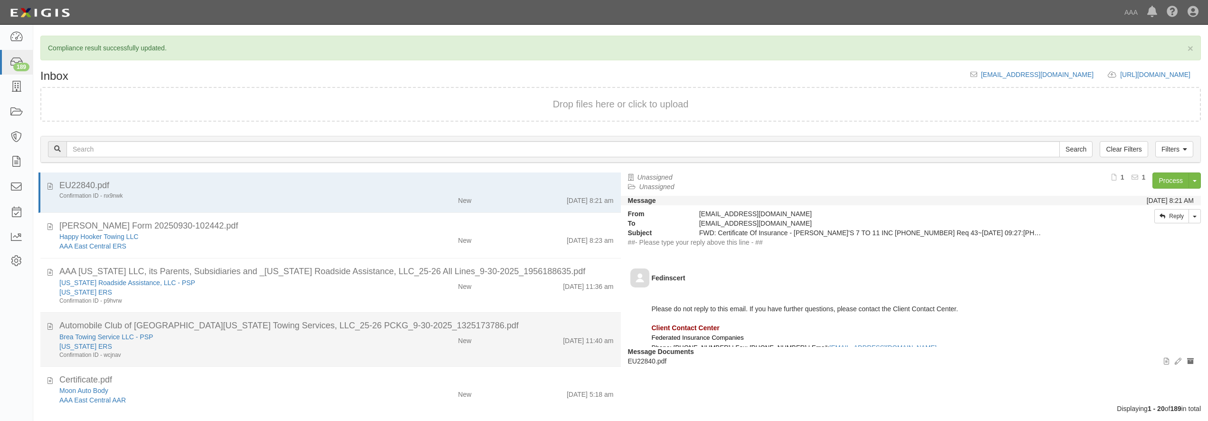
drag, startPoint x: 233, startPoint y: 348, endPoint x: 216, endPoint y: 348, distance: 17.1
click at [231, 348] on div "[US_STATE] ERS" at bounding box center [217, 345] width 317 height 9
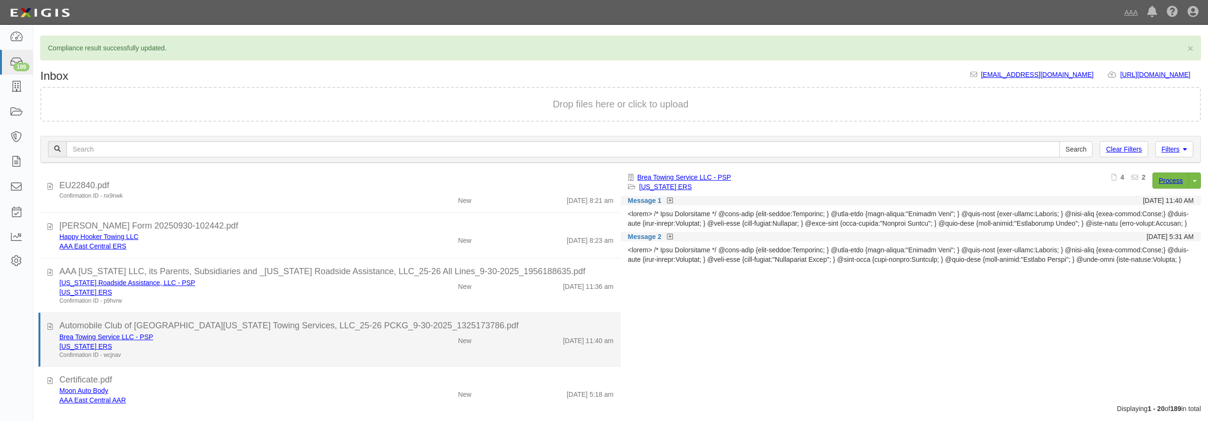
click at [213, 350] on div "[US_STATE] ERS" at bounding box center [217, 345] width 317 height 9
click at [77, 346] on link "[US_STATE] ERS" at bounding box center [85, 346] width 53 height 8
click at [247, 343] on div "[US_STATE] ERS" at bounding box center [217, 345] width 317 height 9
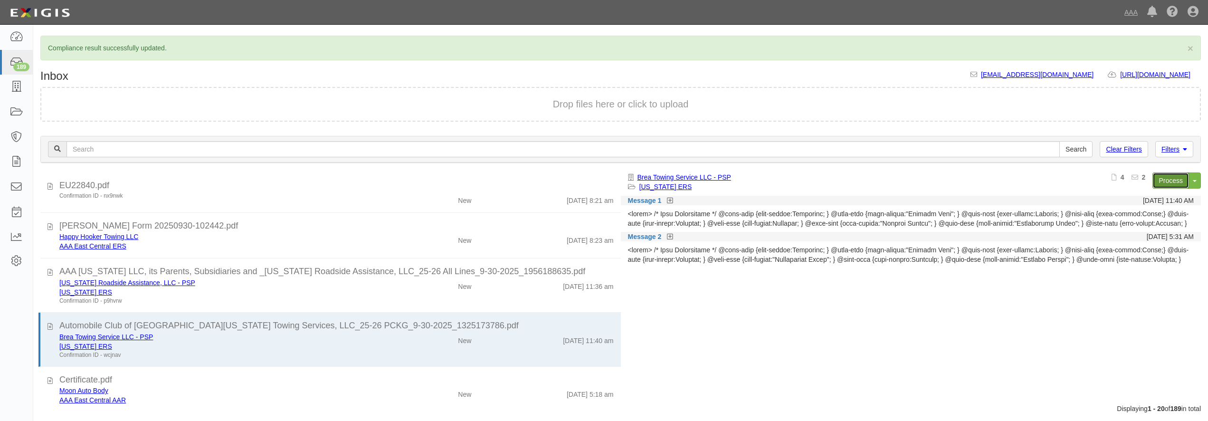
click at [1168, 180] on link "Process" at bounding box center [1170, 180] width 37 height 16
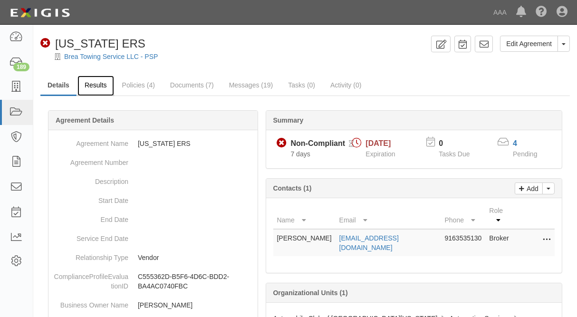
click at [98, 88] on link "Results" at bounding box center [95, 86] width 37 height 20
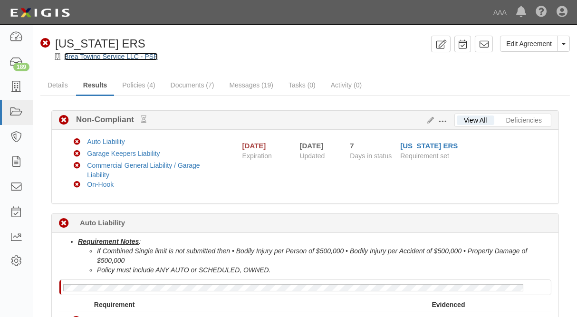
click at [126, 57] on link "Brea Towing Service LLC - PSP" at bounding box center [111, 57] width 94 height 8
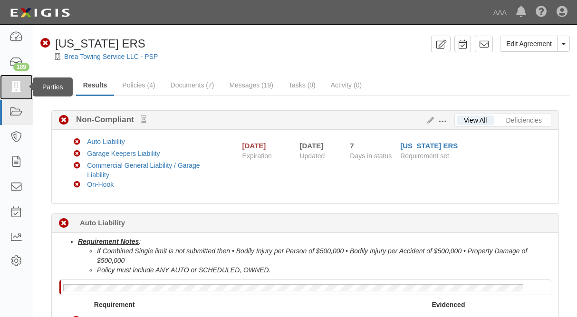
click at [15, 86] on icon at bounding box center [15, 87] width 13 height 11
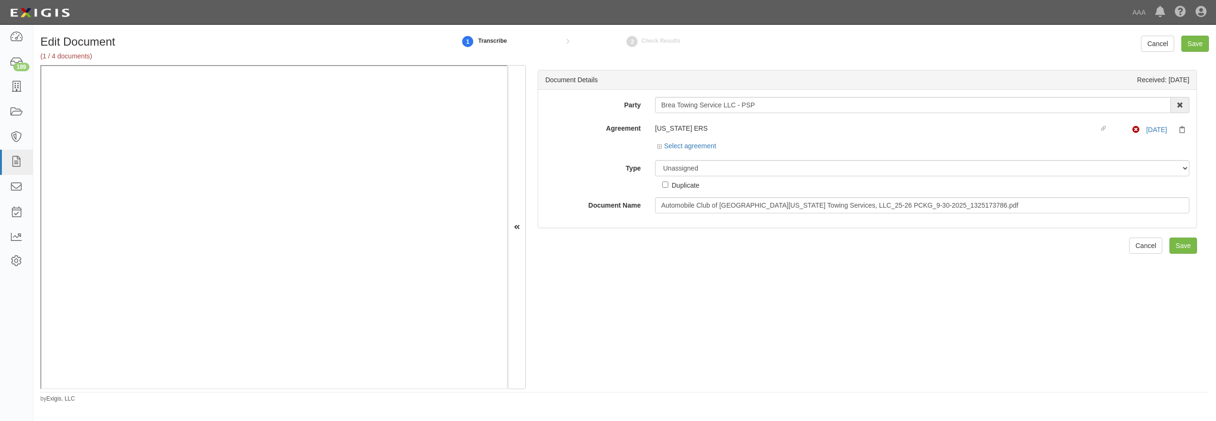
click at [675, 178] on div "Duplicate" at bounding box center [680, 183] width 37 height 14
click at [655, 160] on select "Unassigned Binder Cancellation Notice Certificate Contract Endorsement Insuranc…" at bounding box center [922, 168] width 534 height 16
select select "CertificateDetail"
click option "Certificate" at bounding box center [0, 0] width 0 height 0
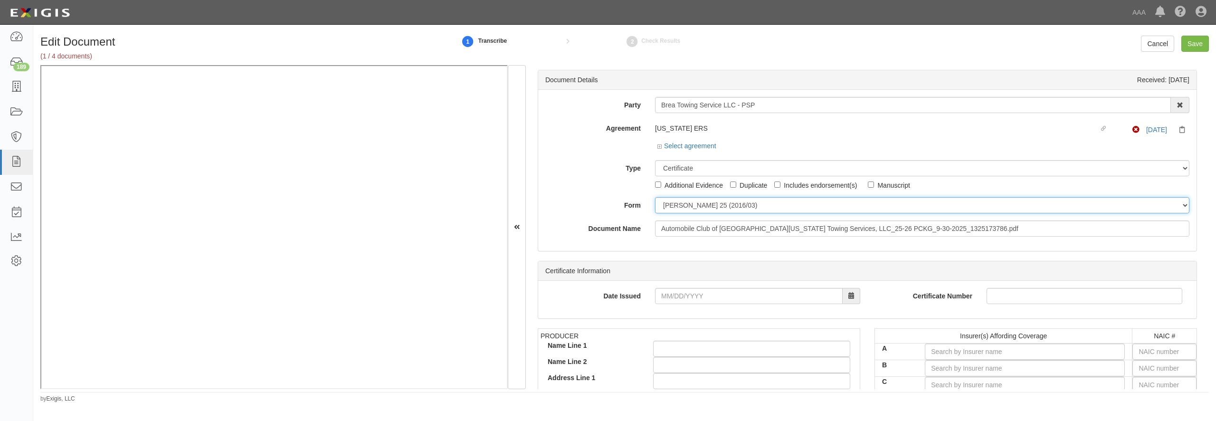
click at [655, 197] on select "ACORD 25 (2016/03) ACORD 101 ACORD 855 NY (2014/05) General" at bounding box center [922, 205] width 534 height 16
select select "GeneralFormDetail"
click option "General" at bounding box center [0, 0] width 0 height 0
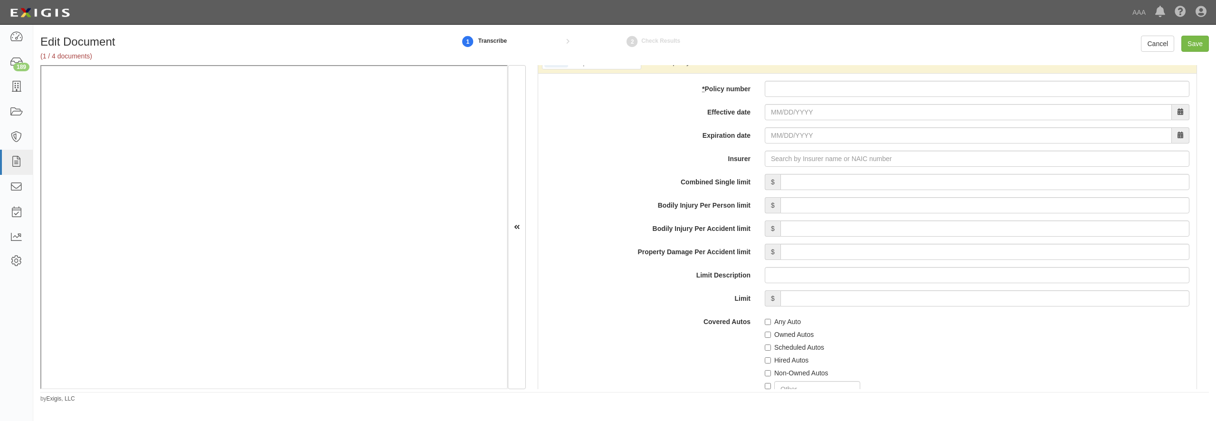
scroll to position [1322, 0]
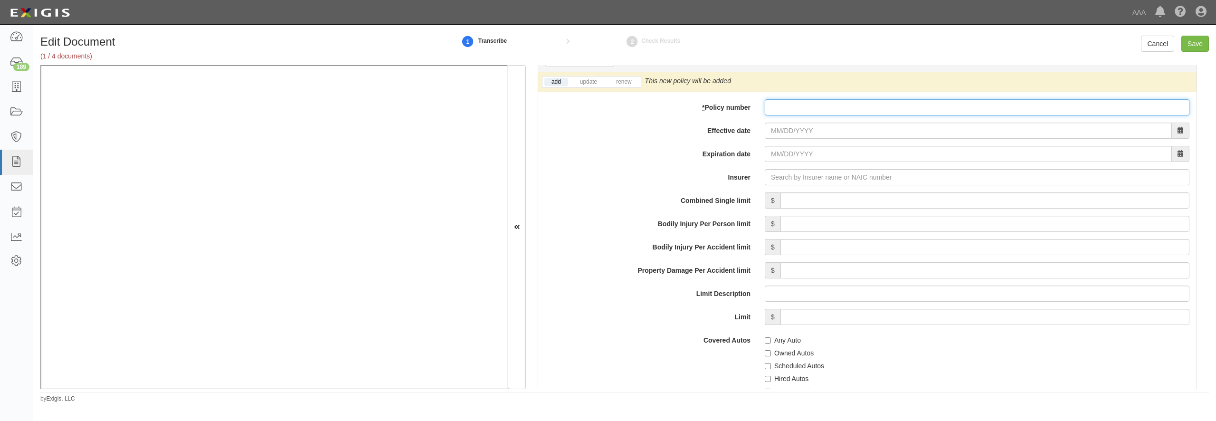
click at [785, 115] on input "* Policy number" at bounding box center [977, 107] width 425 height 16
paste input "ECAP6-IIC-CA-000369-02"
type input "ECAP6-IIC-CA-000369-02"
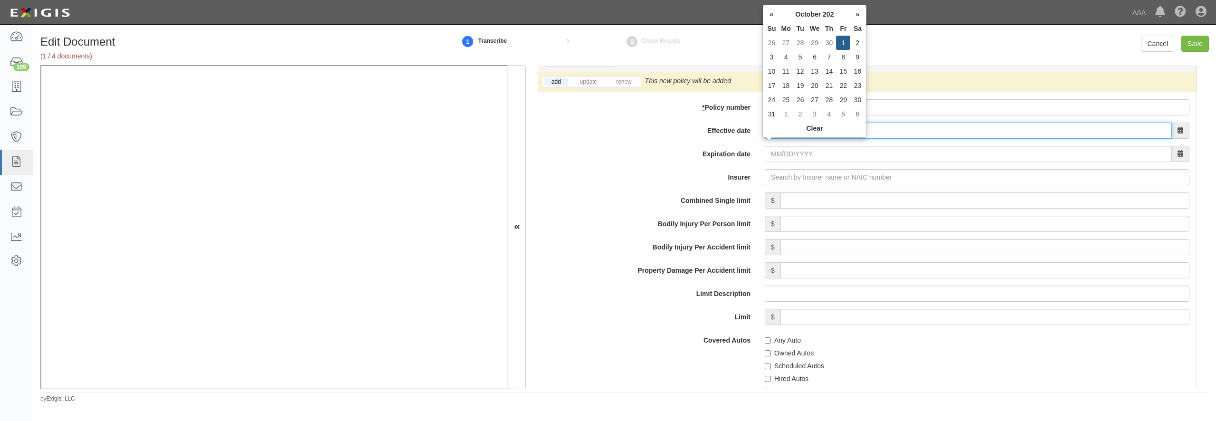
type input "10/01/2025"
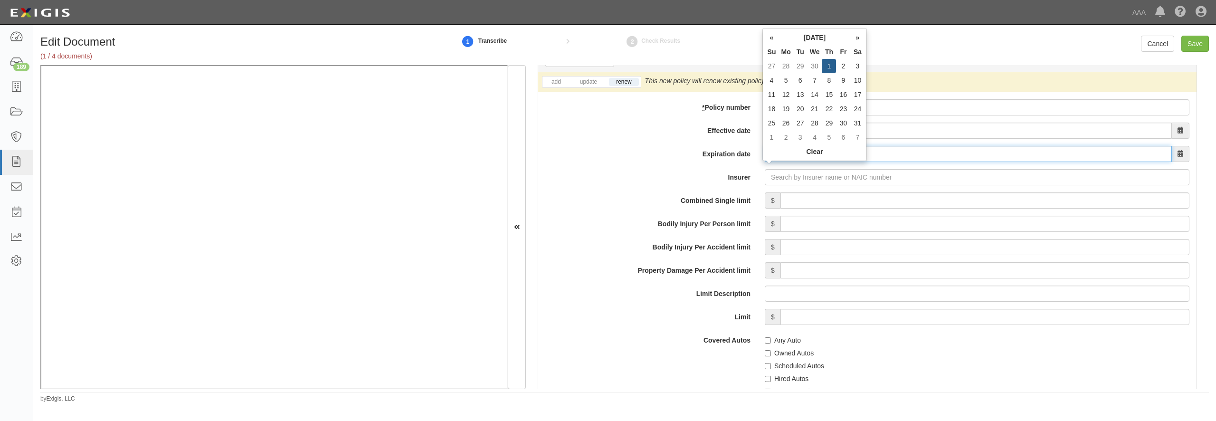
type input "10/01/2026"
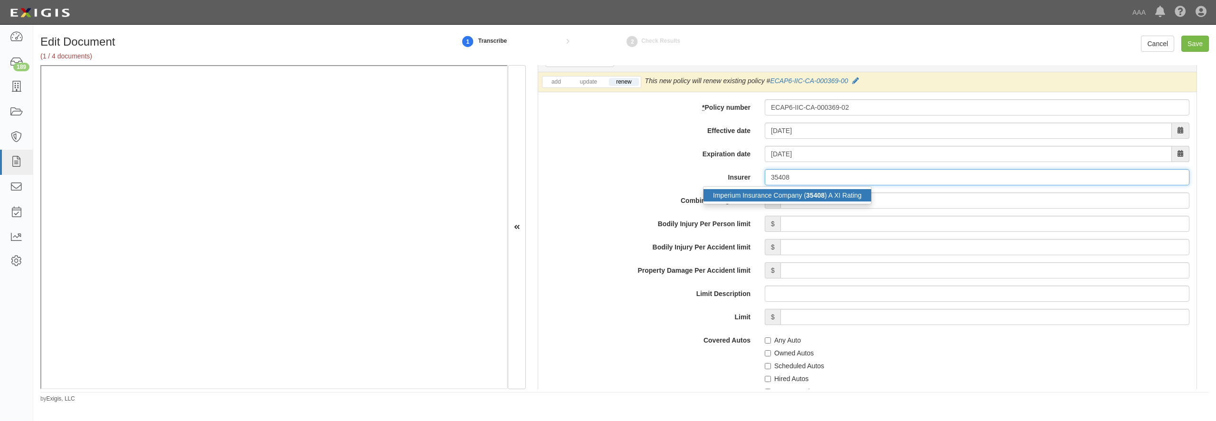
click at [778, 201] on div "Imperium Insurance Company ( 35408 ) A XI Rating" at bounding box center [787, 195] width 168 height 12
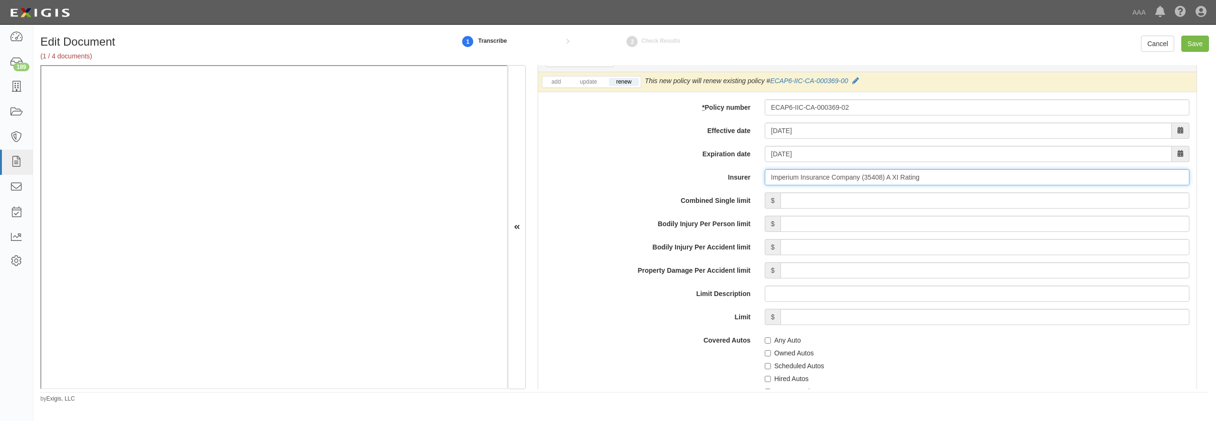
type input "Imperium Insurance Company (35408) A XI Rating"
click at [795, 209] on input "Combined Single limit" at bounding box center [984, 200] width 409 height 16
type input "1,000,000"
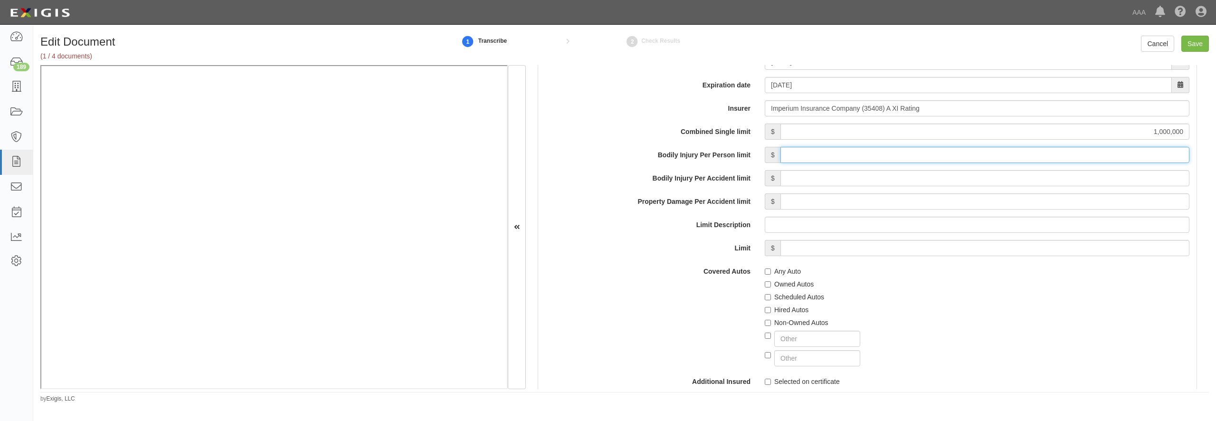
scroll to position [1413, 0]
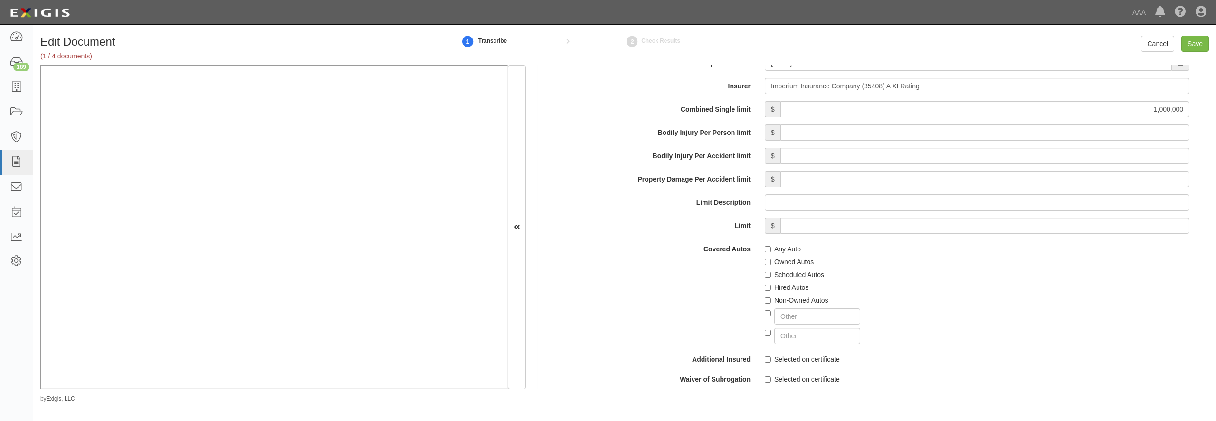
click at [780, 254] on label "Any Auto" at bounding box center [783, 248] width 36 height 9
click at [771, 252] on input "Any Auto" at bounding box center [768, 249] width 6 height 6
checkbox input "true"
click at [779, 279] on label "Scheduled Autos" at bounding box center [794, 274] width 59 height 9
click at [771, 278] on input "Scheduled Autos" at bounding box center [768, 275] width 6 height 6
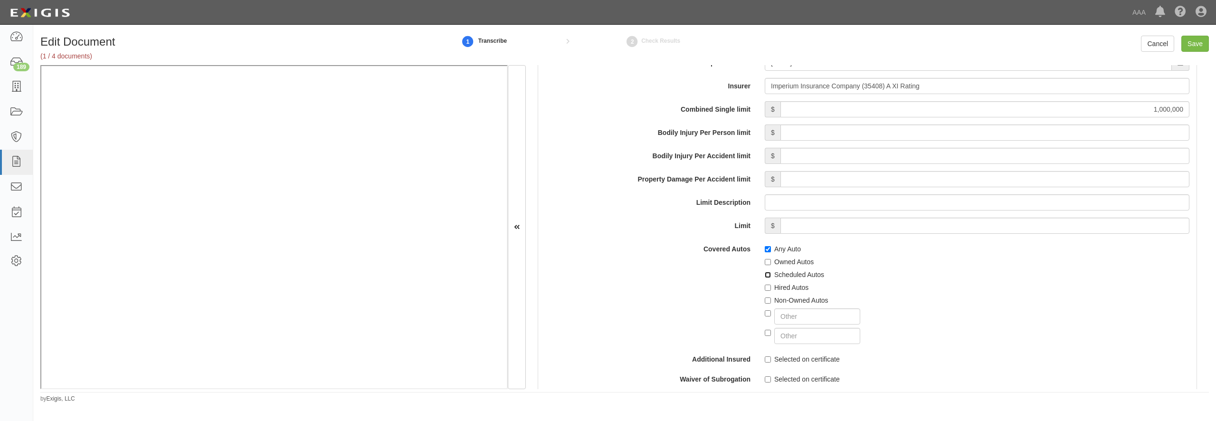
checkbox input "true"
click at [779, 292] on label "Hired Autos" at bounding box center [787, 287] width 44 height 9
click at [771, 291] on input "Hired Autos" at bounding box center [768, 287] width 6 height 6
checkbox input "true"
click at [782, 305] on label "Non-Owned Autos" at bounding box center [797, 299] width 64 height 9
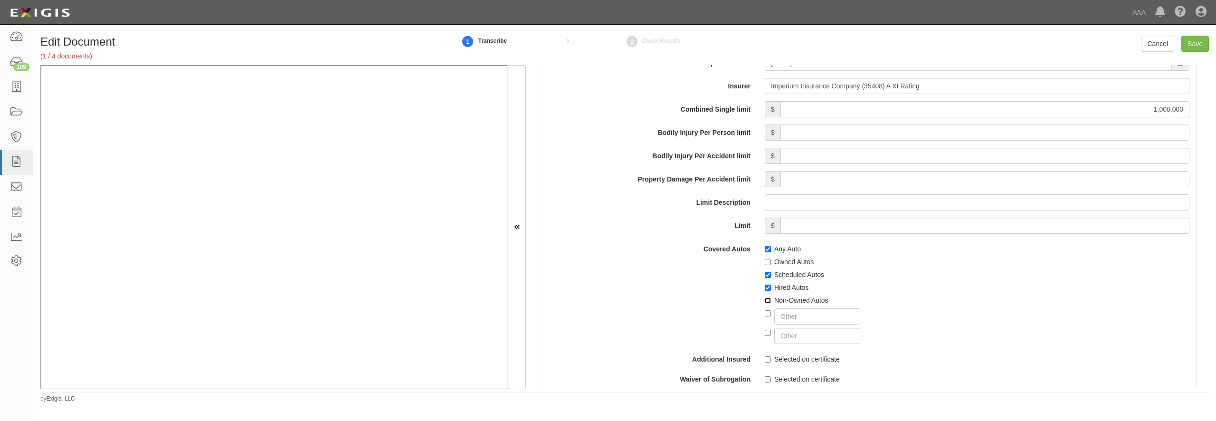
click at [771, 303] on input "Non-Owned Autos" at bounding box center [768, 300] width 6 height 6
checkbox input "true"
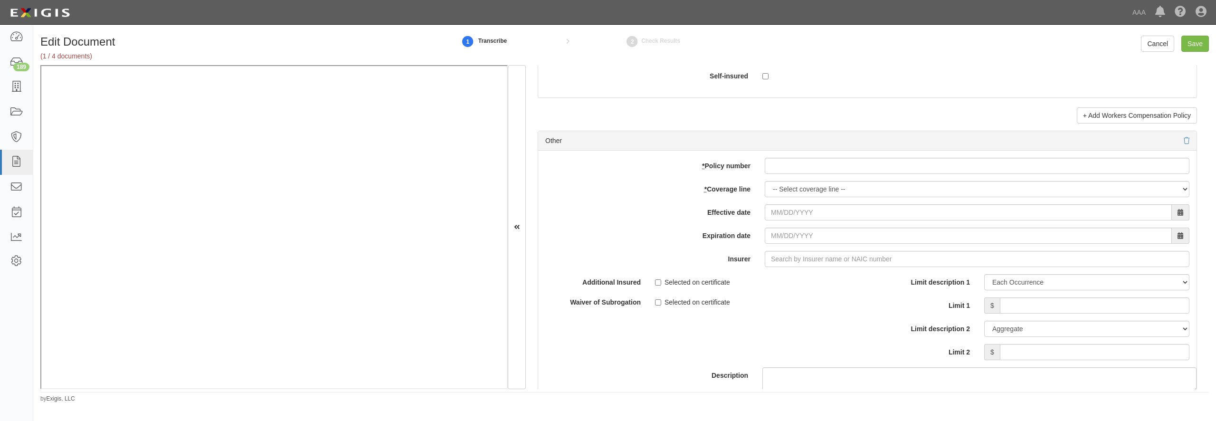
scroll to position [2644, 0]
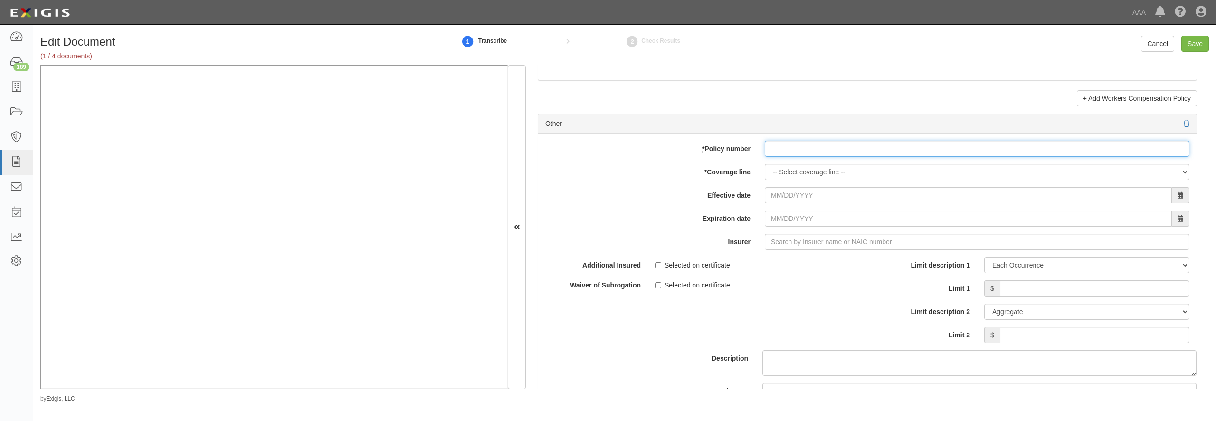
paste input "ECAP6-HS-GL-000369-02"
click at [788, 157] on input "* Policy number" at bounding box center [977, 149] width 425 height 16
type input "ECAP6-HS-GL-000369-02"
select select "70"
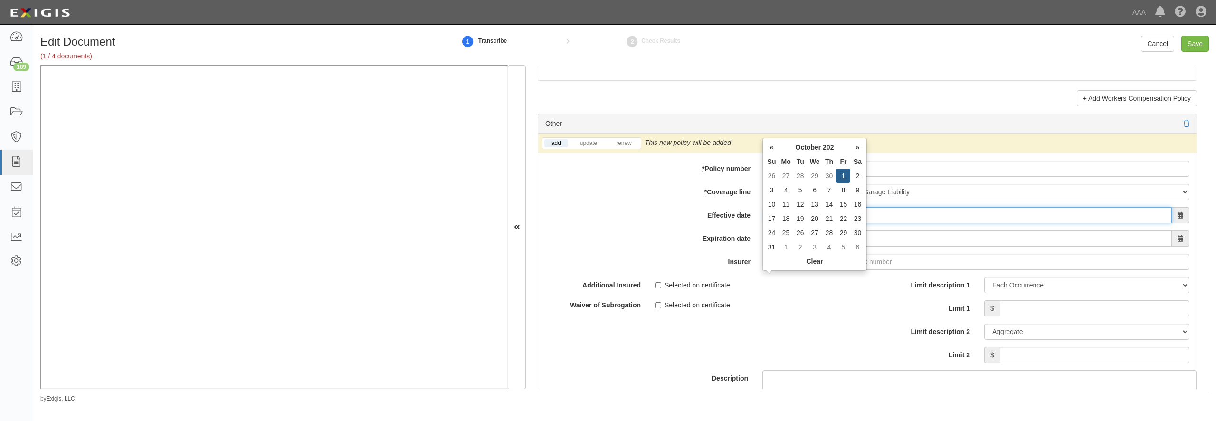
type input "10/01/2025"
type input "10/01/2026"
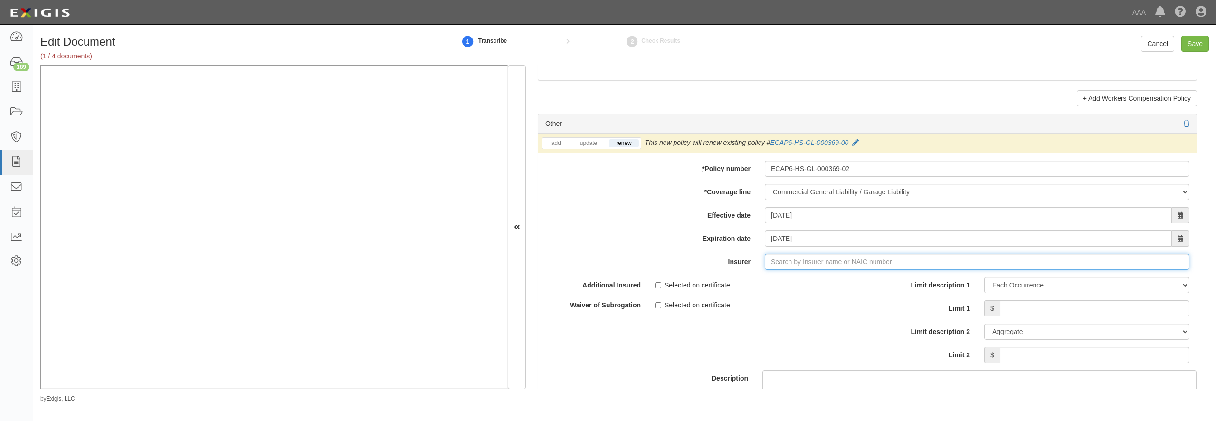
type input "180 Seguros S.A. (0) NR Rating"
type input "1"
click at [762, 286] on div "Houston Specialty Insurance Company ( 12936 ) A XI Rating" at bounding box center [799, 280] width 193 height 12
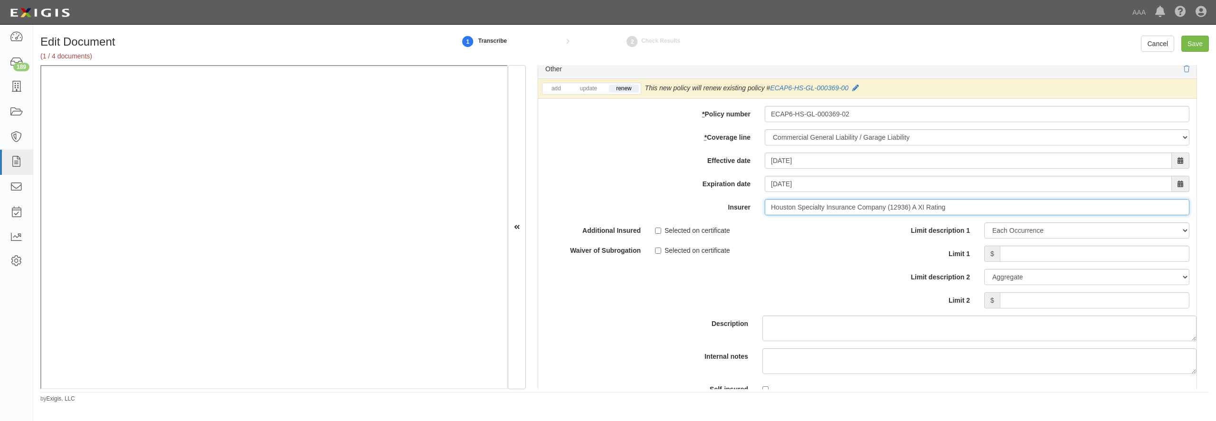
scroll to position [2781, 0]
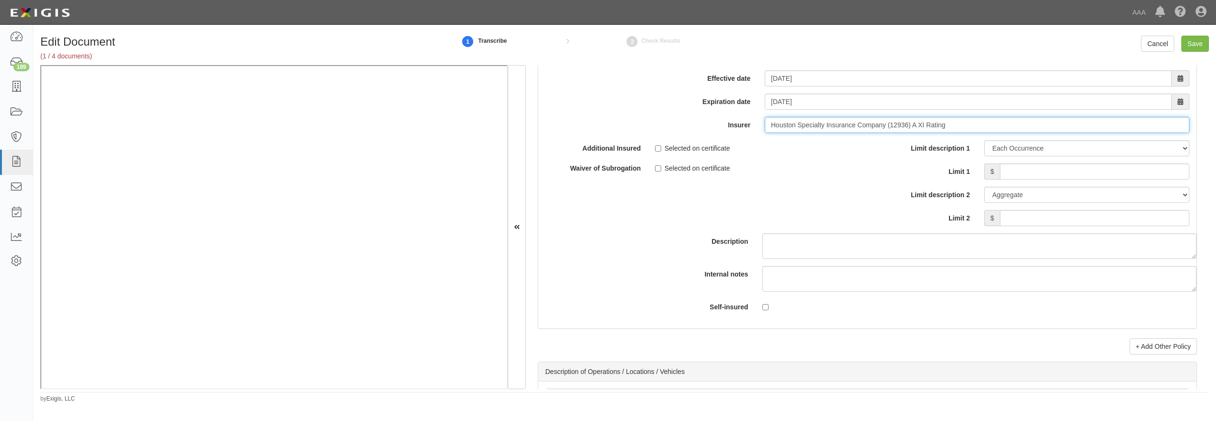
type input "Houston Specialty Insurance Company (12936) A XI Rating"
click at [1024, 180] on input "Limit 1" at bounding box center [1095, 171] width 190 height 16
type input "1,000,000"
type input "2,000,000"
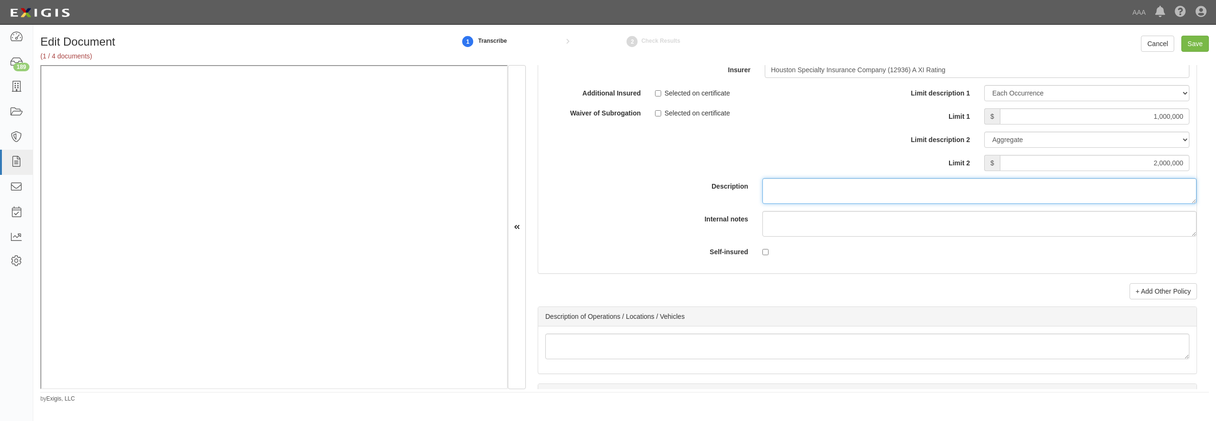
scroll to position [3009, 0]
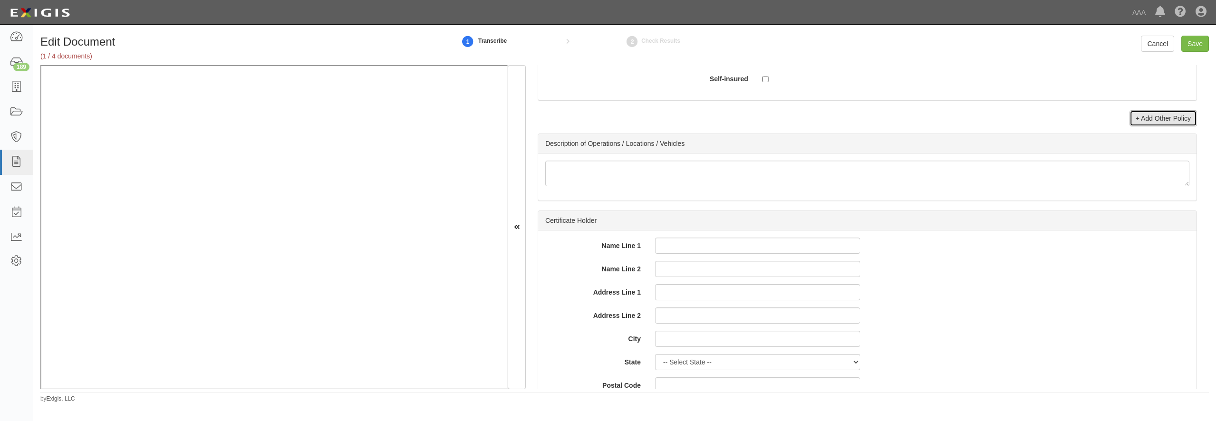
click at [1165, 126] on link "+ Add Other Policy" at bounding box center [1162, 118] width 67 height 16
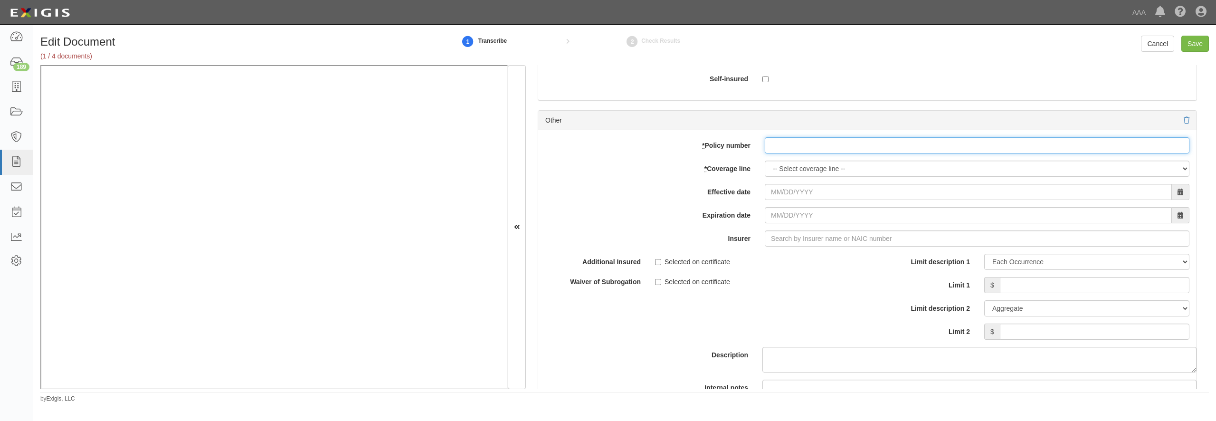
click at [772, 153] on input "* Policy number" at bounding box center [977, 145] width 425 height 16
paste input "ECAP6-IIC-CA-000369-02"
type input "ECAP6-IIC-CA-000369-02"
select select "71"
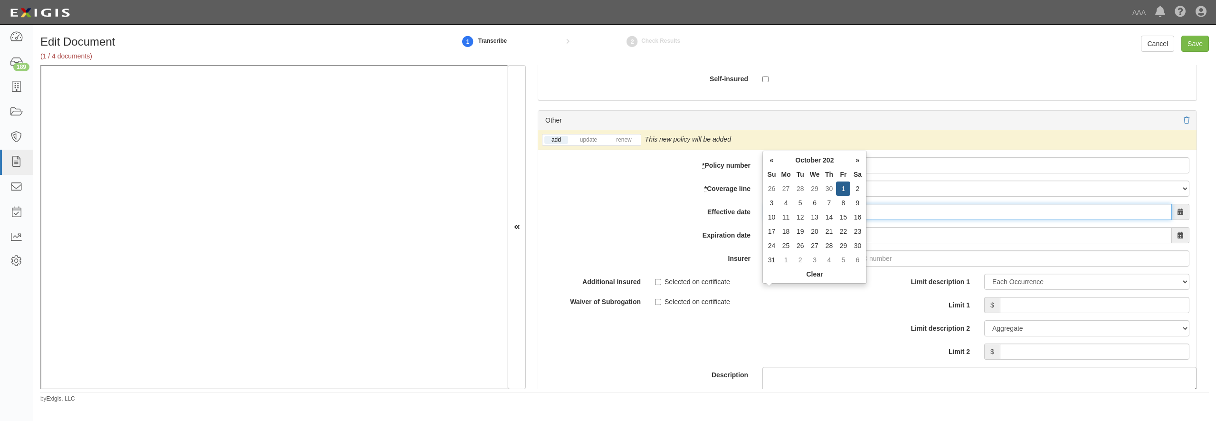
type input "10/01/2025"
type input "10/01/2026"
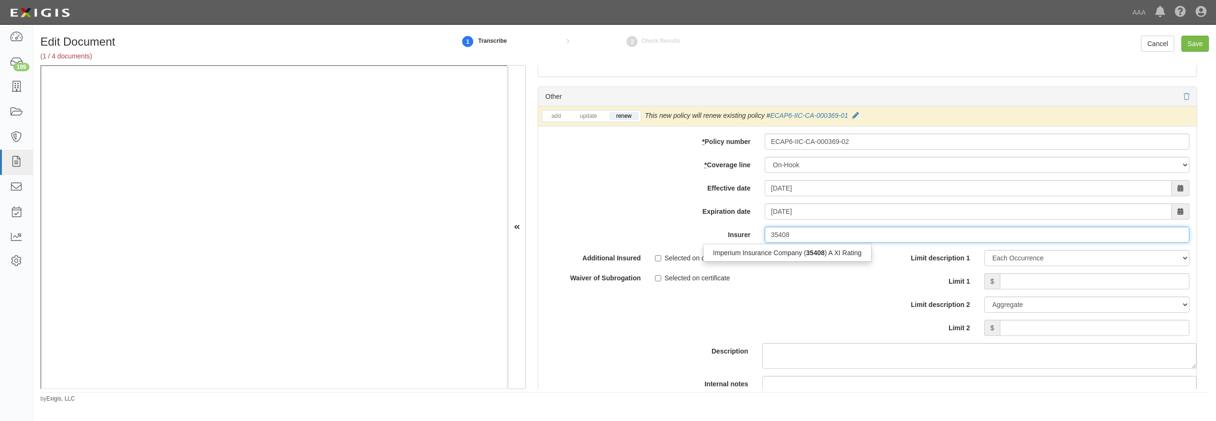
scroll to position [3055, 0]
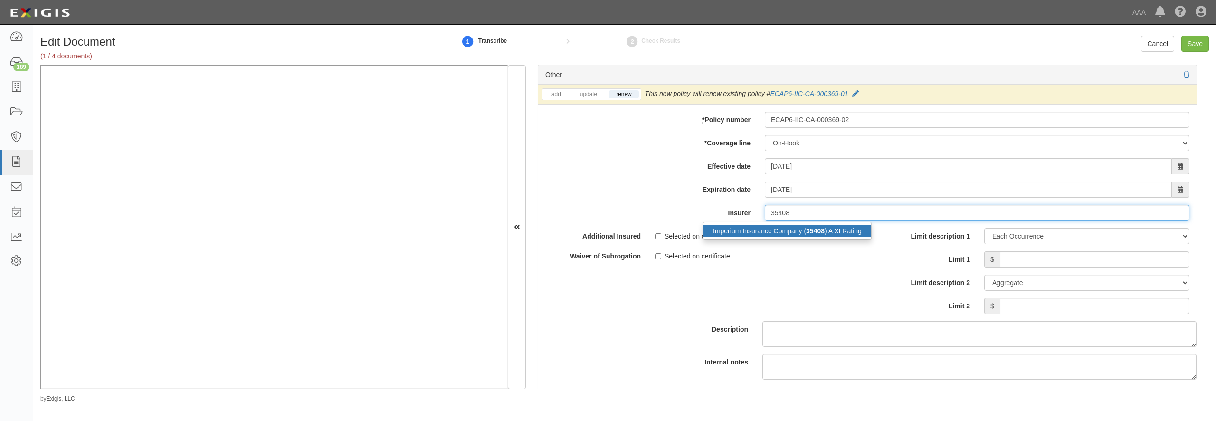
click at [762, 237] on div "Imperium Insurance Company ( 35408 ) A XI Rating" at bounding box center [787, 231] width 168 height 12
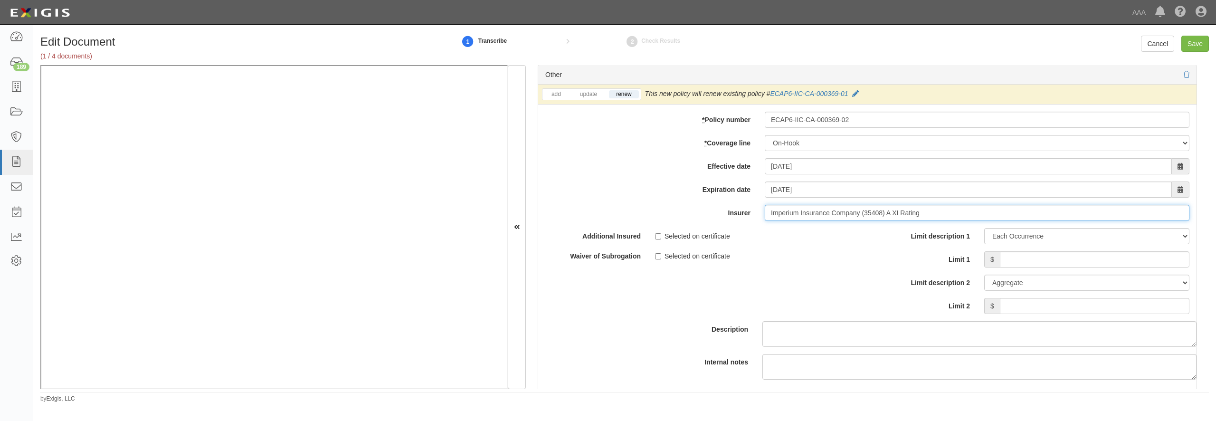
type input "Imperium Insurance Company (35408) A XI Rating"
click at [1009, 267] on input "Limit 1" at bounding box center [1095, 259] width 190 height 16
type input "250,000"
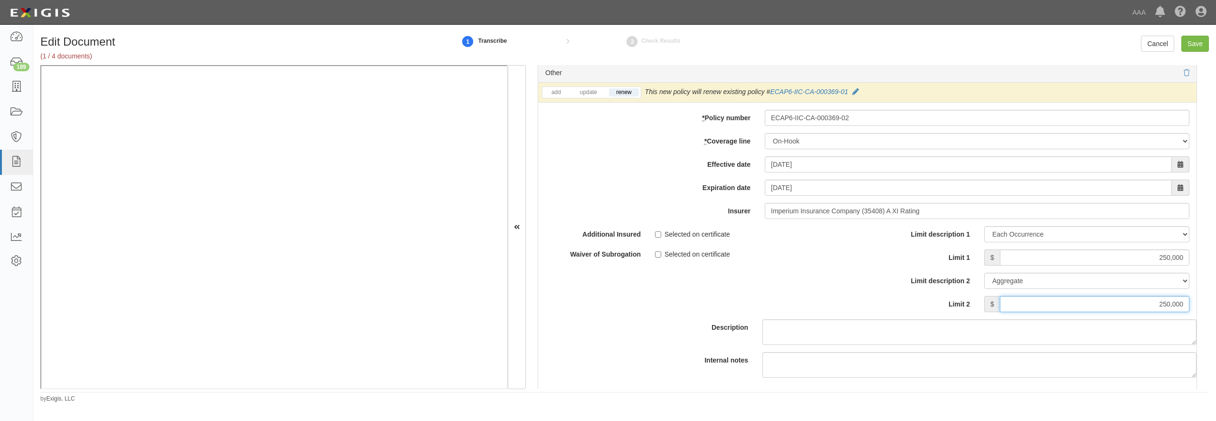
type input "250,000"
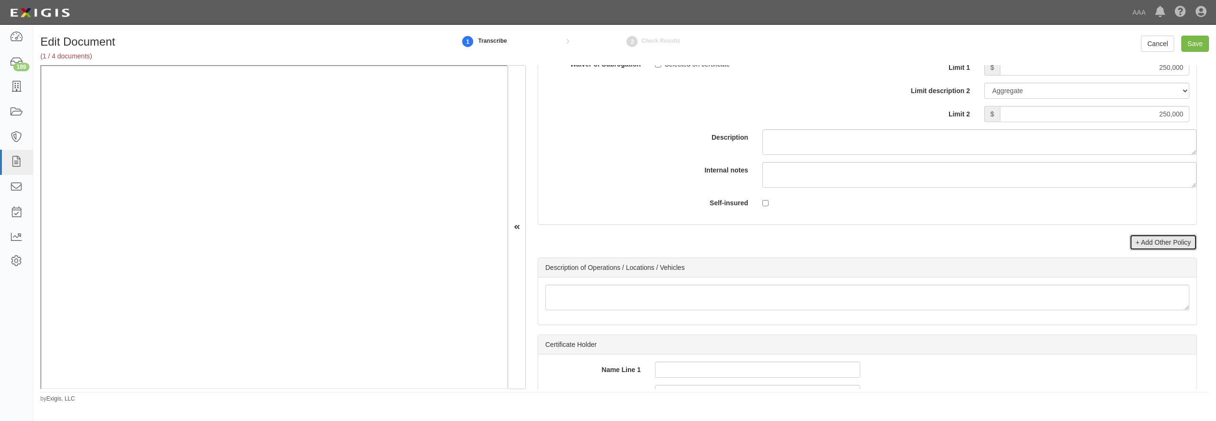
click at [1142, 250] on link "+ Add Other Policy" at bounding box center [1162, 242] width 67 height 16
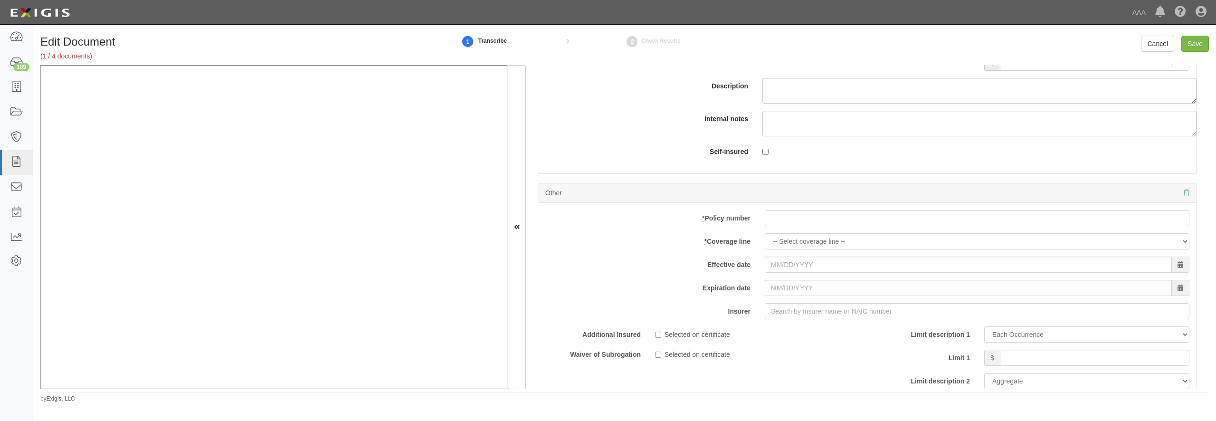
scroll to position [3338, 0]
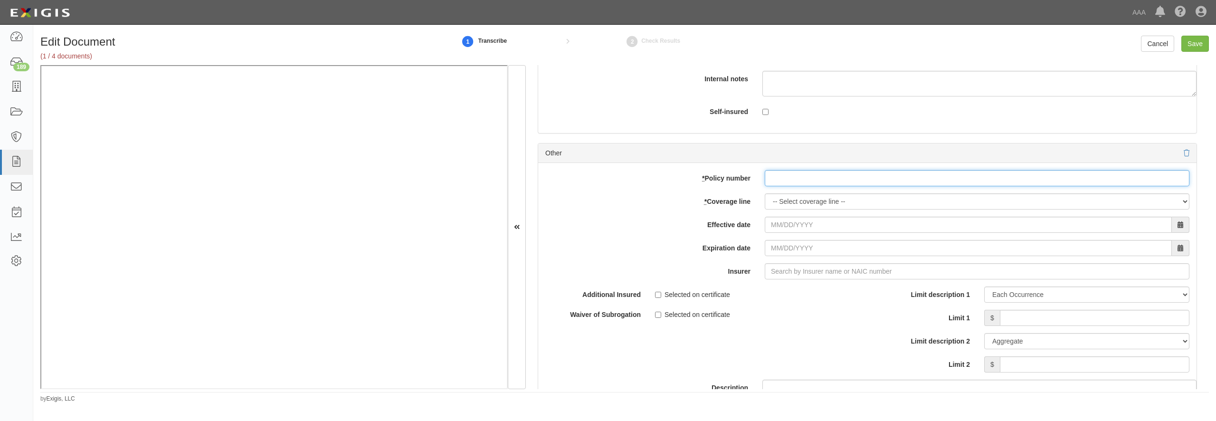
click at [849, 186] on input "* Policy number" at bounding box center [977, 178] width 425 height 16
paste input "ECAP6-IIC-CA-000369-02"
type input "ECAP6-IIC-CA-000369-02"
select select "56"
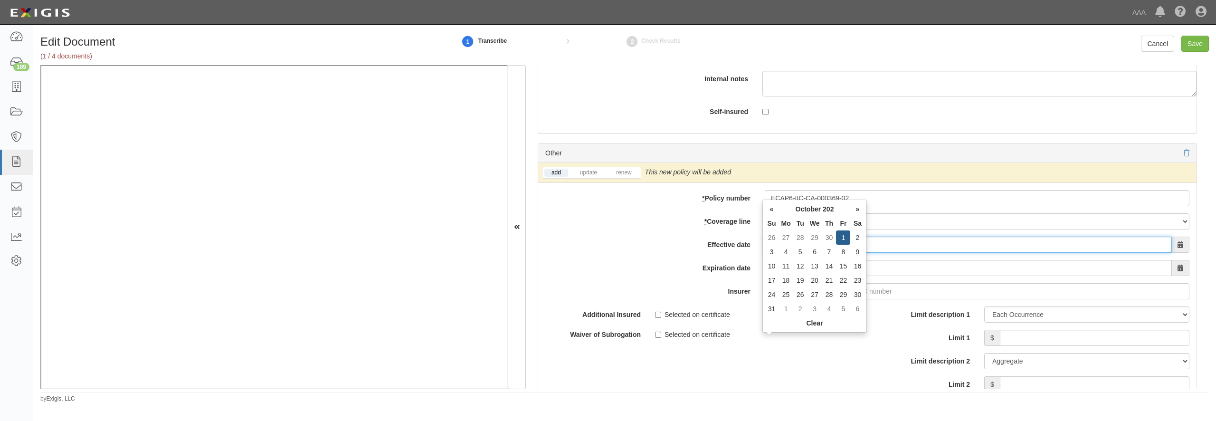
type input "10/01/2025"
type input "10/01/2026"
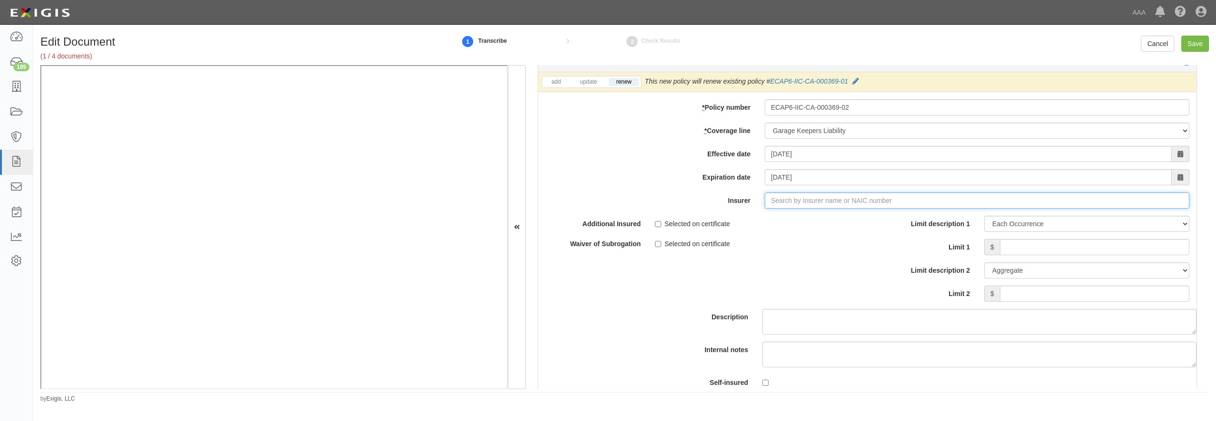
scroll to position [3475, 0]
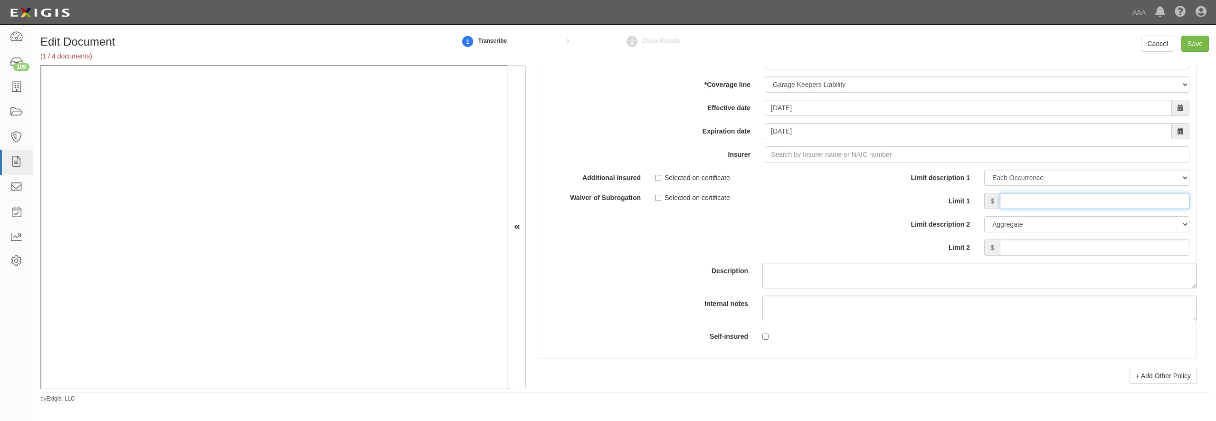
click at [1027, 209] on input "Limit 1" at bounding box center [1095, 201] width 190 height 16
type input "300,000"
click at [1190, 45] on input "Save" at bounding box center [1195, 44] width 28 height 16
type input "1000000"
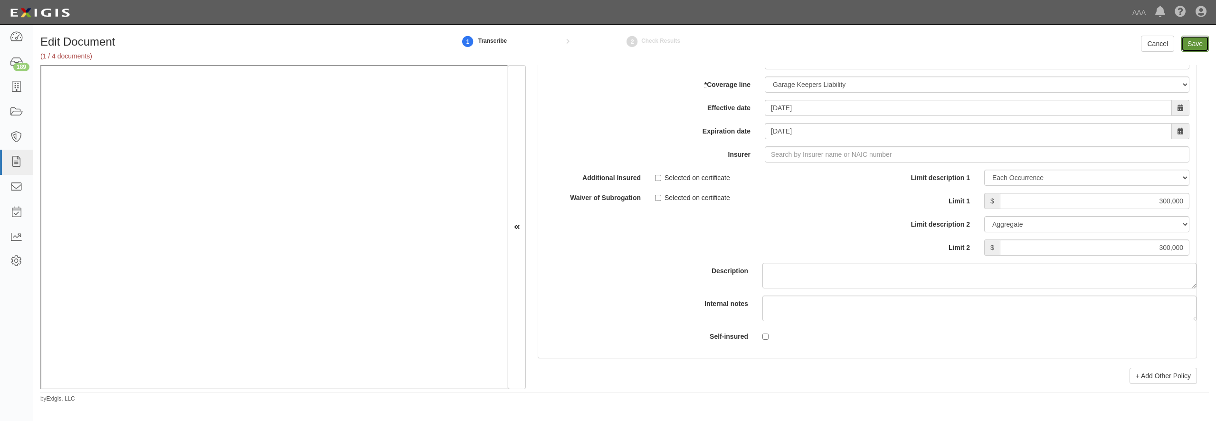
type input "1000000"
type input "2000000"
type input "250000"
type input "300000"
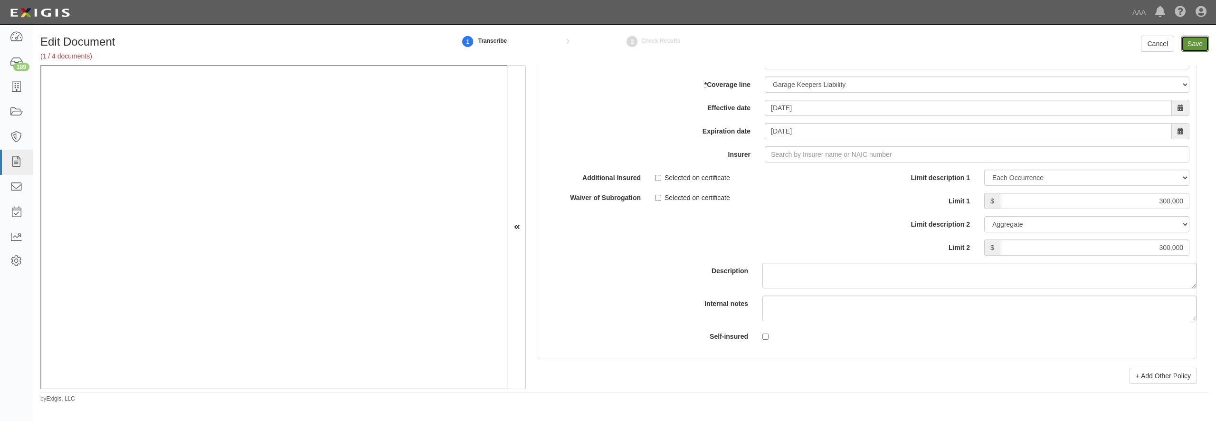
type input "300000"
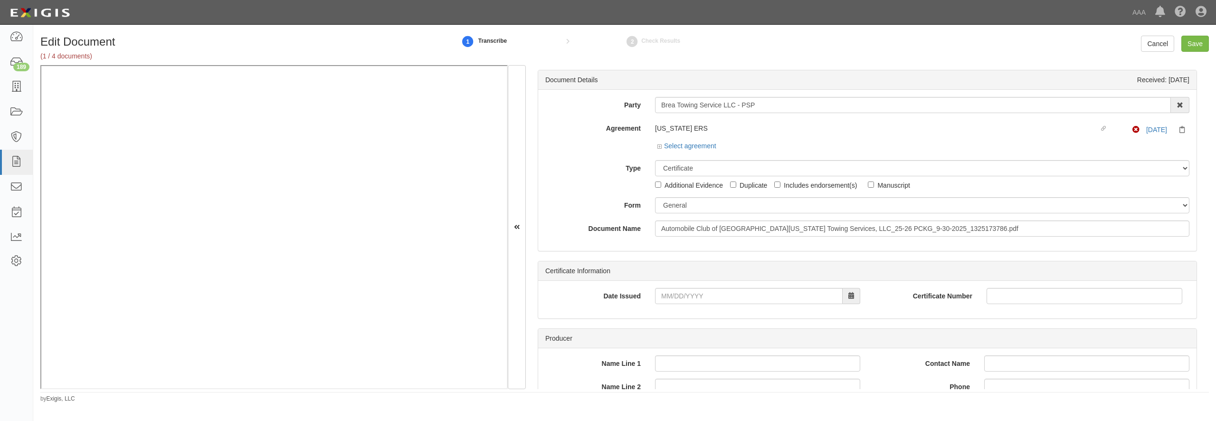
select select "CertificateDetail"
select select "GeneralFormDetail"
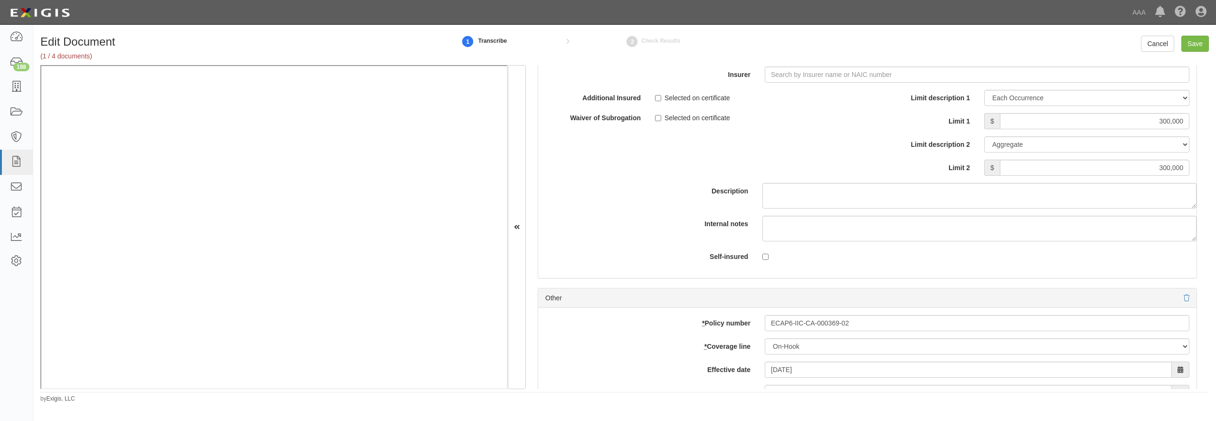
scroll to position [2717, 0]
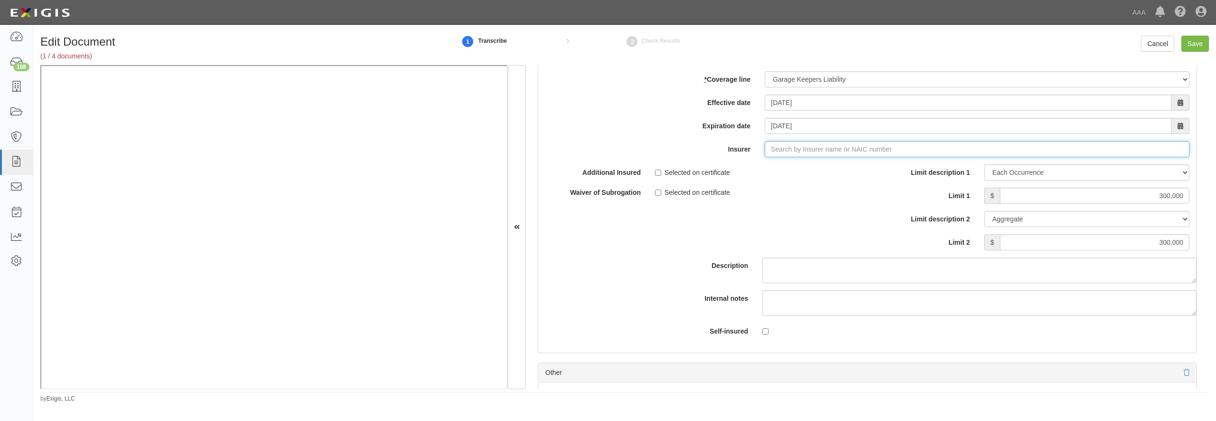
click at [784, 157] on input "Insurer" at bounding box center [977, 149] width 425 height 16
click at [772, 173] on div "Imperium Insurance Company ( 35408 ) A XI Rating" at bounding box center [787, 167] width 168 height 12
type input "Imperium Insurance Company (35408) A XI Rating"
click at [1196, 49] on input "Save" at bounding box center [1195, 44] width 28 height 16
type input "1000000"
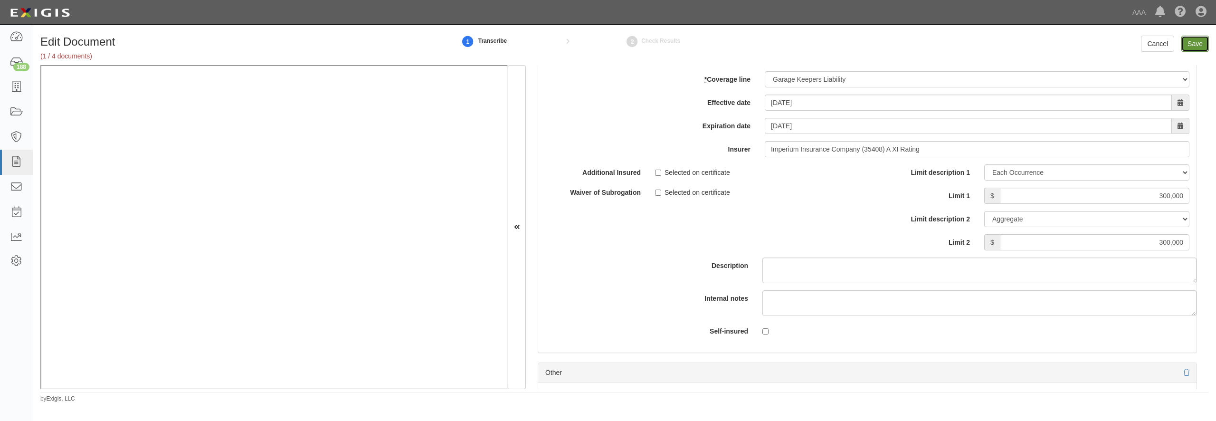
type input "300000"
type input "250000"
type input "1000000"
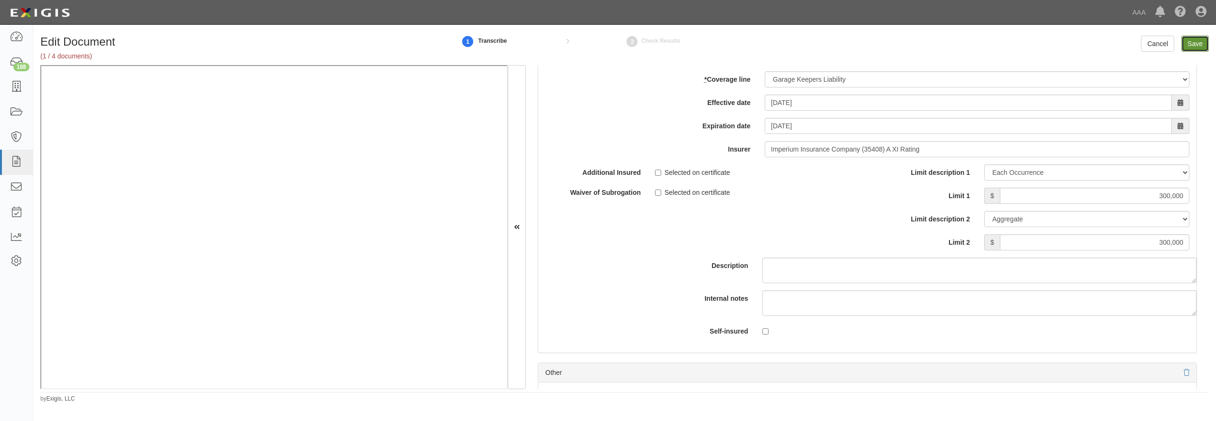
type input "2000000"
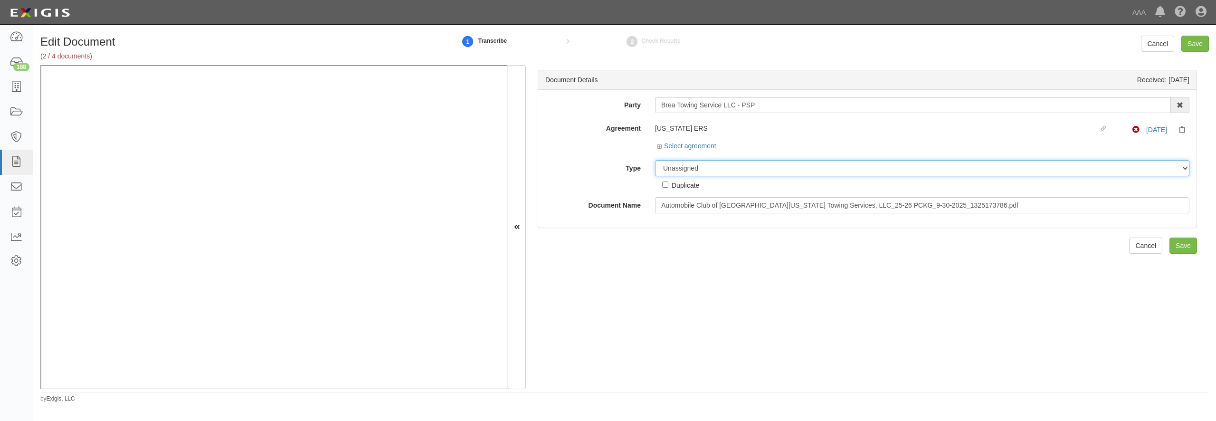
click at [655, 160] on select "Unassigned Binder Cancellation Notice Certificate Contract Endorsement Insuranc…" at bounding box center [922, 168] width 534 height 16
select select "OtherDetail"
click option "Other Document" at bounding box center [0, 0] width 0 height 0
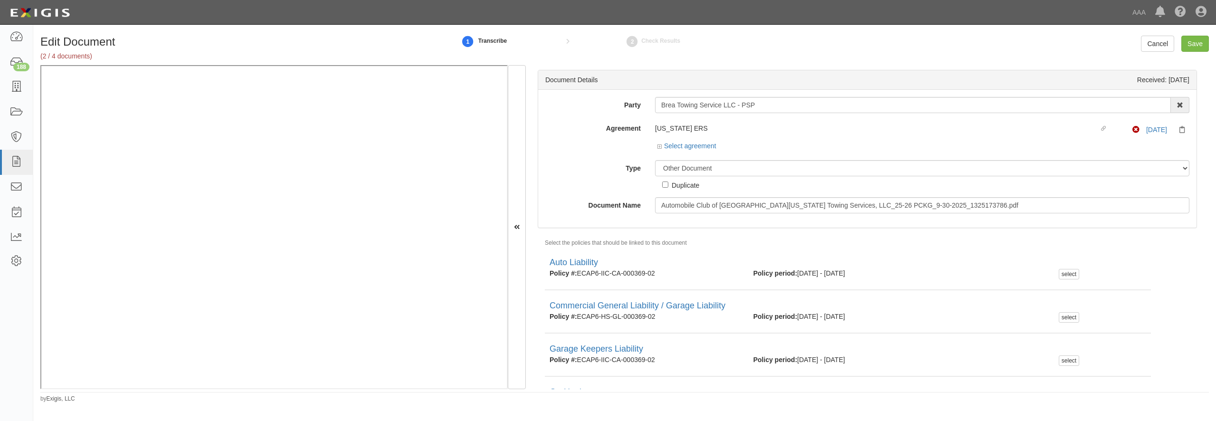
click at [676, 188] on div "Duplicate" at bounding box center [686, 185] width 28 height 10
click at [668, 188] on input "Duplicate" at bounding box center [665, 184] width 6 height 6
checkbox input "true"
click at [1194, 44] on input "Save" at bounding box center [1195, 44] width 28 height 16
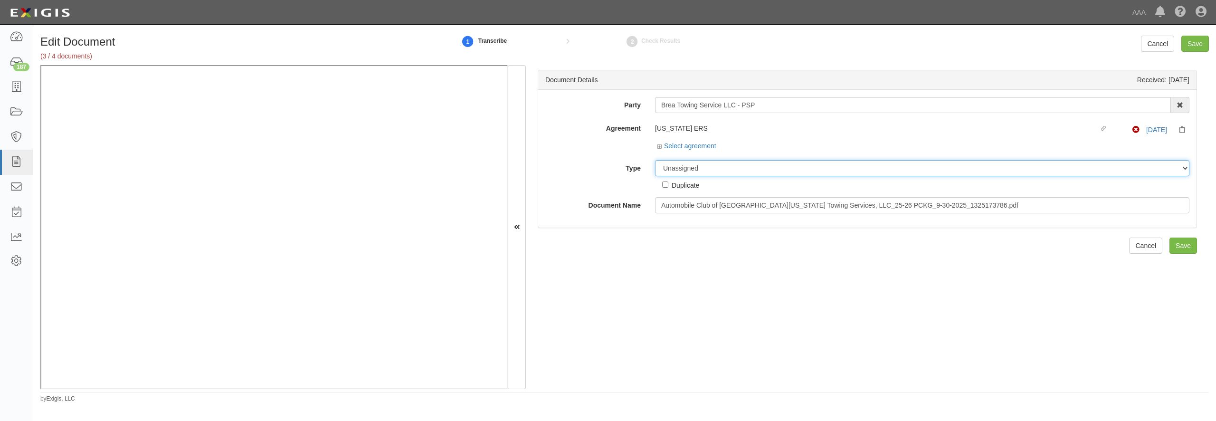
click at [655, 160] on select "Unassigned Binder Cancellation Notice Certificate Contract Endorsement Insuranc…" at bounding box center [922, 168] width 534 height 16
select select "OtherDetail"
click option "Other Document" at bounding box center [0, 0] width 0 height 0
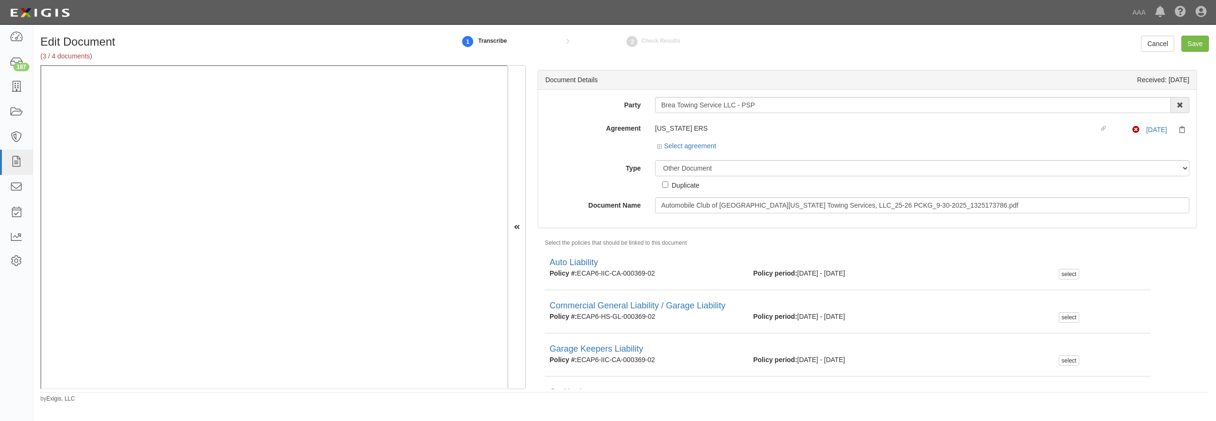
click at [684, 187] on div "Duplicate" at bounding box center [686, 185] width 28 height 10
click at [668, 187] on input "Duplicate" at bounding box center [665, 184] width 6 height 6
checkbox input "true"
click at [1197, 40] on input "Save" at bounding box center [1195, 44] width 28 height 16
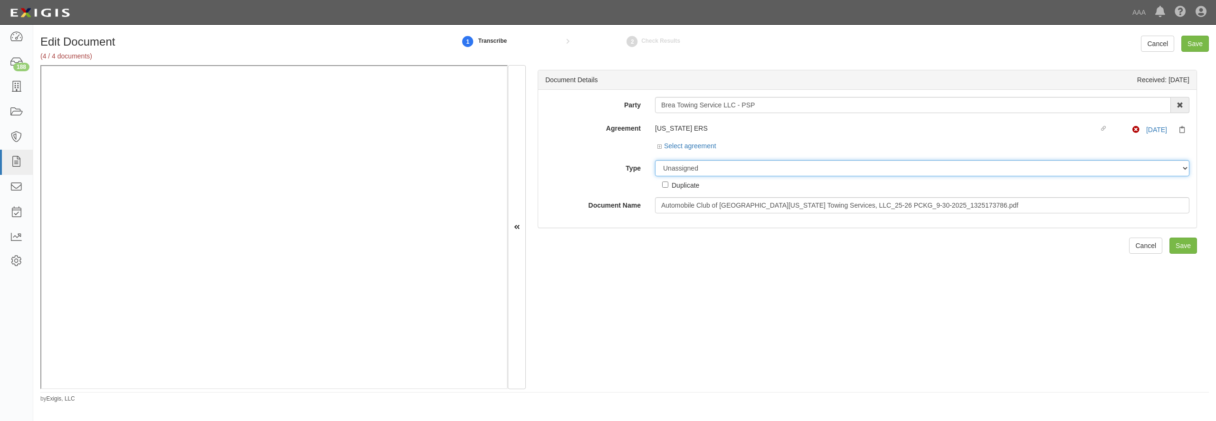
click at [655, 160] on select "Unassigned Binder Cancellation Notice Certificate Contract Endorsement Insuranc…" at bounding box center [922, 168] width 534 height 16
select select "OtherDetail"
click option "Other Document" at bounding box center [0, 0] width 0 height 0
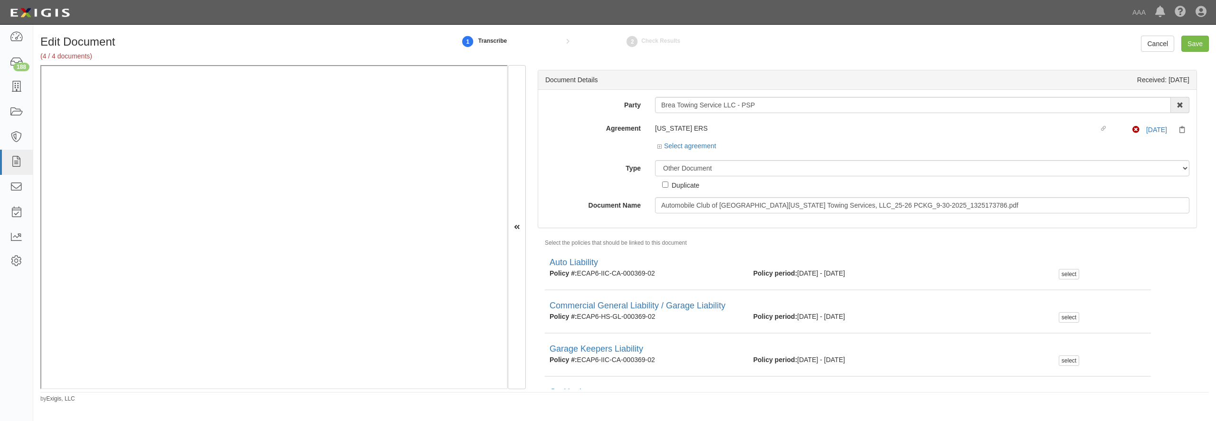
click at [674, 187] on div "Duplicate" at bounding box center [686, 185] width 28 height 10
click at [668, 187] on input "Duplicate" at bounding box center [665, 184] width 6 height 6
checkbox input "true"
click at [1195, 46] on input "Save" at bounding box center [1195, 44] width 28 height 16
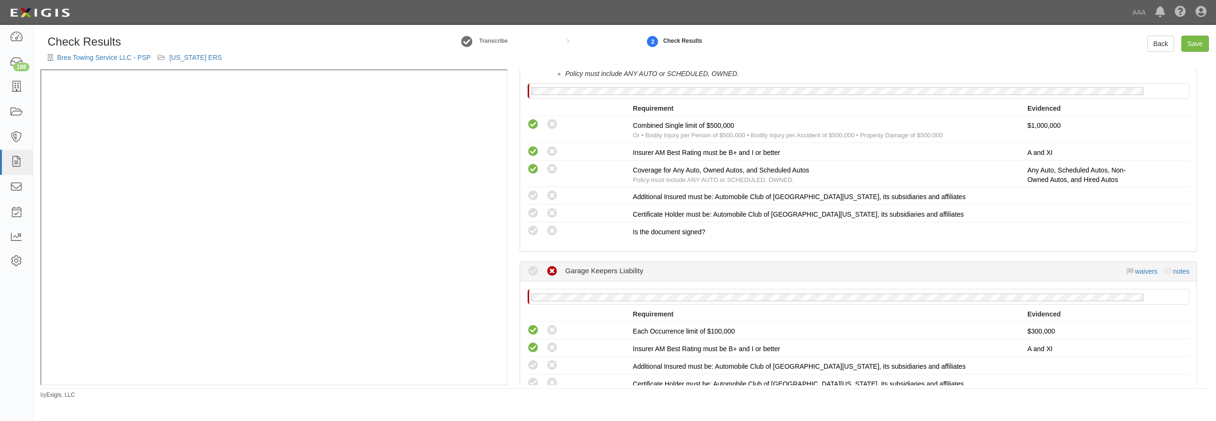
scroll to position [274, 0]
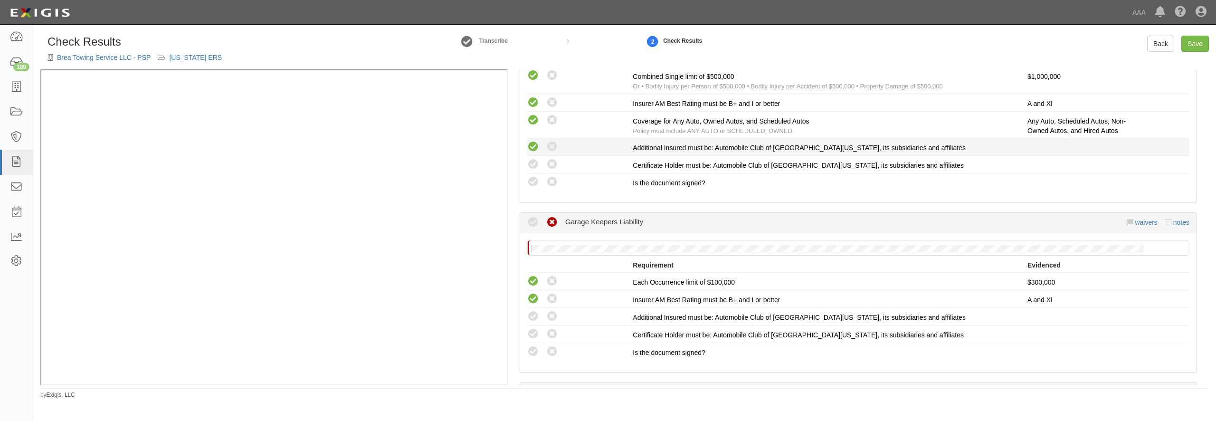
click at [533, 144] on icon at bounding box center [533, 147] width 12 height 12
radio input "true"
click at [533, 160] on icon at bounding box center [533, 165] width 12 height 12
radio input "true"
click at [529, 185] on icon at bounding box center [533, 182] width 12 height 12
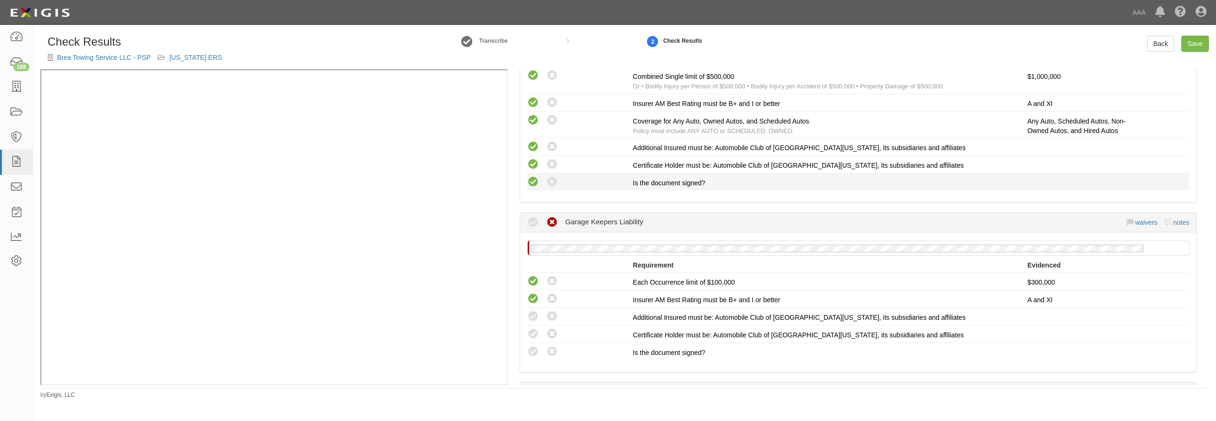
radio input "true"
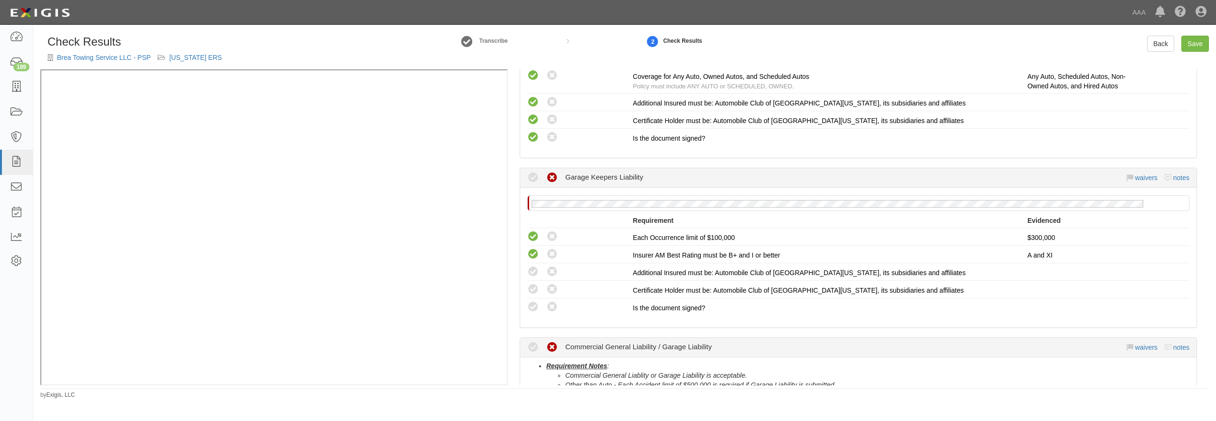
scroll to position [365, 0]
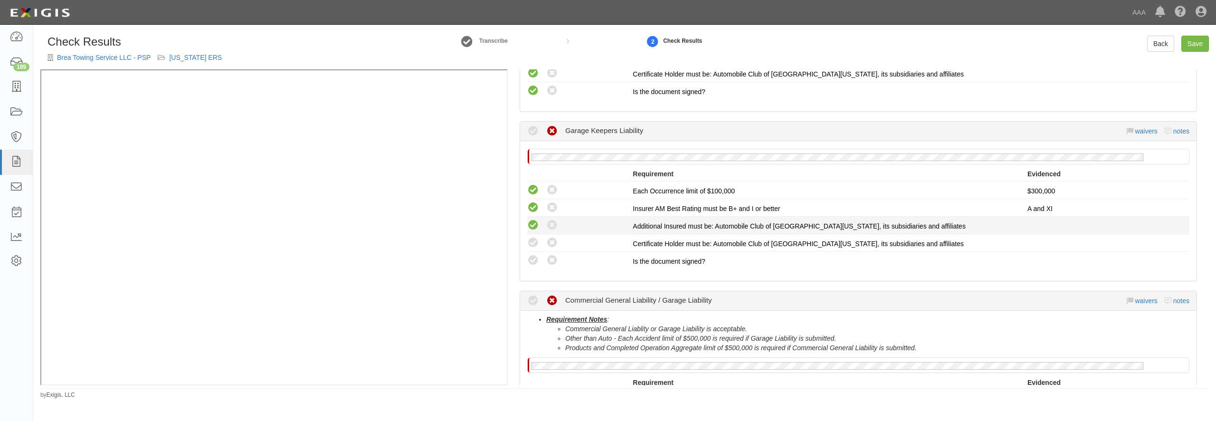
click at [536, 227] on icon at bounding box center [533, 225] width 12 height 12
radio input "true"
click at [536, 240] on icon at bounding box center [533, 243] width 12 height 12
radio input "true"
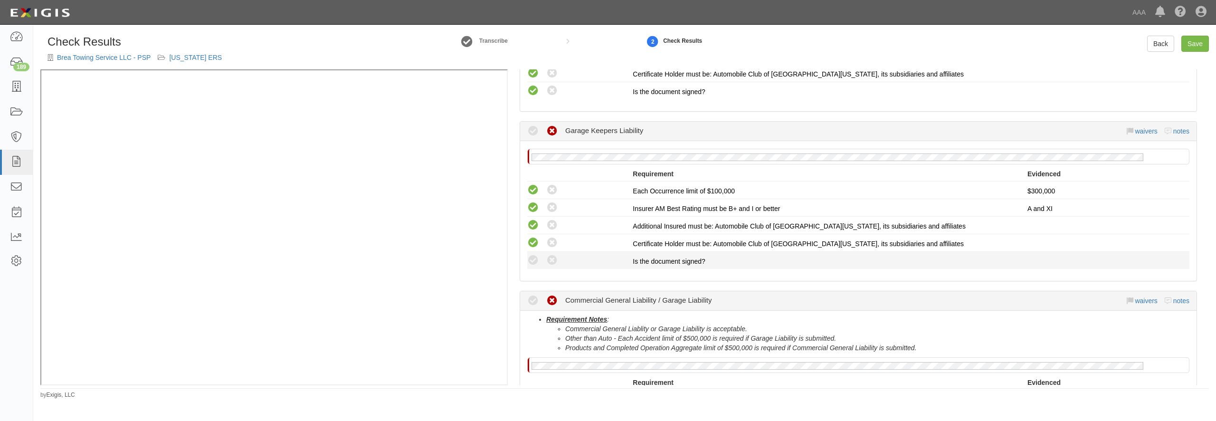
click at [534, 254] on div "Compliant Waived: Non-Compliant" at bounding box center [579, 260] width 105 height 12
click at [534, 257] on icon at bounding box center [533, 261] width 12 height 12
radio input "true"
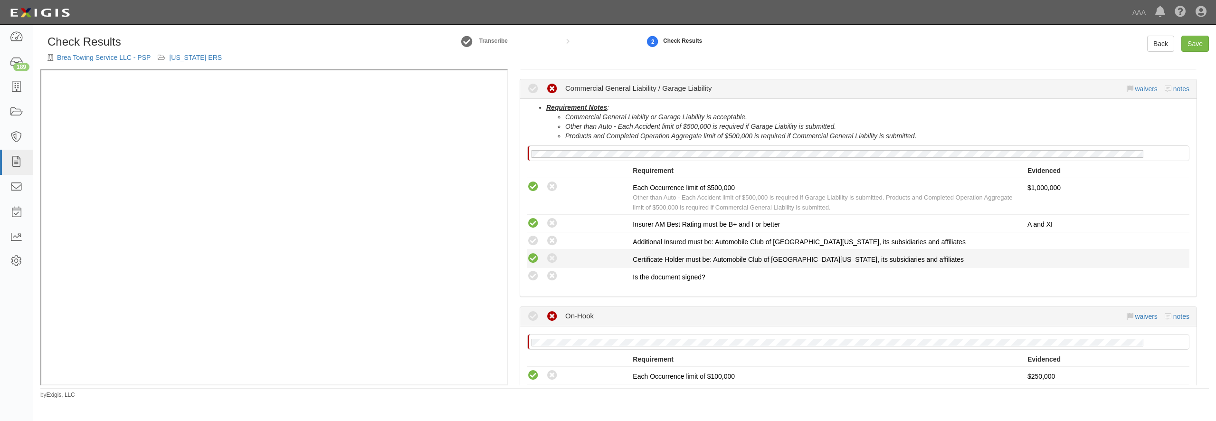
scroll to position [593, 0]
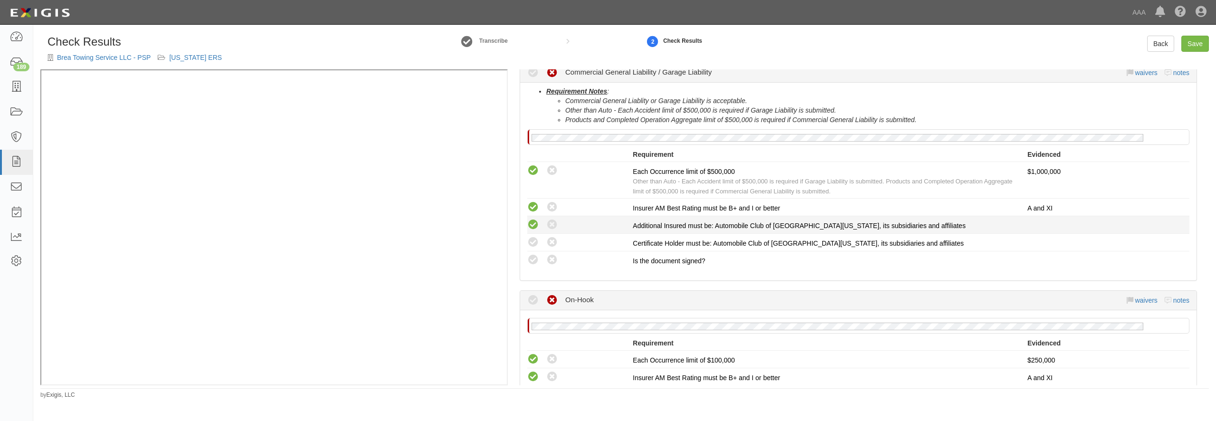
click at [532, 225] on icon at bounding box center [533, 225] width 12 height 12
radio input "true"
click at [532, 240] on icon at bounding box center [533, 243] width 12 height 12
radio input "true"
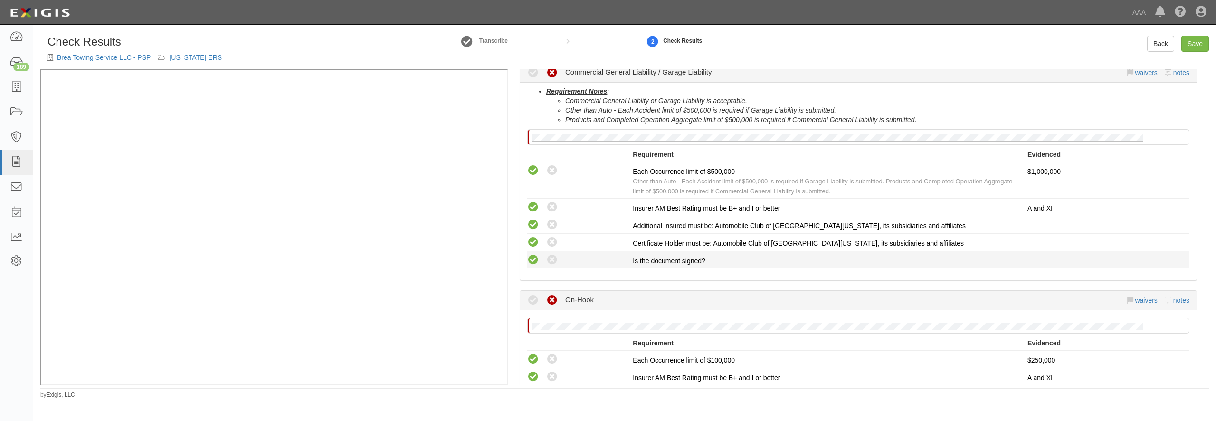
click at [533, 257] on icon at bounding box center [533, 260] width 12 height 12
radio input "true"
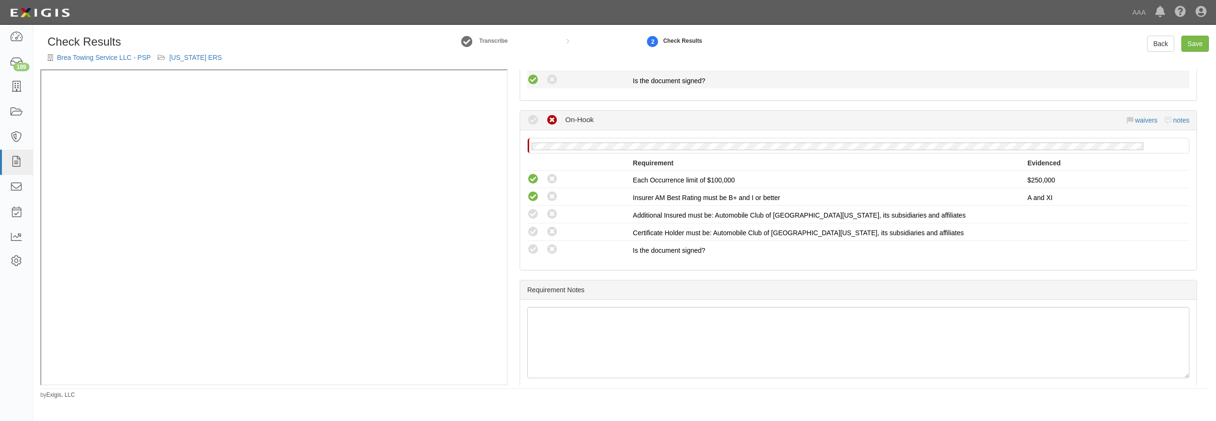
scroll to position [775, 0]
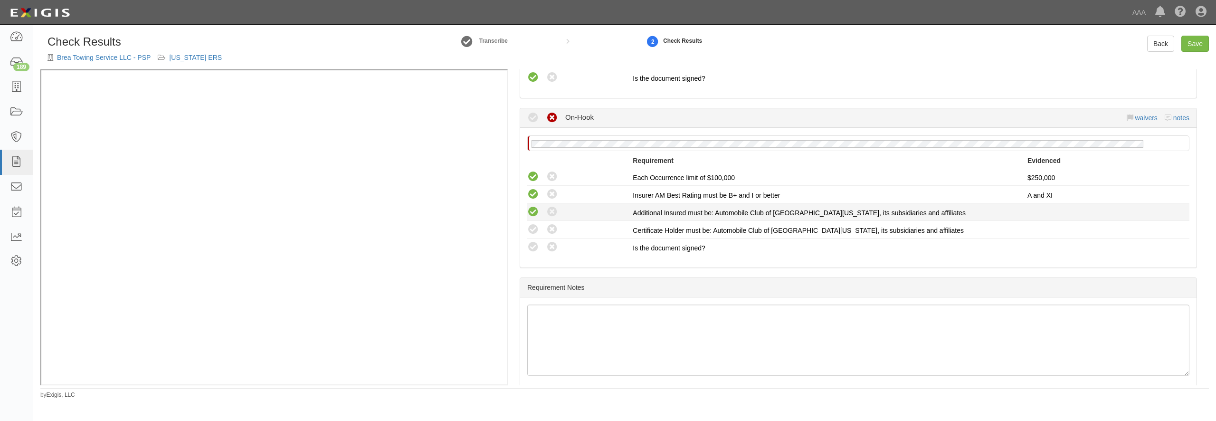
click at [532, 211] on icon at bounding box center [533, 212] width 12 height 12
radio input "true"
click at [535, 226] on icon at bounding box center [533, 230] width 12 height 12
radio input "true"
click at [535, 246] on icon at bounding box center [533, 247] width 12 height 12
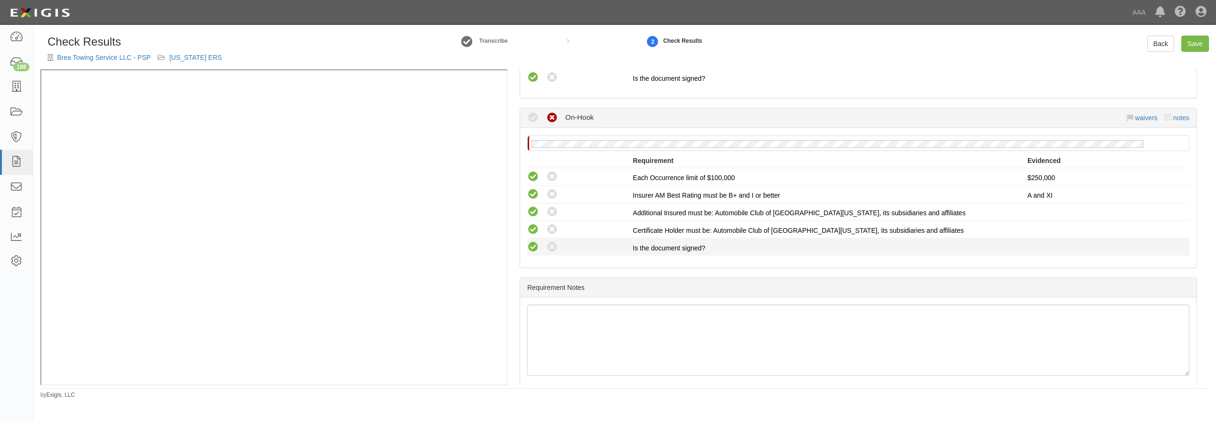
radio input "true"
click at [1203, 43] on link "Save" at bounding box center [1195, 44] width 28 height 16
radio input "true"
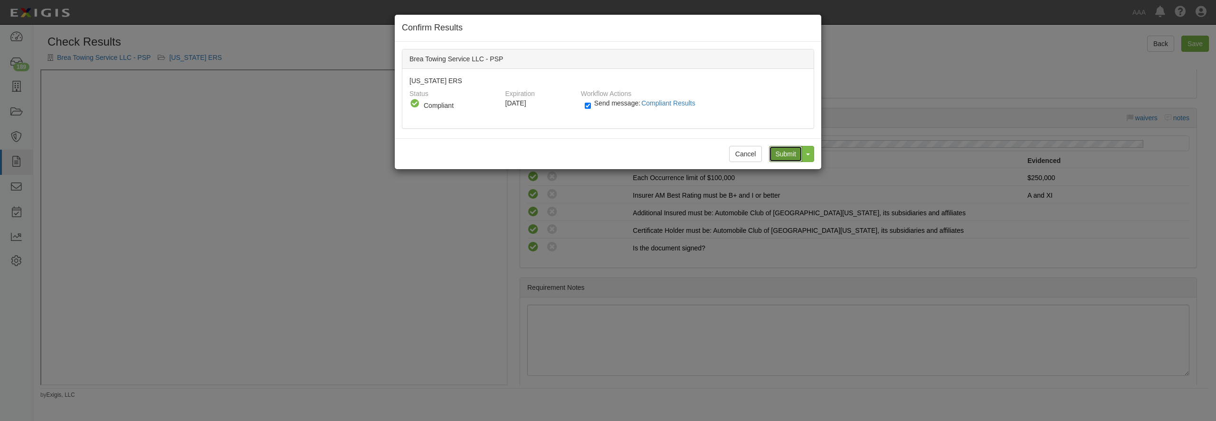
click at [788, 155] on input "Submit" at bounding box center [785, 154] width 33 height 16
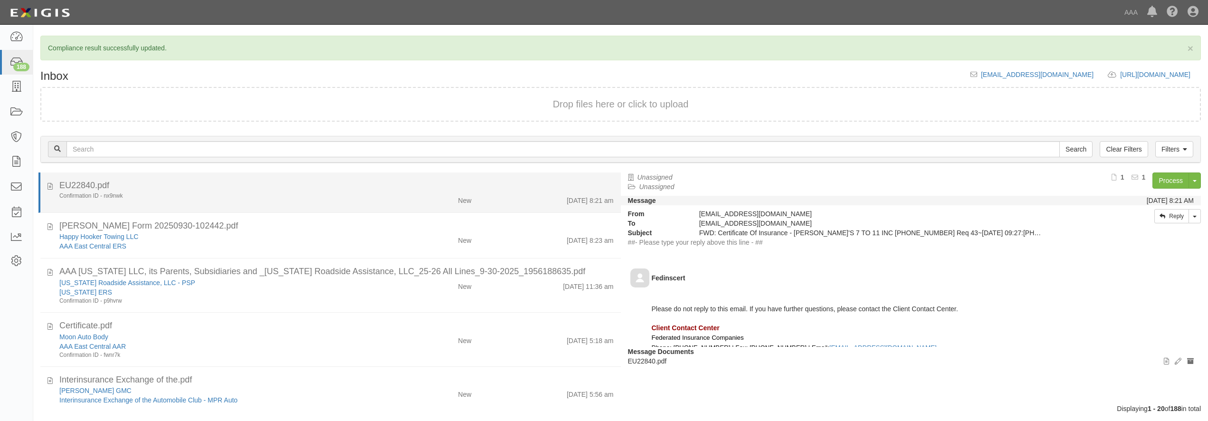
click at [217, 199] on div "Confirmation ID - nx9nwk" at bounding box center [217, 196] width 317 height 8
click at [303, 200] on div "Confirmation ID - nx9nwk New [DATE] 8:21 am" at bounding box center [336, 198] width 569 height 13
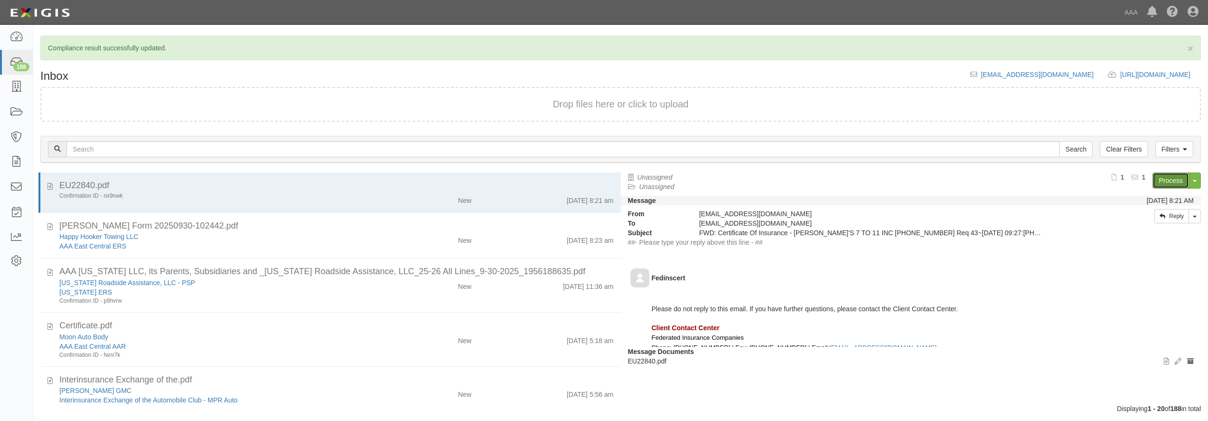
click at [1169, 181] on link "Process" at bounding box center [1170, 180] width 37 height 16
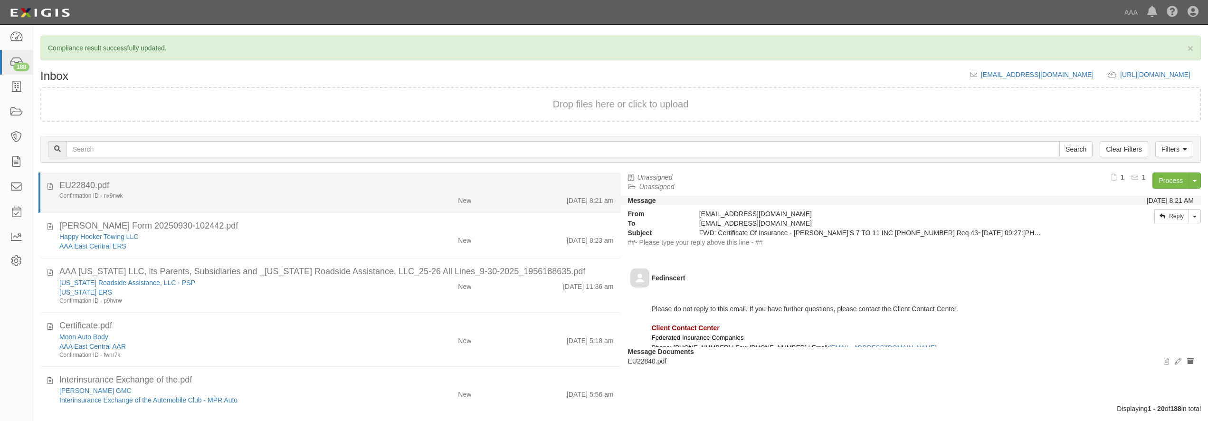
click at [260, 203] on div "Confirmation ID - nx9nwk New [DATE] 8:21 am" at bounding box center [336, 198] width 569 height 13
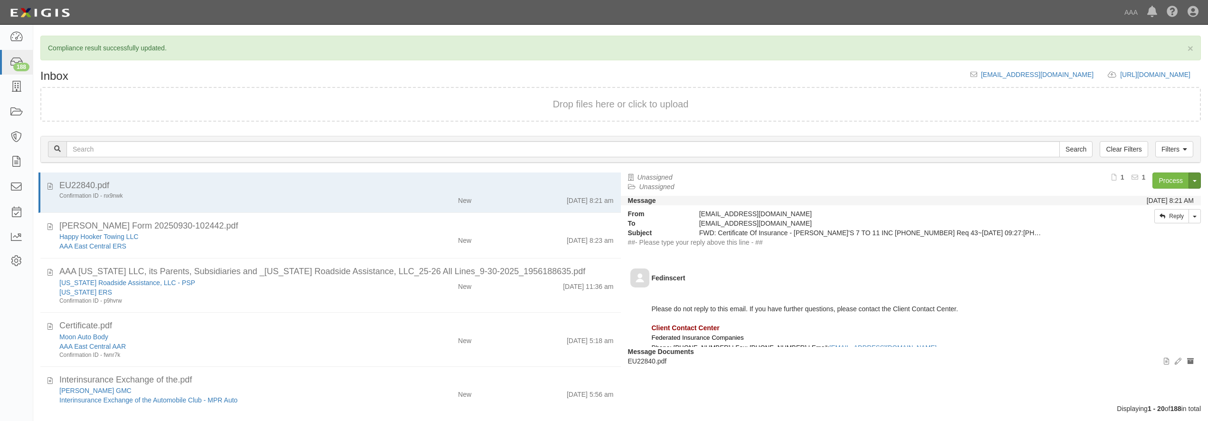
click at [1196, 176] on button "Toggle Document Dropdown" at bounding box center [1194, 180] width 12 height 16
click at [1170, 198] on link "Archive Document" at bounding box center [1162, 198] width 75 height 12
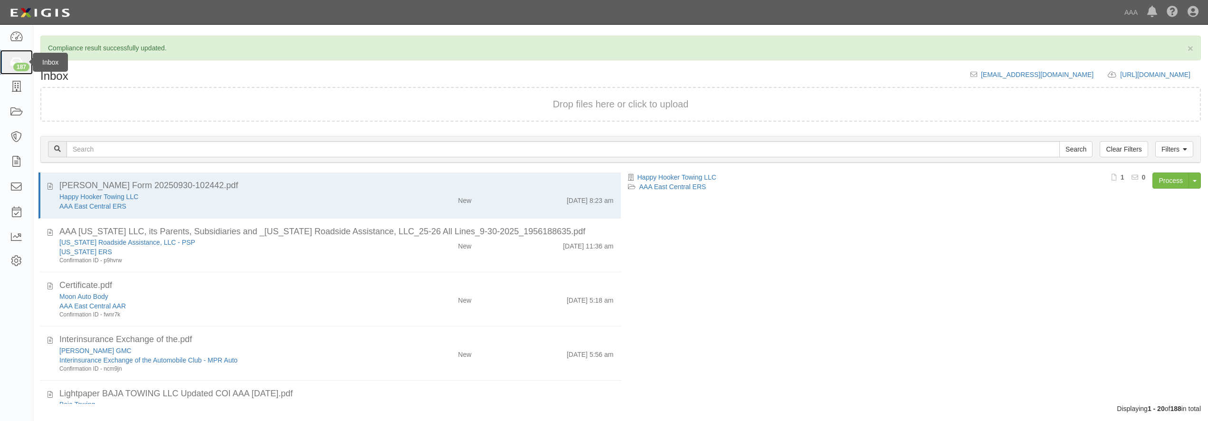
click at [20, 61] on icon at bounding box center [15, 62] width 13 height 11
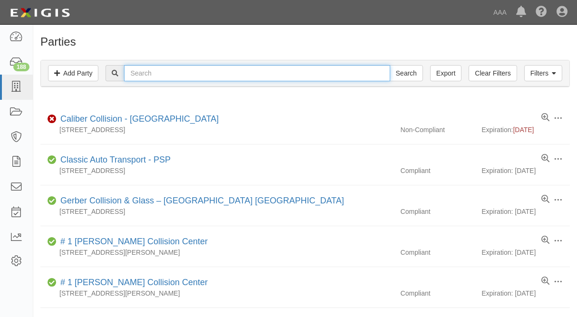
click at [221, 77] on input "text" at bounding box center [256, 73] width 265 height 16
type input "[PERSON_NAME]"
click at [389, 65] on input "Search" at bounding box center [405, 73] width 33 height 16
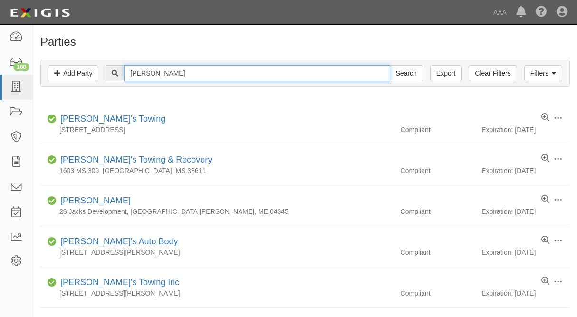
click at [200, 73] on input "[PERSON_NAME]" at bounding box center [256, 73] width 265 height 16
type input "piney"
click at [389, 65] on input "Search" at bounding box center [405, 73] width 33 height 16
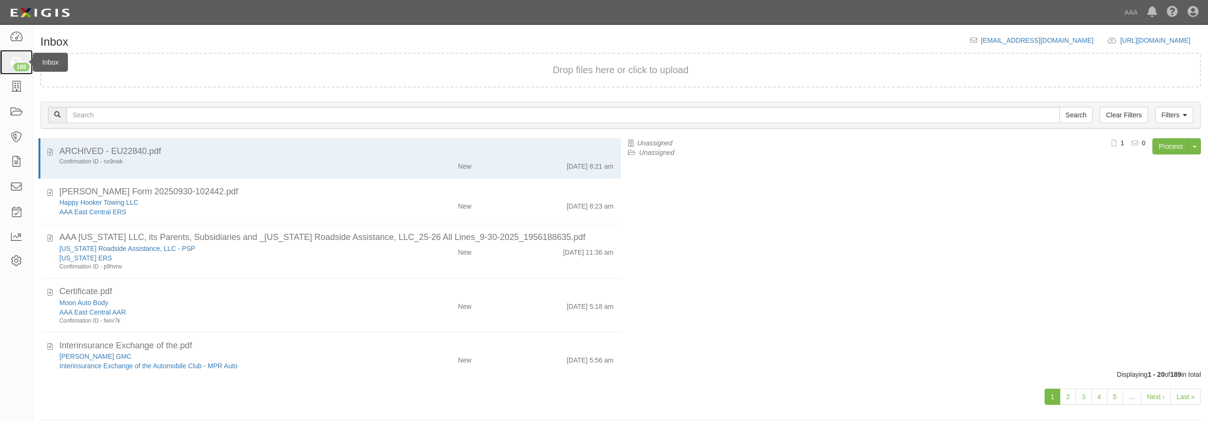
click at [15, 62] on icon at bounding box center [15, 62] width 13 height 11
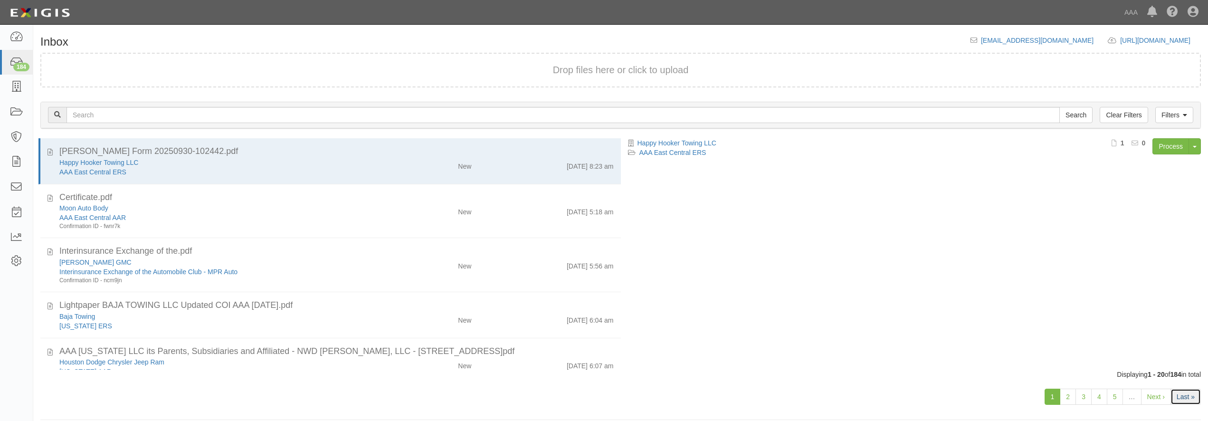
click at [1181, 399] on link "Last »" at bounding box center [1185, 397] width 30 height 16
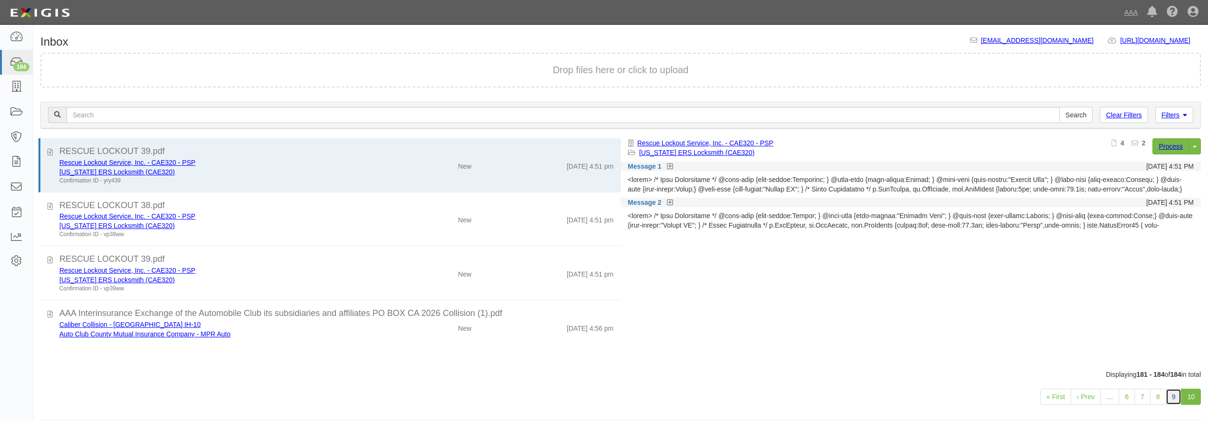
click at [1172, 398] on link "9" at bounding box center [1174, 397] width 16 height 16
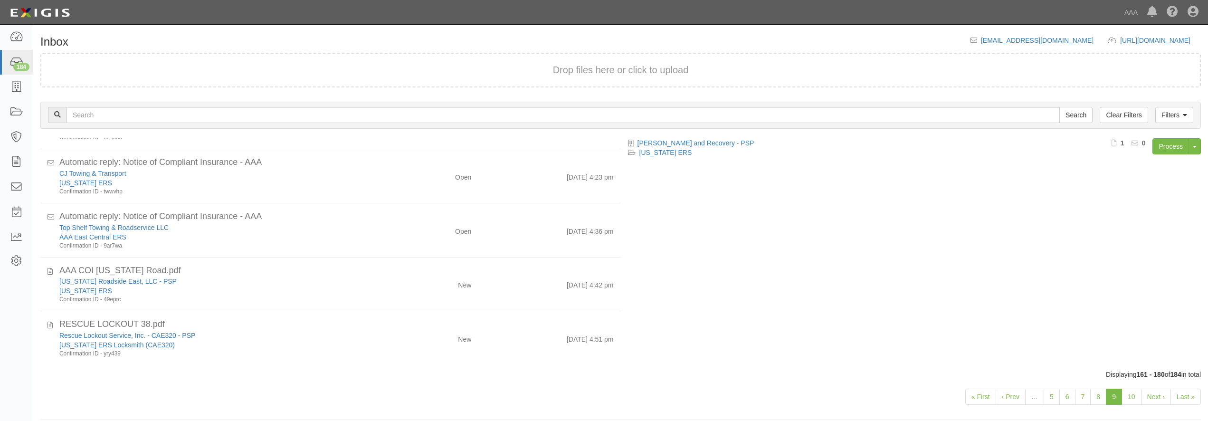
scroll to position [624, 0]
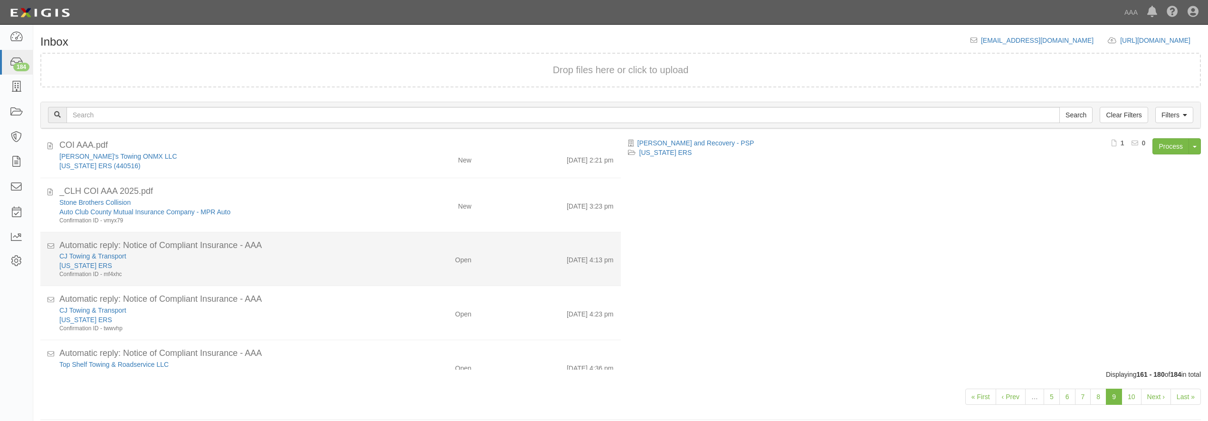
click at [277, 273] on div "Confirmation ID - mf4xhc" at bounding box center [217, 274] width 317 height 8
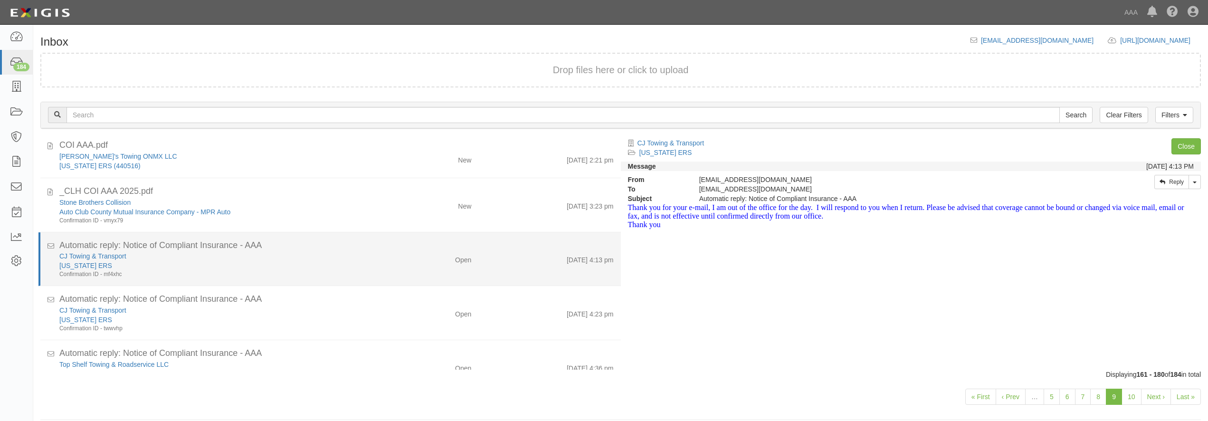
click at [293, 269] on div "[US_STATE] ERS" at bounding box center [217, 265] width 317 height 9
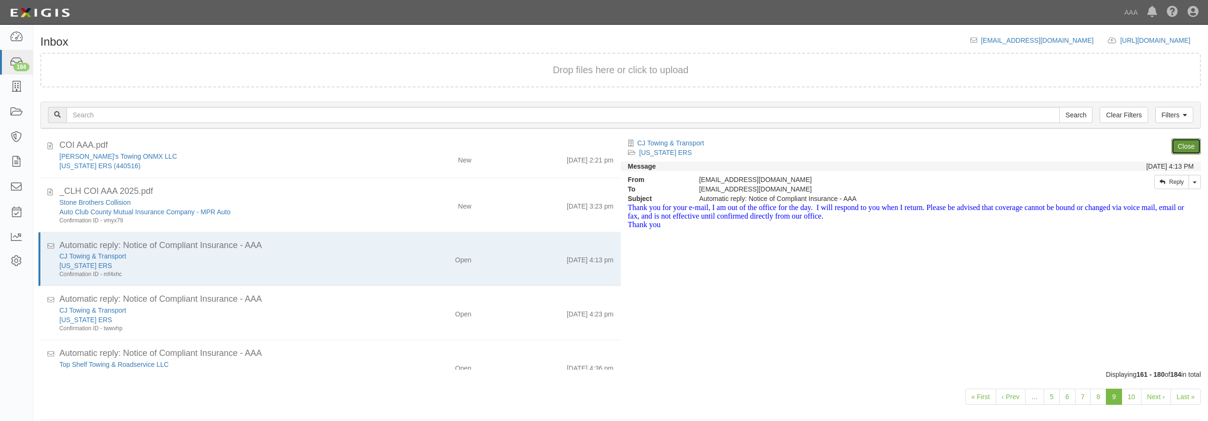
click at [1186, 148] on link "Close" at bounding box center [1185, 146] width 29 height 16
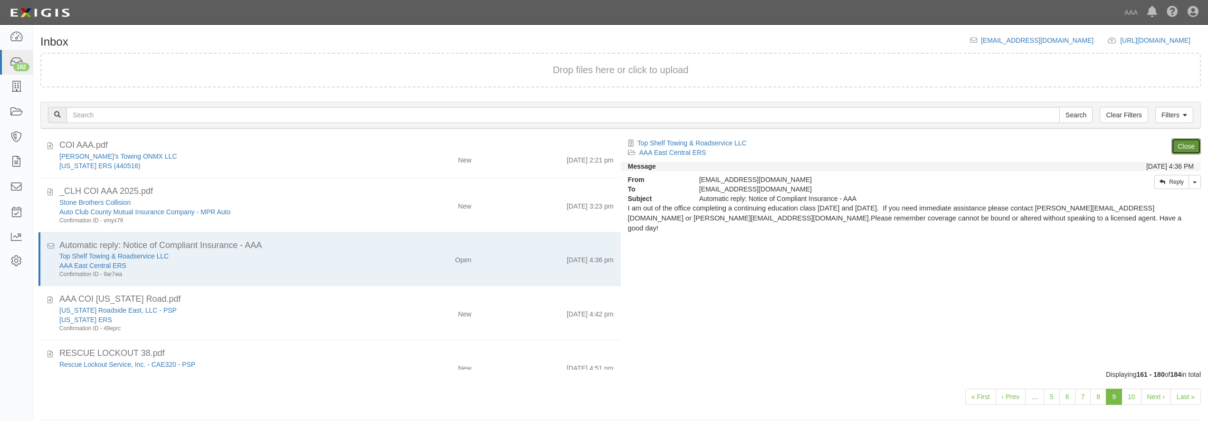
click at [1186, 148] on link "Close" at bounding box center [1185, 146] width 29 height 16
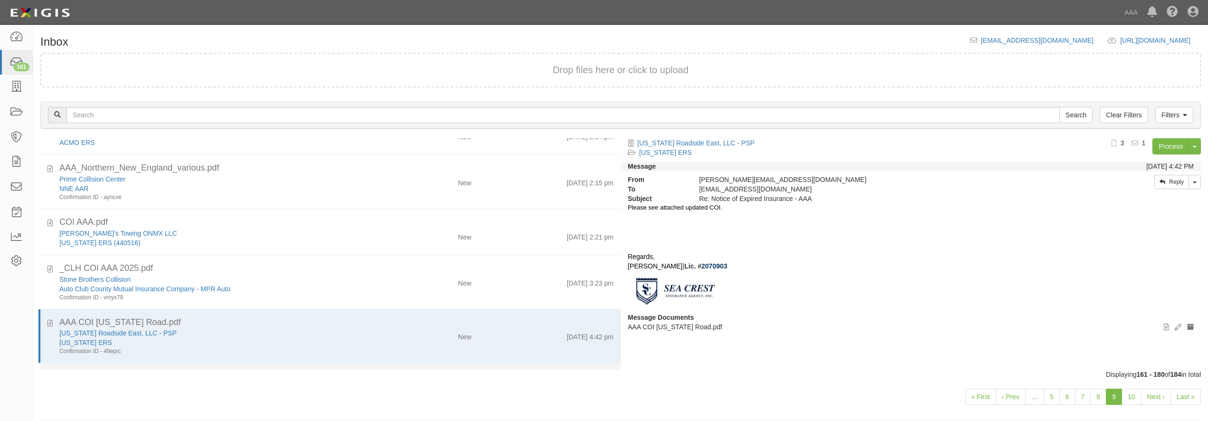
scroll to position [599, 0]
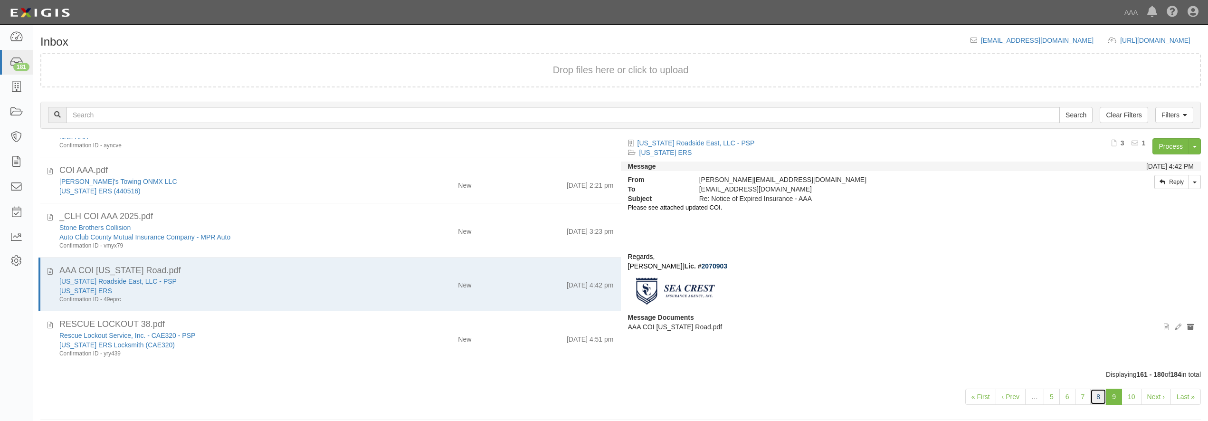
click at [1099, 400] on link "8" at bounding box center [1098, 397] width 16 height 16
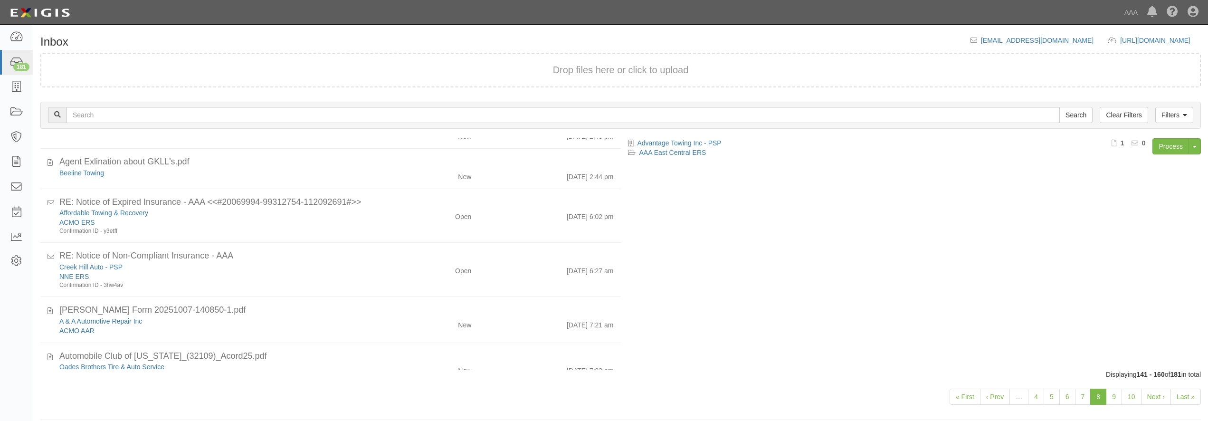
scroll to position [319, 0]
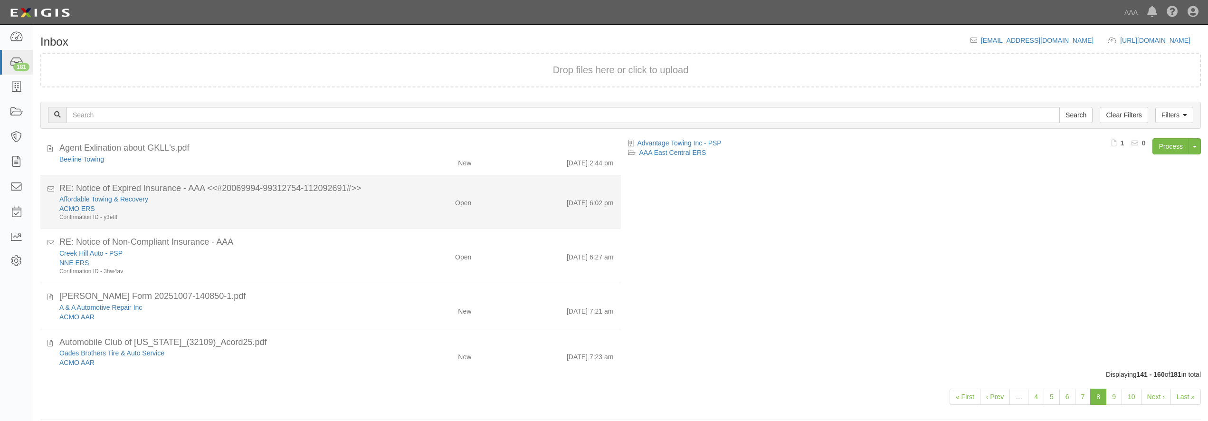
click at [285, 207] on div "ACMO ERS" at bounding box center [217, 208] width 317 height 9
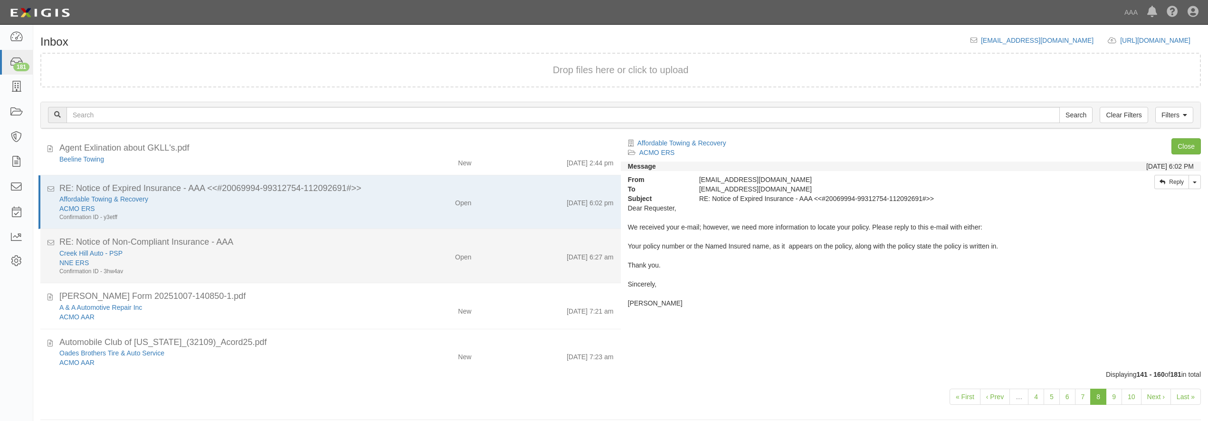
click at [303, 248] on div "RE: Notice of Non-Compliant Insurance - AAA" at bounding box center [336, 242] width 554 height 12
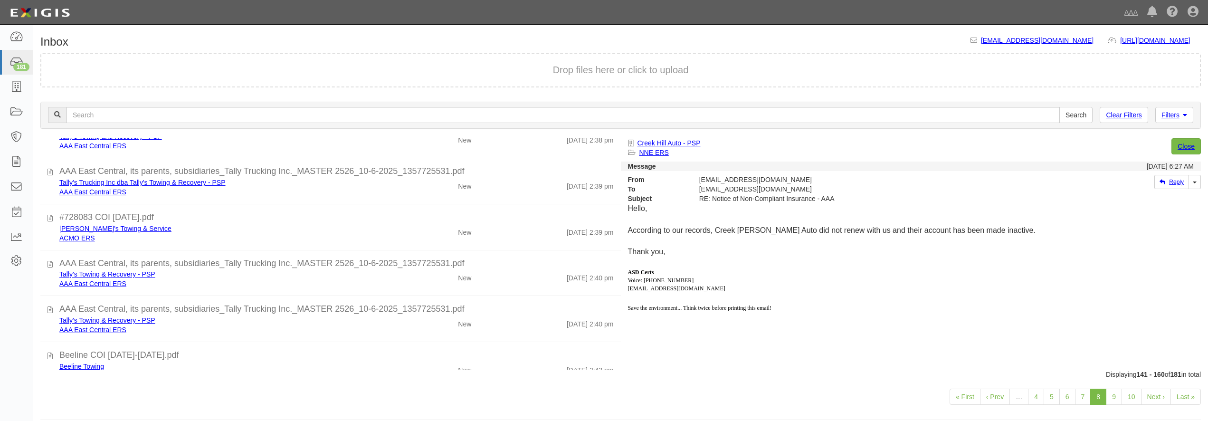
scroll to position [0, 0]
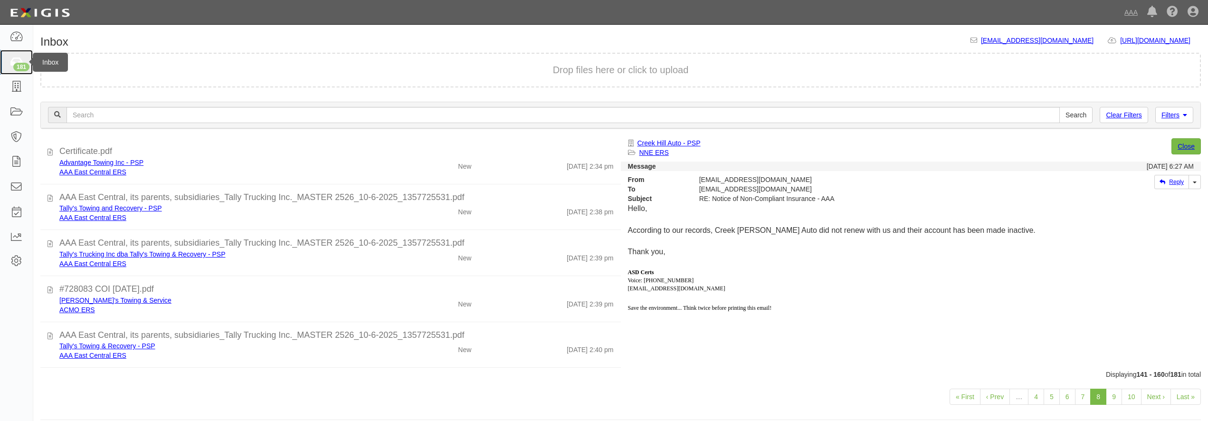
click at [21, 71] on div "181" at bounding box center [21, 67] width 16 height 9
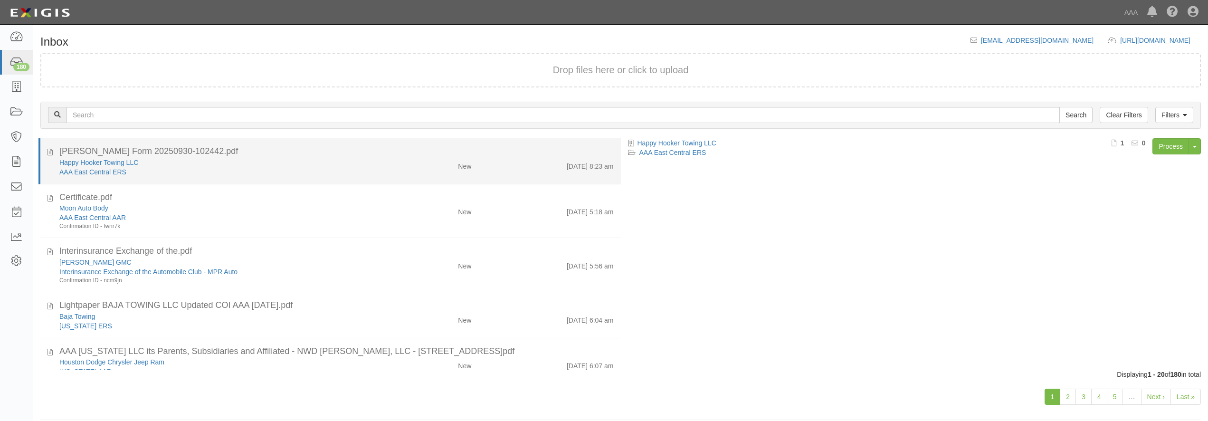
click at [236, 161] on div "Happy Hooker Towing LLC" at bounding box center [217, 162] width 317 height 9
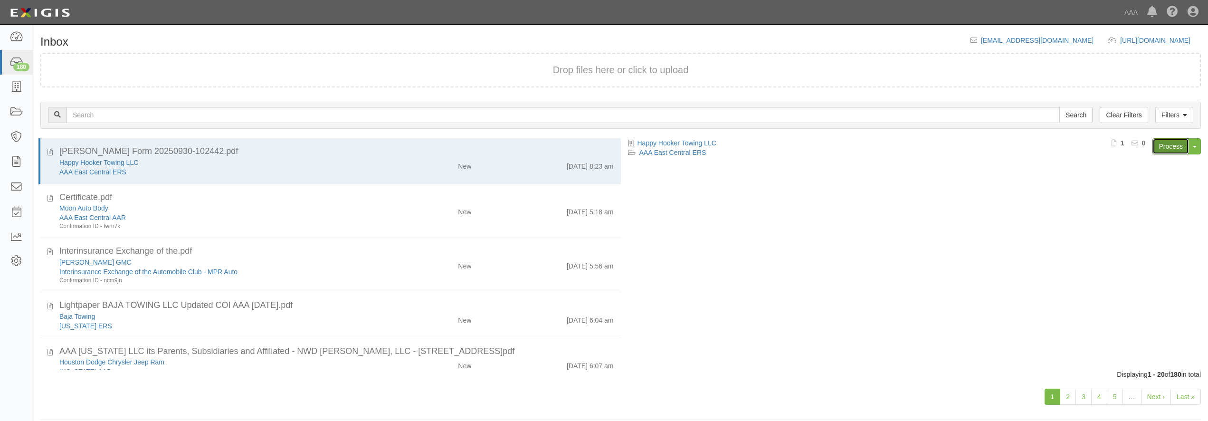
click at [1160, 147] on link "Process" at bounding box center [1170, 146] width 37 height 16
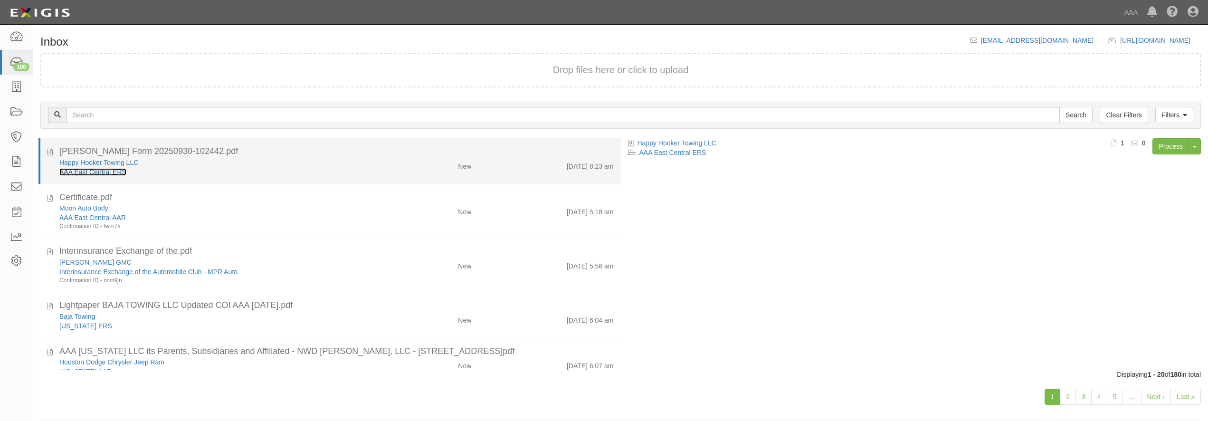
click at [89, 175] on link "AAA East Central ERS" at bounding box center [92, 172] width 67 height 8
click at [218, 168] on div "AAA East Central ERS" at bounding box center [217, 171] width 317 height 9
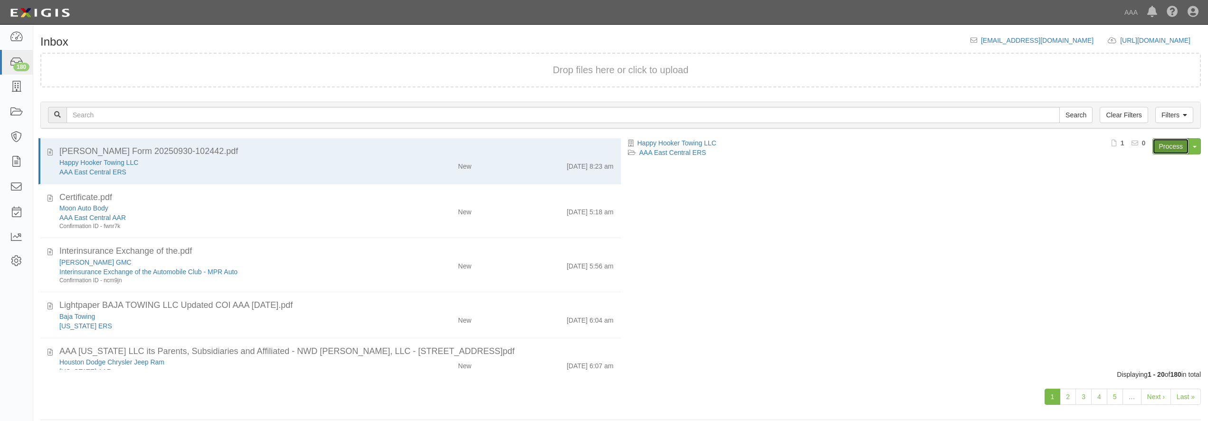
click at [1154, 147] on link "Process" at bounding box center [1170, 146] width 37 height 16
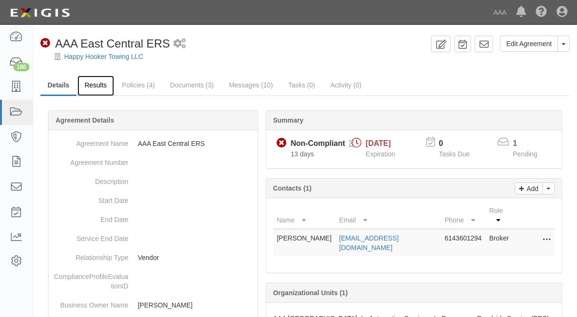
click at [100, 82] on link "Results" at bounding box center [95, 86] width 37 height 20
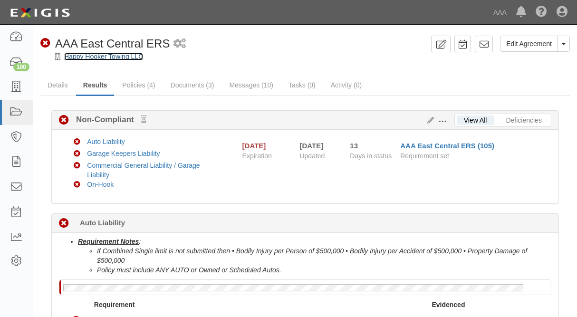
click at [81, 57] on link "Happy Hooker Towing LLC" at bounding box center [103, 57] width 79 height 8
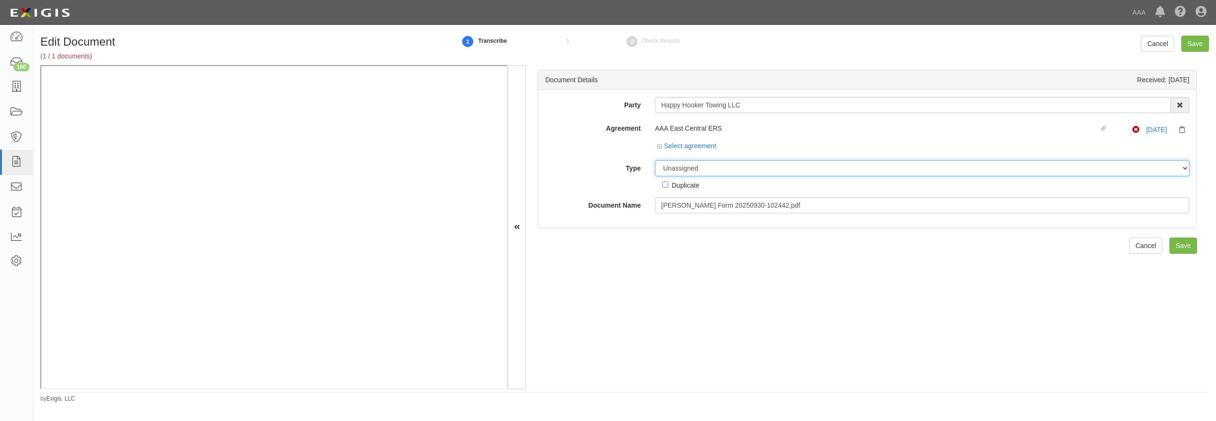
click at [729, 165] on select "Unassigned Binder Cancellation Notice Certificate Contract Endorsement Insuranc…" at bounding box center [922, 168] width 534 height 16
select select "CertificateDetail"
click option "Certificate" at bounding box center [0, 0] width 0 height 0
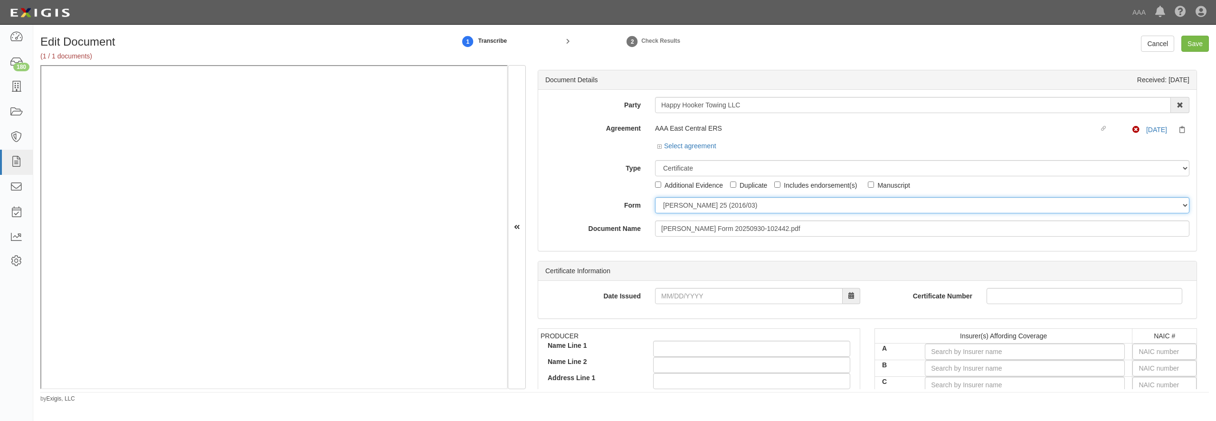
click at [655, 197] on select "ACORD 25 (2016/03) ACORD 101 ACORD 855 NY (2014/05) General" at bounding box center [922, 205] width 534 height 16
select select "GeneralFormDetail"
click option "General" at bounding box center [0, 0] width 0 height 0
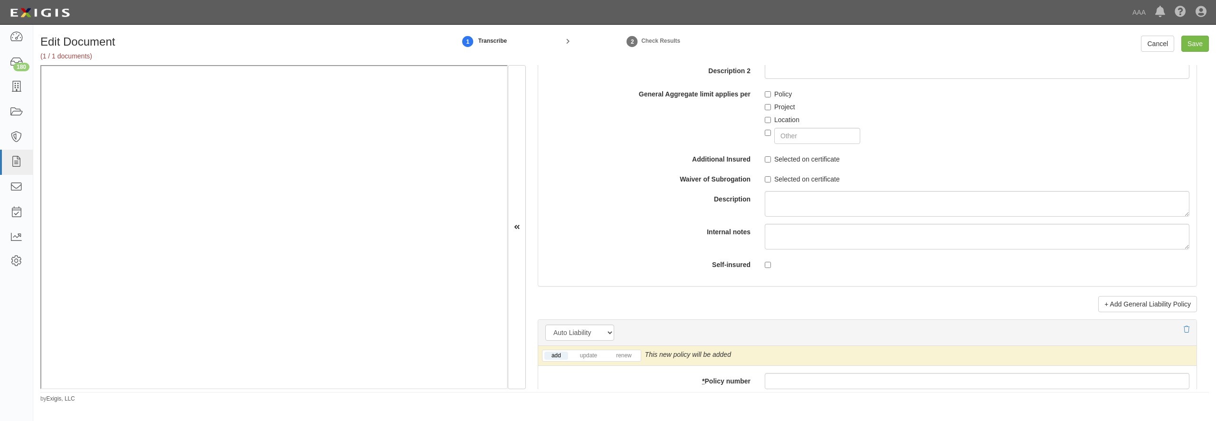
scroll to position [1231, 0]
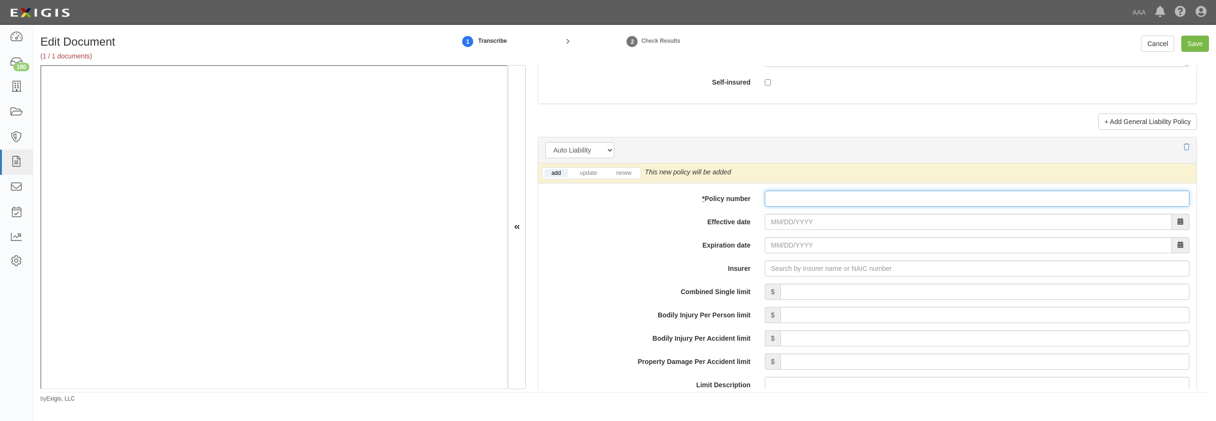
click at [784, 207] on input "* Policy number" at bounding box center [977, 198] width 425 height 16
paste input "BAP 9610539"
type input "BAP 9610539"
type input "09/24/2025"
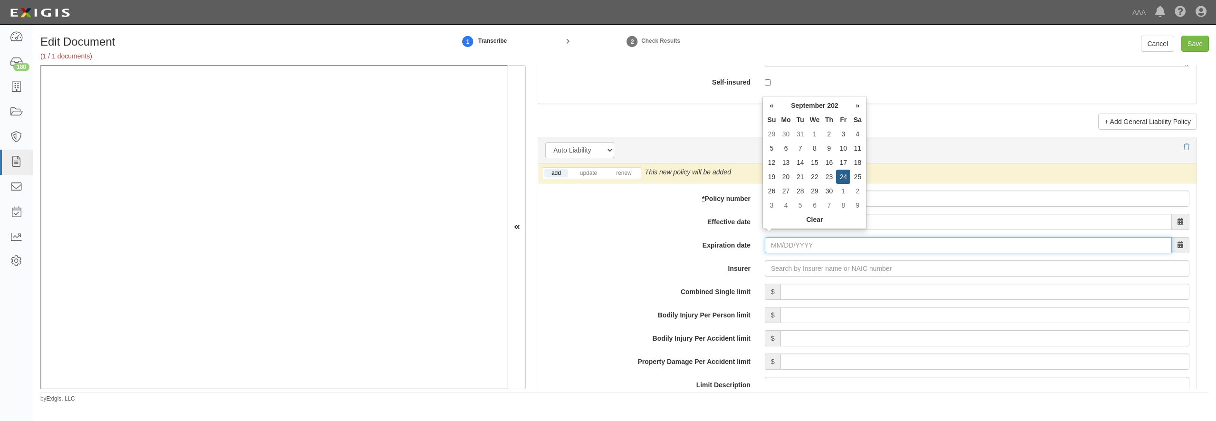
type input "09/24/2026"
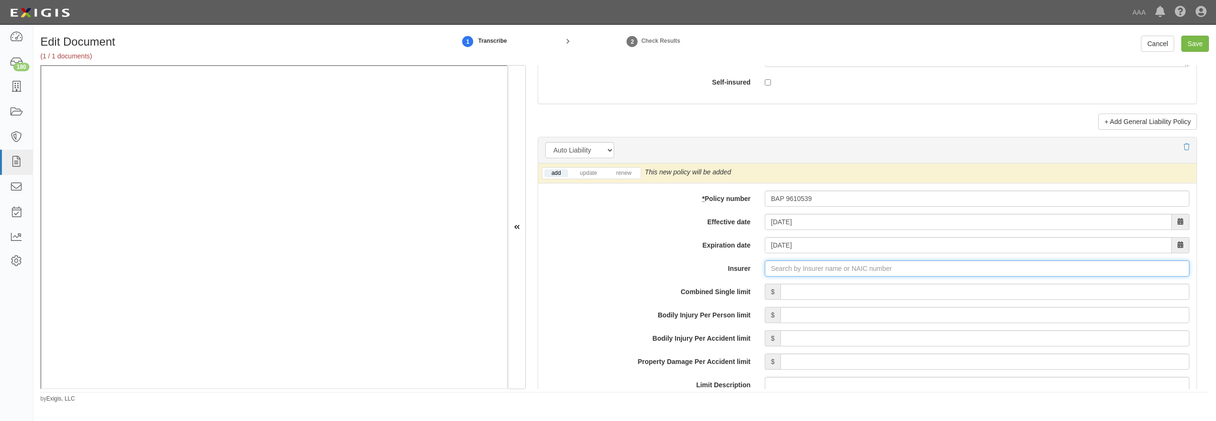
type input "21st Century Advantage Insurance Company (25232) NR Rating"
type input "2"
click at [740, 293] on div "Central Insurance Company ( 20230 ) A XII Rating" at bounding box center [784, 286] width 163 height 12
type input "Central Insurance Company (20230) A XII Rating"
click at [593, 177] on link "update" at bounding box center [588, 173] width 31 height 8
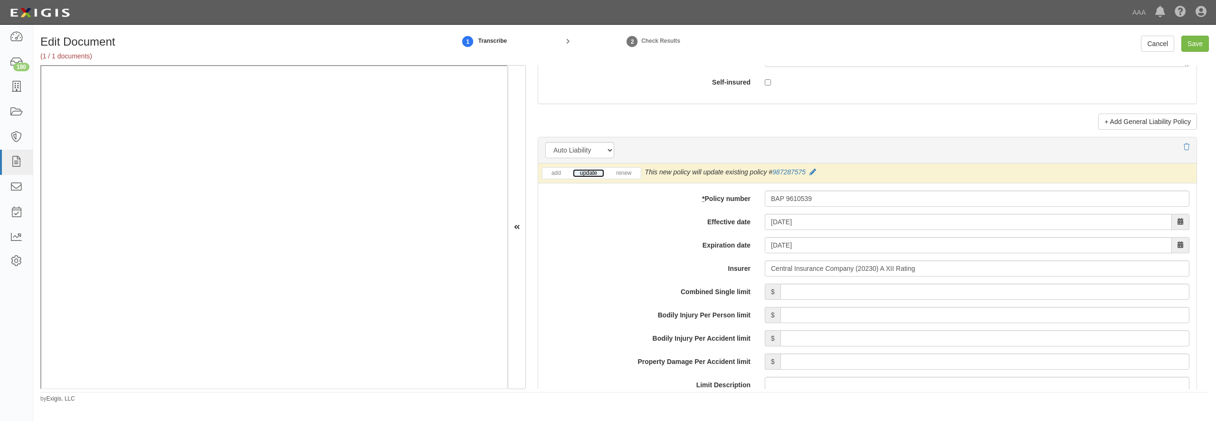
scroll to position [1277, 0]
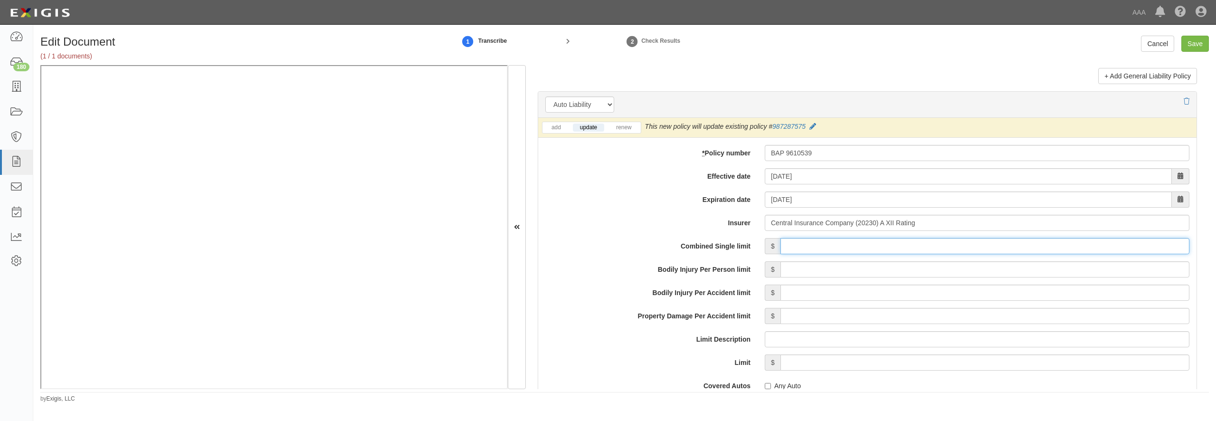
click at [802, 254] on input "Combined Single limit" at bounding box center [984, 246] width 409 height 16
type input "1,000,000"
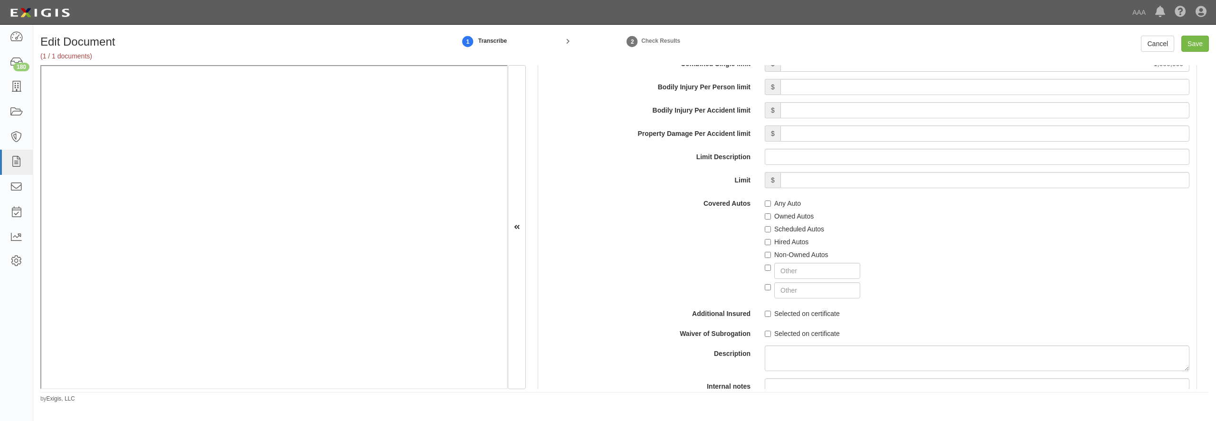
click at [787, 208] on label "Any Auto" at bounding box center [783, 203] width 36 height 9
click at [771, 207] on input "Any Auto" at bounding box center [768, 203] width 6 height 6
checkbox input "true"
click at [787, 234] on label "Scheduled Autos" at bounding box center [794, 228] width 59 height 9
click at [771, 232] on input "Scheduled Autos" at bounding box center [768, 229] width 6 height 6
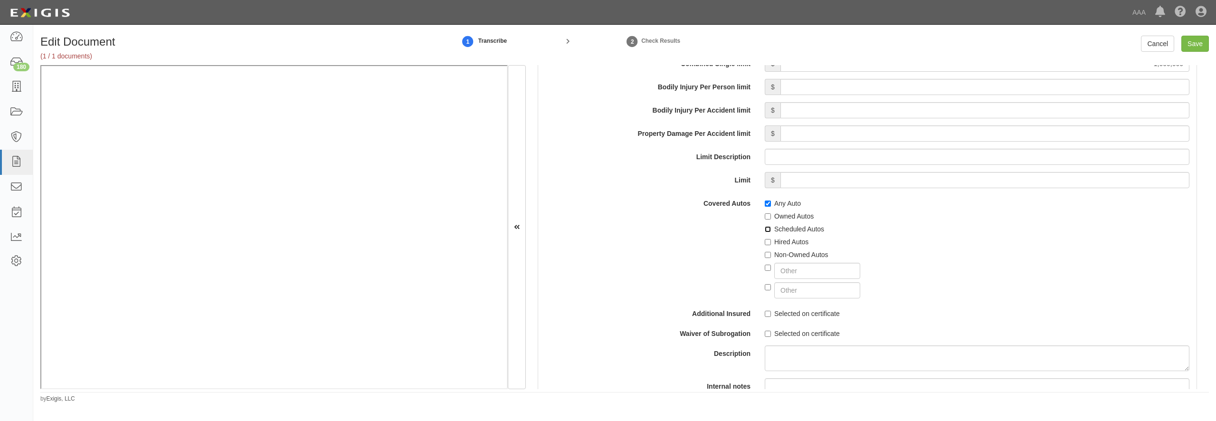
checkbox input "true"
click at [785, 246] on label "Hired Autos" at bounding box center [787, 241] width 44 height 9
click at [771, 245] on input "Hired Autos" at bounding box center [768, 242] width 6 height 6
checkbox input "true"
click at [789, 259] on label "Non-Owned Autos" at bounding box center [797, 254] width 64 height 9
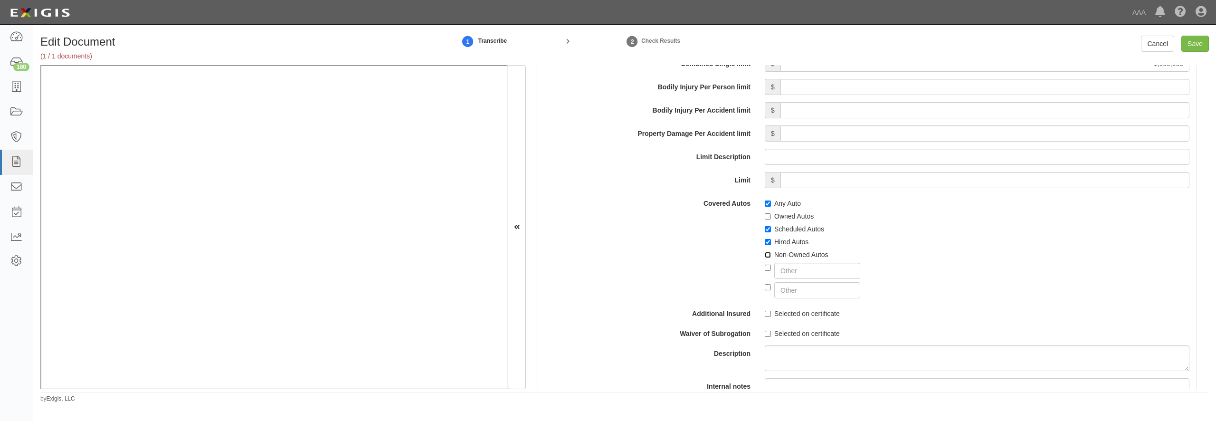
click at [771, 258] on input "Non-Owned Autos" at bounding box center [768, 255] width 6 height 6
checkbox input "true"
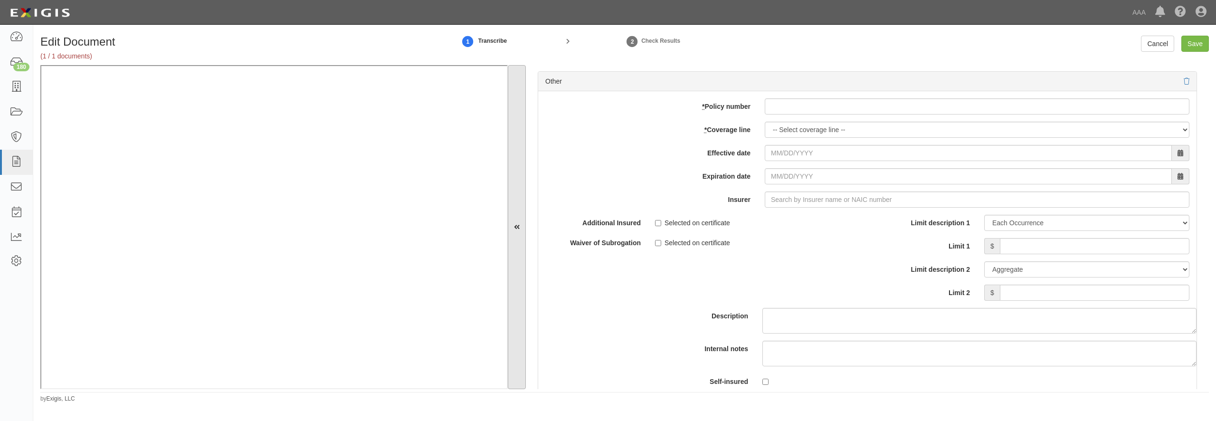
scroll to position [2644, 0]
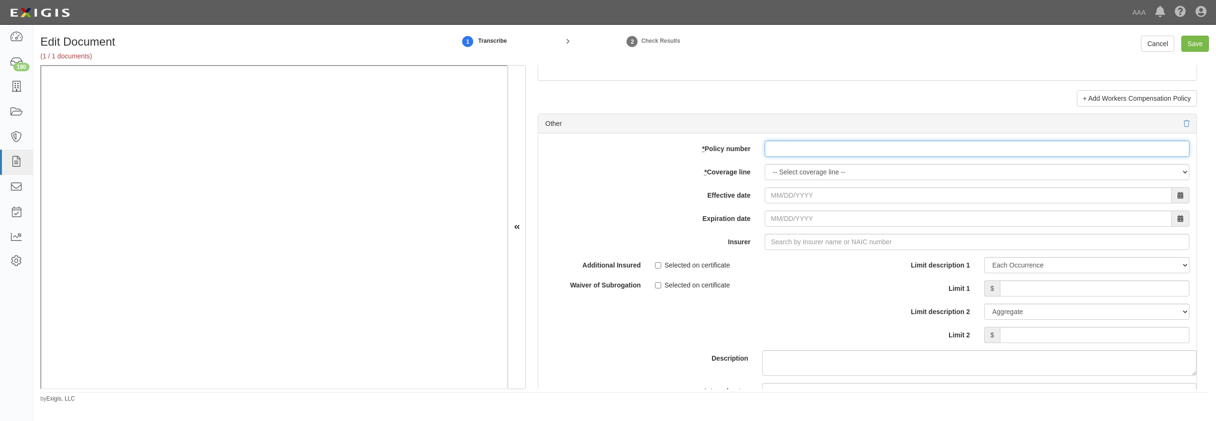
paste input "CLP 9610540"
click at [806, 157] on input "* Policy number" at bounding box center [977, 149] width 425 height 16
type input "CLP 9610540"
select select "70"
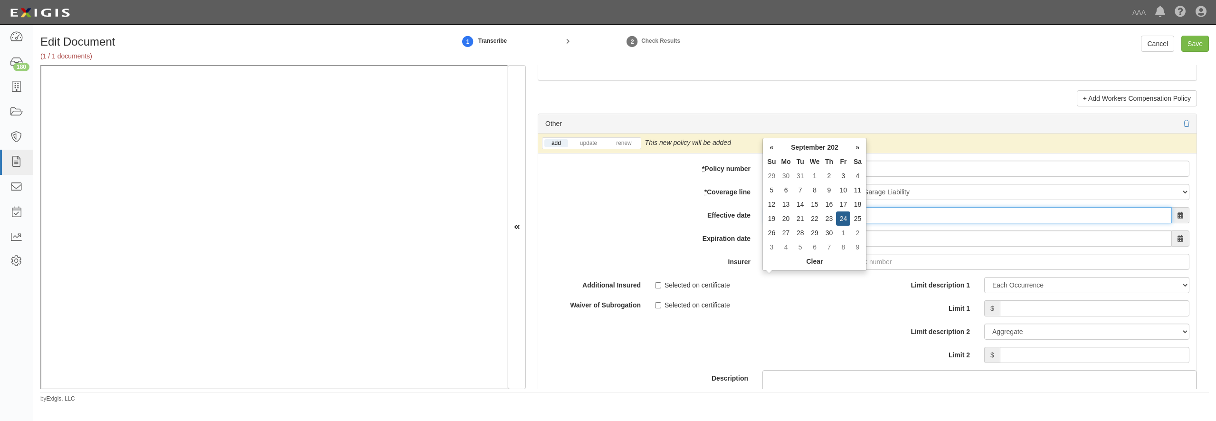
type input "09/24/2025"
type input "09/24/2026"
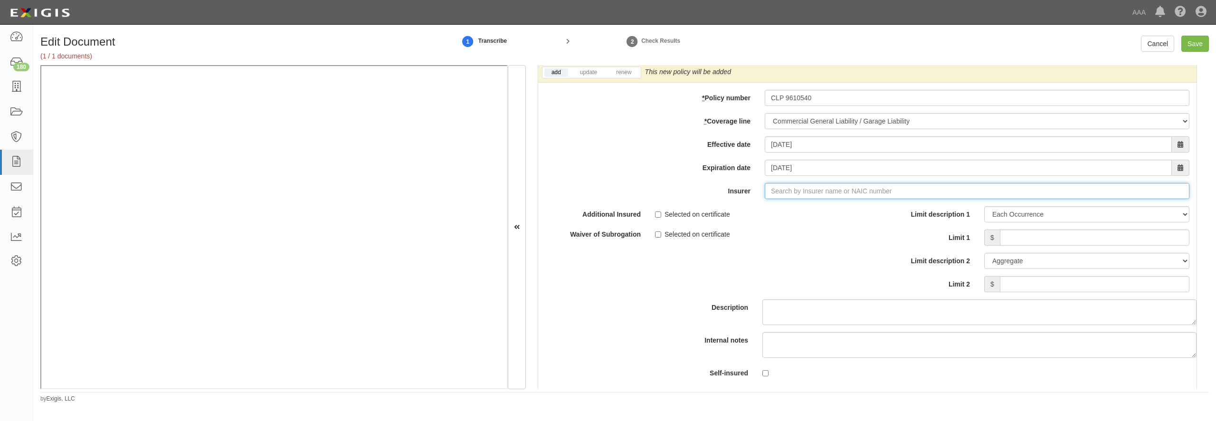
scroll to position [2736, 0]
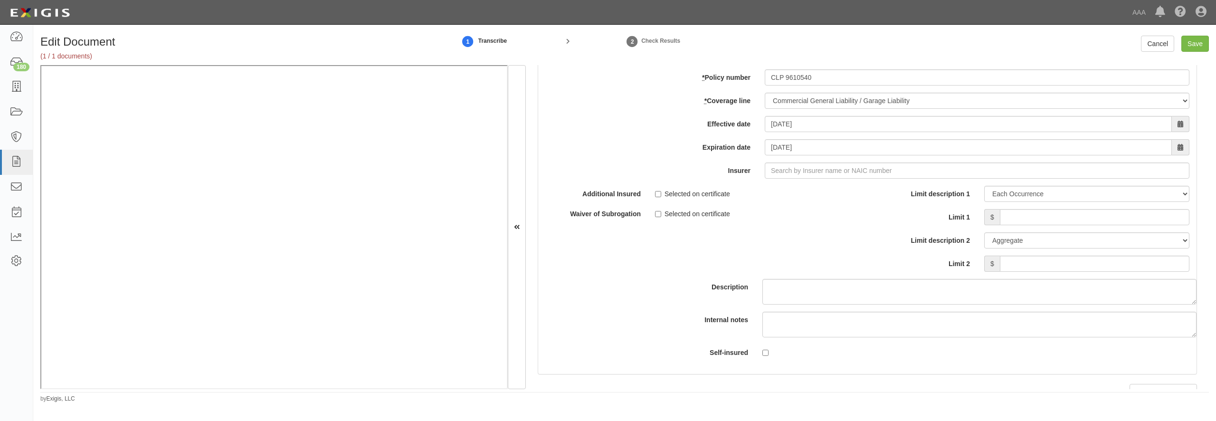
click at [583, 56] on link "update" at bounding box center [588, 52] width 31 height 8
click at [791, 179] on input "Insurer" at bounding box center [977, 170] width 425 height 16
type input "21st Century Advantage Insurance Company (25232) NR Rating"
type input "2"
click at [770, 195] on div "Central Insurance Company ( 20230 ) A XII Rating" at bounding box center [784, 188] width 163 height 12
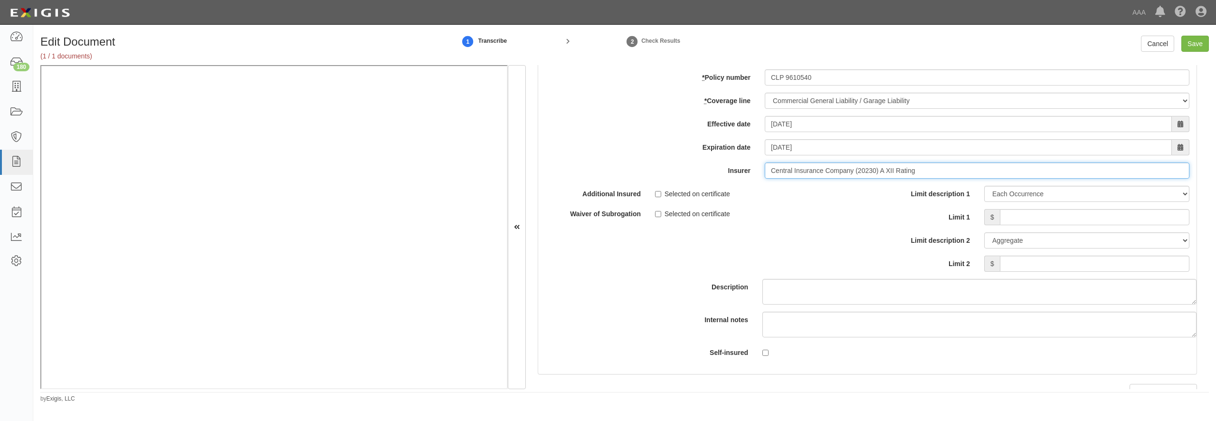
type input "Central Insurance Company (20230) A XII Rating"
click at [1015, 225] on input "Limit 1" at bounding box center [1095, 217] width 190 height 16
type input "1,000,000"
type input "2,000,000"
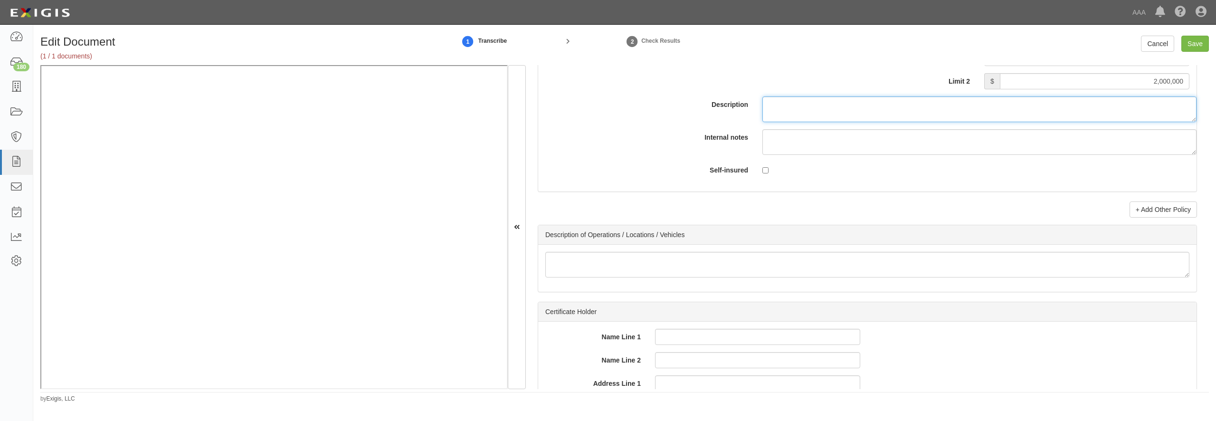
scroll to position [2964, 0]
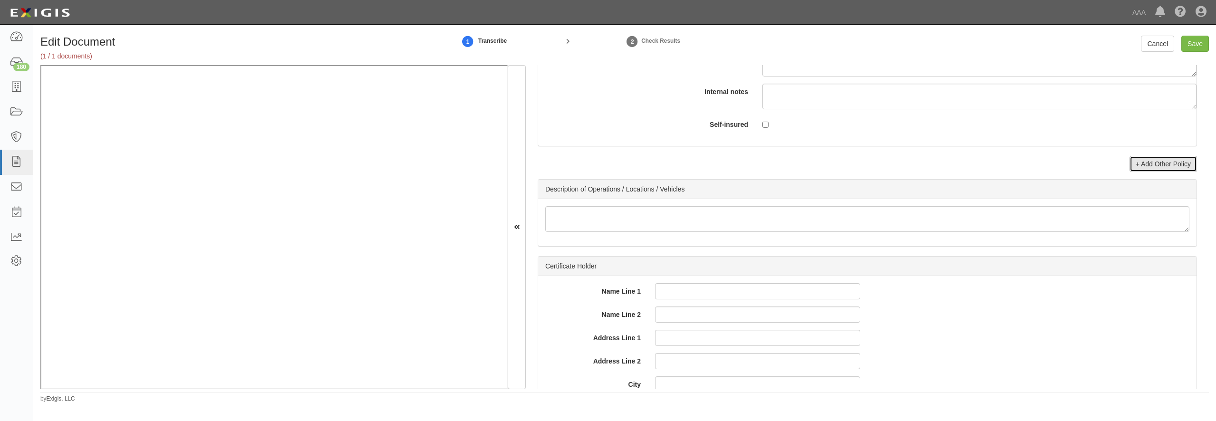
click at [1135, 172] on link "+ Add Other Policy" at bounding box center [1162, 164] width 67 height 16
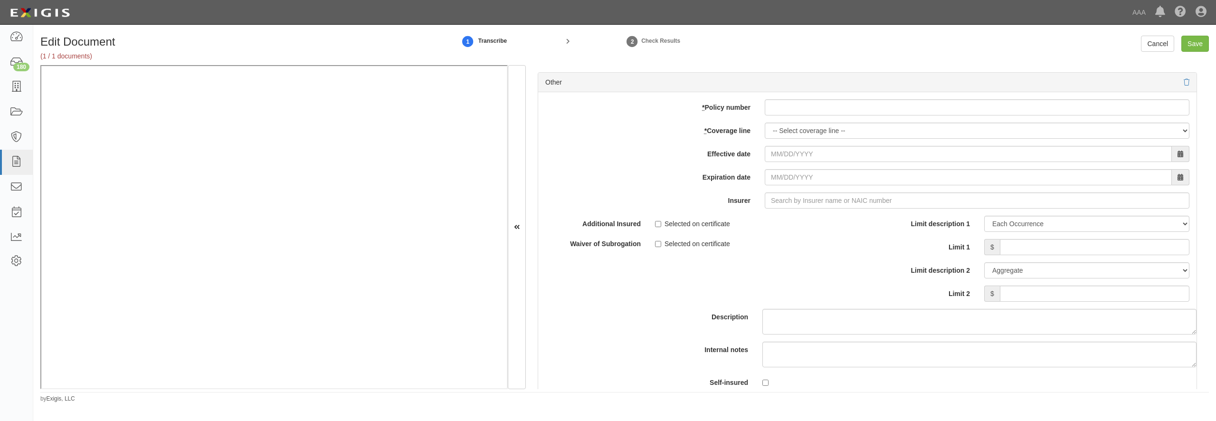
scroll to position [3055, 0]
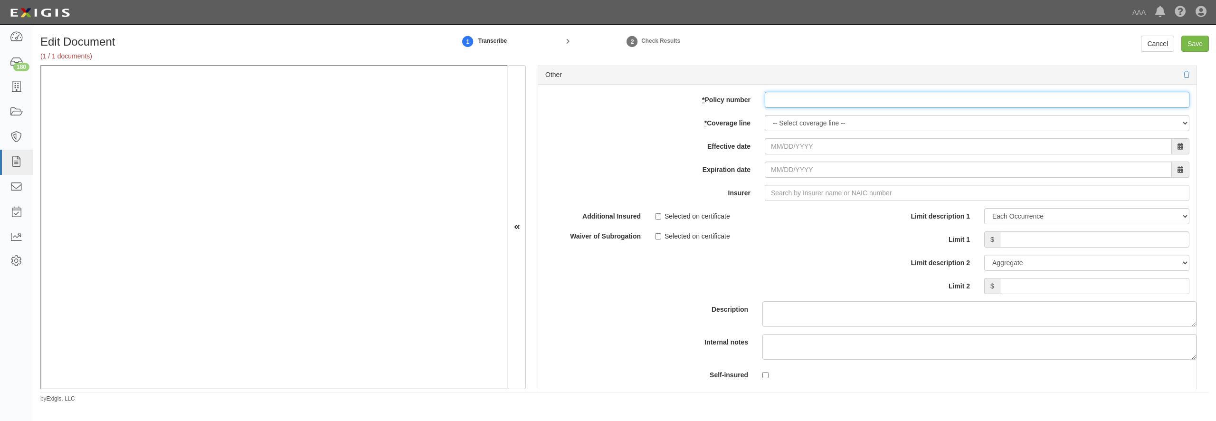
click at [811, 108] on input "* Policy number" at bounding box center [977, 100] width 425 height 16
paste input "CLP 9610540"
type input "CLP 9610540"
select select "56"
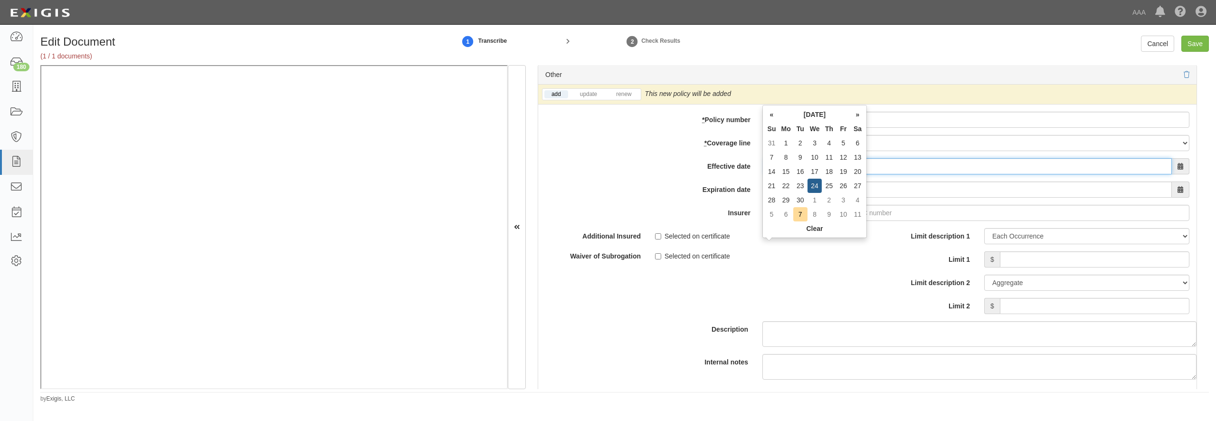
type input "09/24/2025"
type input "09/24/2026"
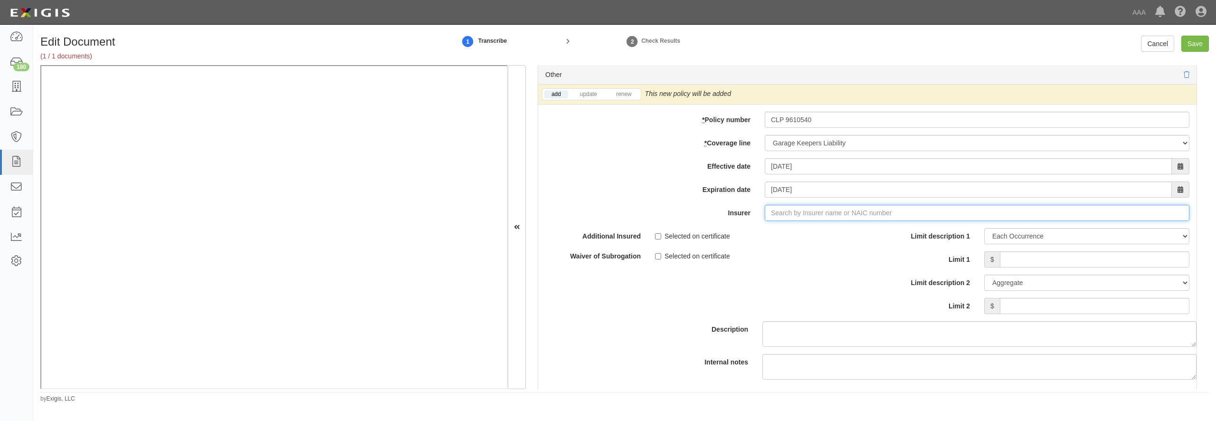
type input "21st Century Advantage Insurance Company (25232) NR Rating"
type input "2"
click at [761, 237] on div "Central Insurance Company ( 20230 ) A XII Rating" at bounding box center [784, 231] width 163 height 12
type input "Central Insurance Company (20230) A XII Rating"
click at [597, 98] on link "update" at bounding box center [588, 94] width 31 height 8
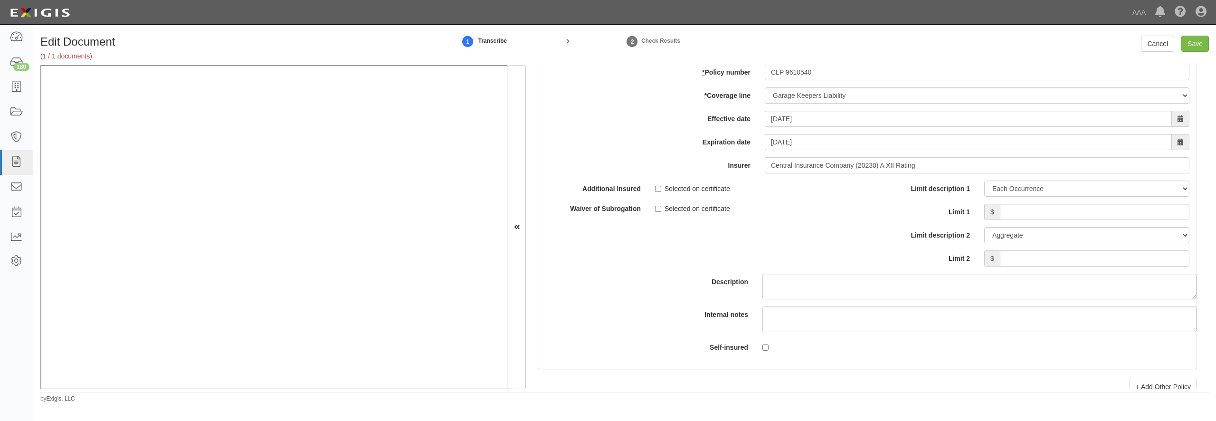
scroll to position [3146, 0]
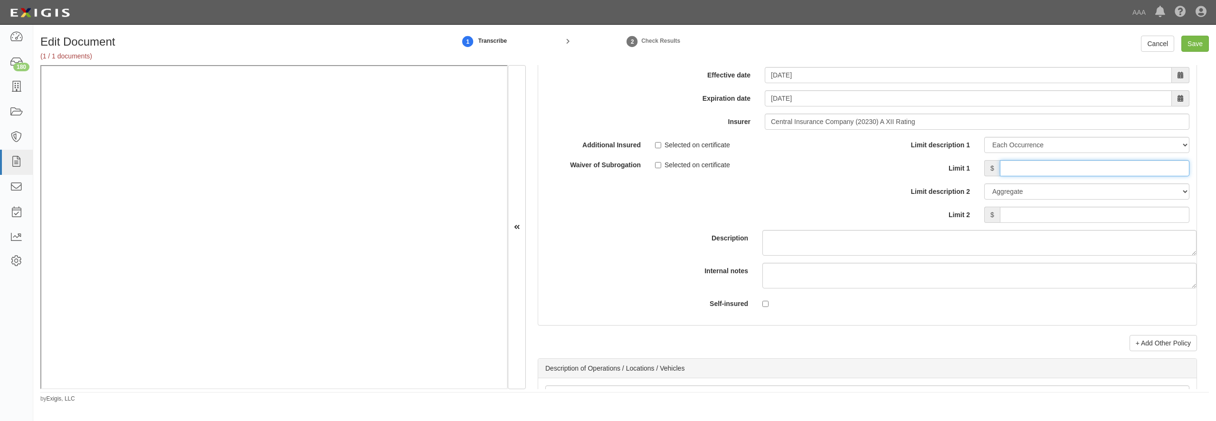
click at [1036, 176] on input "Limit 1" at bounding box center [1095, 168] width 190 height 16
type input "200,000"
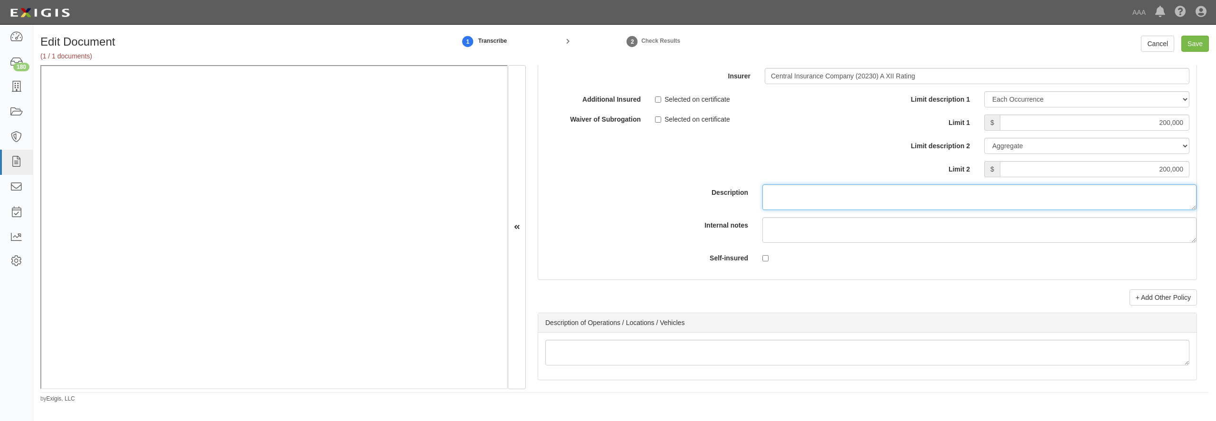
scroll to position [3237, 0]
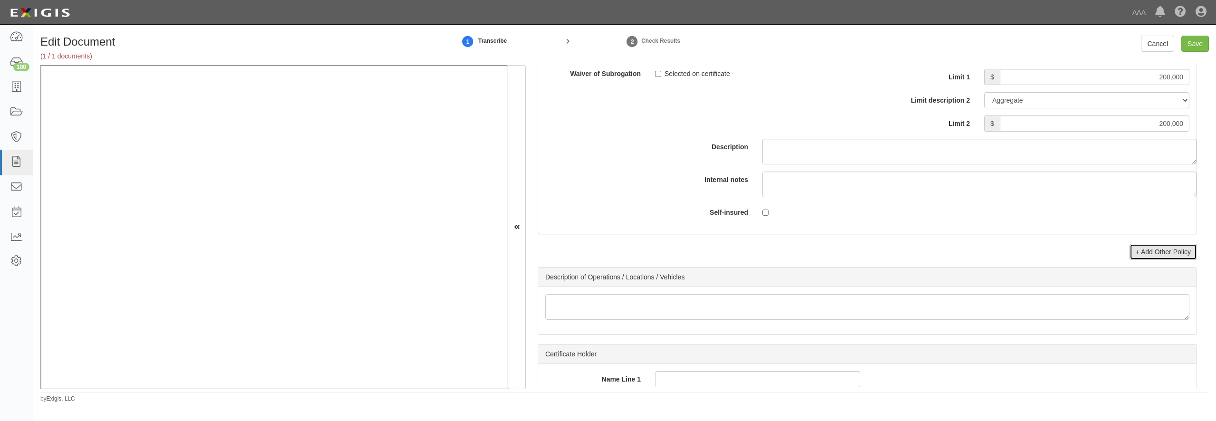
click at [1165, 260] on link "+ Add Other Policy" at bounding box center [1162, 252] width 67 height 16
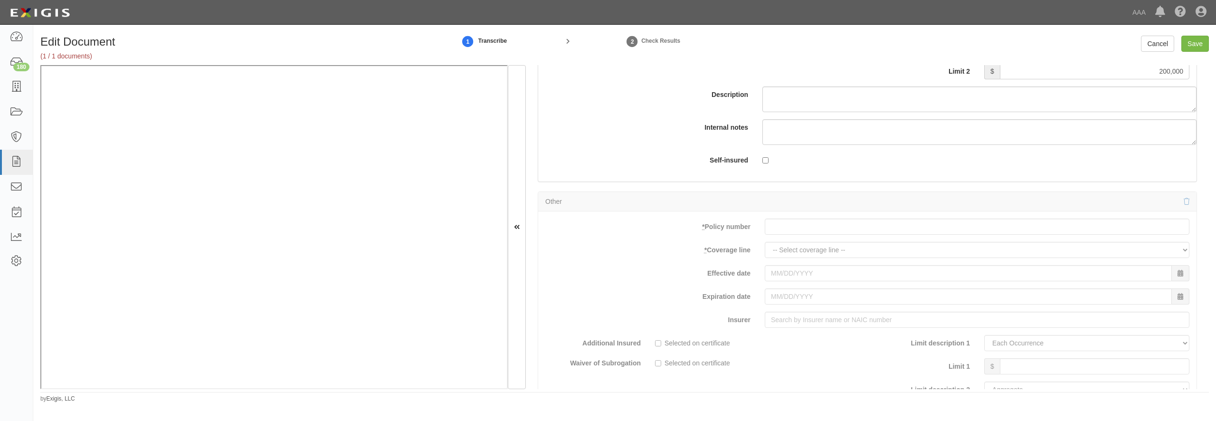
scroll to position [3328, 0]
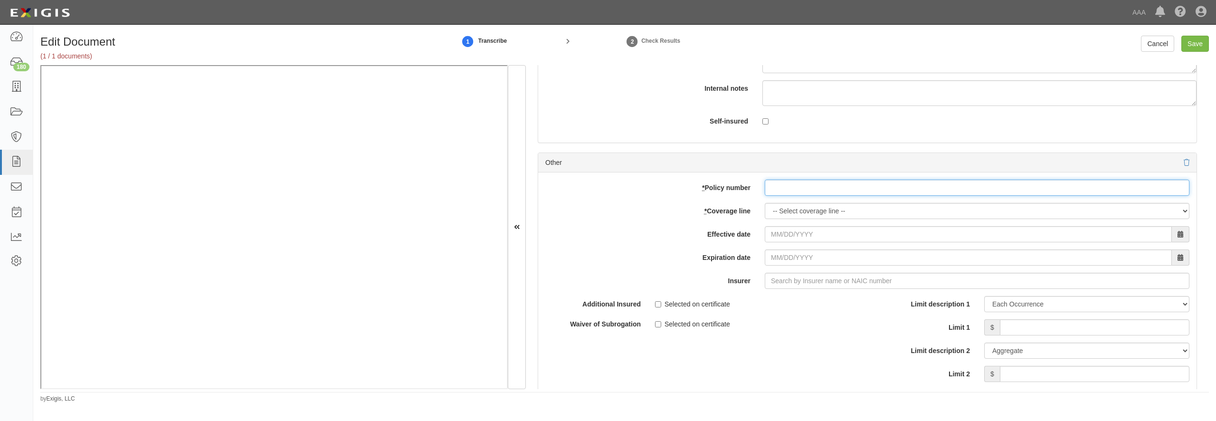
click at [815, 196] on input "* Policy number" at bounding box center [977, 188] width 425 height 16
paste input "CLP 9610540"
type input "CLP 9610540"
select select "71"
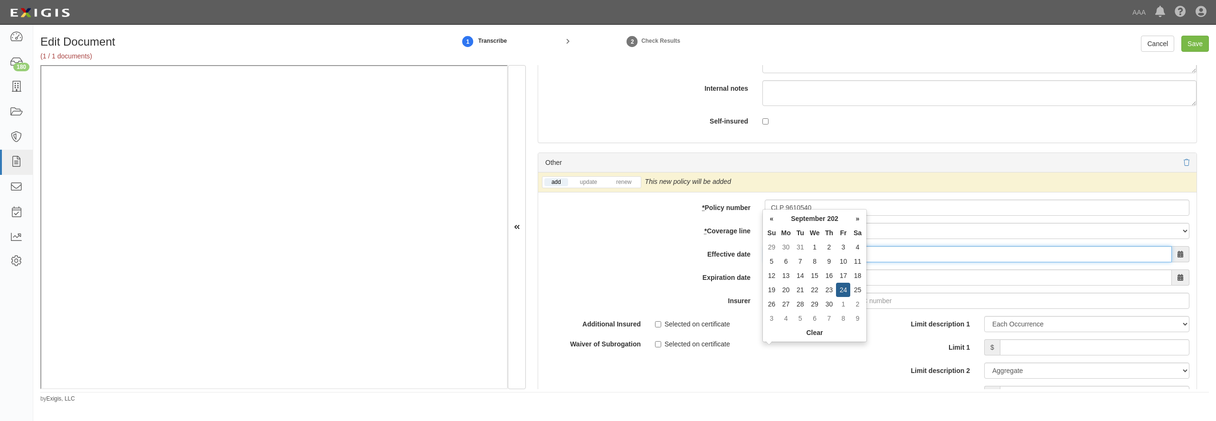
type input "09/24/2025"
type input "09/24/2026"
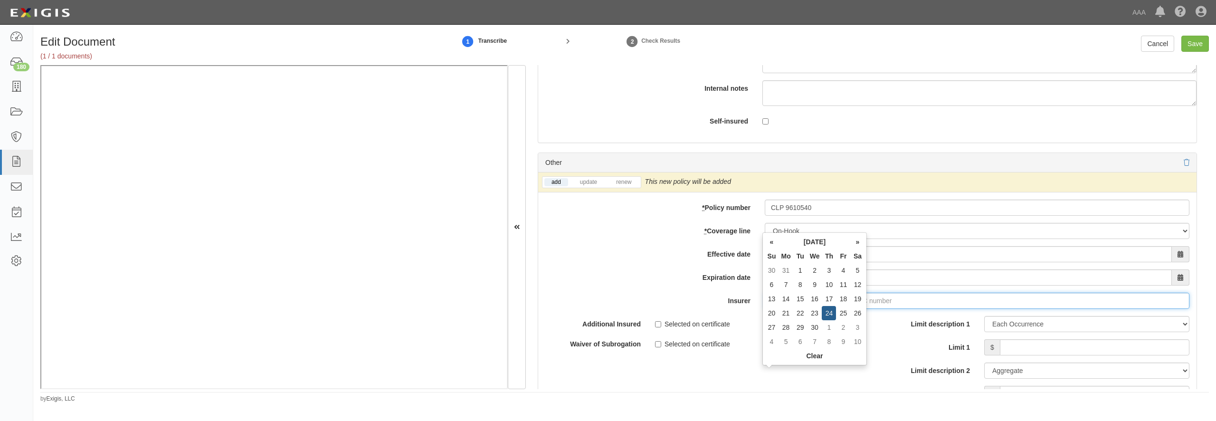
scroll to position [3499, 0]
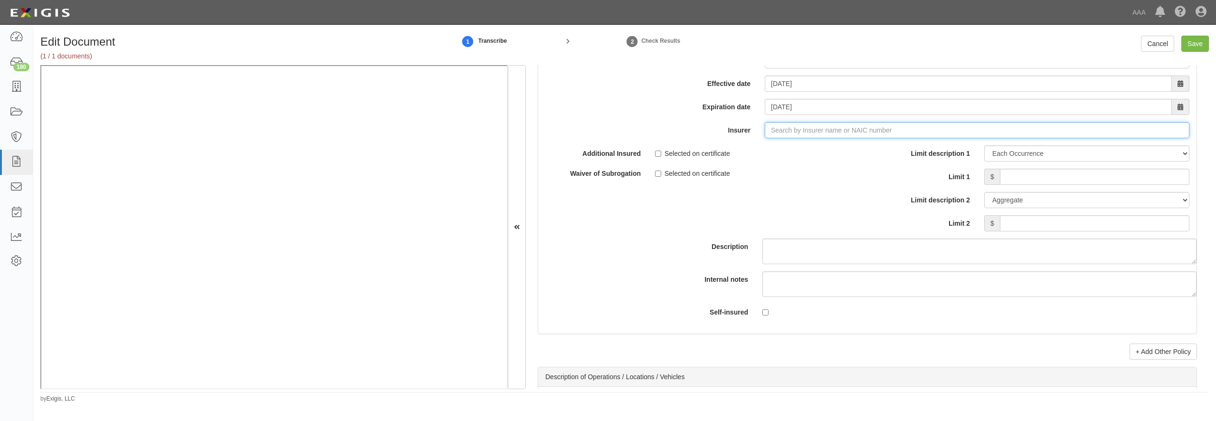
type input "21st Century Advantage Insurance Company (25232) NR Rating"
type input "2"
click at [767, 154] on div "Central Insurance Company ( 20230 ) A XII Rating" at bounding box center [784, 148] width 163 height 12
type input "Central Insurance Company (20230) A XII Rating"
click at [592, 16] on link "update" at bounding box center [588, 12] width 31 height 8
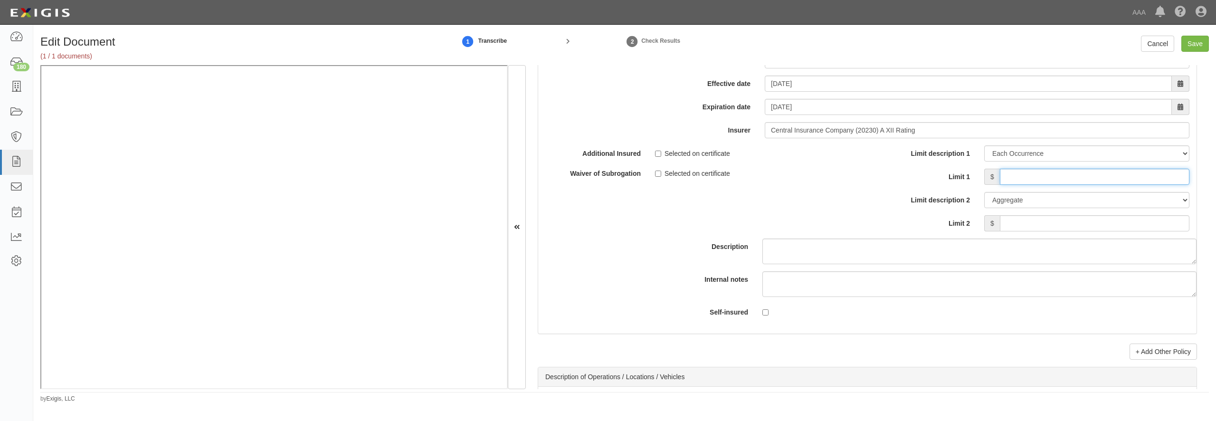
click at [1012, 185] on input "Limit 1" at bounding box center [1095, 177] width 190 height 16
type input "200,000"
type textarea "2"
click at [1125, 231] on input "Limit 2" at bounding box center [1095, 223] width 190 height 16
type input "200,000"
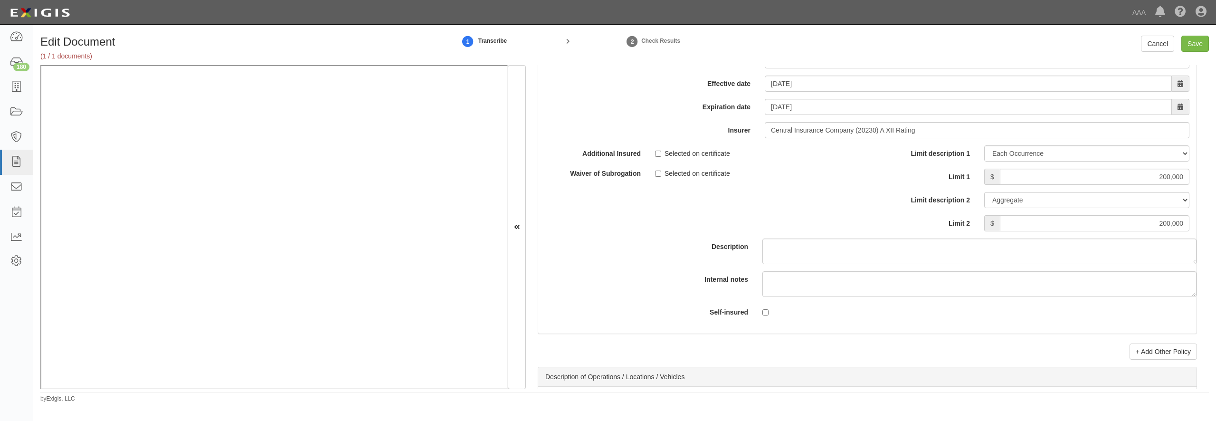
click at [1204, 33] on div "Edit Document (1 / 1 documents) 1 Transcribe 2 Check Results Cancel Save Docume…" at bounding box center [624, 215] width 1183 height 374
click at [1199, 38] on input "Save" at bounding box center [1195, 44] width 28 height 16
type input "1000000"
type input "2000000"
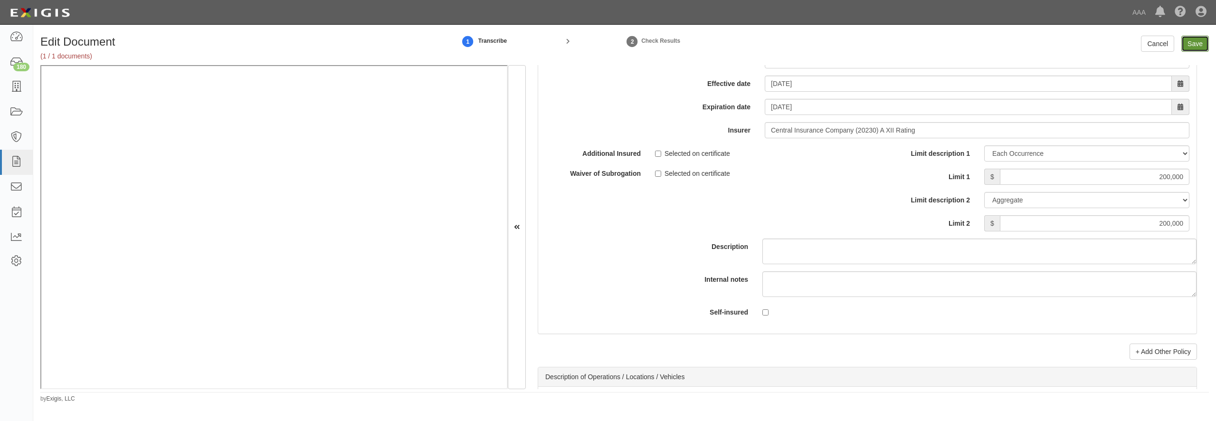
type input "200000"
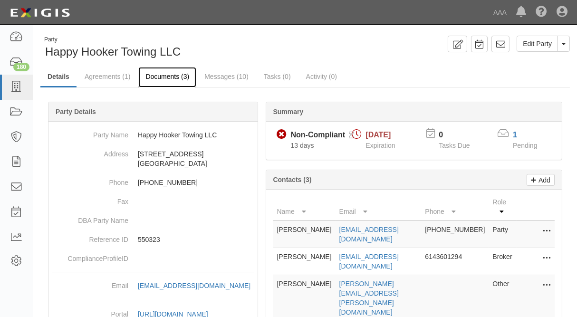
click at [167, 77] on link "Documents (3)" at bounding box center [167, 77] width 58 height 20
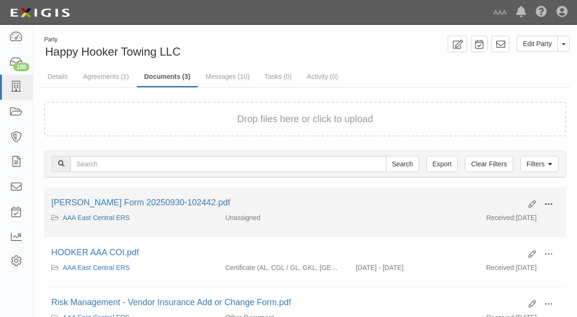
click at [552, 203] on button at bounding box center [548, 205] width 21 height 16
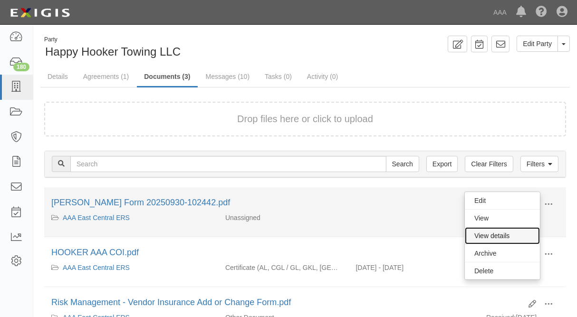
click at [493, 231] on link "View details" at bounding box center [501, 235] width 75 height 17
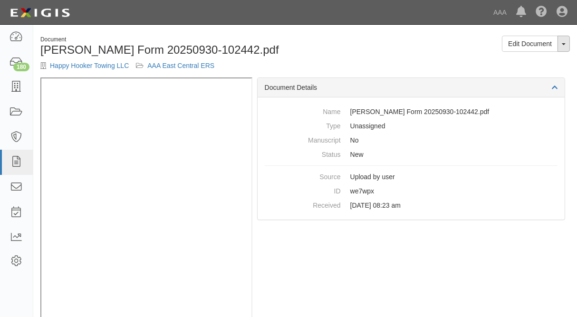
click at [564, 47] on button "Toggle Document Dropdown" at bounding box center [563, 44] width 12 height 16
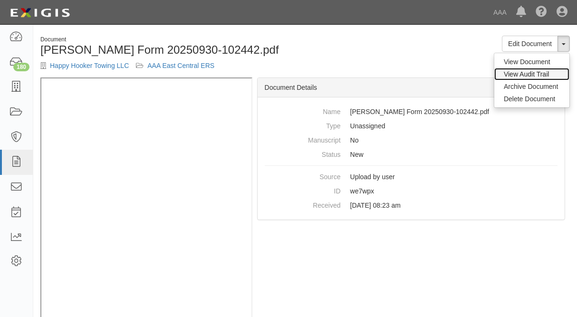
click at [527, 73] on link "View Audit Trail" at bounding box center [531, 74] width 75 height 12
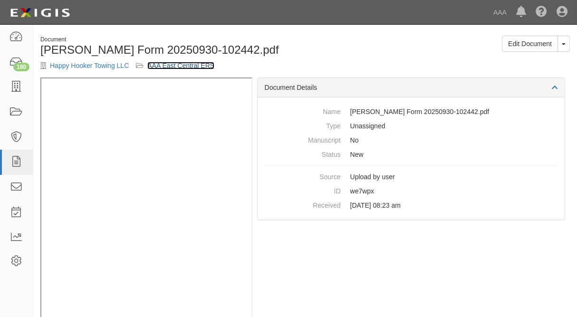
click at [171, 67] on link "AAA East Central ERS" at bounding box center [180, 66] width 67 height 8
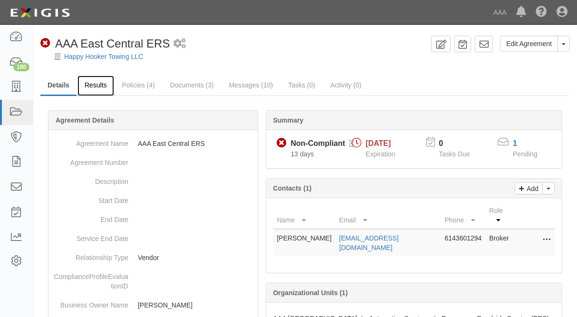
click at [85, 86] on link "Results" at bounding box center [95, 86] width 37 height 20
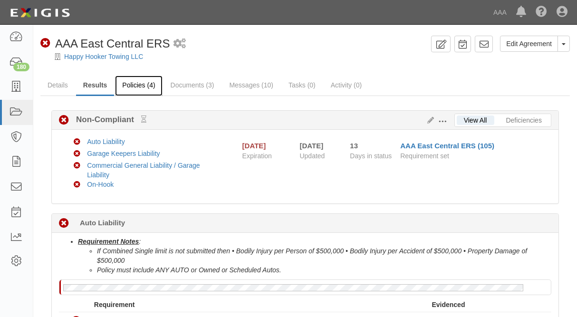
click at [134, 92] on link "Policies (4)" at bounding box center [138, 86] width 47 height 20
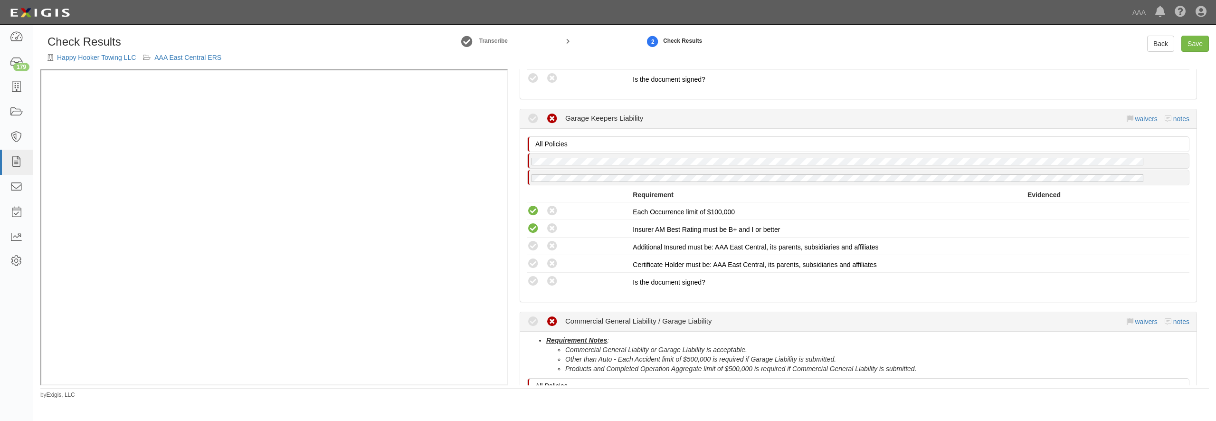
scroll to position [547, 0]
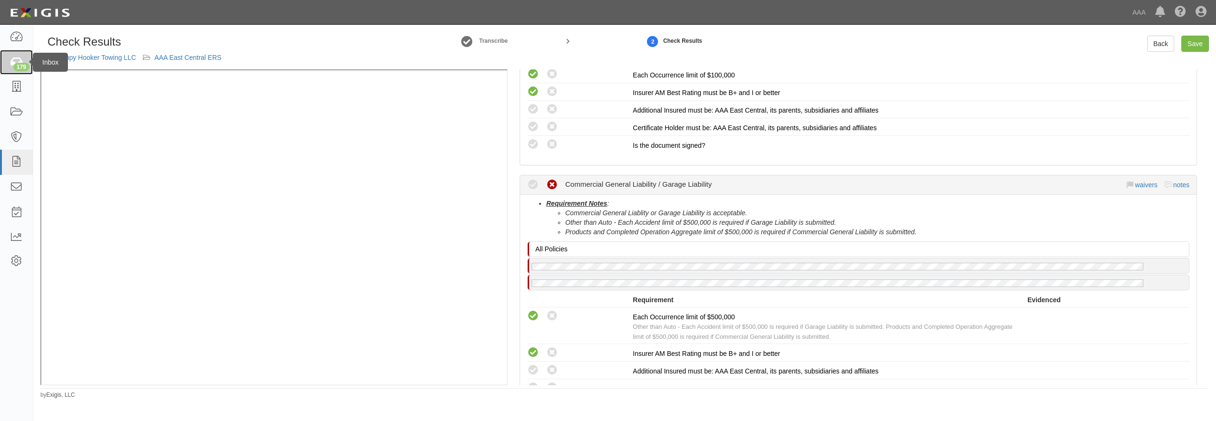
click at [15, 59] on icon at bounding box center [15, 62] width 13 height 11
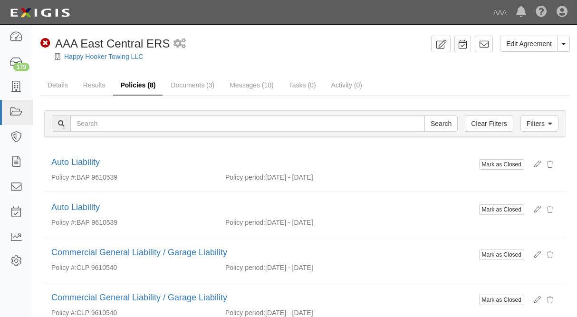
click at [133, 78] on link "Policies (8)" at bounding box center [137, 86] width 49 height 20
click at [129, 81] on link "Policies (8)" at bounding box center [137, 86] width 49 height 20
click at [85, 89] on link "Results" at bounding box center [94, 86] width 37 height 20
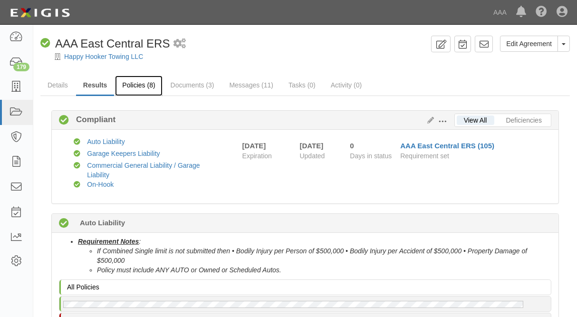
click at [136, 87] on link "Policies (8)" at bounding box center [138, 86] width 47 height 20
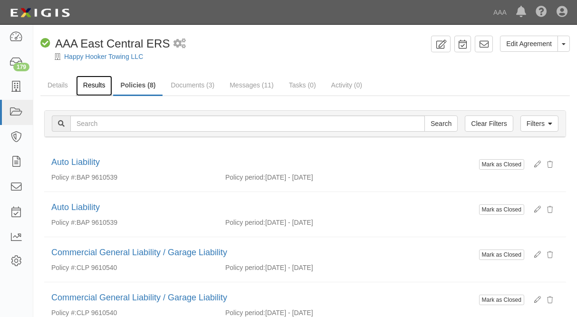
click at [95, 90] on link "Results" at bounding box center [94, 86] width 37 height 20
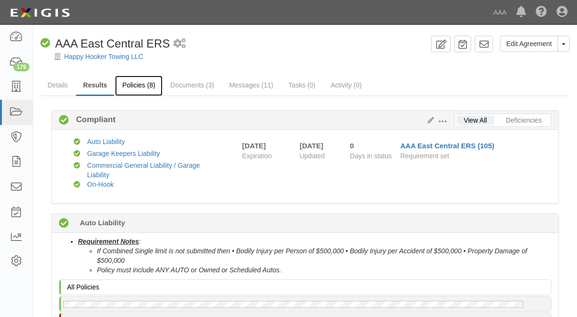
click at [137, 86] on link "Policies (8)" at bounding box center [138, 86] width 47 height 20
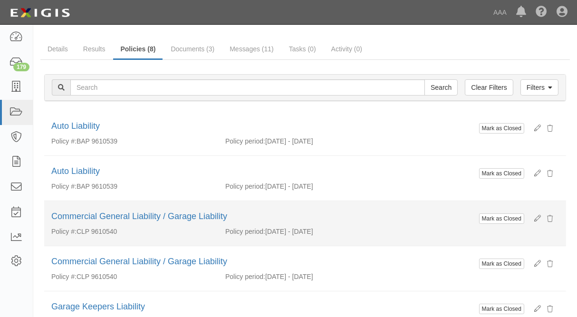
scroll to position [51, 0]
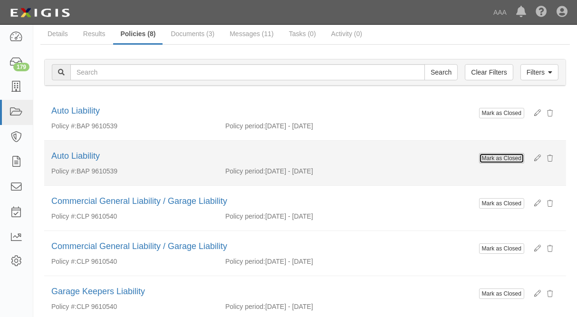
click at [505, 158] on button "Mark as Closed" at bounding box center [501, 158] width 45 height 10
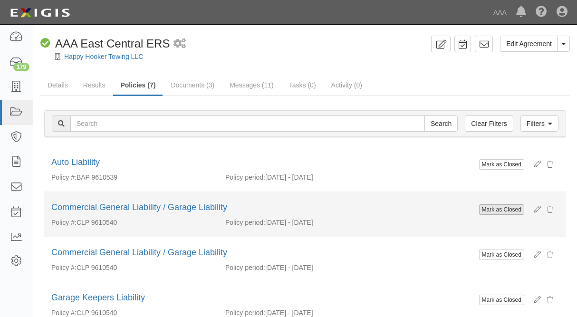
scroll to position [51, 0]
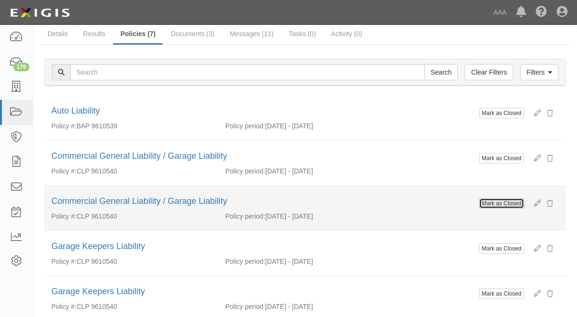
click at [490, 205] on button "Mark as Closed" at bounding box center [501, 203] width 45 height 10
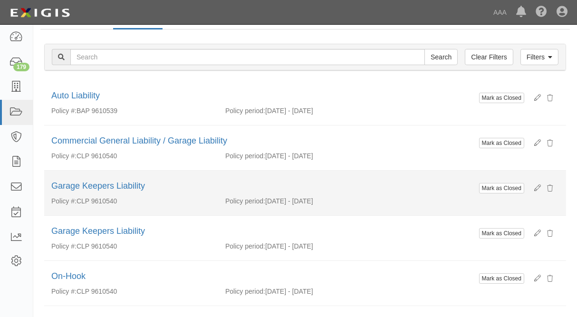
scroll to position [103, 0]
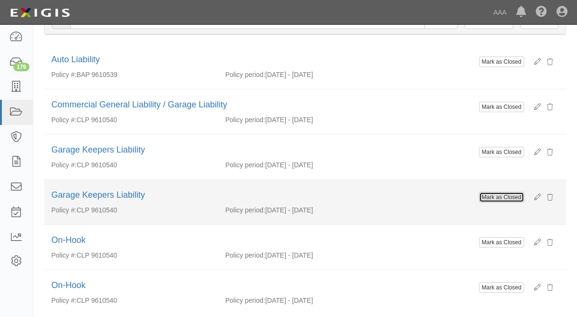
click at [490, 196] on button "Mark as Closed" at bounding box center [501, 197] width 45 height 10
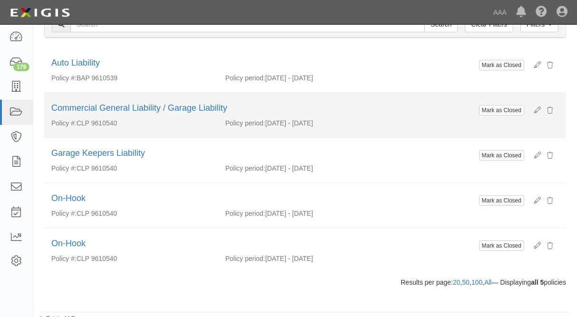
scroll to position [104, 0]
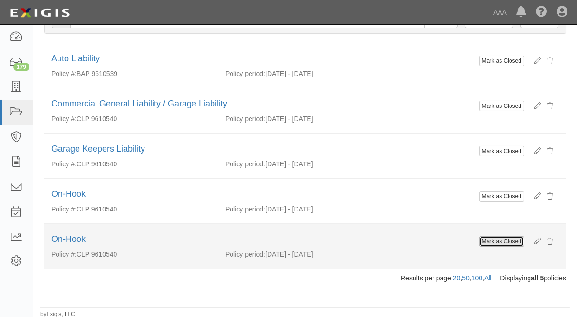
click at [506, 237] on button "Mark as Closed" at bounding box center [501, 241] width 45 height 10
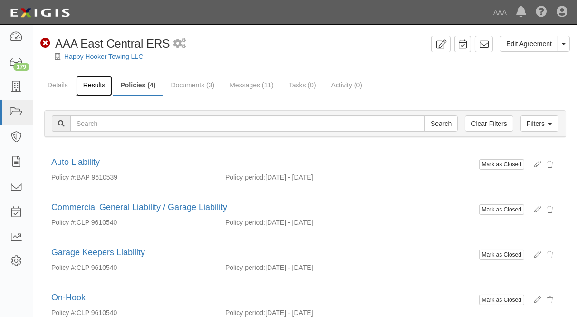
click at [94, 86] on link "Results" at bounding box center [94, 86] width 37 height 20
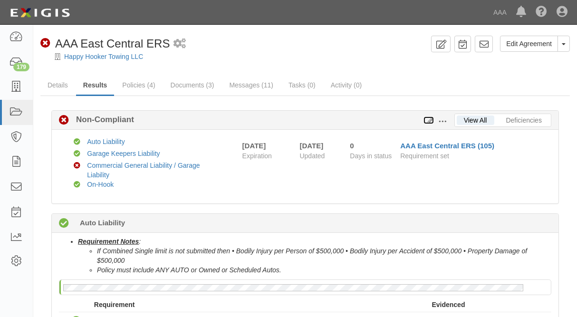
click at [427, 120] on icon at bounding box center [428, 120] width 10 height 7
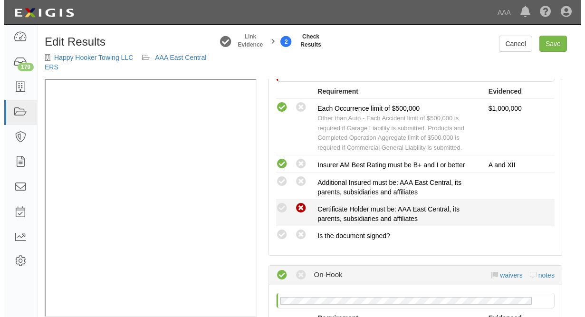
scroll to position [808, 0]
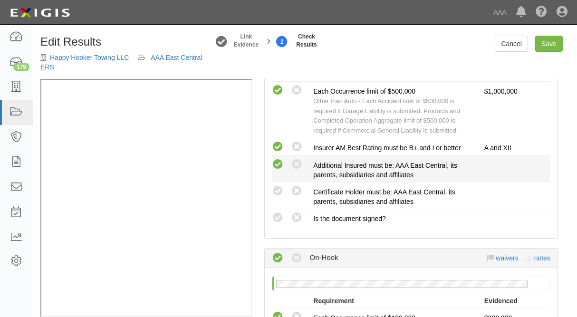
click at [276, 162] on icon at bounding box center [278, 165] width 12 height 12
radio input "true"
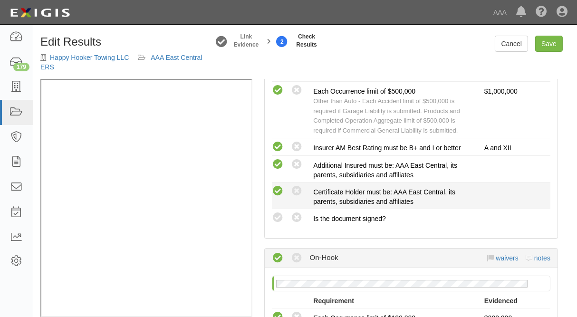
click at [275, 188] on icon at bounding box center [278, 191] width 12 height 12
radio input "true"
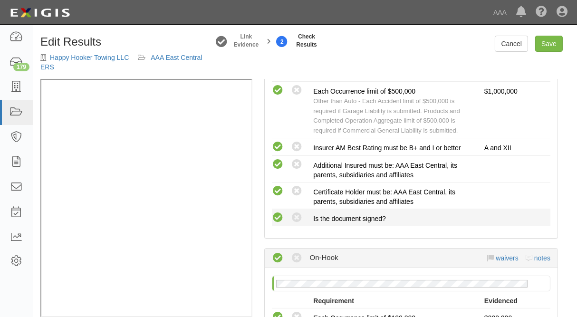
click at [281, 216] on icon at bounding box center [278, 218] width 12 height 12
radio input "true"
click at [560, 42] on link "Save" at bounding box center [549, 44] width 28 height 16
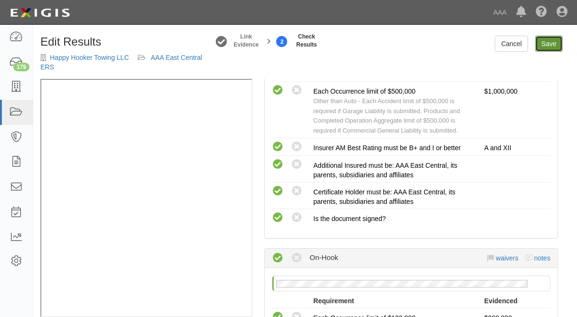
radio input "true"
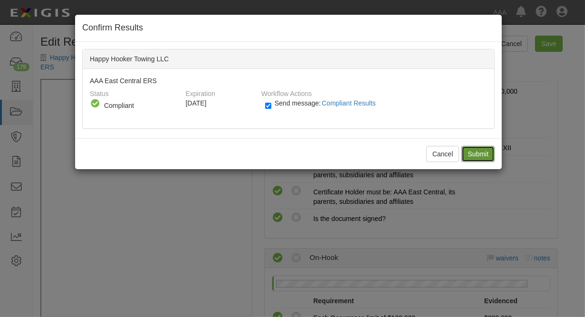
click at [475, 152] on input "Submit" at bounding box center [477, 154] width 33 height 16
